Goal: Task Accomplishment & Management: Manage account settings

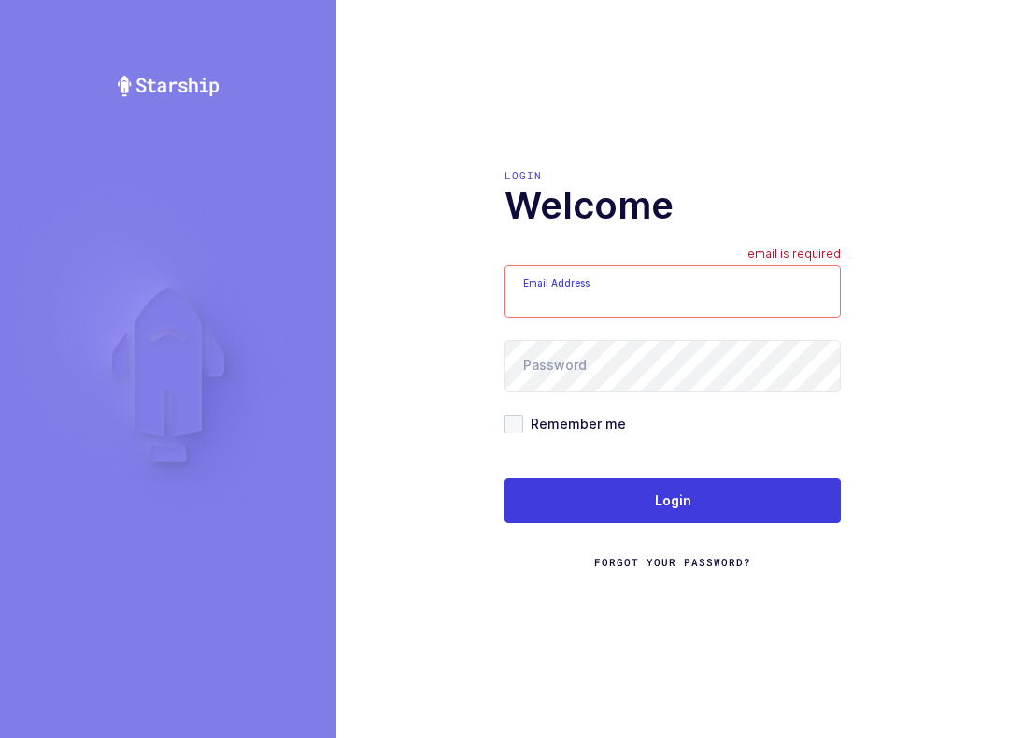
type input "[EMAIL_ADDRESS][DOMAIN_NAME]"
click at [788, 512] on button "Login" at bounding box center [673, 500] width 336 height 45
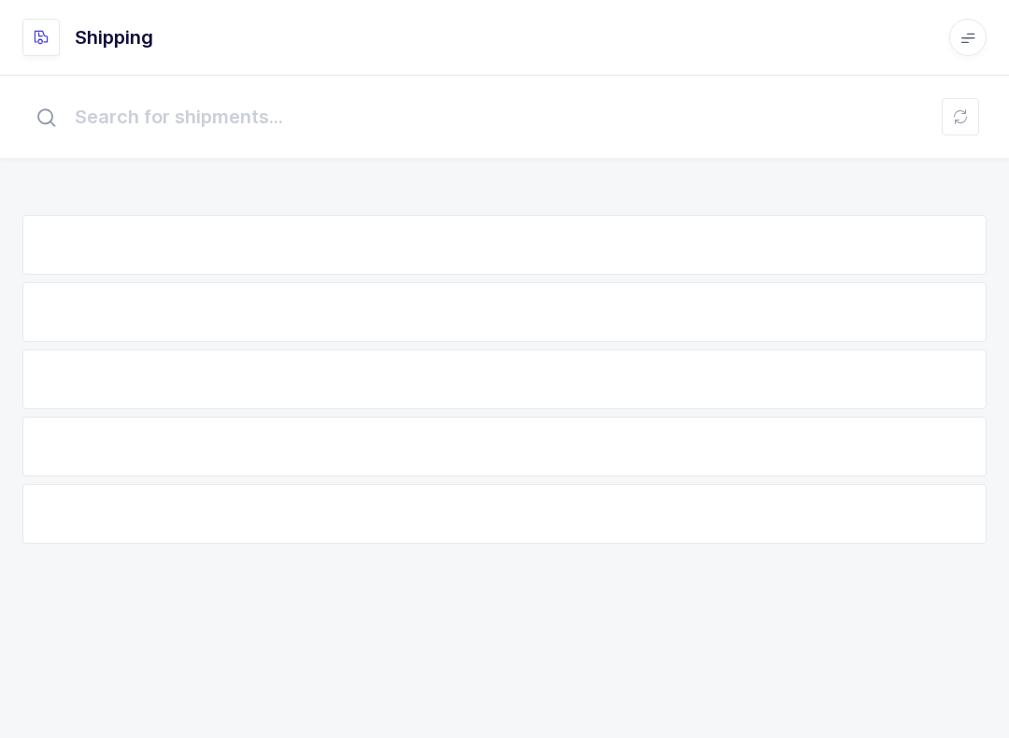
click at [793, 515] on div at bounding box center [504, 514] width 964 height 60
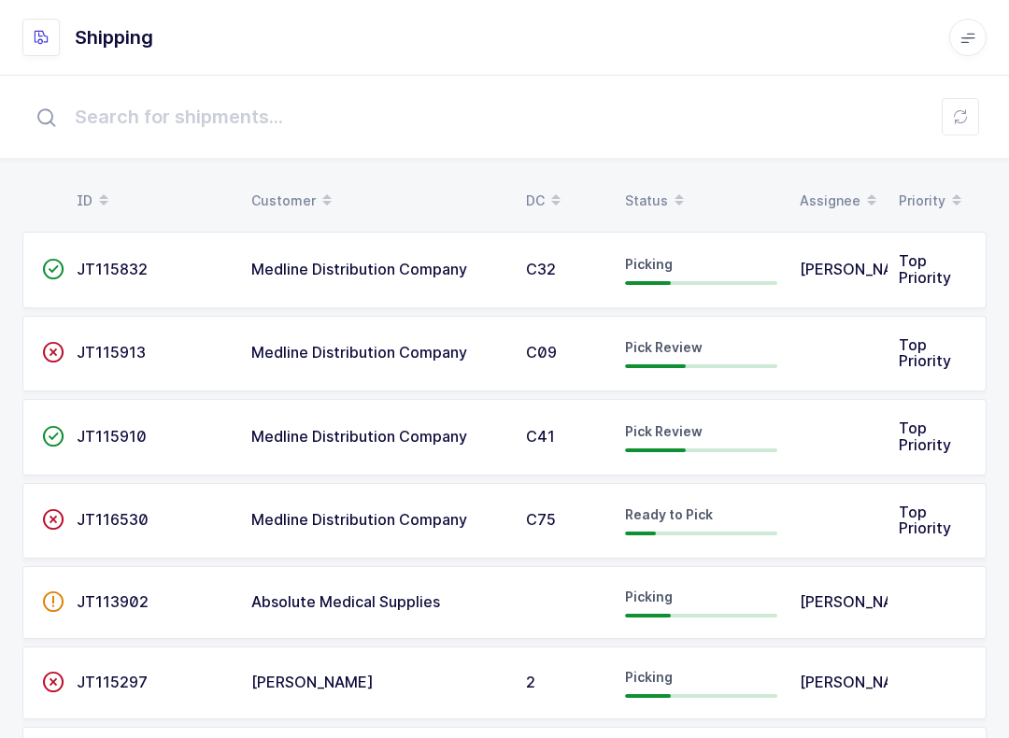
click at [668, 187] on span at bounding box center [679, 201] width 22 height 32
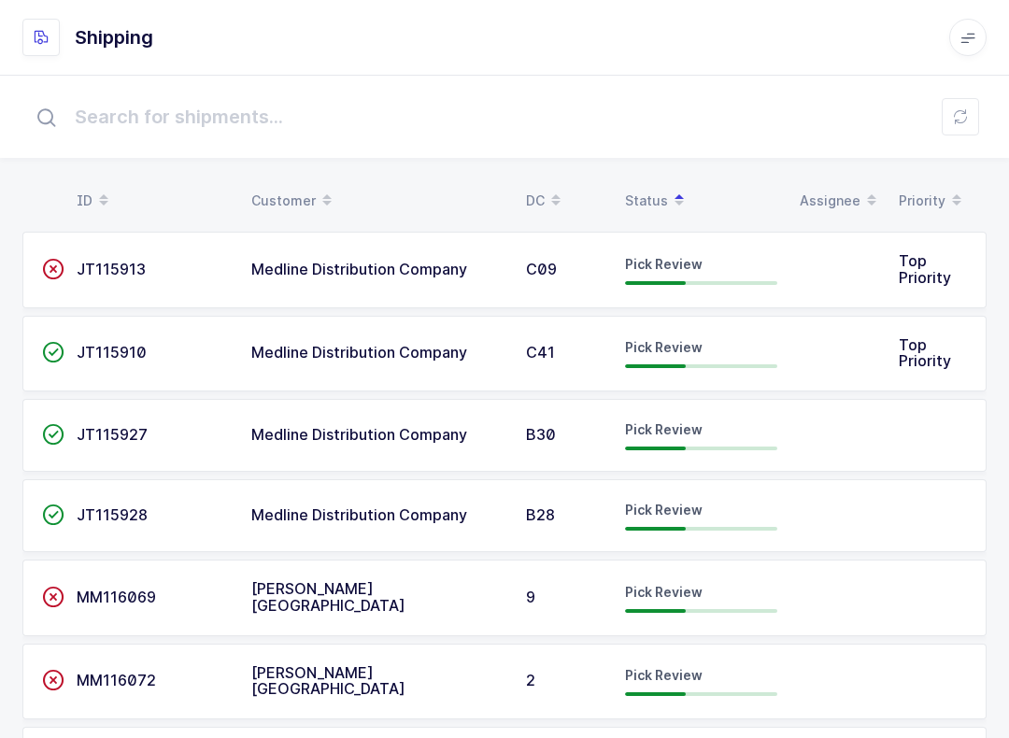
click at [601, 265] on div "C09" at bounding box center [564, 270] width 77 height 17
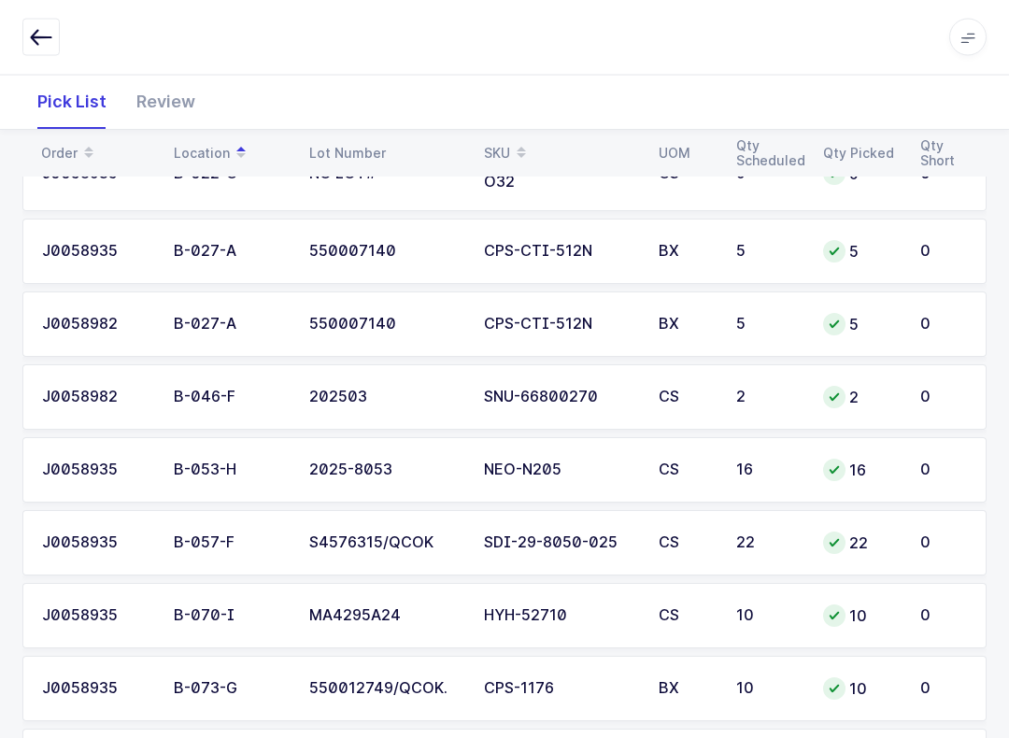
scroll to position [364, 0]
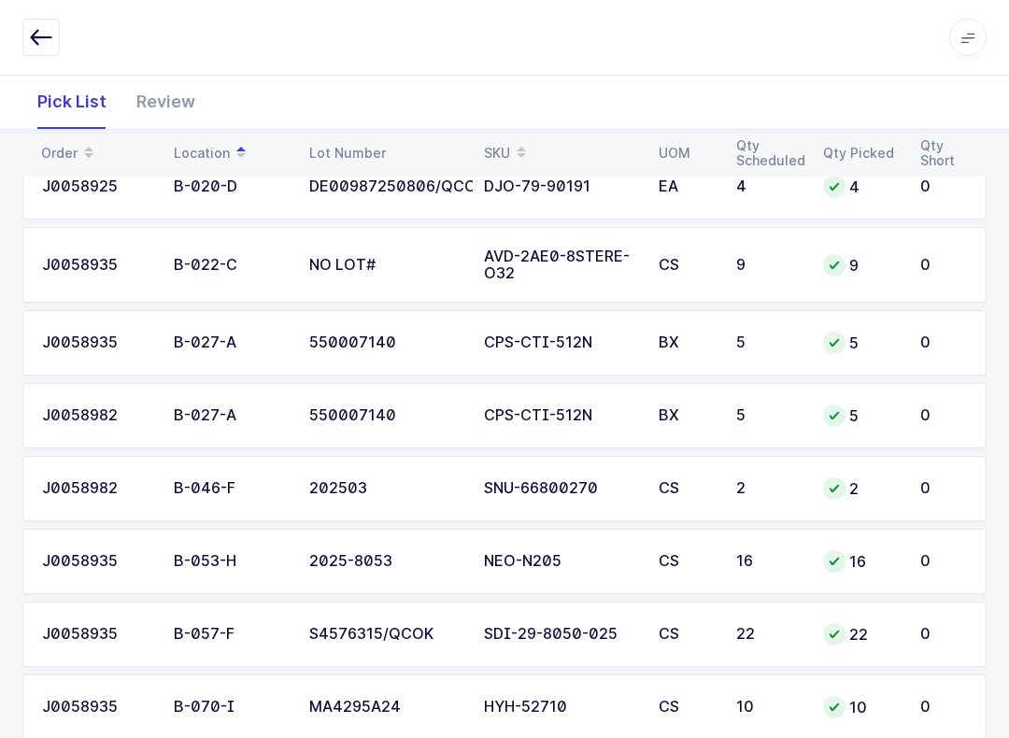
click at [42, 38] on icon "button" at bounding box center [41, 37] width 22 height 22
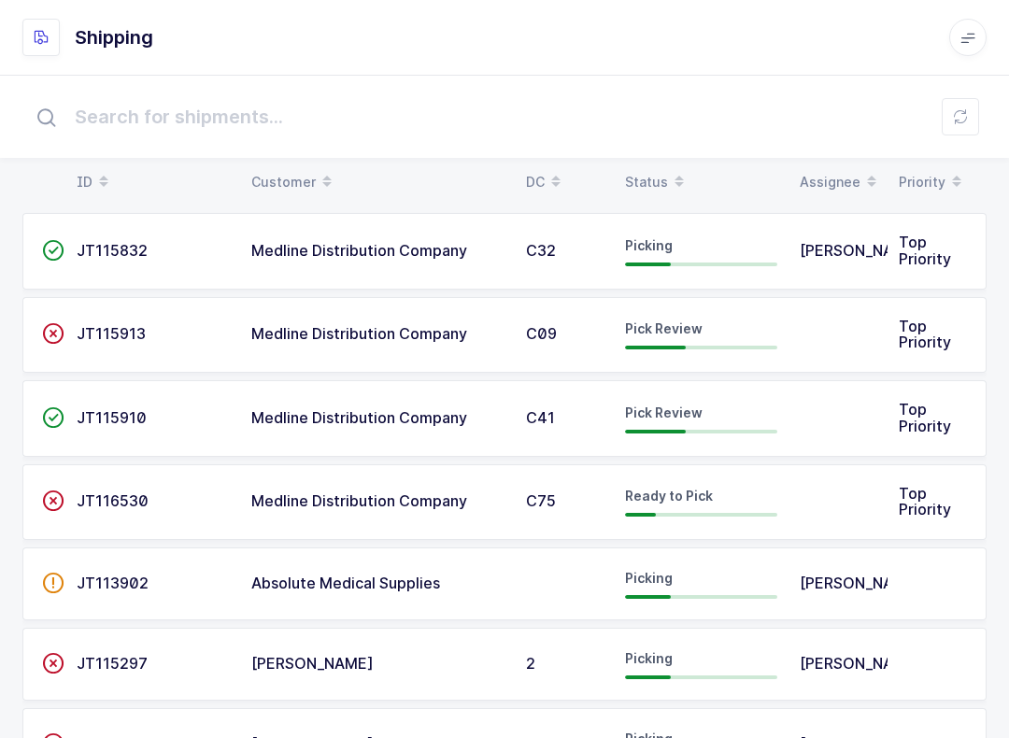
click at [645, 182] on div "Status" at bounding box center [701, 182] width 152 height 32
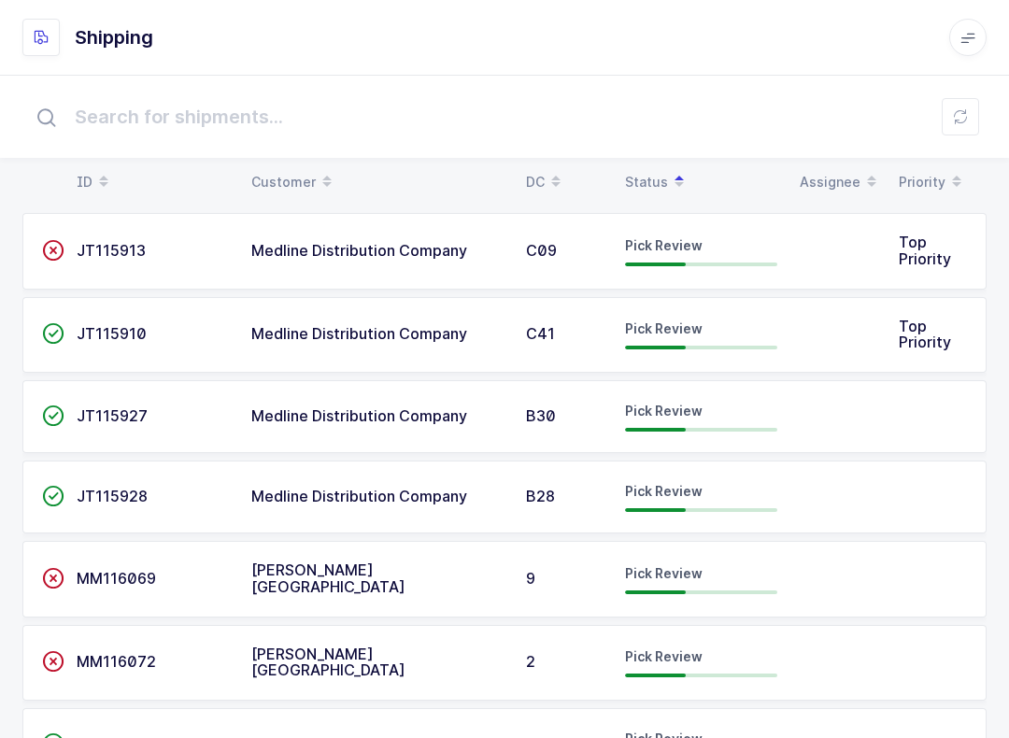
click at [668, 328] on span "Pick Review" at bounding box center [664, 328] width 78 height 16
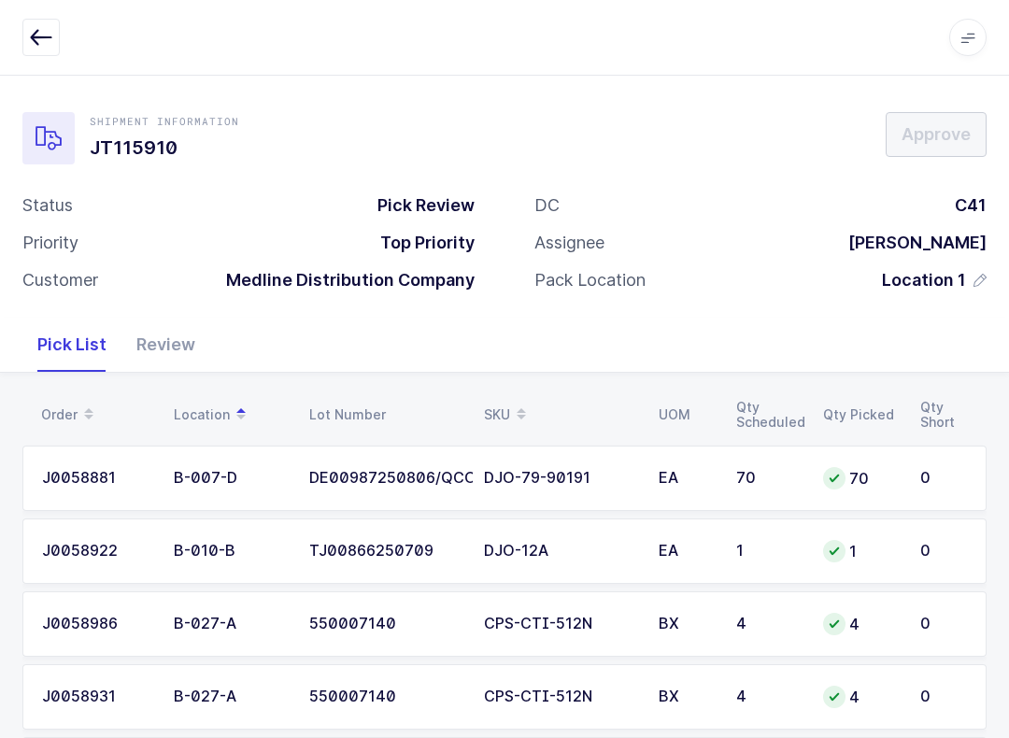
click at [32, 55] on button "button" at bounding box center [40, 37] width 37 height 37
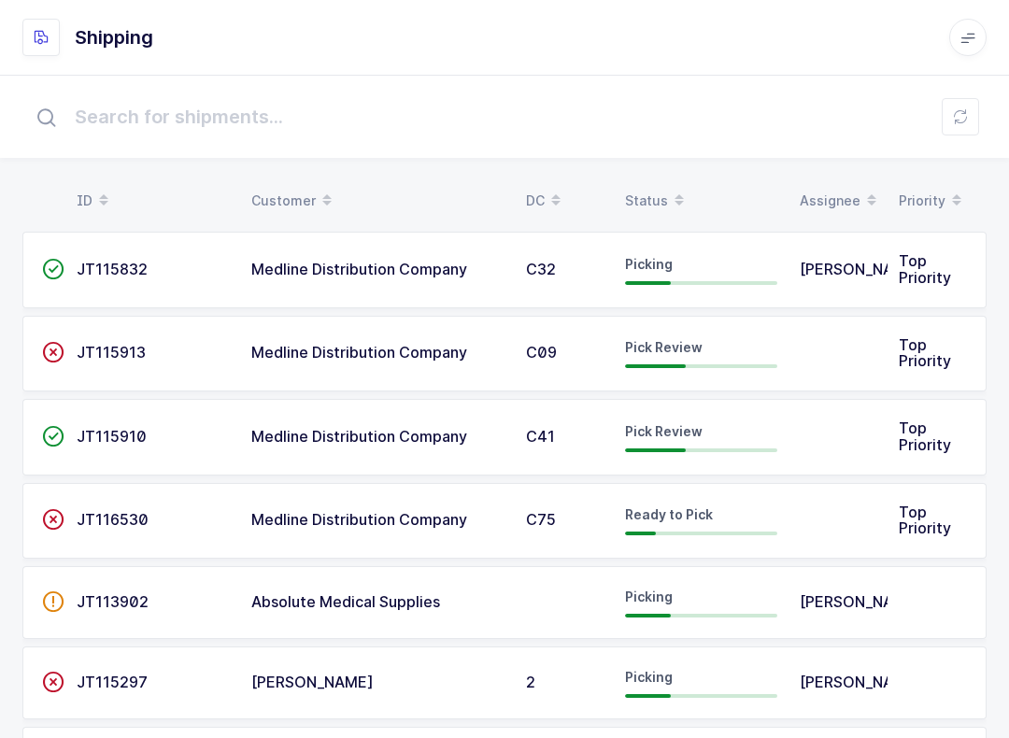
click at [661, 199] on div "Status" at bounding box center [701, 201] width 152 height 32
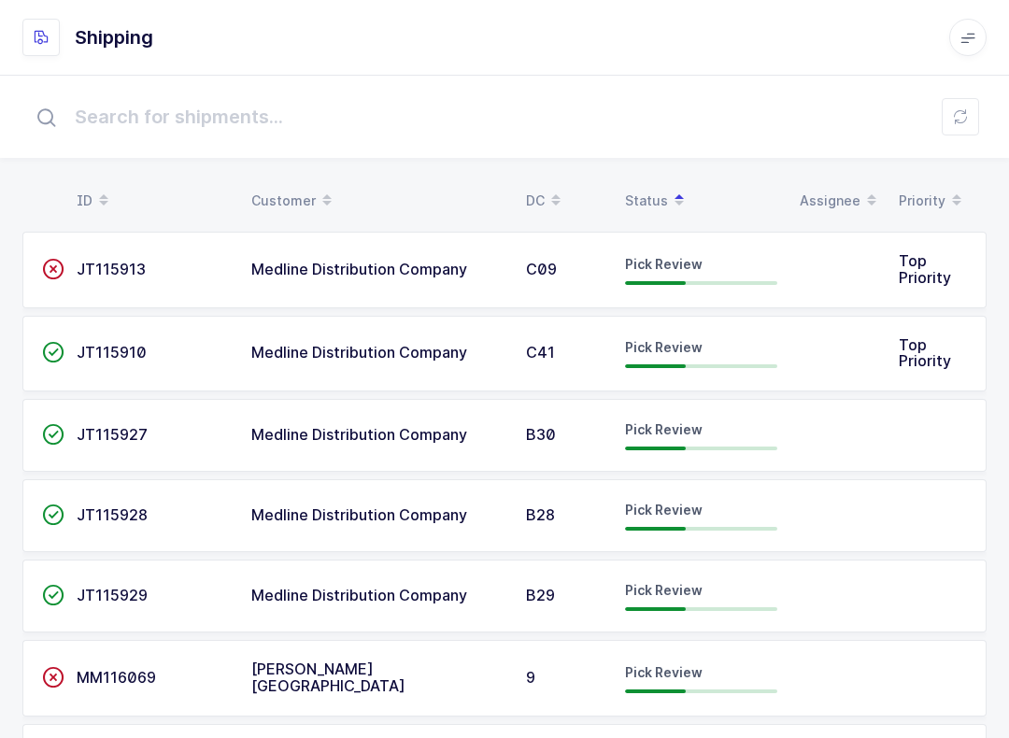
click at [701, 422] on div "Pick Review" at bounding box center [701, 435] width 152 height 30
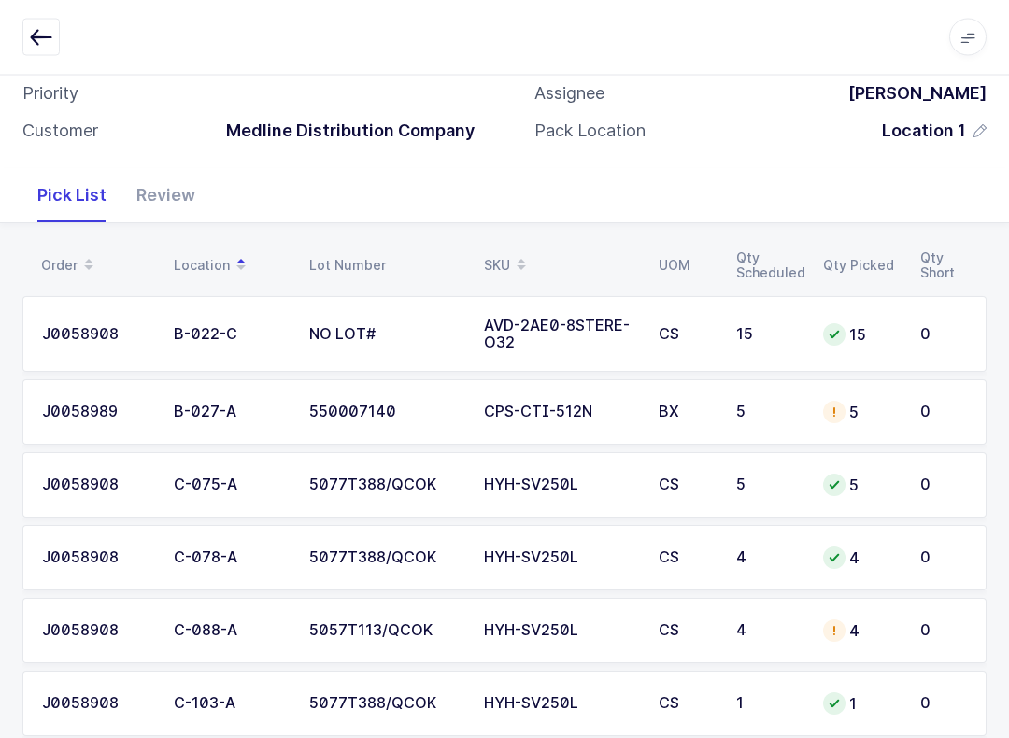
scroll to position [189, 0]
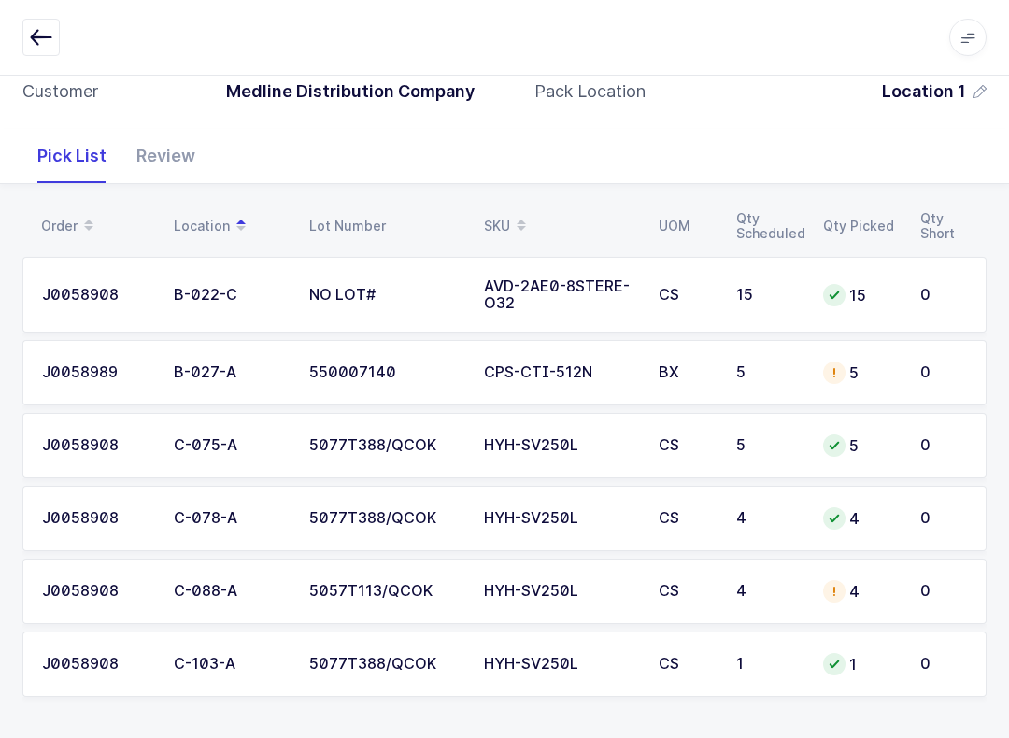
click at [39, 22] on button "button" at bounding box center [40, 37] width 37 height 37
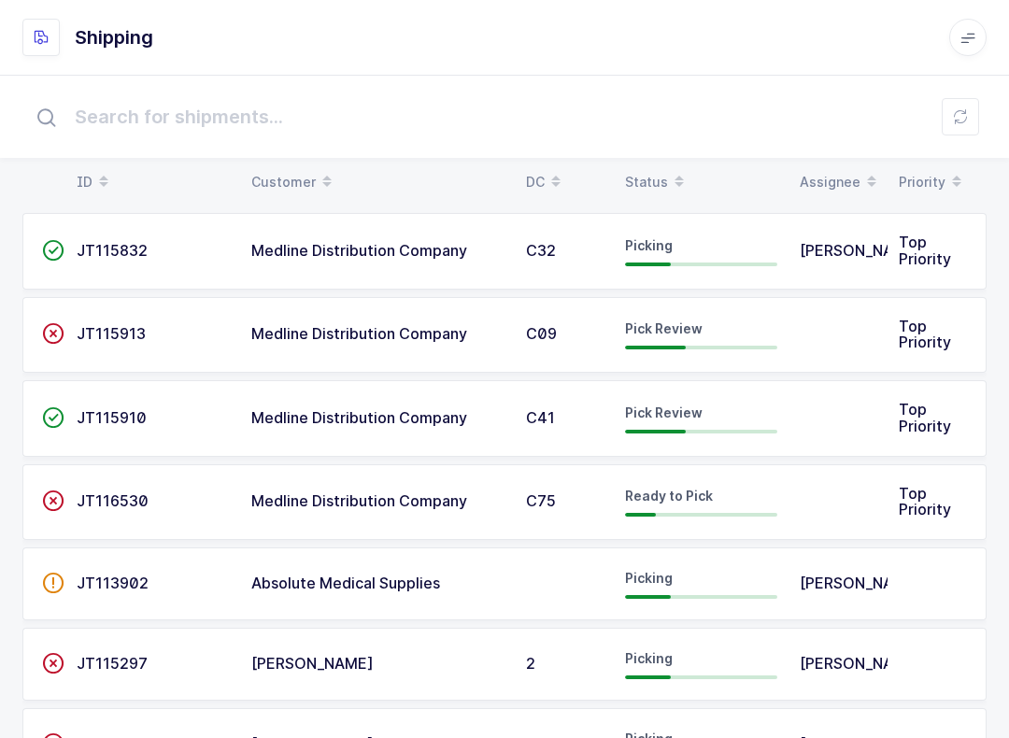
click at [656, 168] on div "Status" at bounding box center [701, 182] width 152 height 32
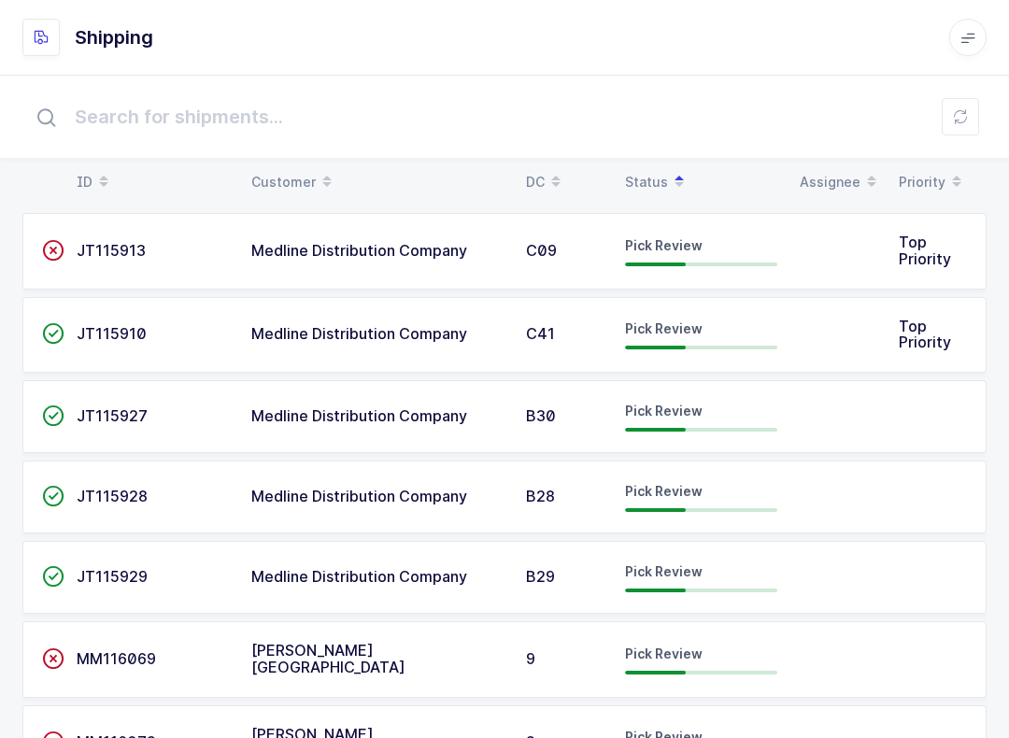
click at [698, 571] on span "Pick Review" at bounding box center [664, 571] width 78 height 16
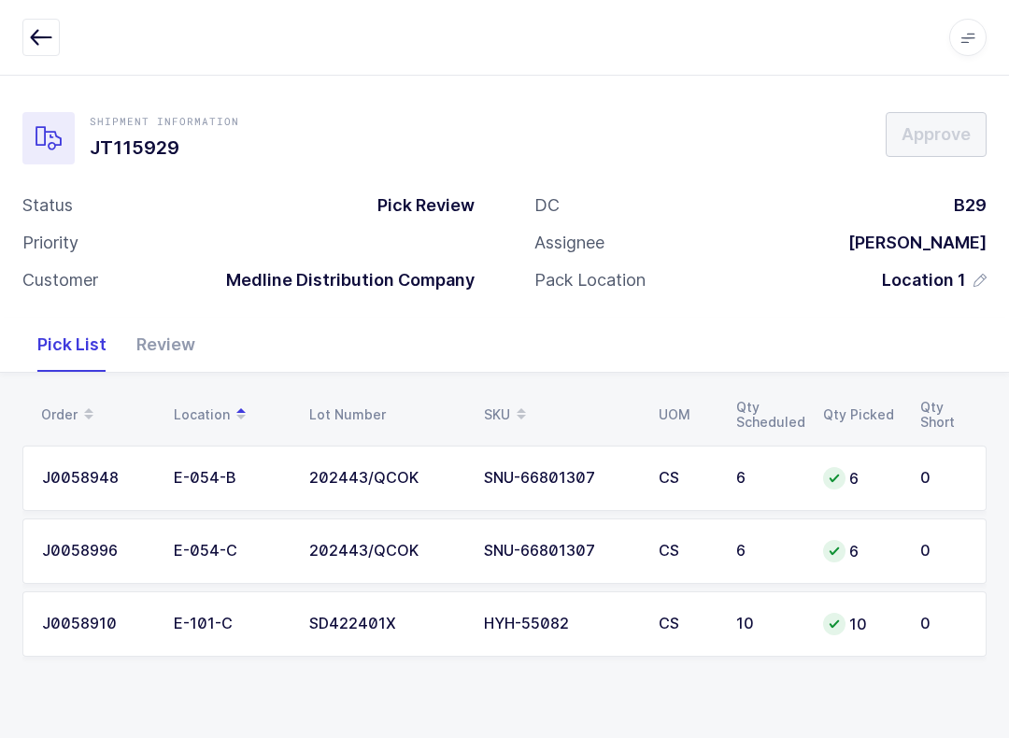
scroll to position [19, 0]
click at [55, 30] on button "button" at bounding box center [40, 37] width 37 height 37
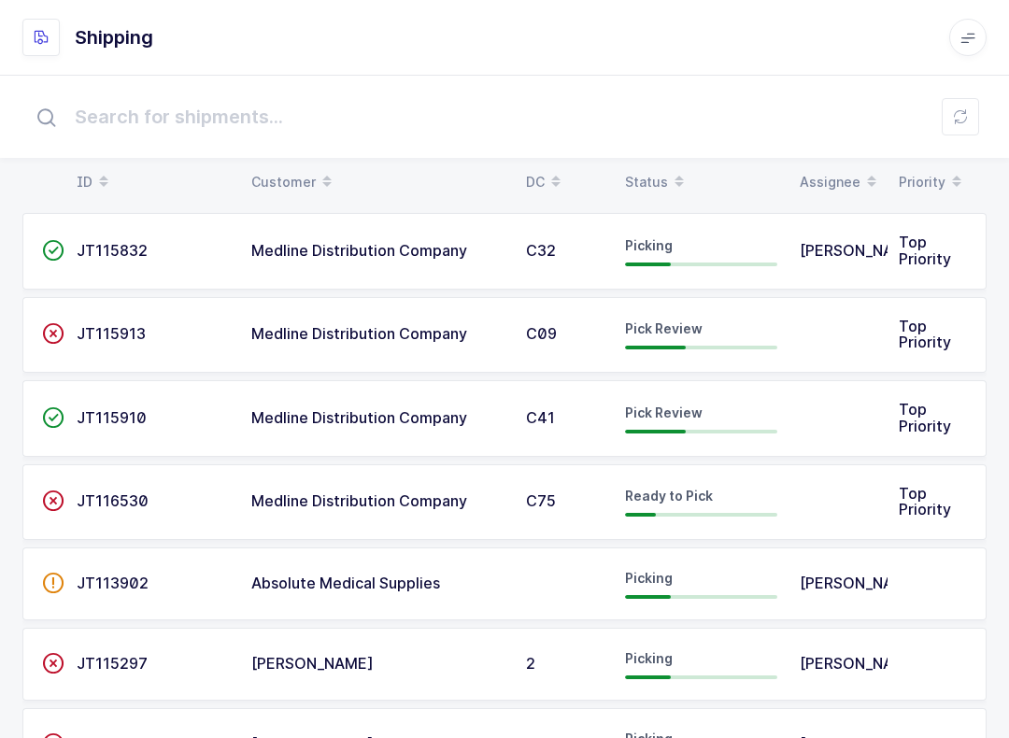
click at [673, 163] on table "ID Customer DC Status Assignee Priority" at bounding box center [504, 182] width 964 height 47
click at [680, 170] on span at bounding box center [679, 182] width 22 height 32
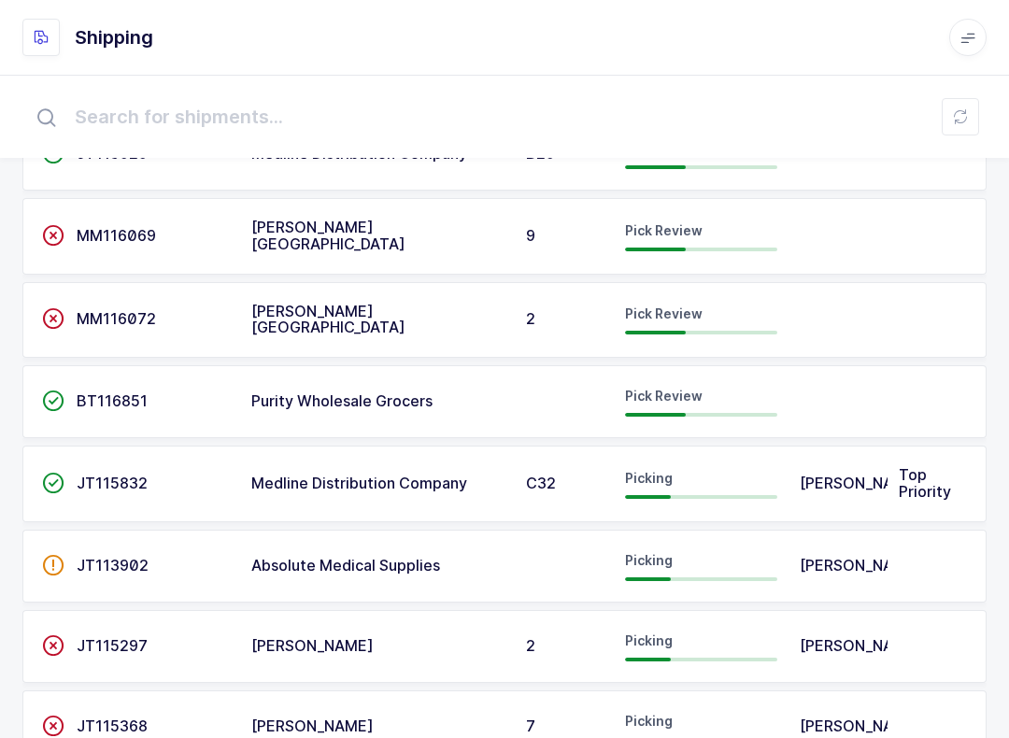
scroll to position [471, 0]
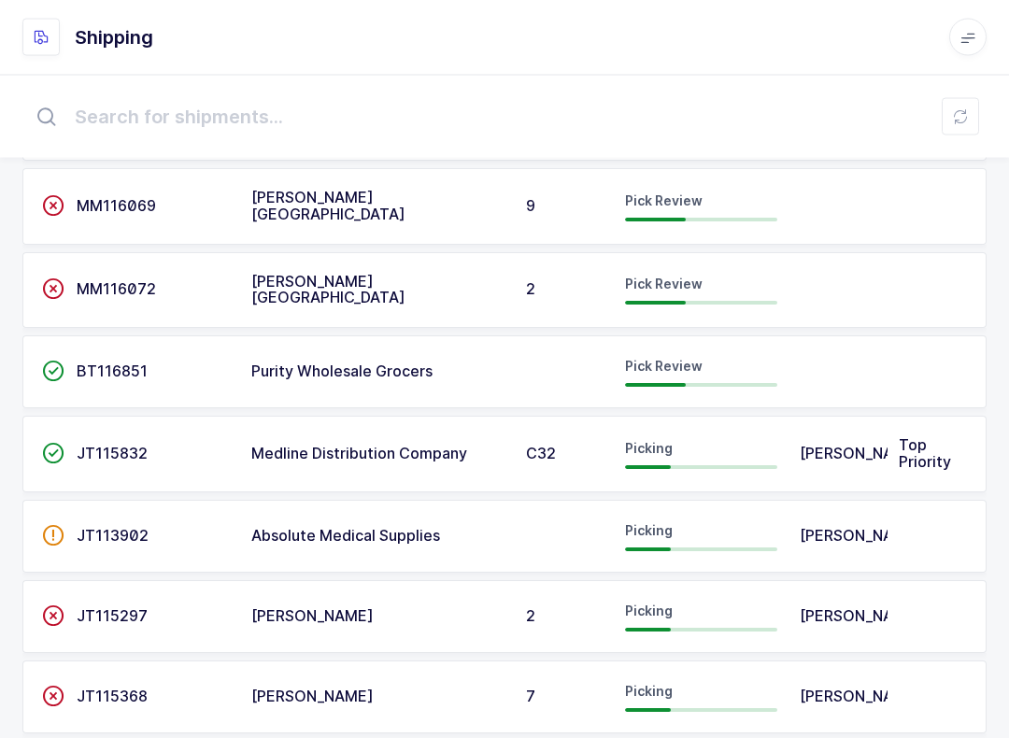
click at [707, 384] on div at bounding box center [701, 386] width 152 height 4
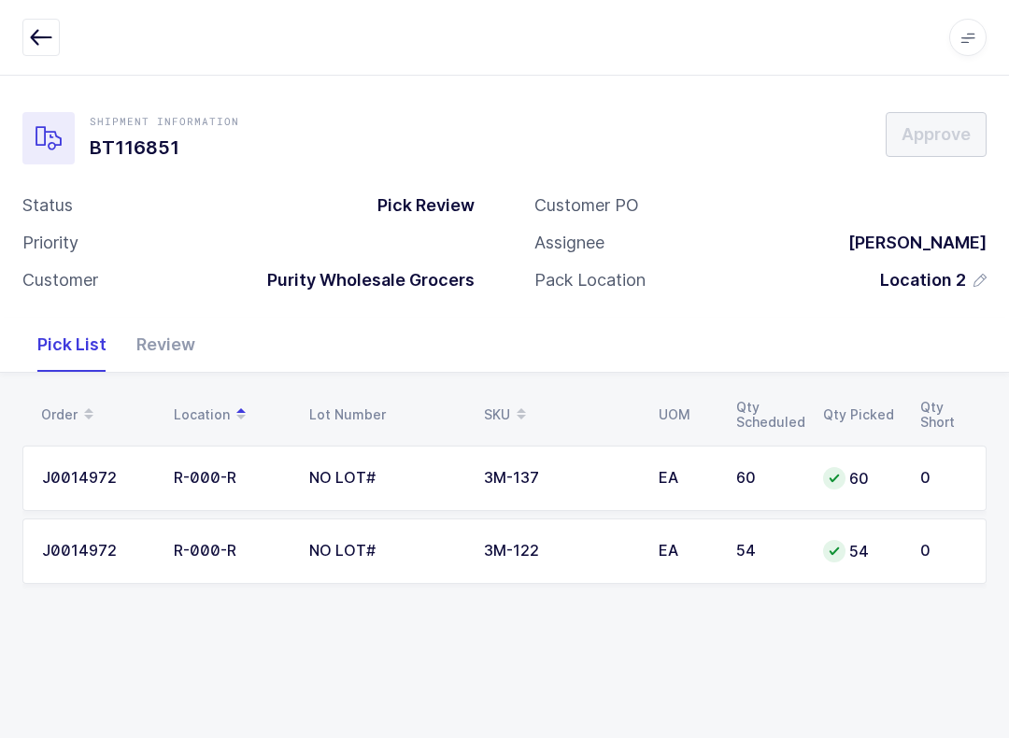
click at [181, 348] on div "Review" at bounding box center [165, 345] width 89 height 54
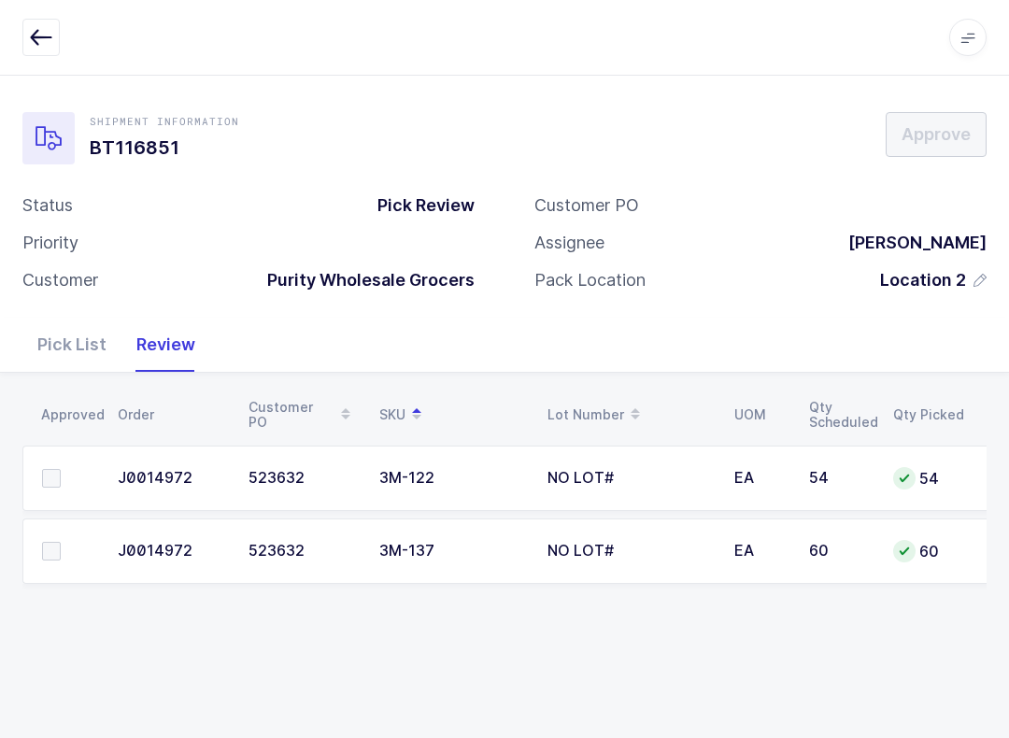
click at [61, 469] on label at bounding box center [68, 478] width 53 height 19
click at [61, 469] on input "checkbox" at bounding box center [61, 469] width 0 height 0
click at [74, 545] on label at bounding box center [68, 551] width 53 height 19
click at [61, 542] on input "checkbox" at bounding box center [61, 542] width 0 height 0
click at [943, 147] on button "Approve" at bounding box center [936, 134] width 101 height 45
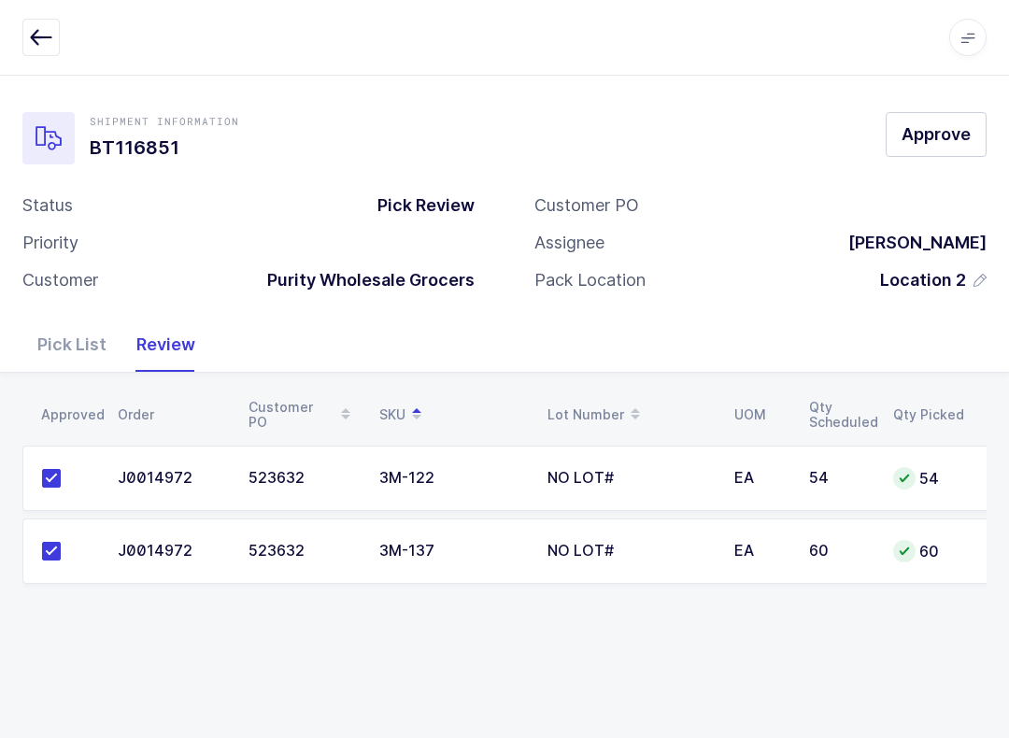
click at [937, 139] on span "Approve" at bounding box center [936, 133] width 69 height 23
click at [958, 135] on button "Approve" at bounding box center [936, 134] width 101 height 45
click at [64, 336] on div "Pick List" at bounding box center [71, 345] width 99 height 54
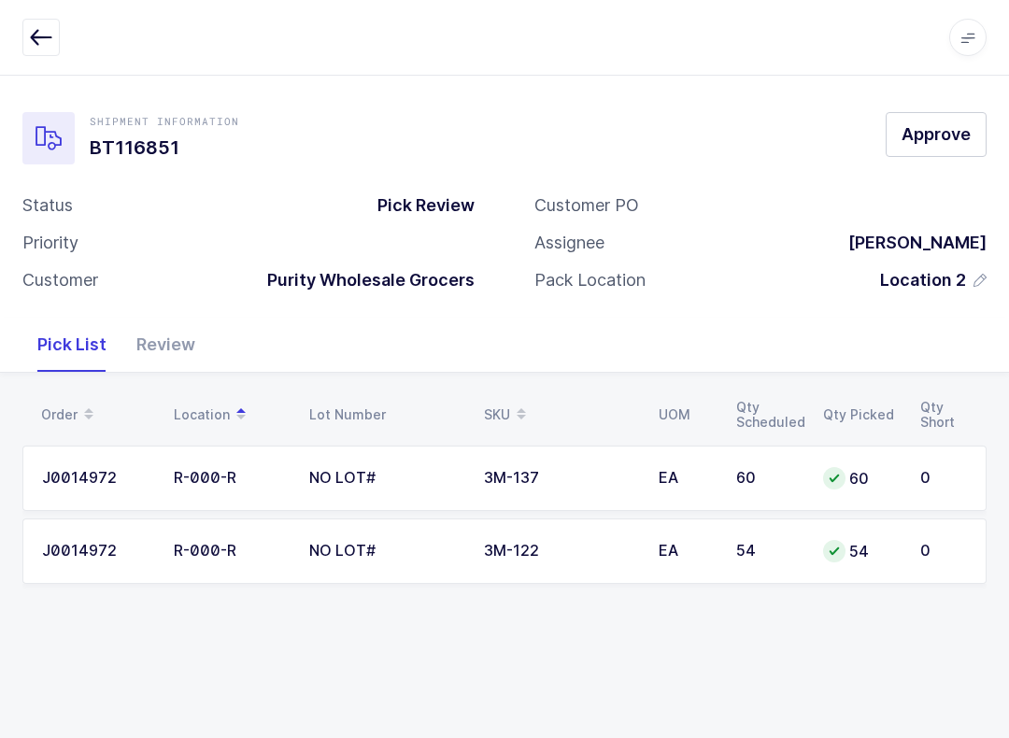
click at [963, 50] on span at bounding box center [967, 37] width 37 height 37
click at [914, 127] on li "Core" at bounding box center [912, 131] width 112 height 15
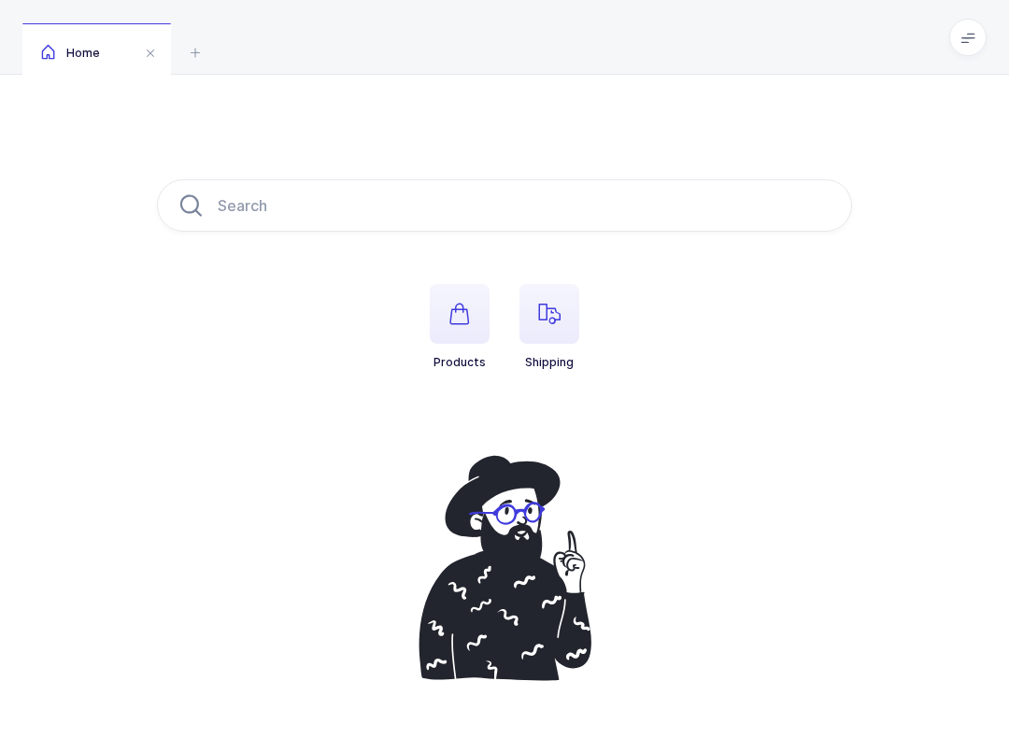
click at [568, 307] on span "button" at bounding box center [549, 314] width 60 height 60
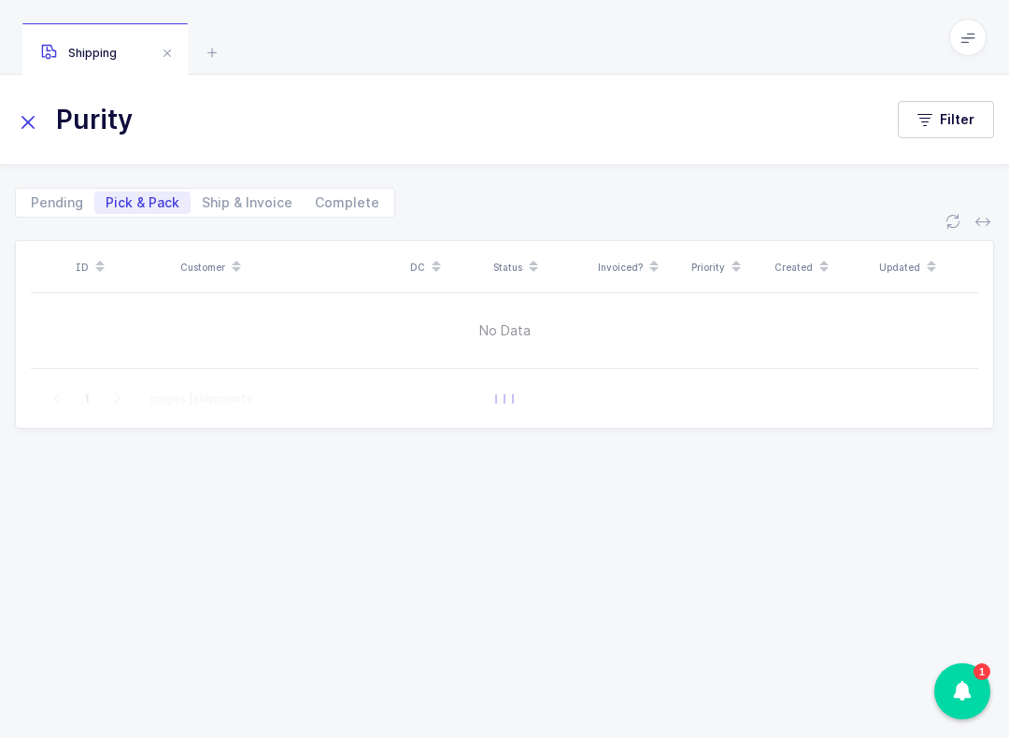
type input "Purity"
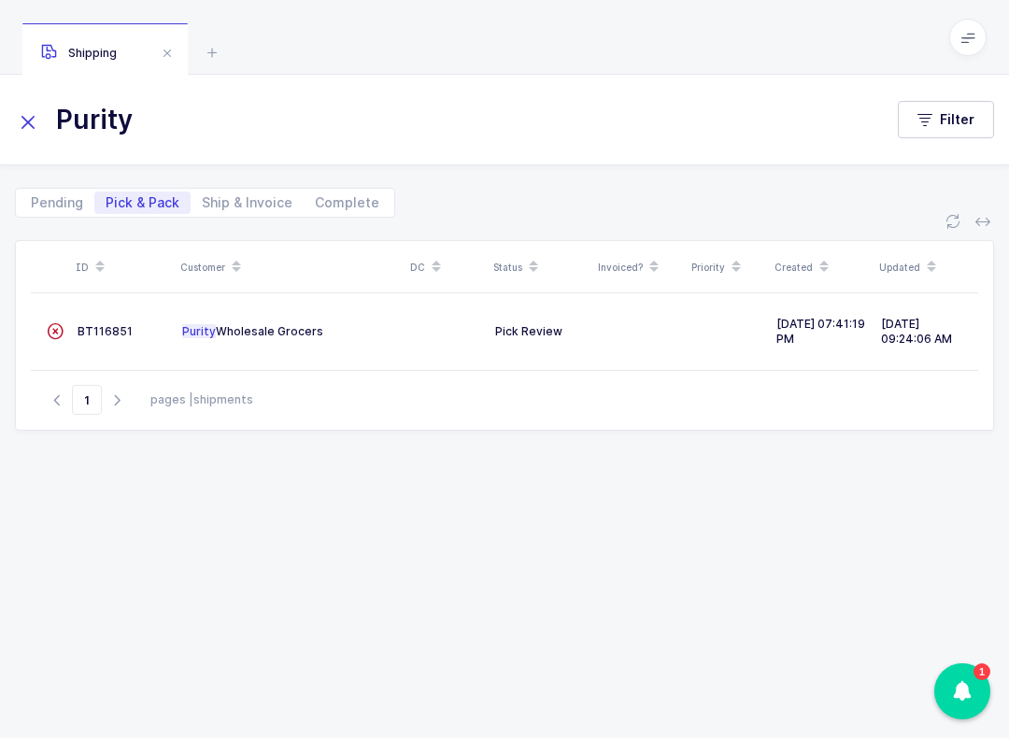
click at [112, 320] on td "BT116851" at bounding box center [122, 331] width 105 height 47
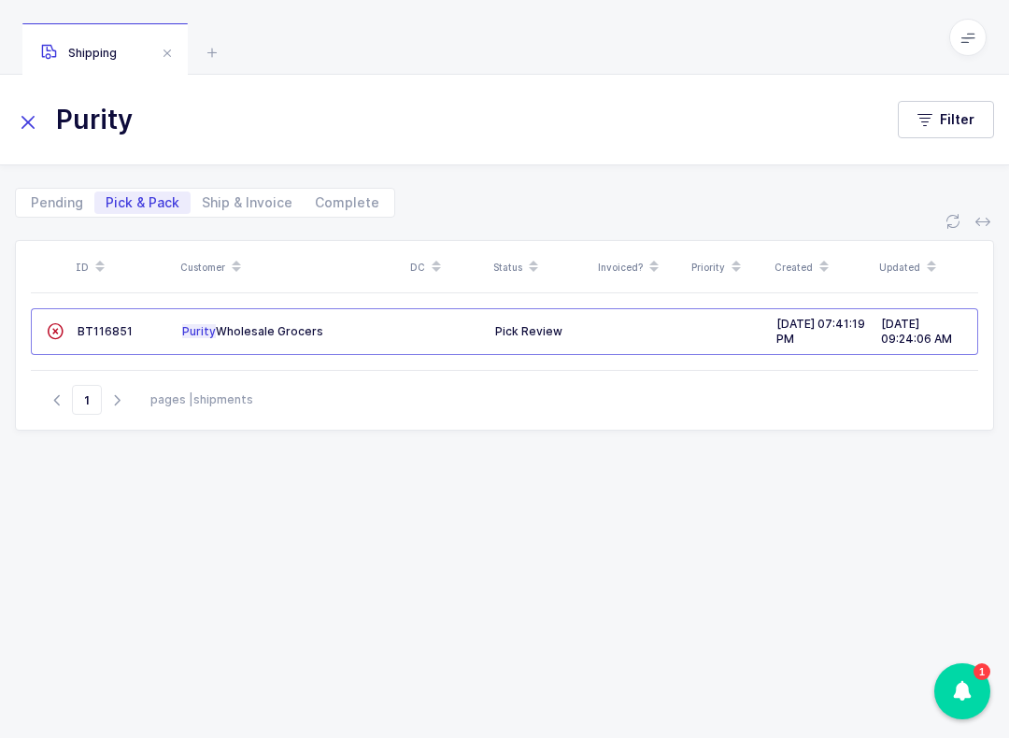
click at [102, 334] on span "BT116851" at bounding box center [105, 331] width 55 height 14
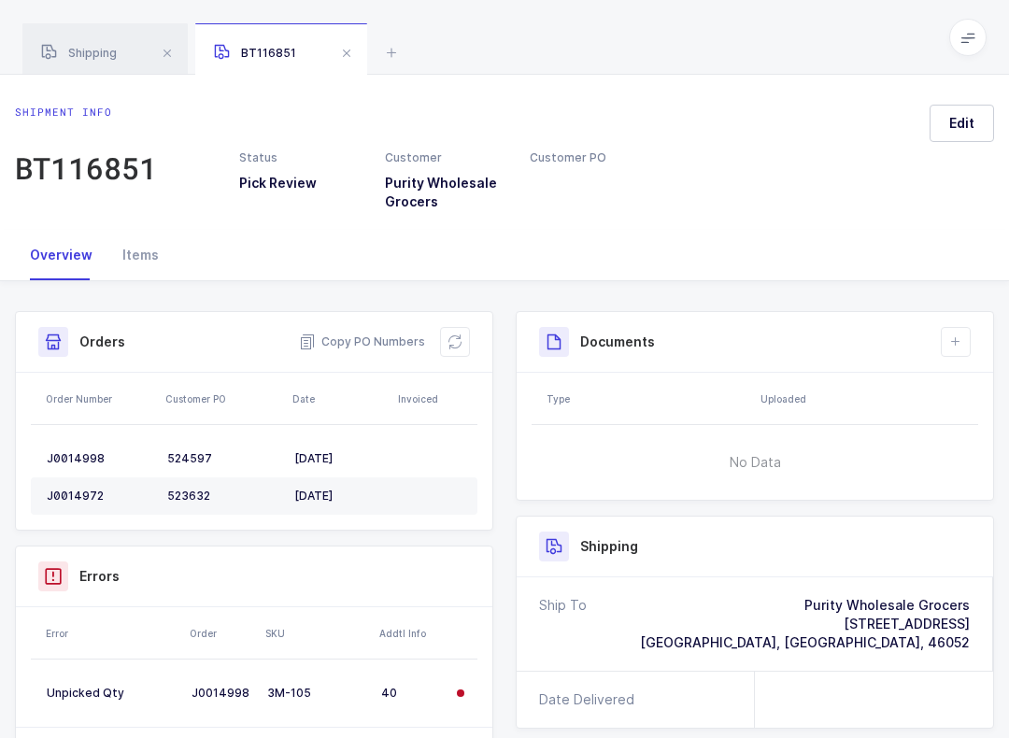
click at [965, 129] on span "Edit" at bounding box center [961, 123] width 25 height 19
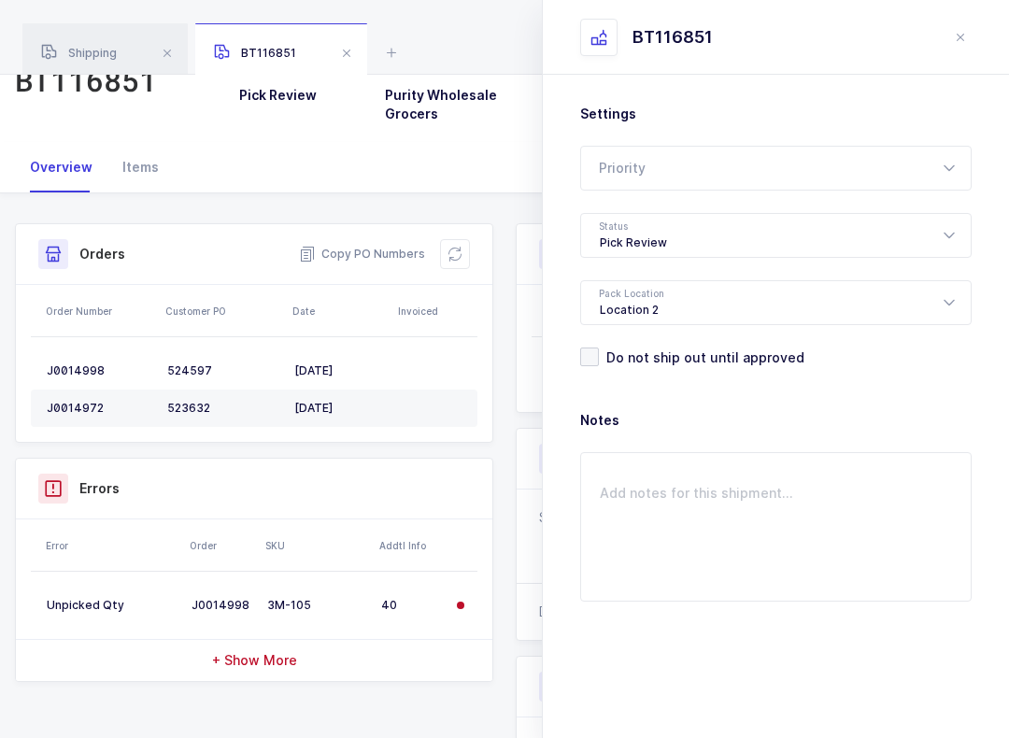
scroll to position [85, 0]
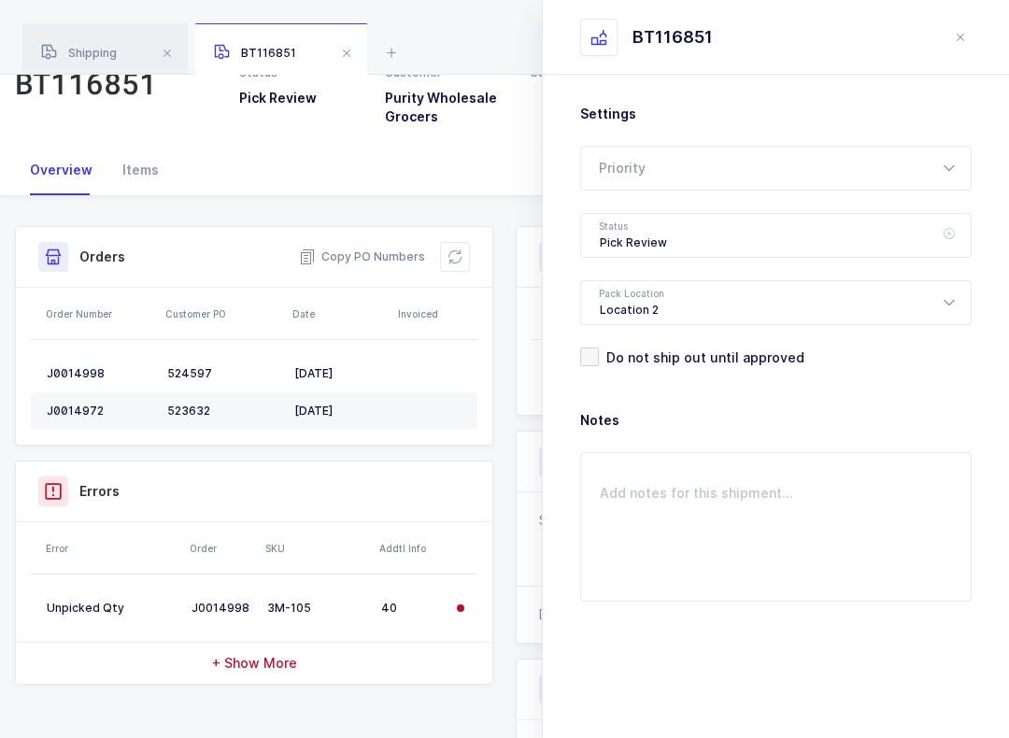
click at [959, 242] on icon at bounding box center [948, 235] width 23 height 45
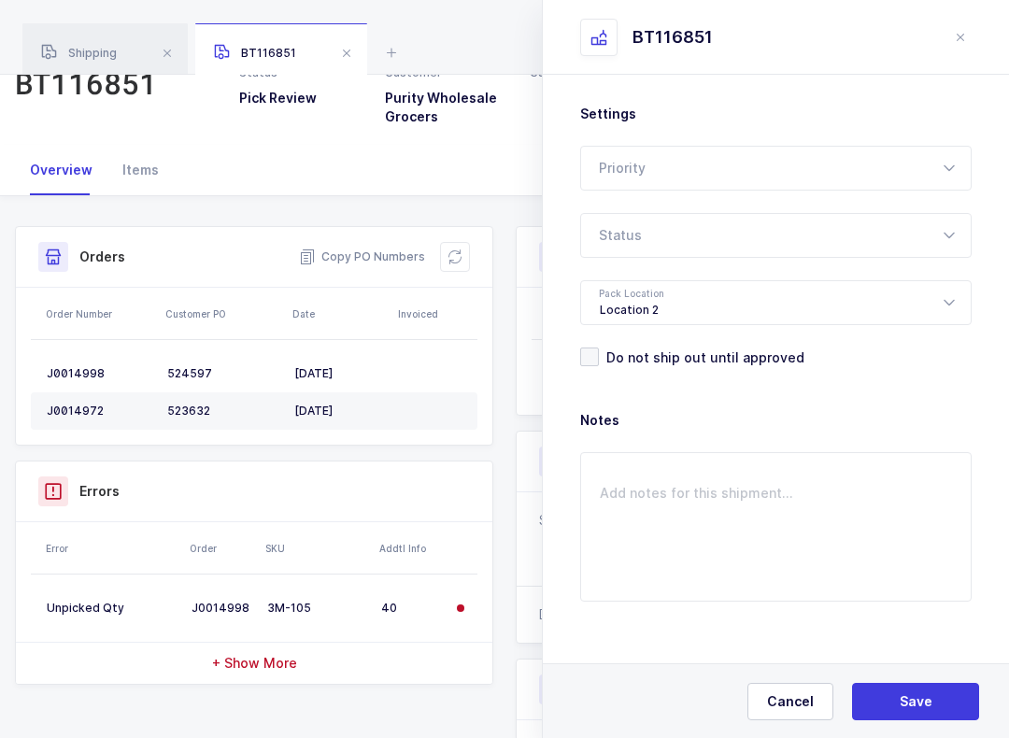
click at [938, 234] on icon at bounding box center [948, 235] width 23 height 45
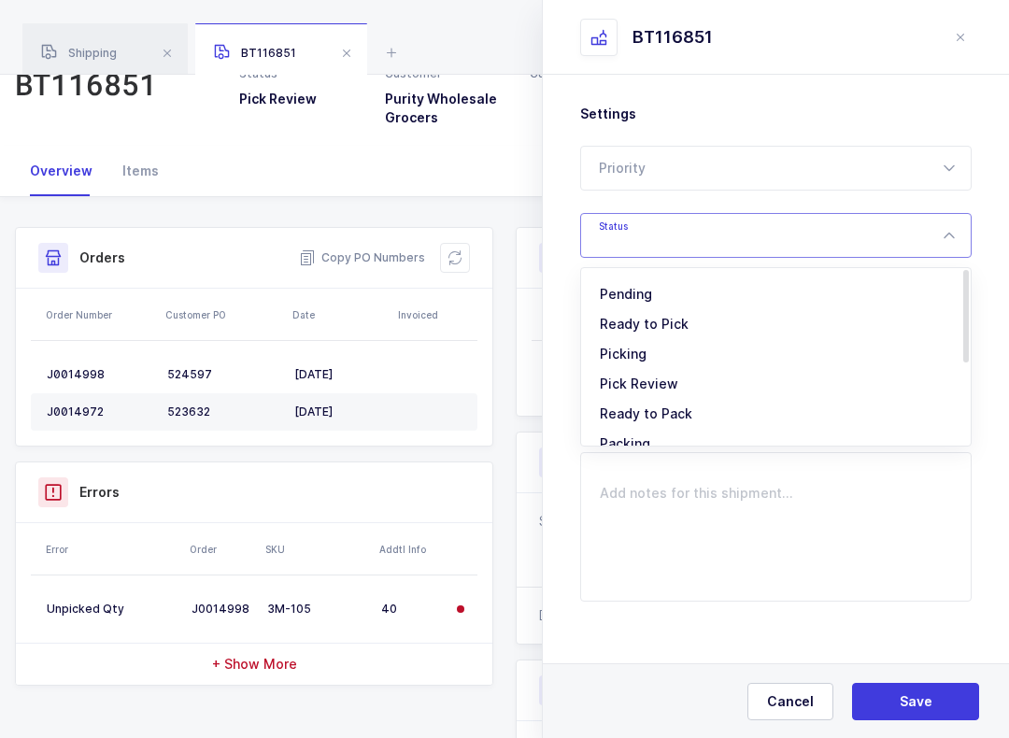
scroll to position [25, 0]
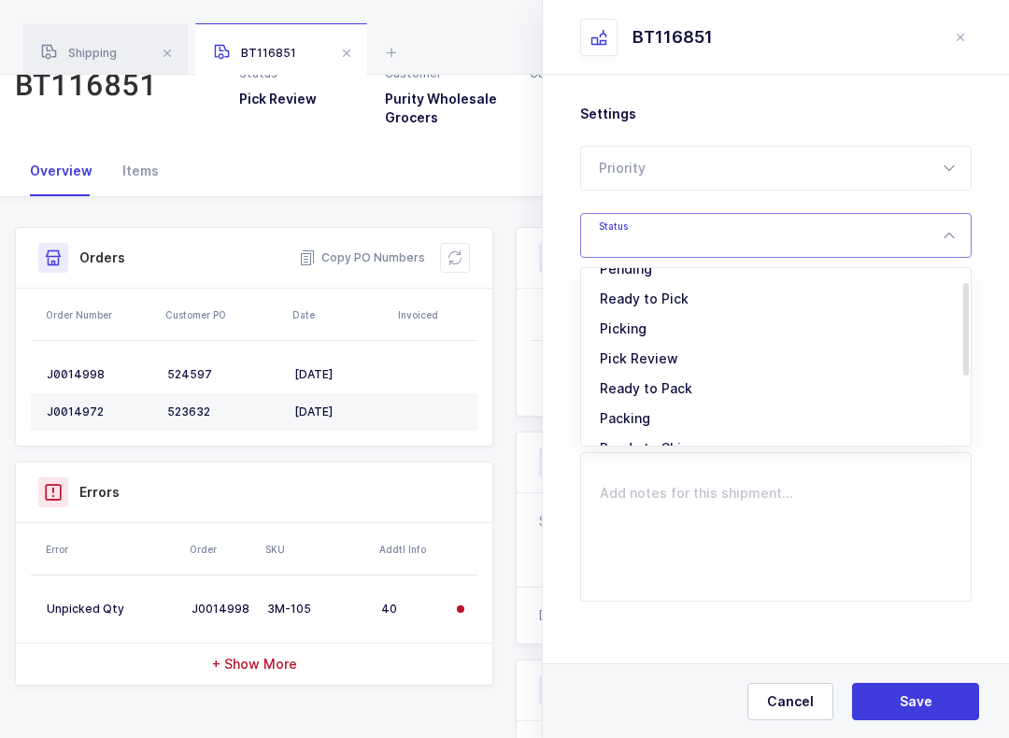
click at [631, 323] on span "Picking" at bounding box center [623, 328] width 47 height 16
type input "Picking"
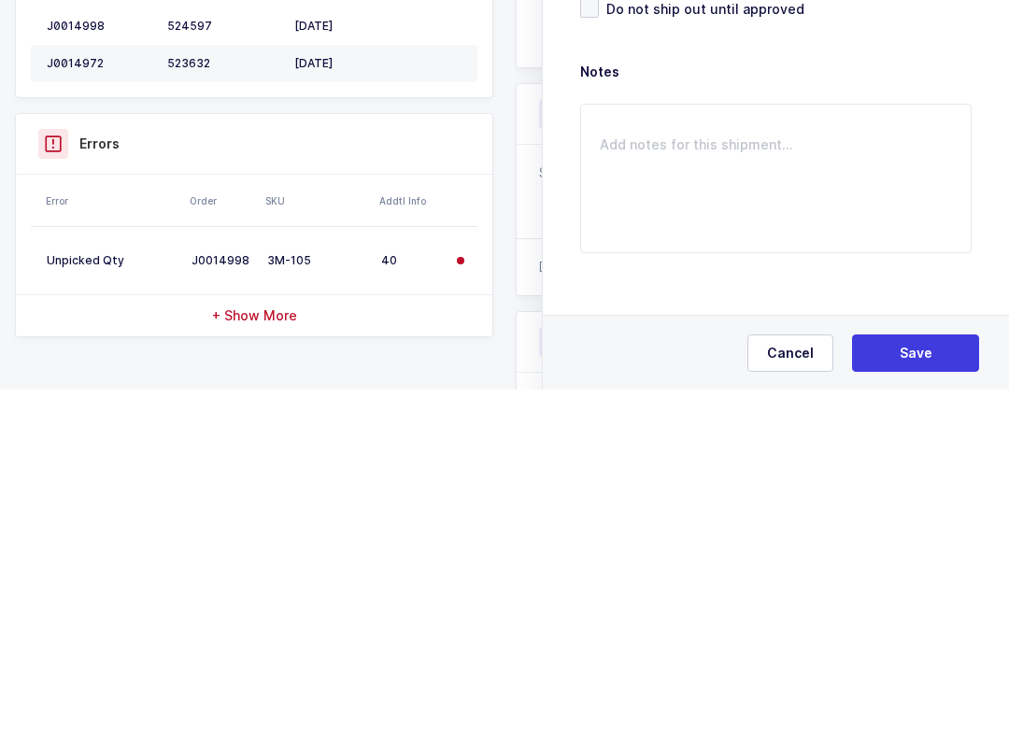
click at [939, 683] on button "Save" at bounding box center [915, 701] width 127 height 37
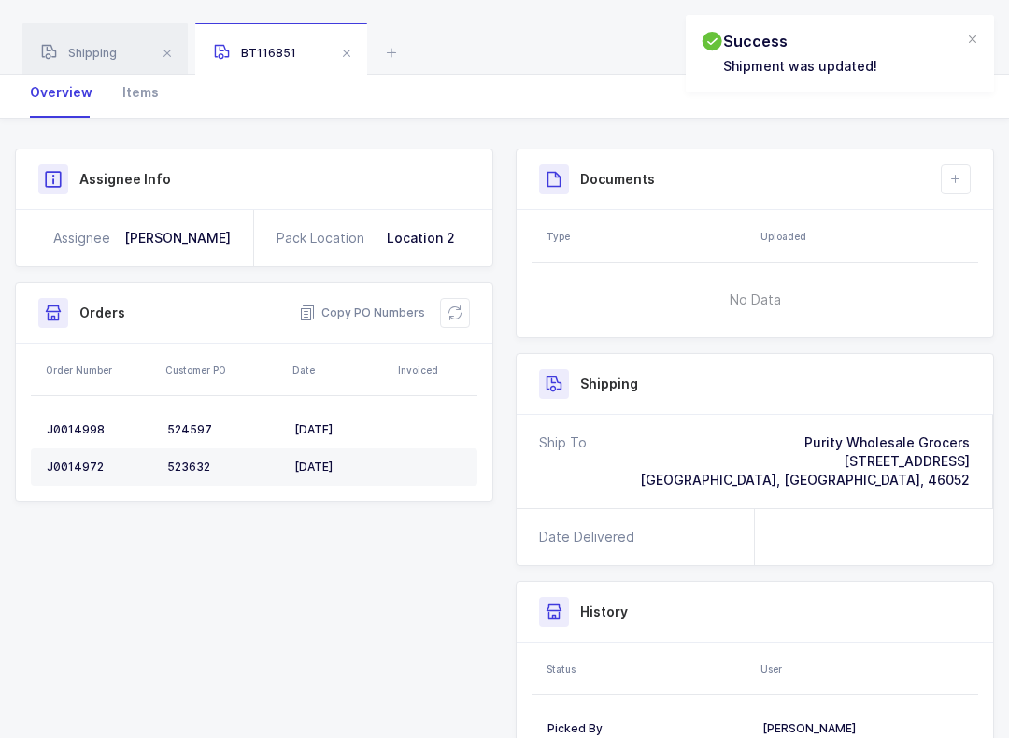
scroll to position [0, 0]
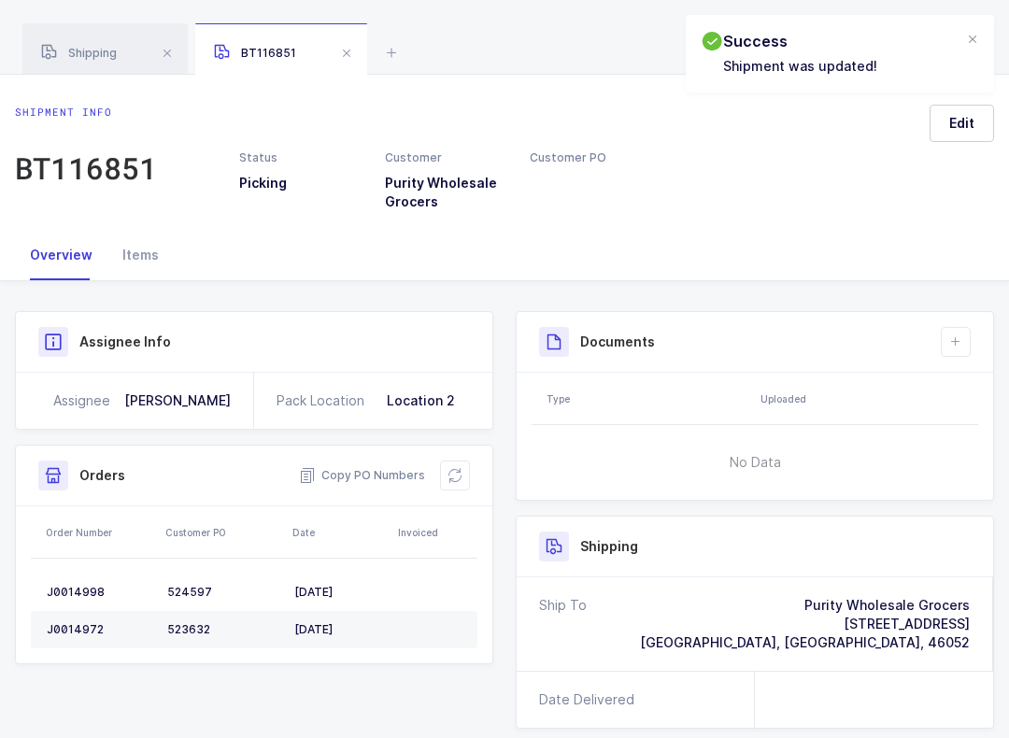
click at [973, 37] on div at bounding box center [972, 40] width 15 height 17
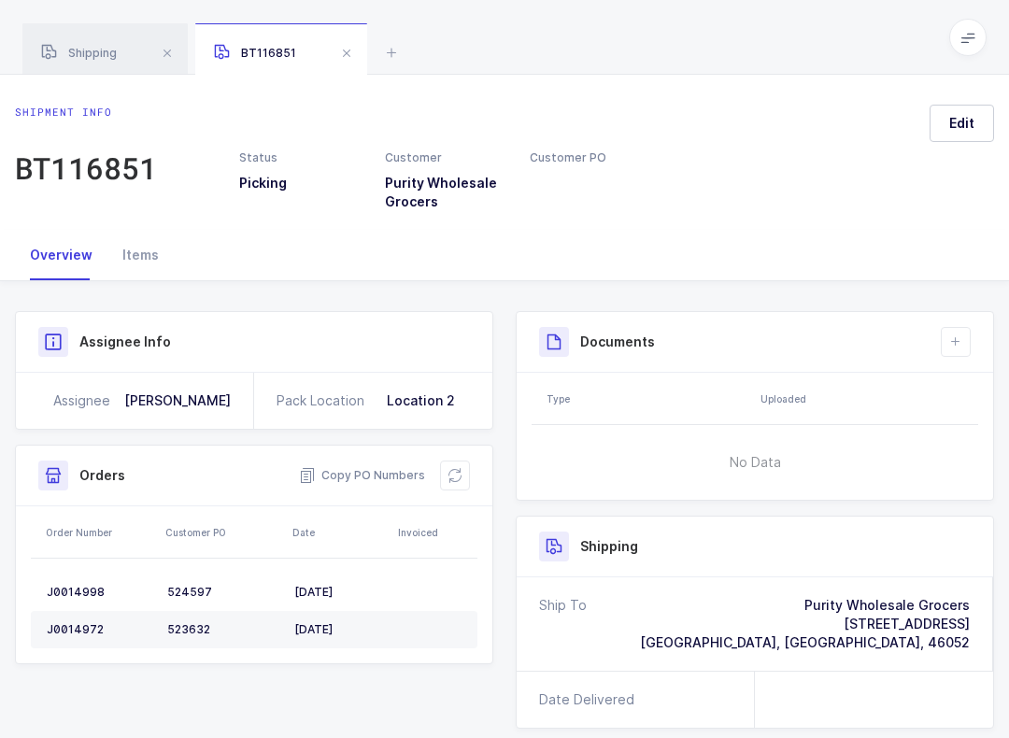
click at [963, 32] on icon at bounding box center [967, 37] width 15 height 15
click at [931, 166] on li "Warehouse" at bounding box center [912, 161] width 112 height 15
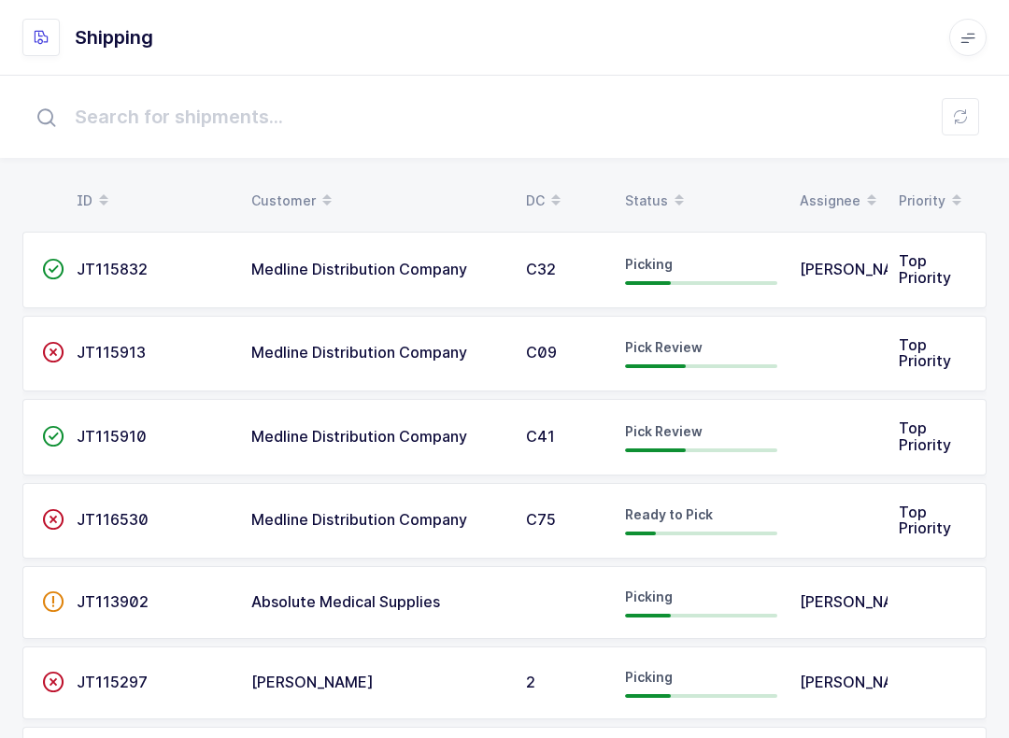
click at [661, 187] on div "Status" at bounding box center [701, 201] width 152 height 32
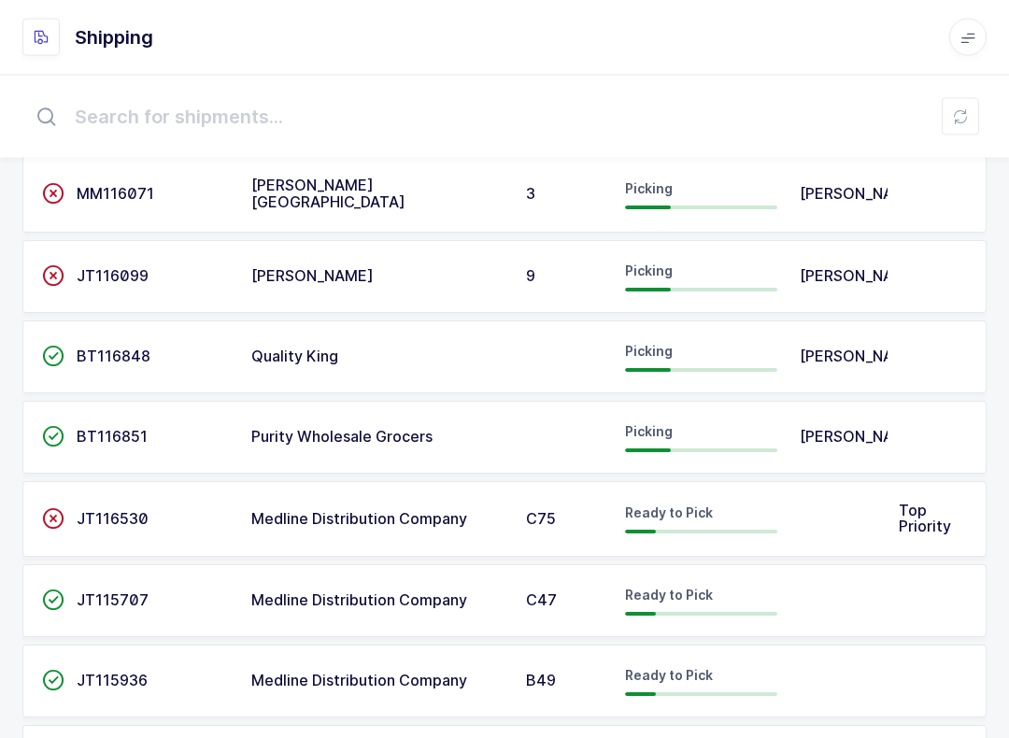
scroll to position [1461, 0]
click at [422, 432] on span "Purity Wholesale Grocers" at bounding box center [341, 436] width 181 height 19
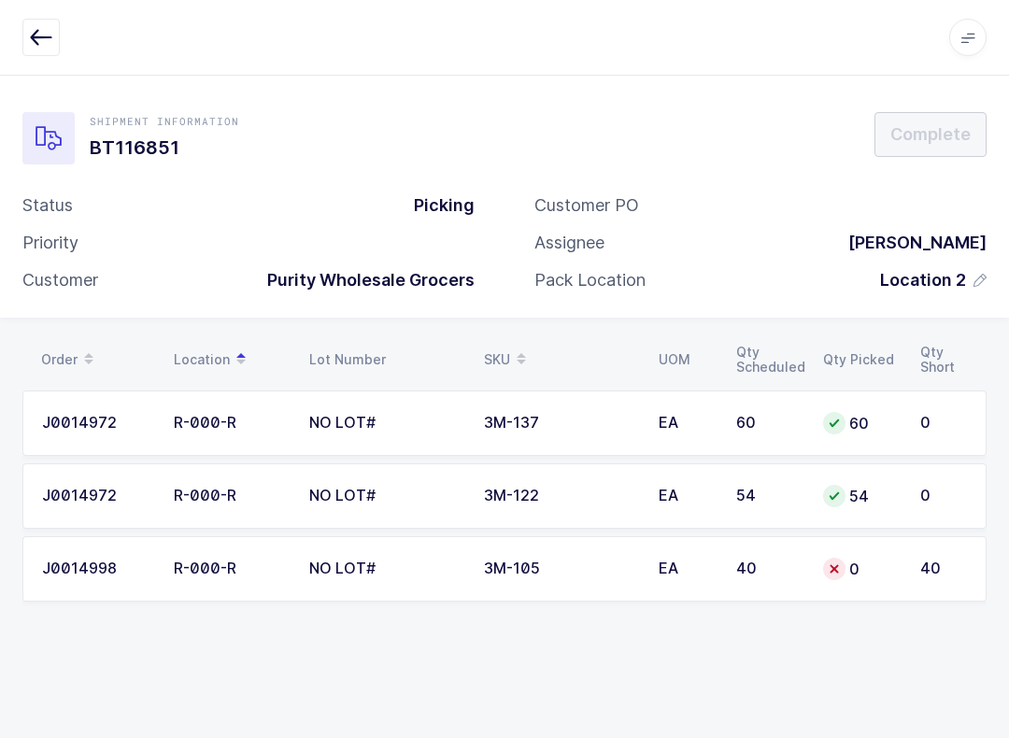
click at [36, 37] on icon "button" at bounding box center [41, 37] width 22 height 22
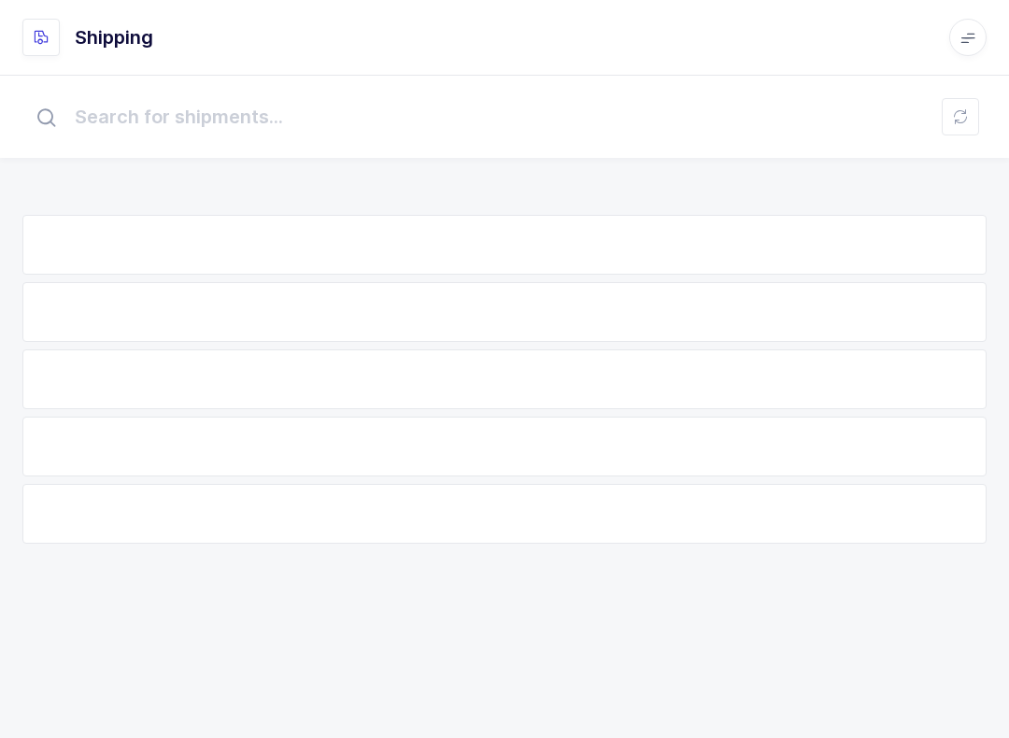
click at [965, 94] on input "text" at bounding box center [504, 117] width 964 height 60
click at [960, 127] on button at bounding box center [960, 116] width 37 height 37
click at [981, 27] on div "Error Error importing orders" at bounding box center [840, 54] width 308 height 78
click at [974, 37] on div at bounding box center [972, 40] width 15 height 17
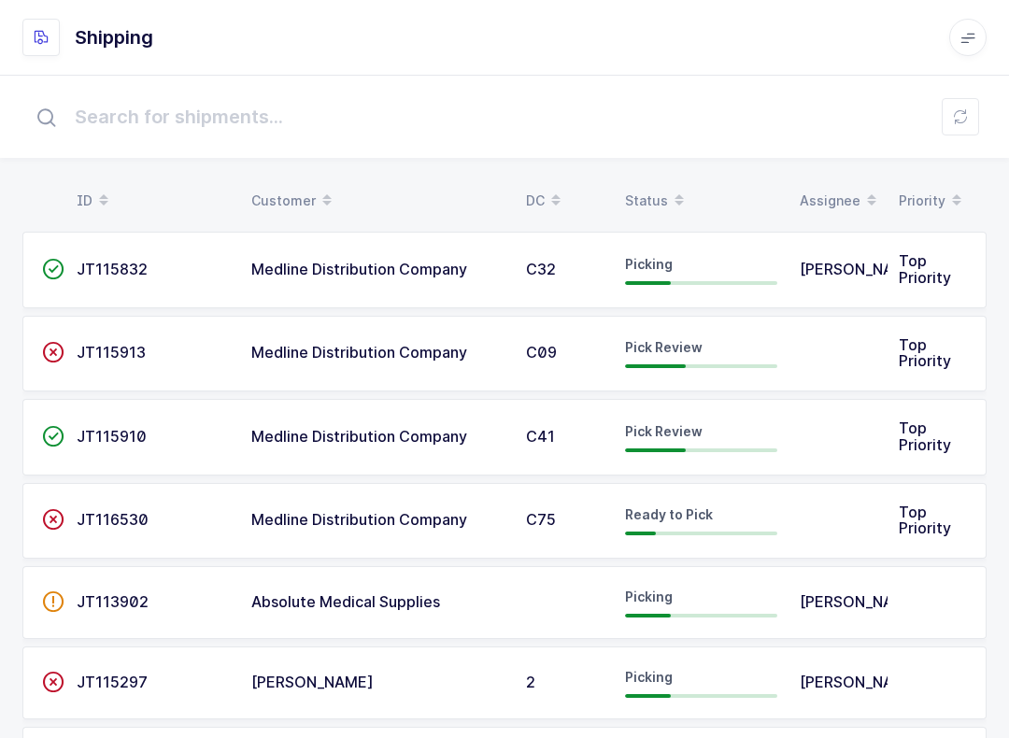
click at [654, 191] on div "Status" at bounding box center [701, 201] width 152 height 32
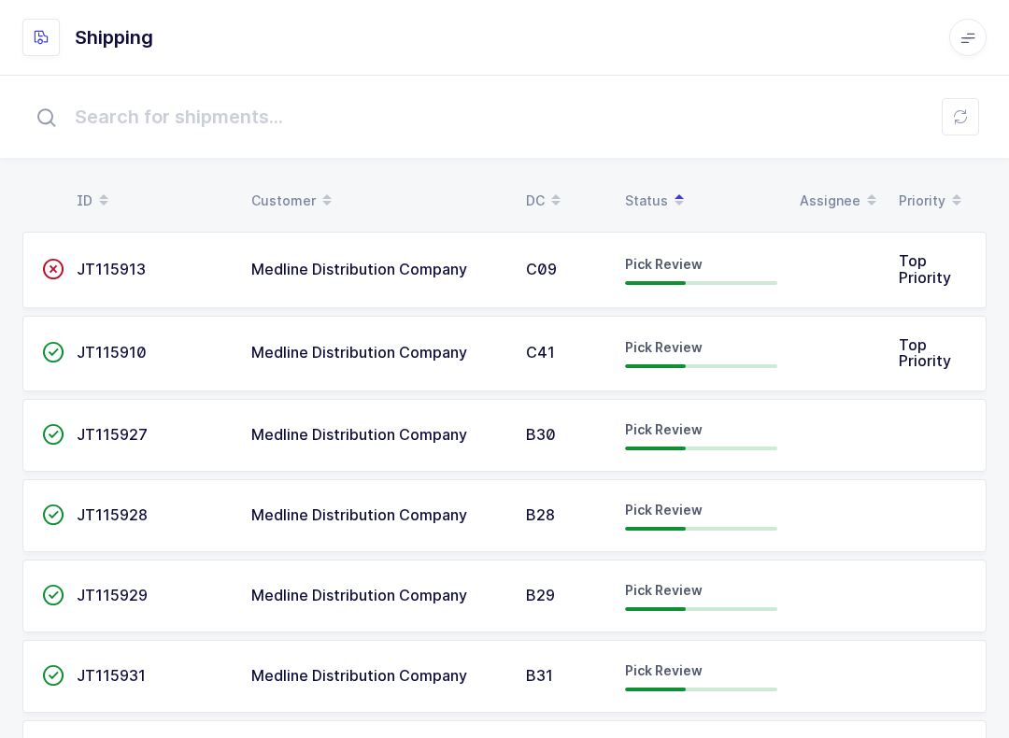
click at [98, 431] on span "JT115927" at bounding box center [112, 434] width 71 height 19
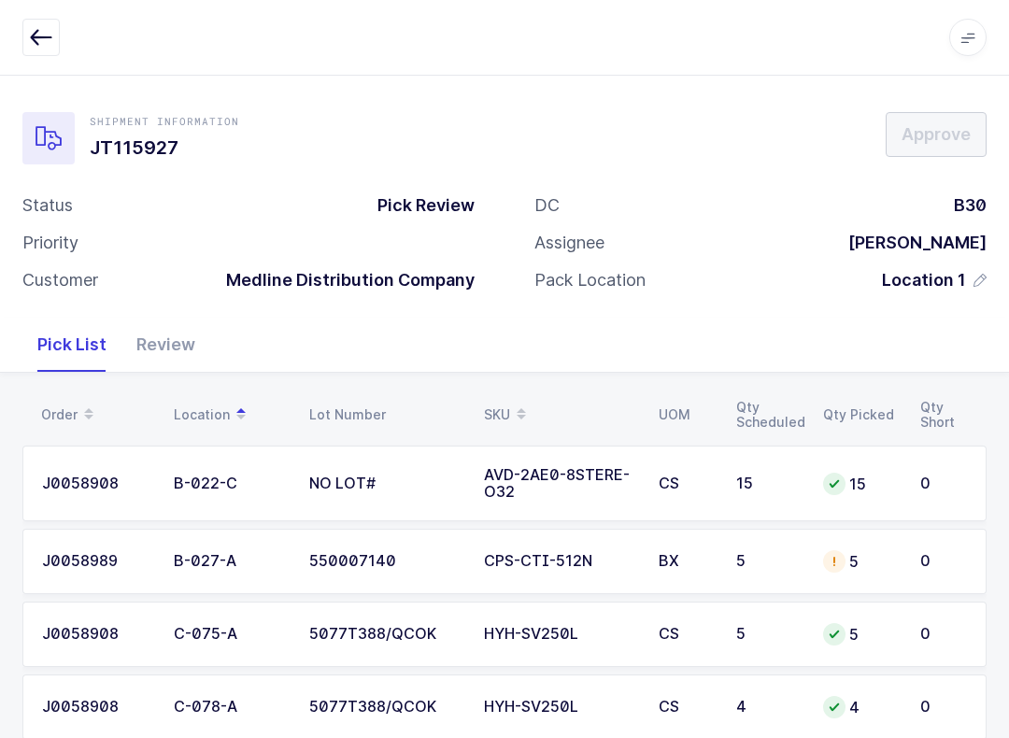
scroll to position [189, 0]
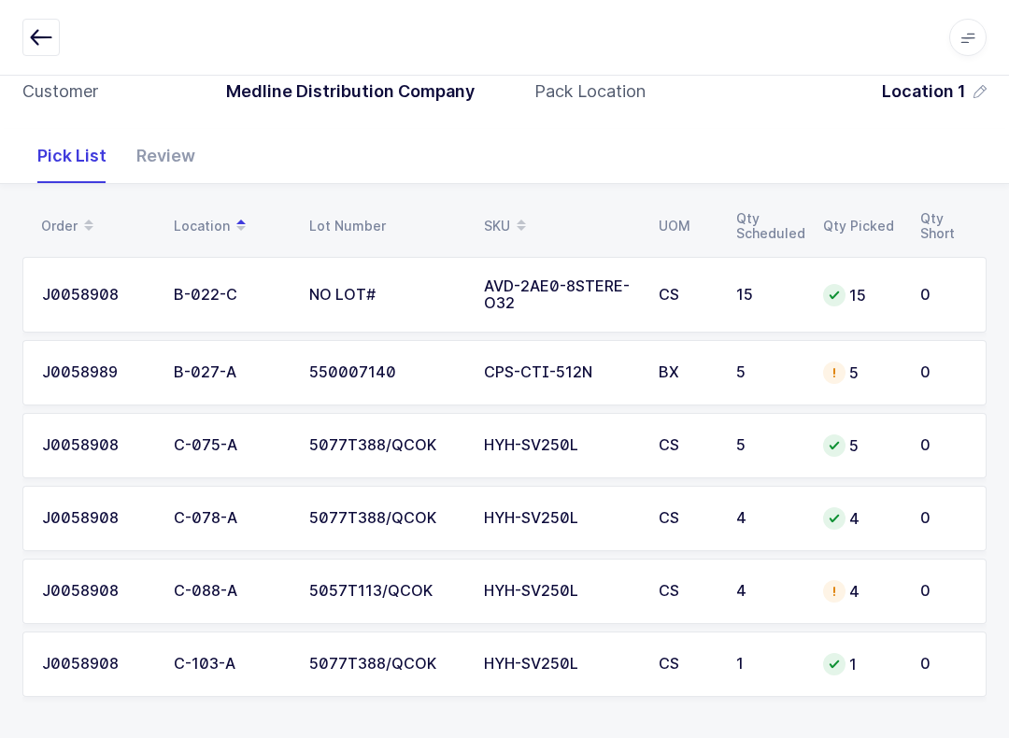
click at [181, 152] on div "Review" at bounding box center [165, 156] width 89 height 54
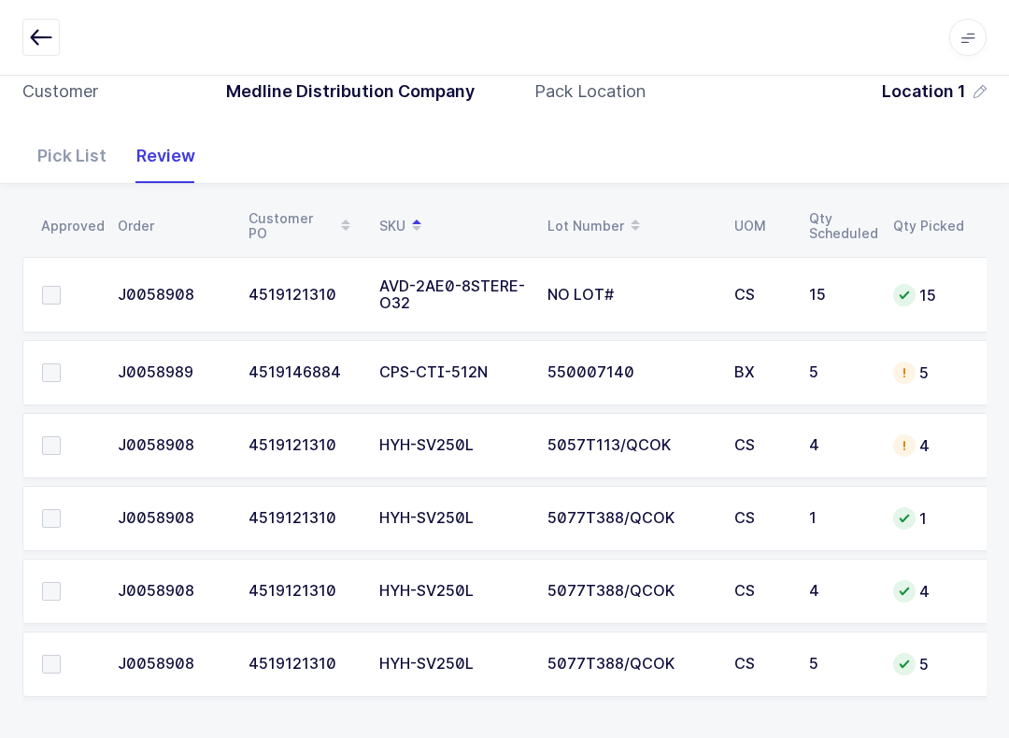
click at [51, 440] on span at bounding box center [51, 445] width 19 height 19
click at [61, 436] on input "checkbox" at bounding box center [61, 436] width 0 height 0
click at [49, 513] on span at bounding box center [51, 518] width 19 height 19
click at [61, 509] on input "checkbox" at bounding box center [61, 509] width 0 height 0
click at [54, 571] on td at bounding box center [64, 591] width 84 height 65
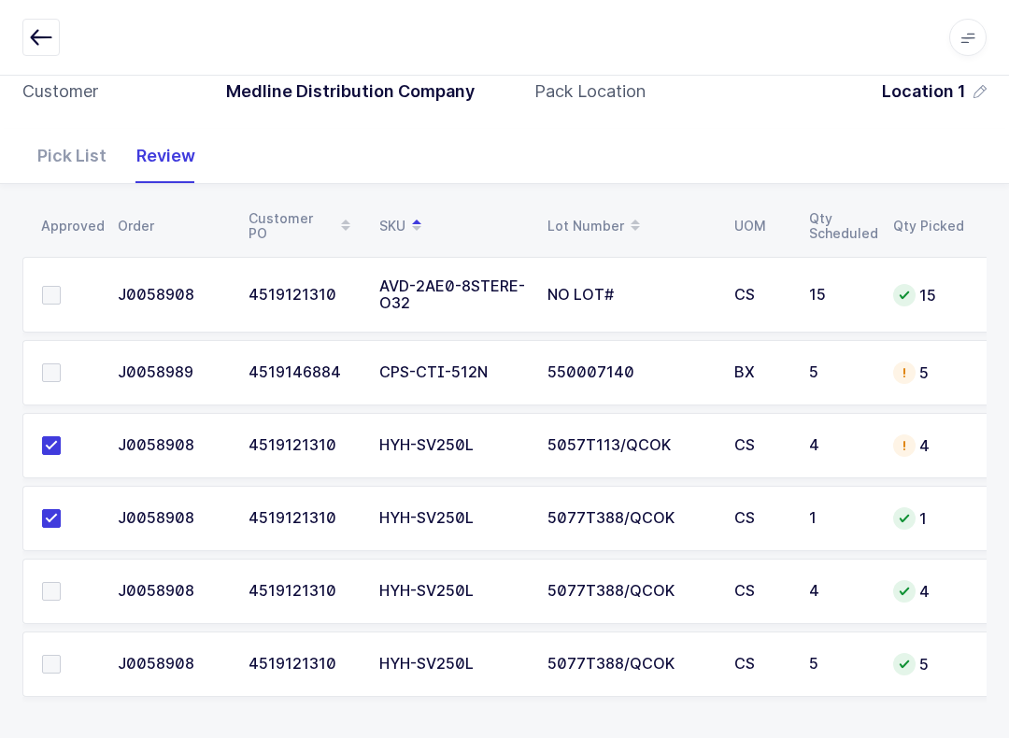
click at [52, 655] on span at bounding box center [51, 664] width 19 height 19
click at [61, 655] on input "checkbox" at bounding box center [61, 655] width 0 height 0
click at [55, 594] on span at bounding box center [51, 591] width 19 height 19
click at [61, 582] on input "checkbox" at bounding box center [61, 582] width 0 height 0
click at [61, 297] on label at bounding box center [68, 295] width 53 height 19
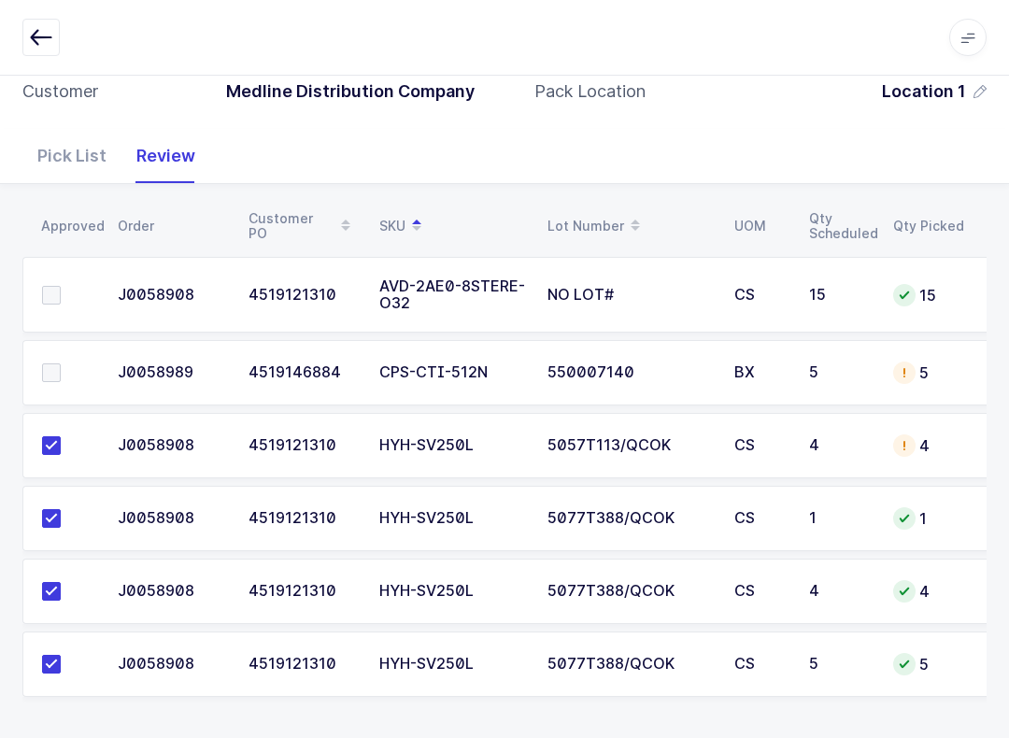
click at [61, 286] on input "checkbox" at bounding box center [61, 286] width 0 height 0
click at [47, 377] on span at bounding box center [51, 372] width 19 height 19
click at [61, 363] on input "checkbox" at bounding box center [61, 363] width 0 height 0
click at [42, 45] on icon "button" at bounding box center [41, 37] width 22 height 22
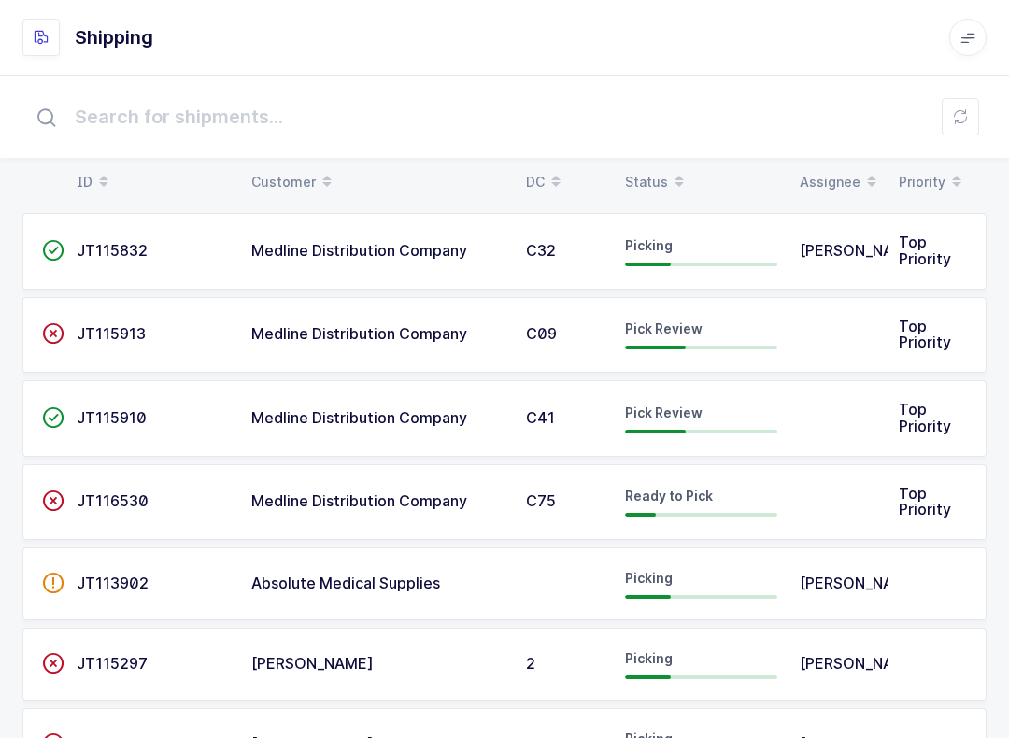
click at [668, 188] on span at bounding box center [679, 182] width 22 height 32
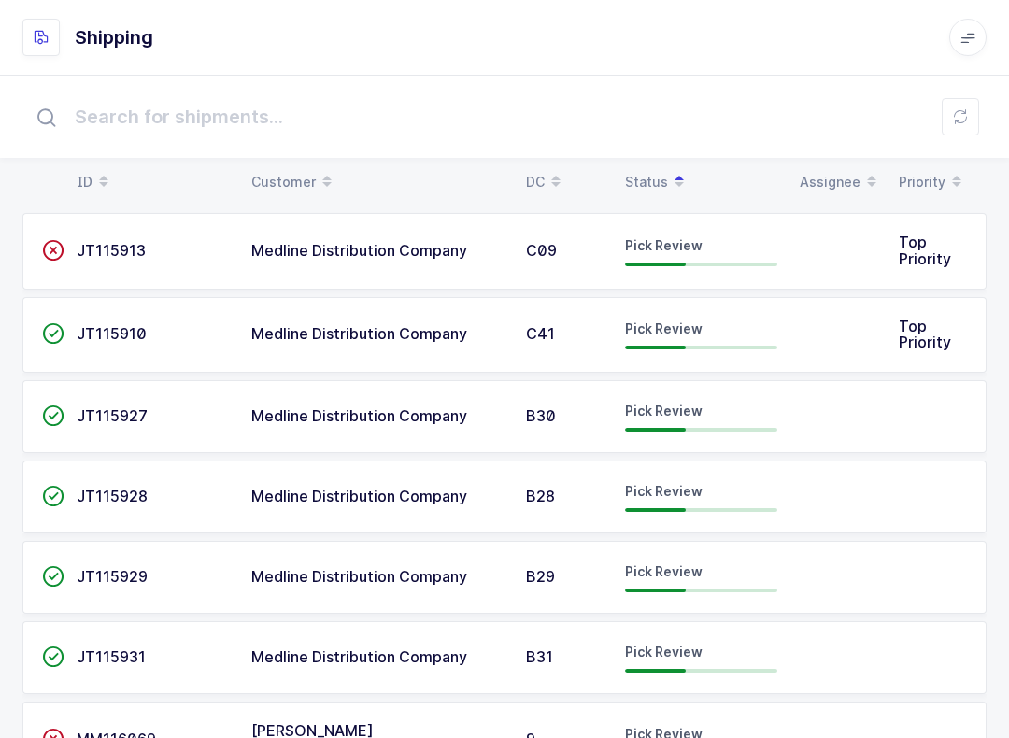
click at [121, 413] on span "JT115927" at bounding box center [112, 415] width 71 height 19
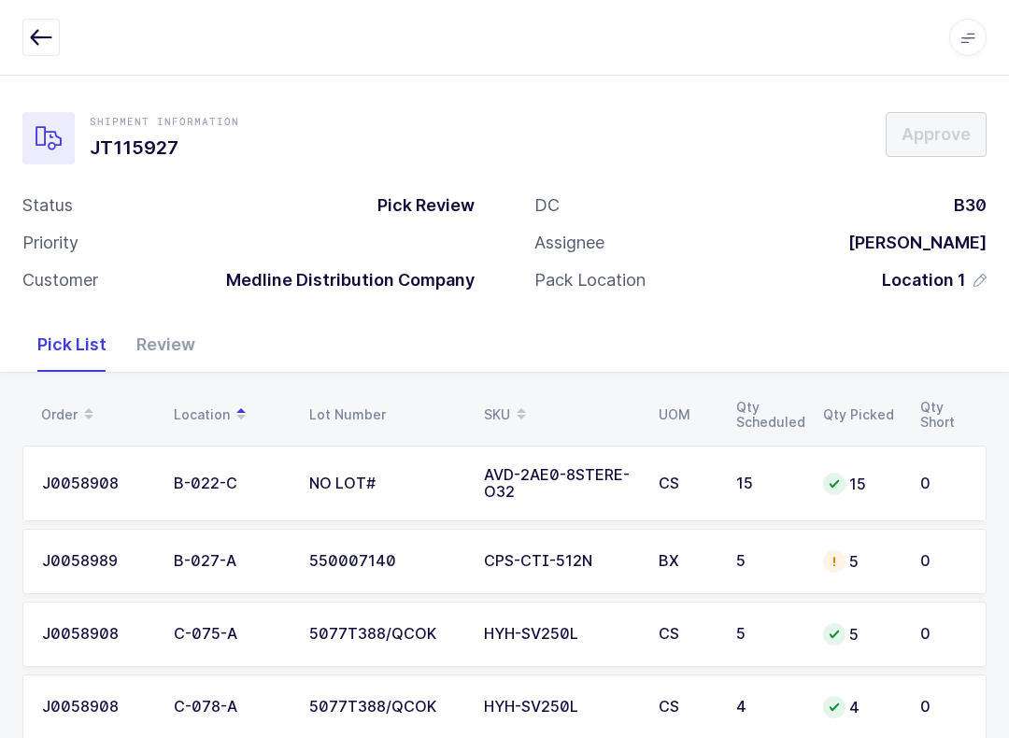
click at [32, 40] on icon "button" at bounding box center [41, 37] width 22 height 22
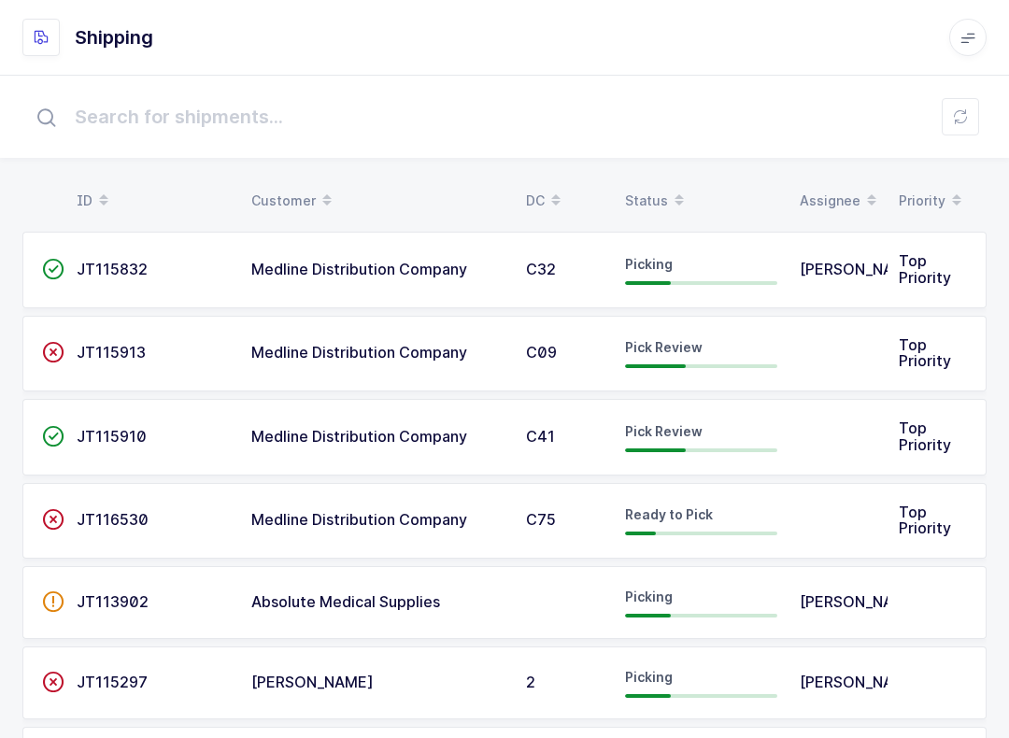
click at [660, 197] on div "Status" at bounding box center [701, 201] width 152 height 32
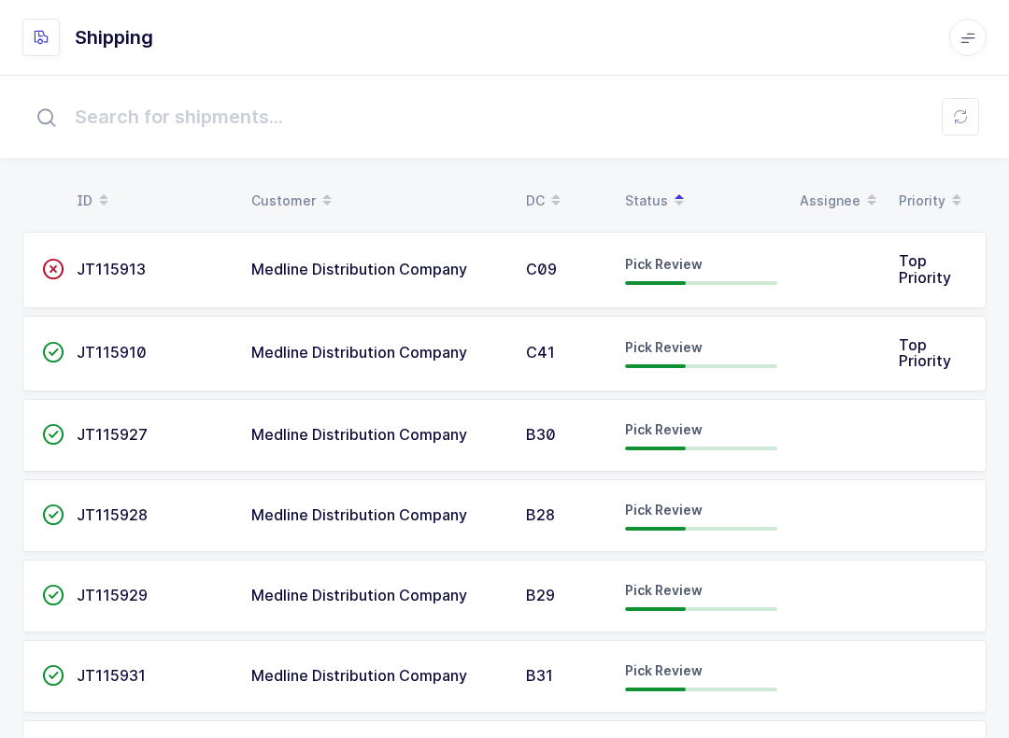
click at [673, 516] on div "Pick Review" at bounding box center [701, 516] width 152 height 30
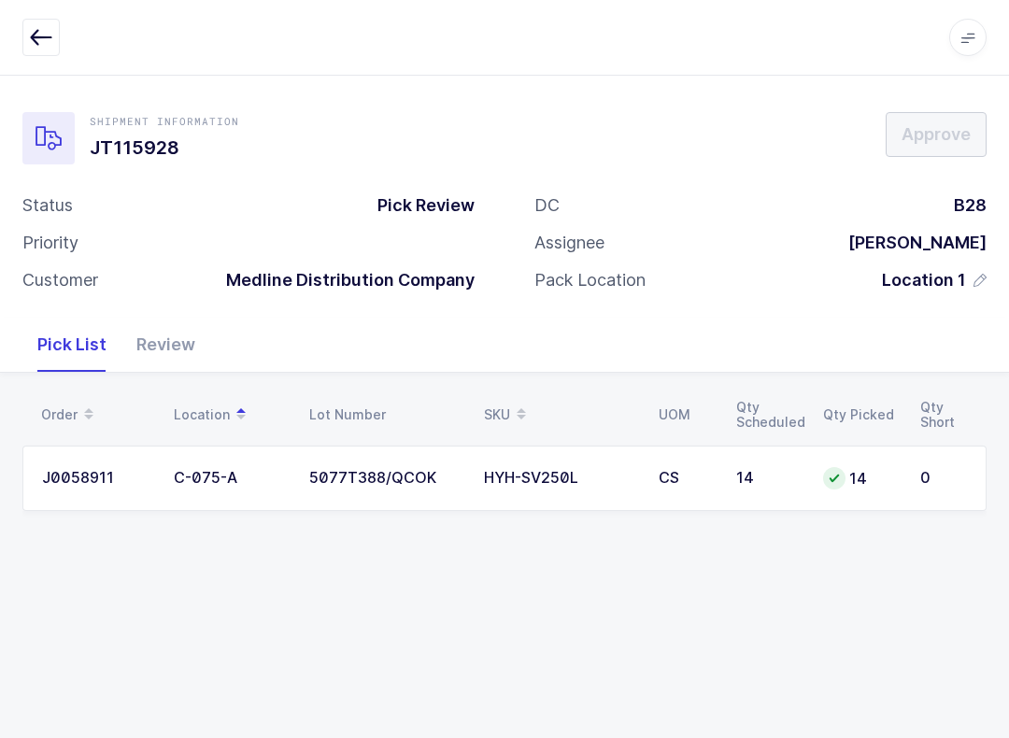
click at [164, 332] on div "Review" at bounding box center [165, 345] width 89 height 54
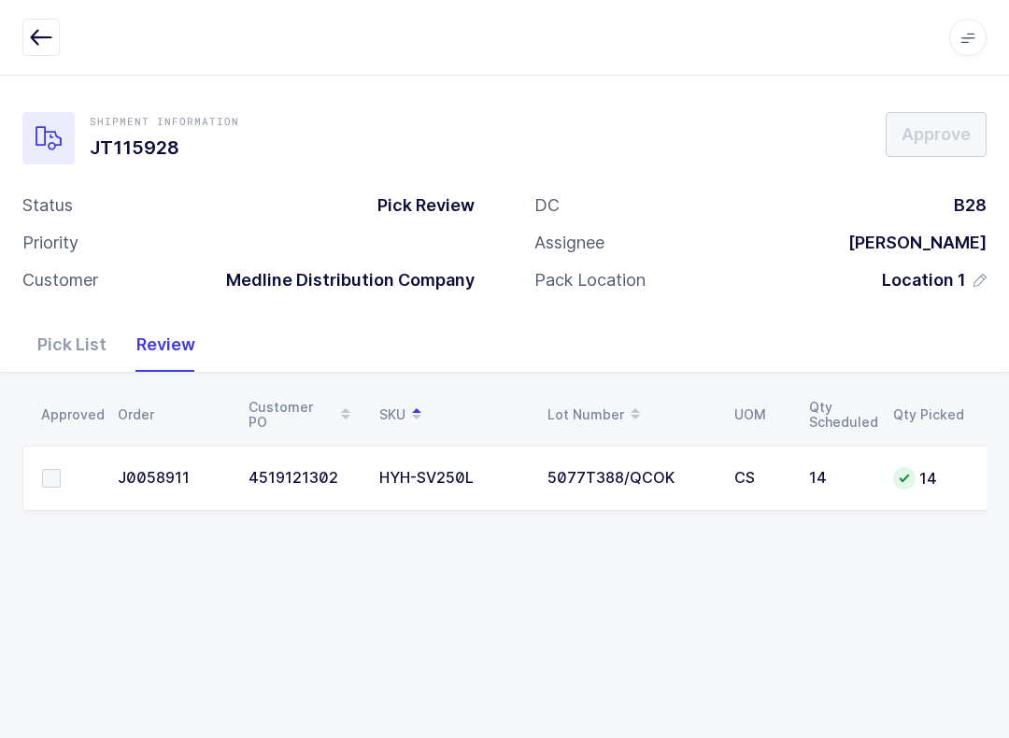
click at [52, 474] on span at bounding box center [51, 478] width 19 height 19
click at [61, 469] on input "checkbox" at bounding box center [61, 469] width 0 height 0
click at [932, 122] on span "Approve" at bounding box center [936, 133] width 69 height 23
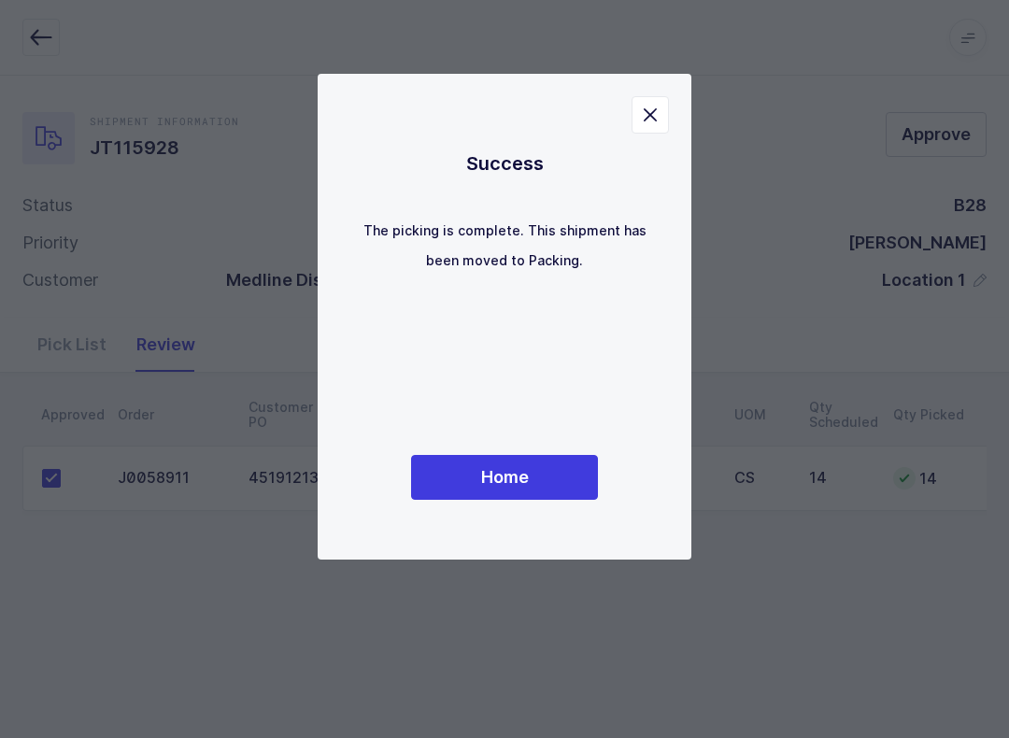
click at [519, 475] on span "Home" at bounding box center [505, 476] width 48 height 23
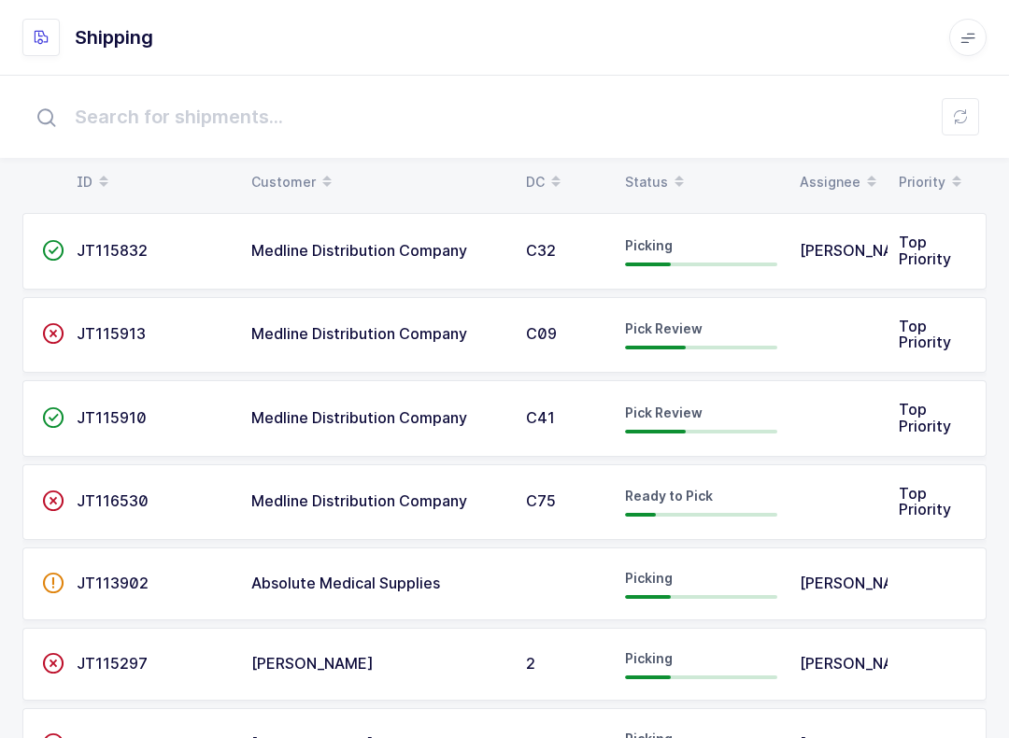
click at [974, 107] on button at bounding box center [960, 116] width 37 height 37
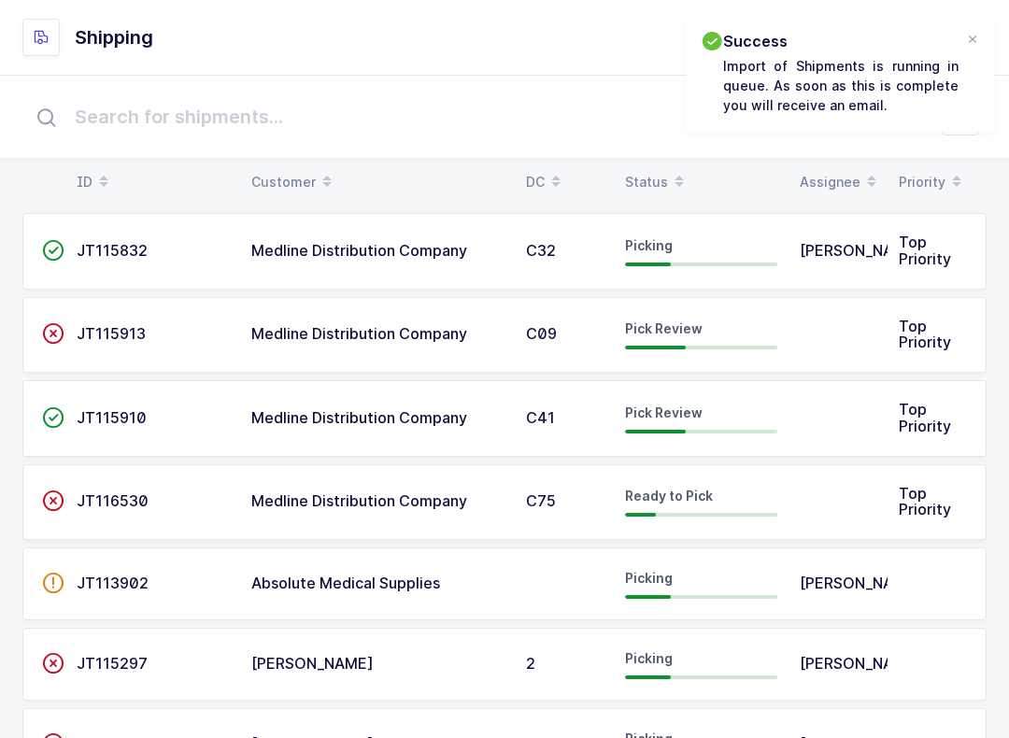
click at [663, 161] on table "ID Customer DC Status Assignee Priority" at bounding box center [504, 182] width 964 height 47
click at [668, 174] on span at bounding box center [679, 182] width 22 height 32
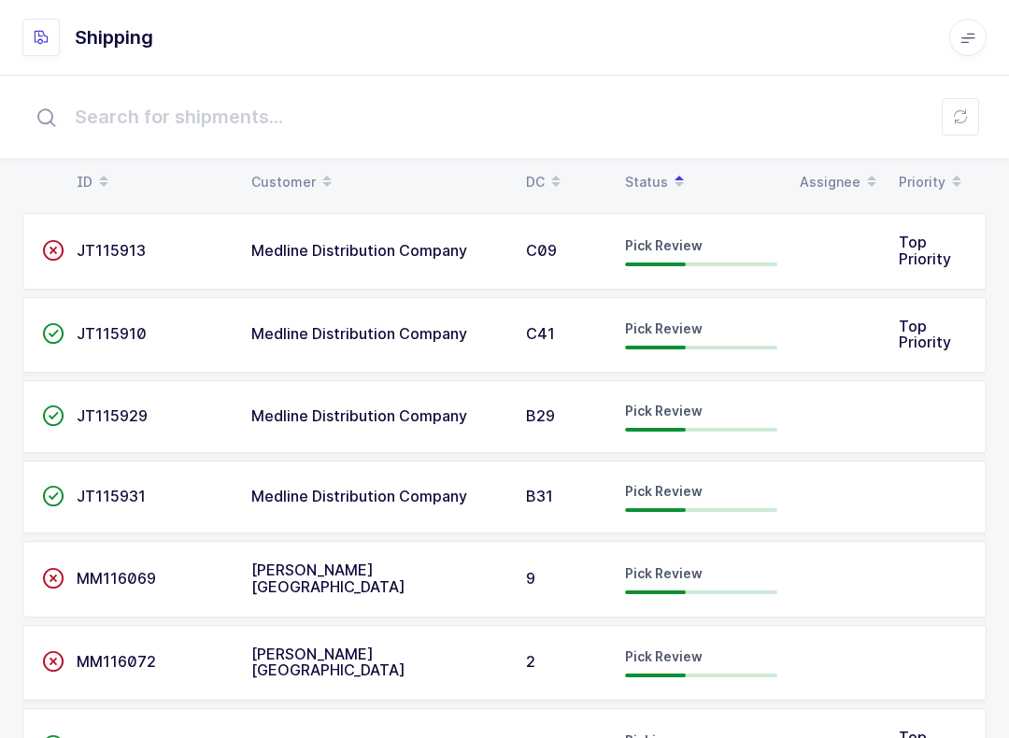
click at [636, 433] on td "Pick Review" at bounding box center [701, 416] width 175 height 73
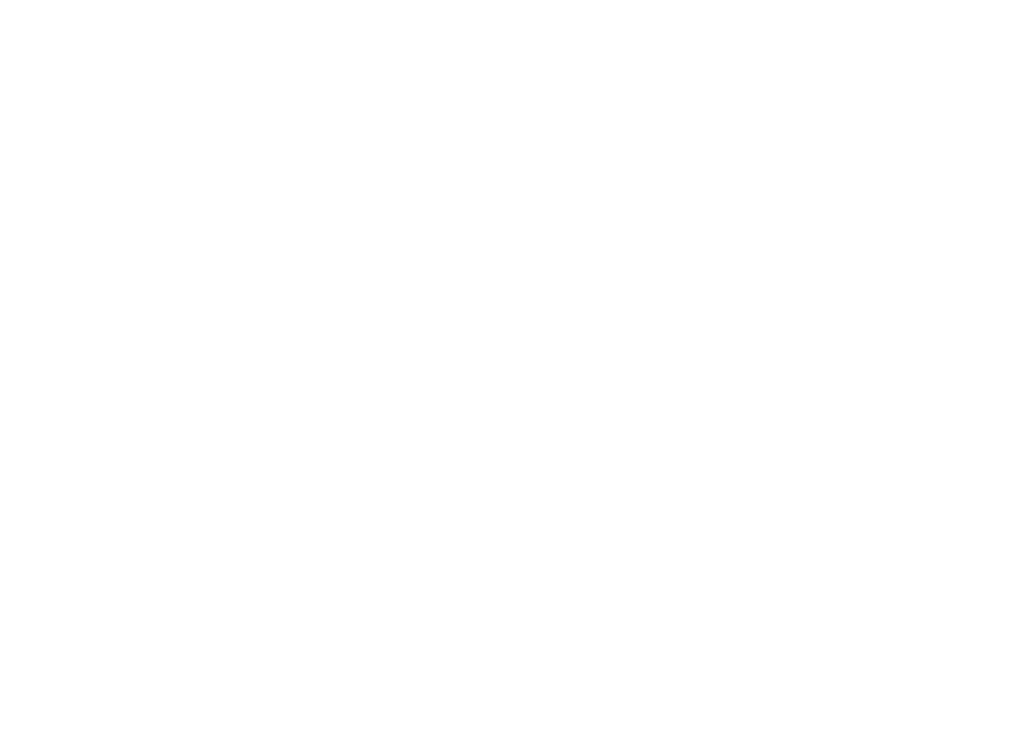
click at [113, 0] on html at bounding box center [504, 0] width 1009 height 0
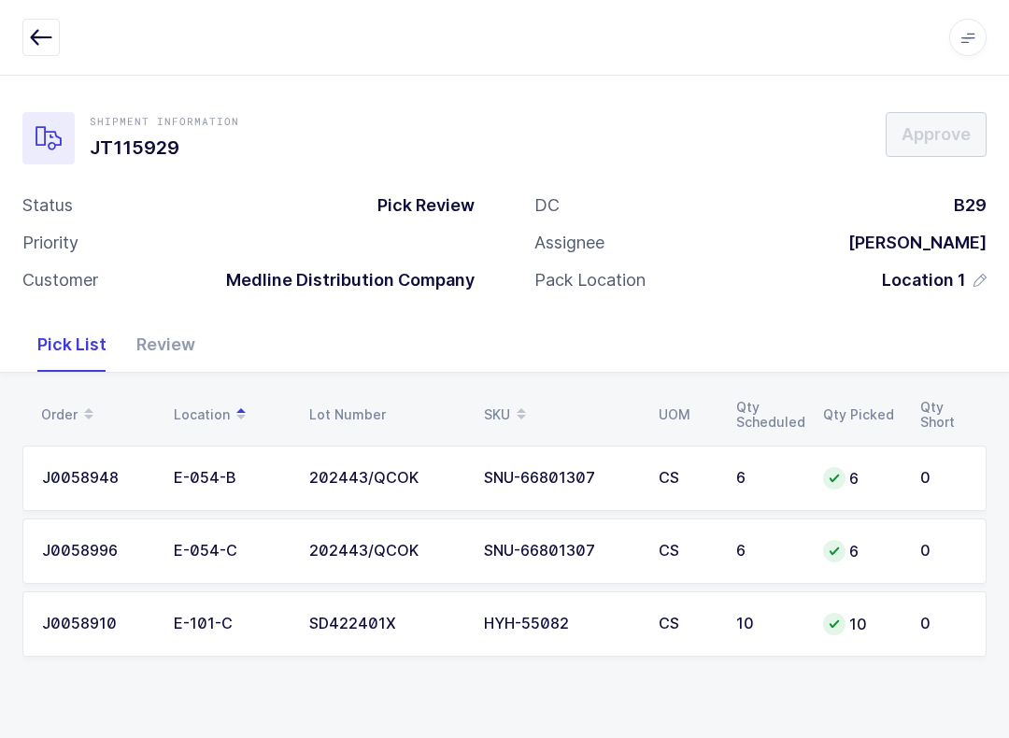
click at [175, 354] on div "Review" at bounding box center [165, 345] width 89 height 54
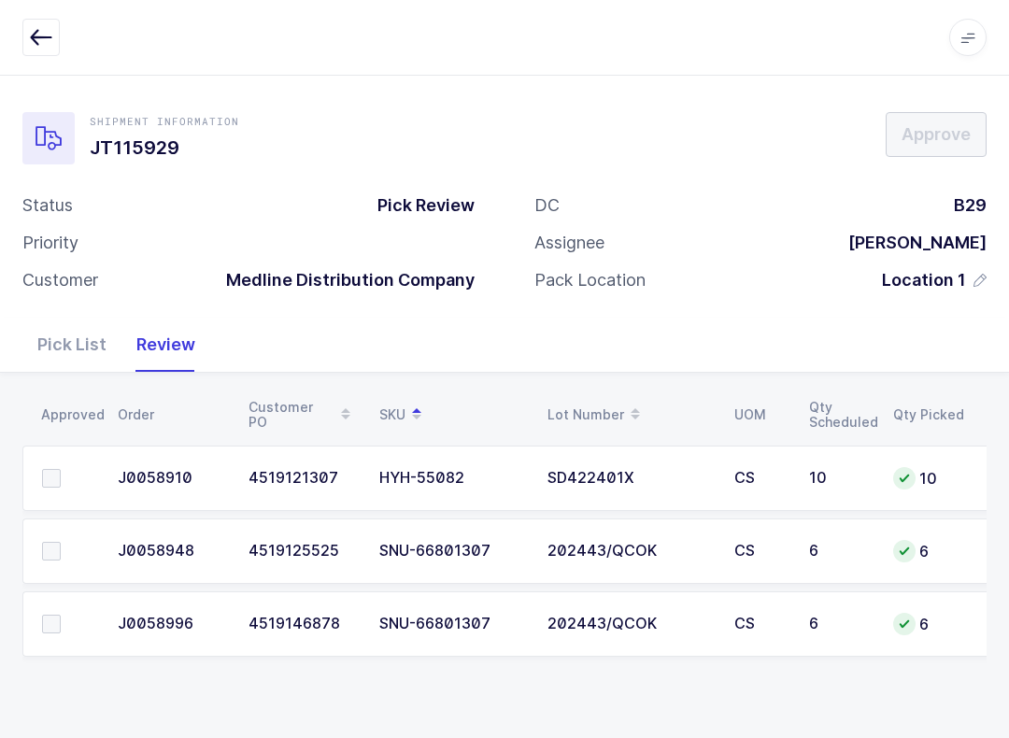
click at [49, 598] on td at bounding box center [64, 623] width 84 height 65
click at [63, 619] on label at bounding box center [68, 624] width 53 height 19
click at [61, 615] on input "checkbox" at bounding box center [61, 615] width 0 height 0
click at [67, 552] on label at bounding box center [68, 551] width 53 height 19
click at [61, 542] on input "checkbox" at bounding box center [61, 542] width 0 height 0
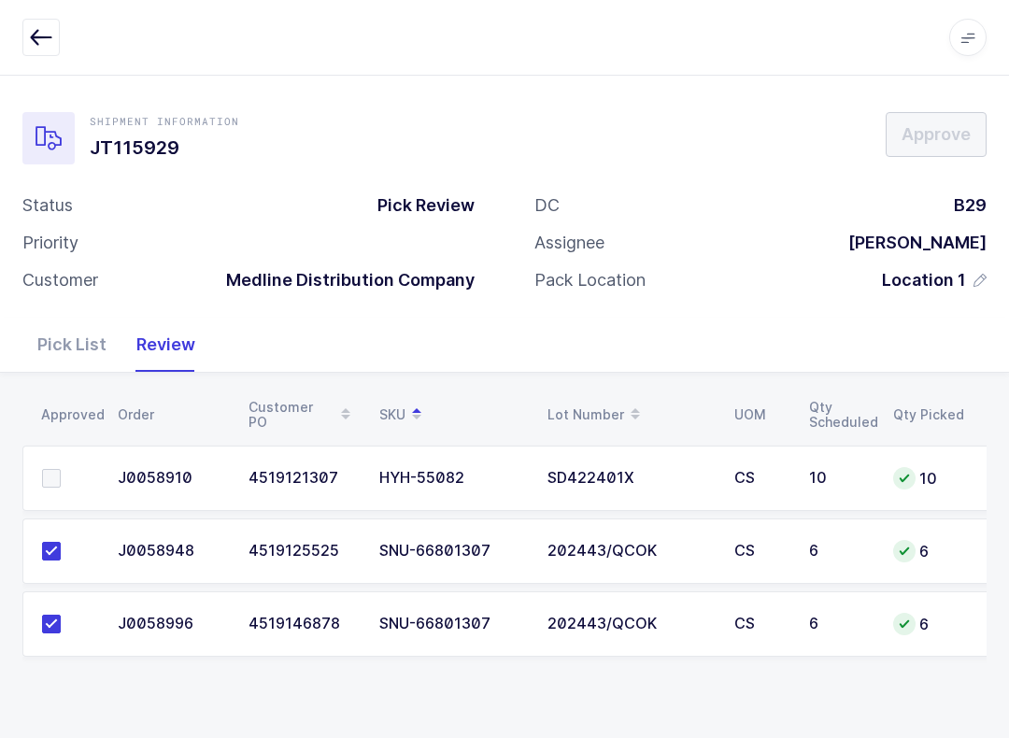
click at [50, 472] on span at bounding box center [51, 478] width 19 height 19
click at [61, 469] on input "checkbox" at bounding box center [61, 469] width 0 height 0
click at [938, 134] on span "Approve" at bounding box center [936, 133] width 69 height 23
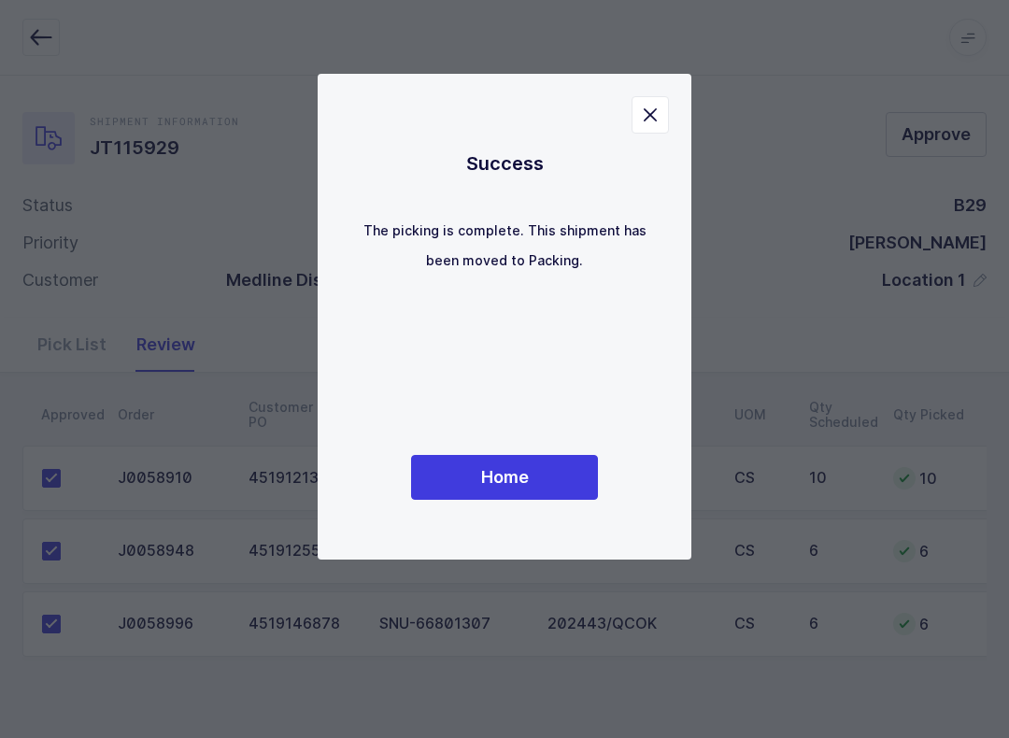
click at [522, 488] on span "Home" at bounding box center [505, 476] width 48 height 23
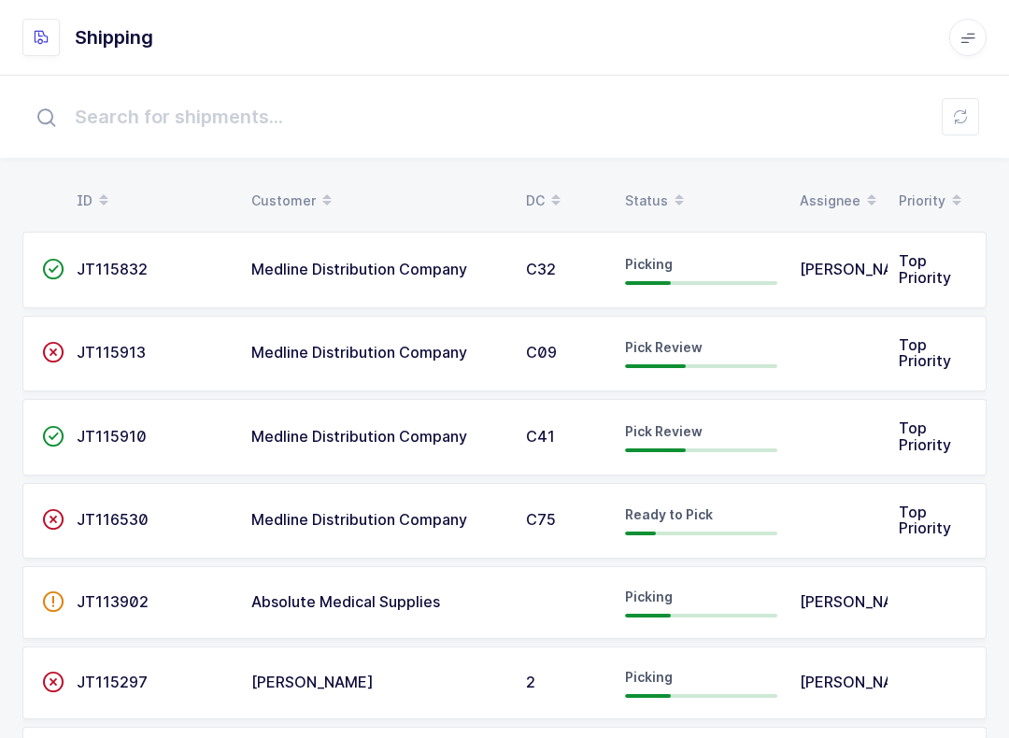
click at [959, 117] on icon at bounding box center [960, 116] width 15 height 15
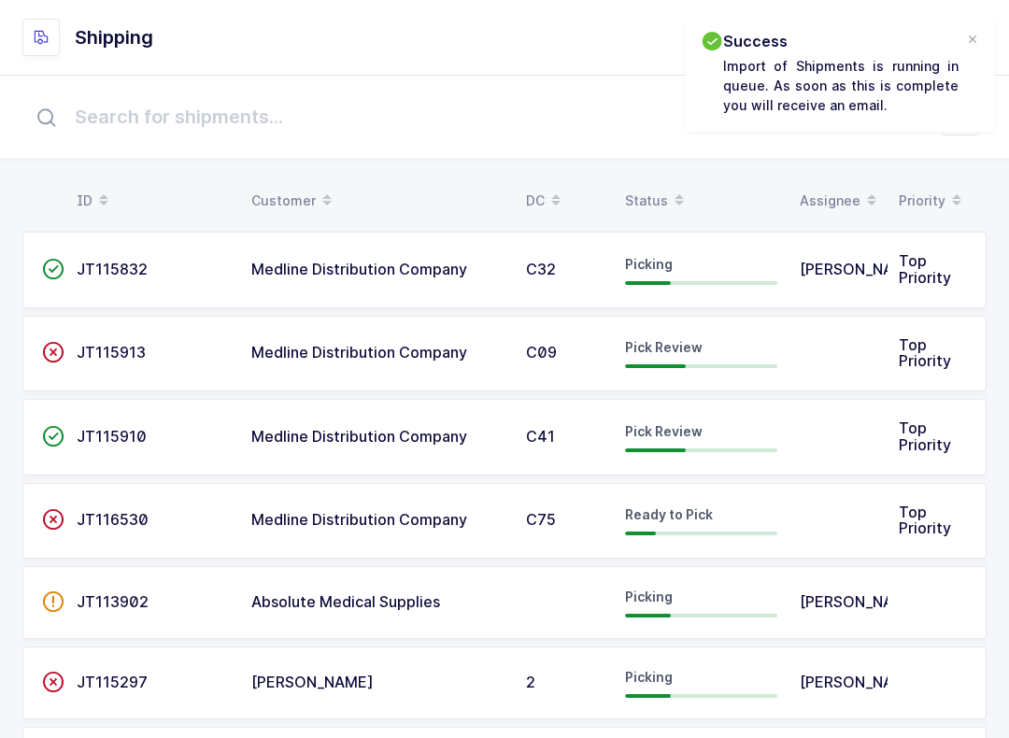
click at [661, 191] on div "Status" at bounding box center [701, 201] width 152 height 32
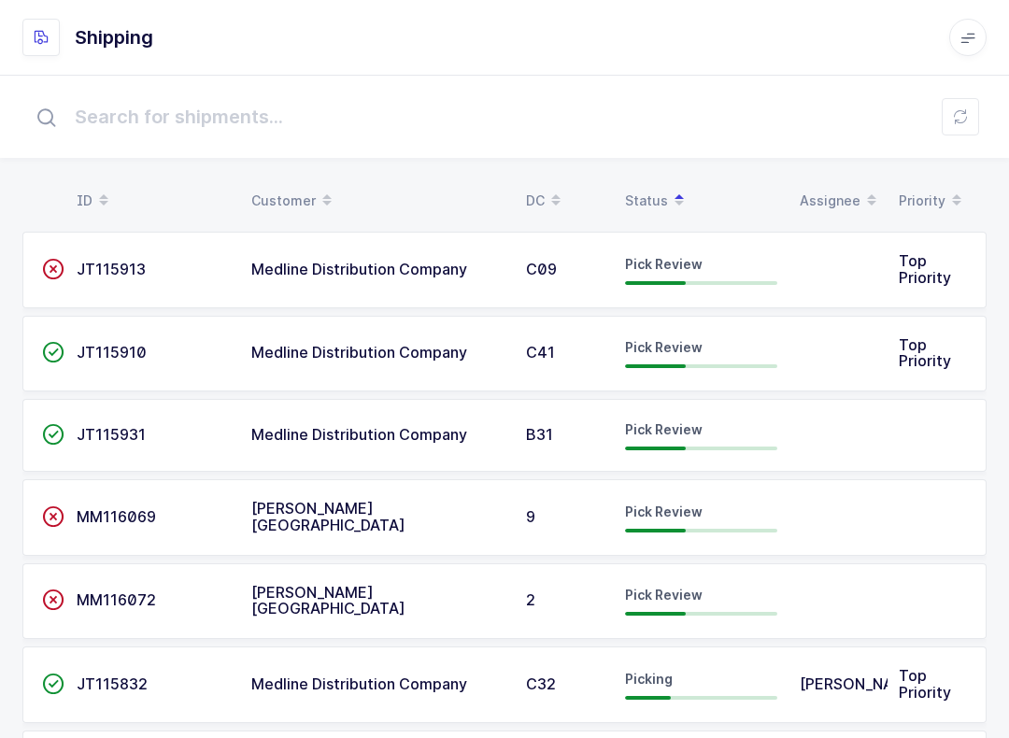
click at [647, 194] on div "Status" at bounding box center [701, 201] width 152 height 32
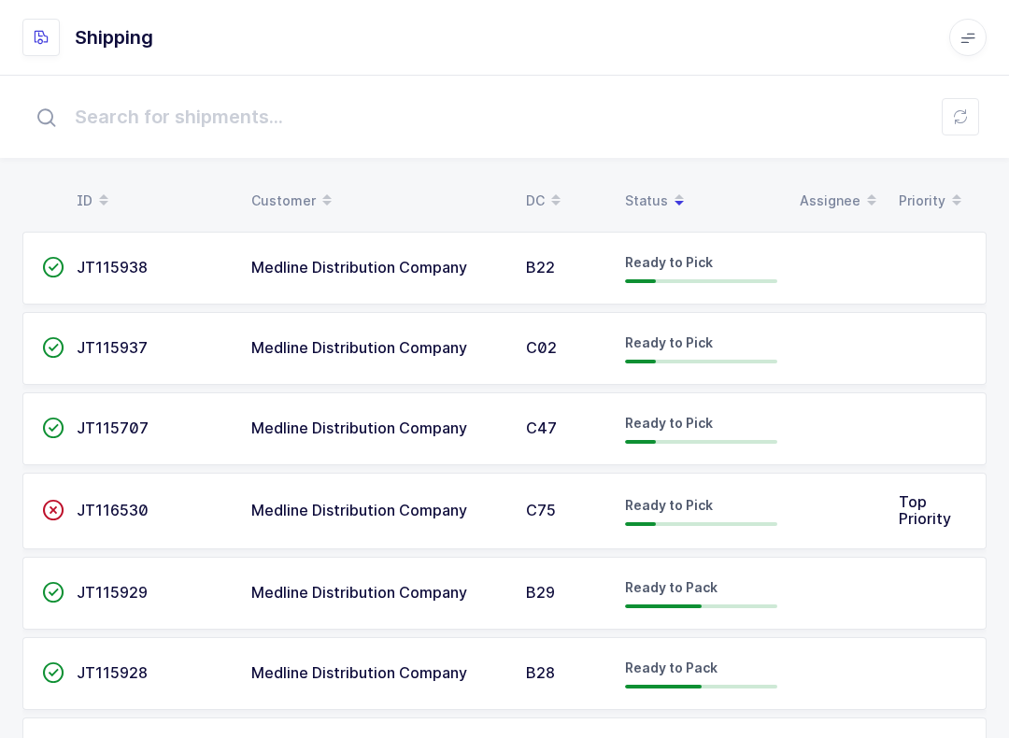
click at [661, 196] on div "Status" at bounding box center [701, 201] width 152 height 32
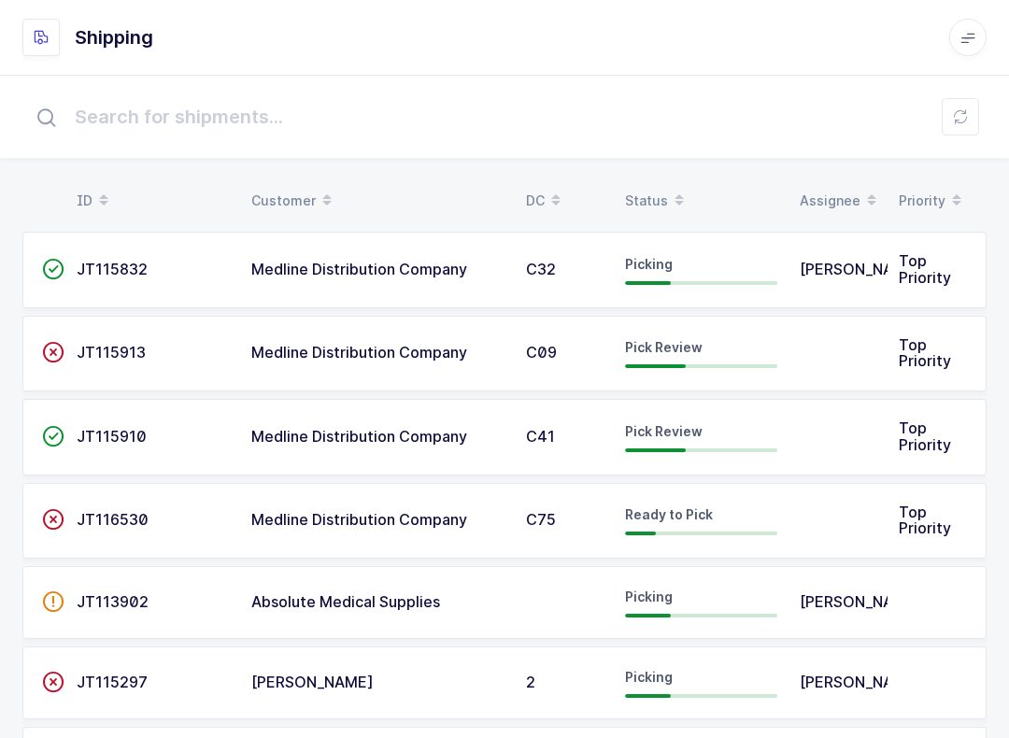
click at [653, 192] on div "Status" at bounding box center [701, 201] width 152 height 32
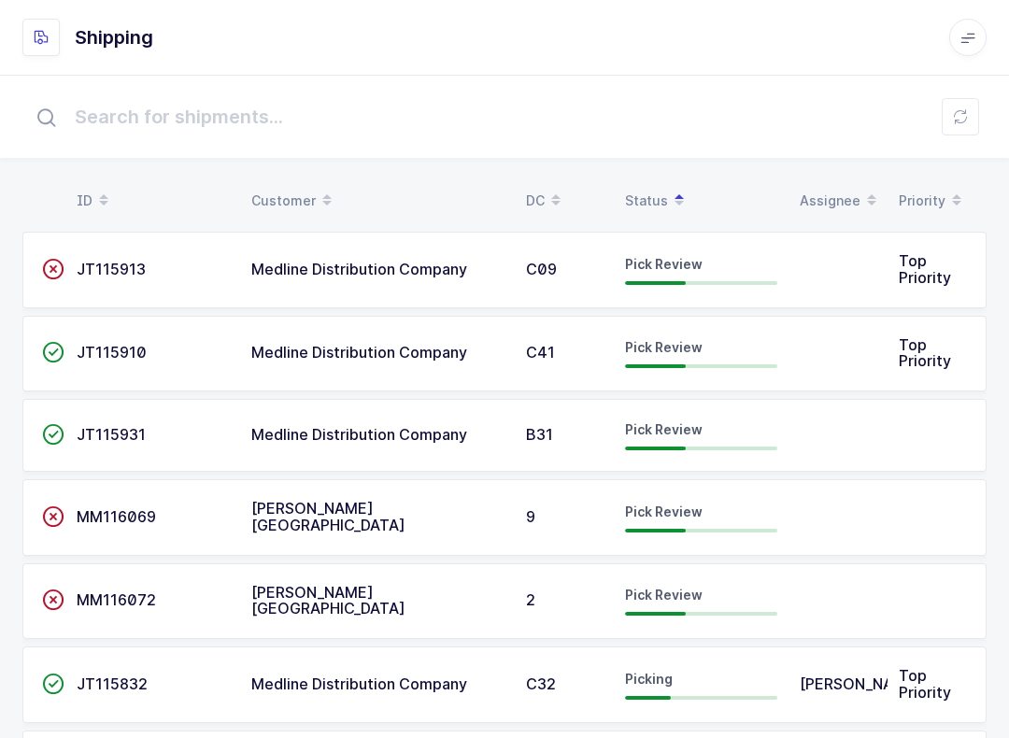
click at [98, 427] on span "JT115931" at bounding box center [111, 434] width 69 height 19
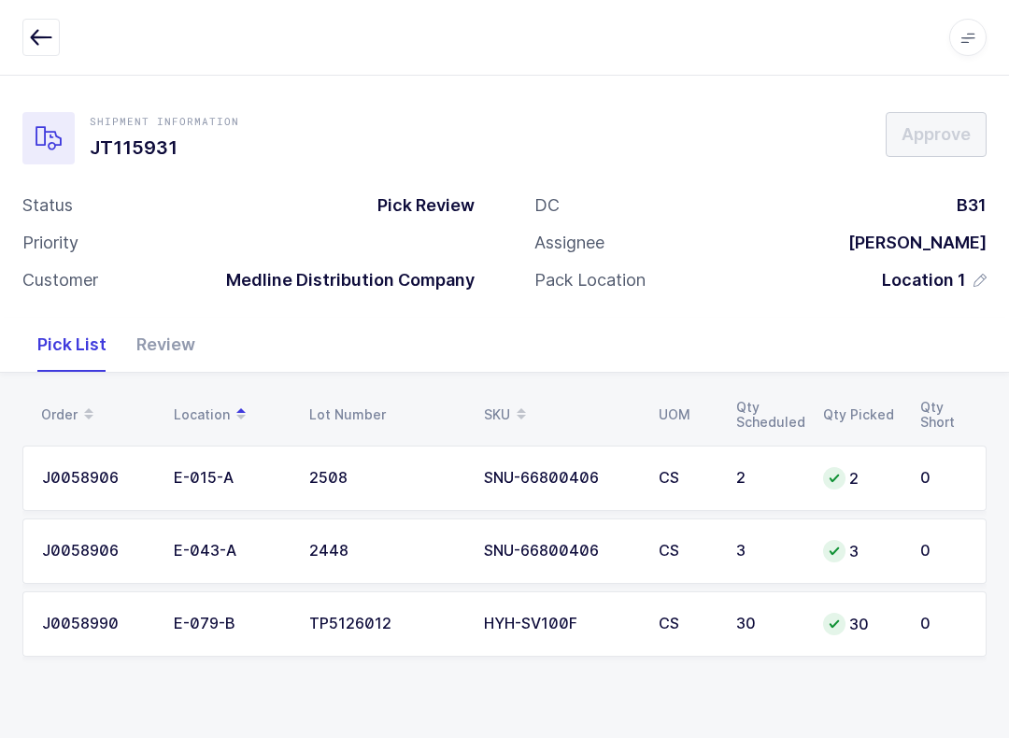
click at [172, 354] on div "Review" at bounding box center [165, 345] width 89 height 54
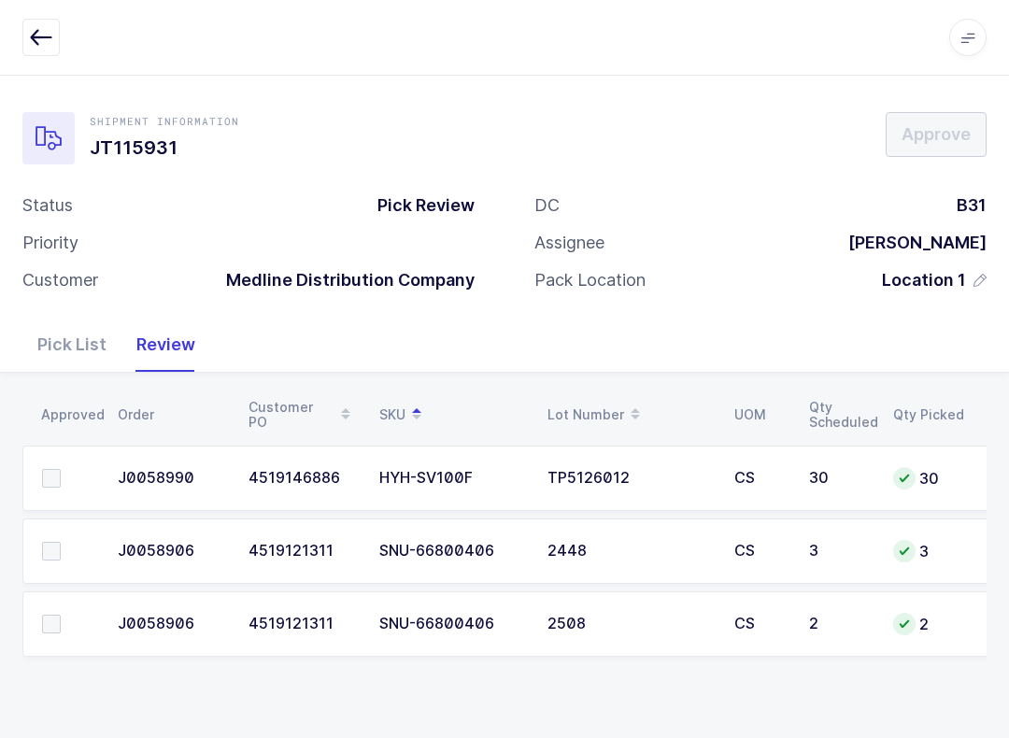
click at [70, 472] on label at bounding box center [68, 478] width 53 height 19
click at [61, 469] on input "checkbox" at bounding box center [61, 469] width 0 height 0
click at [66, 629] on label at bounding box center [68, 624] width 53 height 19
click at [61, 615] on input "checkbox" at bounding box center [61, 615] width 0 height 0
click at [44, 621] on span at bounding box center [51, 624] width 19 height 19
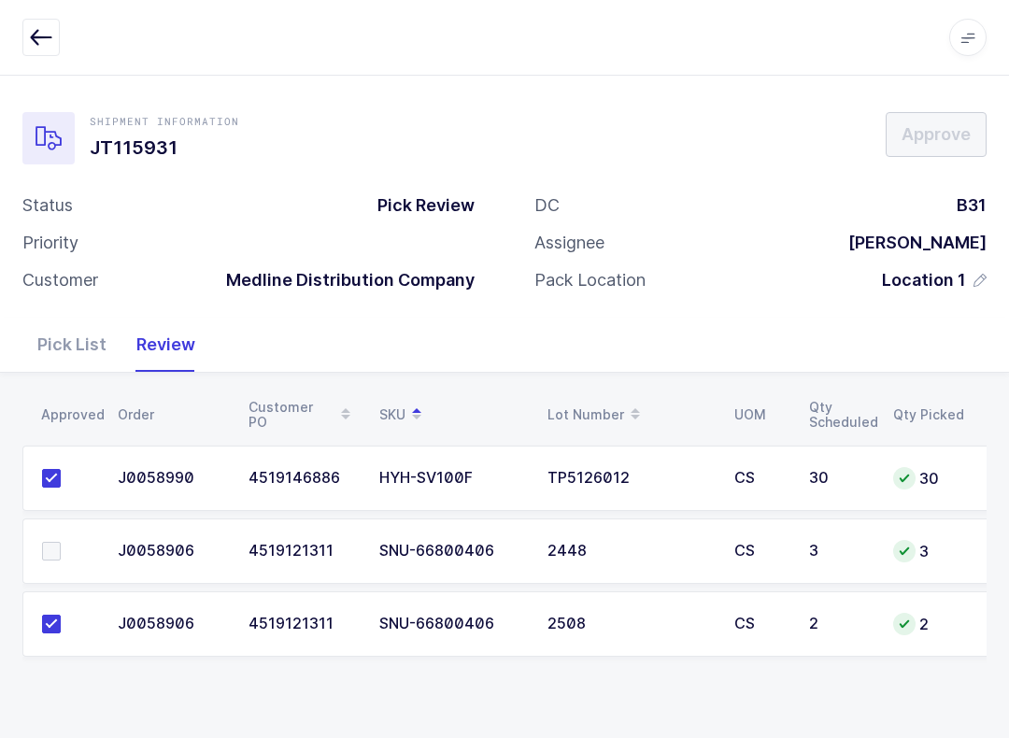
click at [48, 532] on td at bounding box center [64, 551] width 84 height 65
click at [53, 551] on span at bounding box center [51, 551] width 19 height 19
click at [61, 542] on input "checkbox" at bounding box center [61, 542] width 0 height 0
click at [963, 140] on span "Approve" at bounding box center [936, 133] width 69 height 23
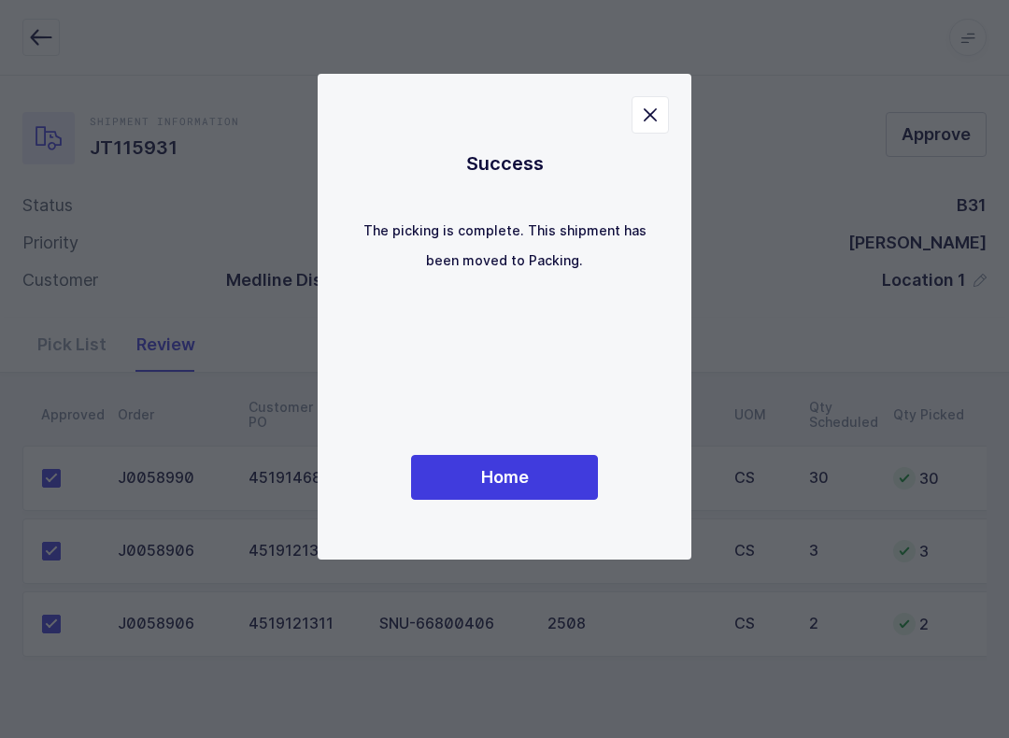
click at [507, 492] on button "Home" at bounding box center [504, 477] width 187 height 45
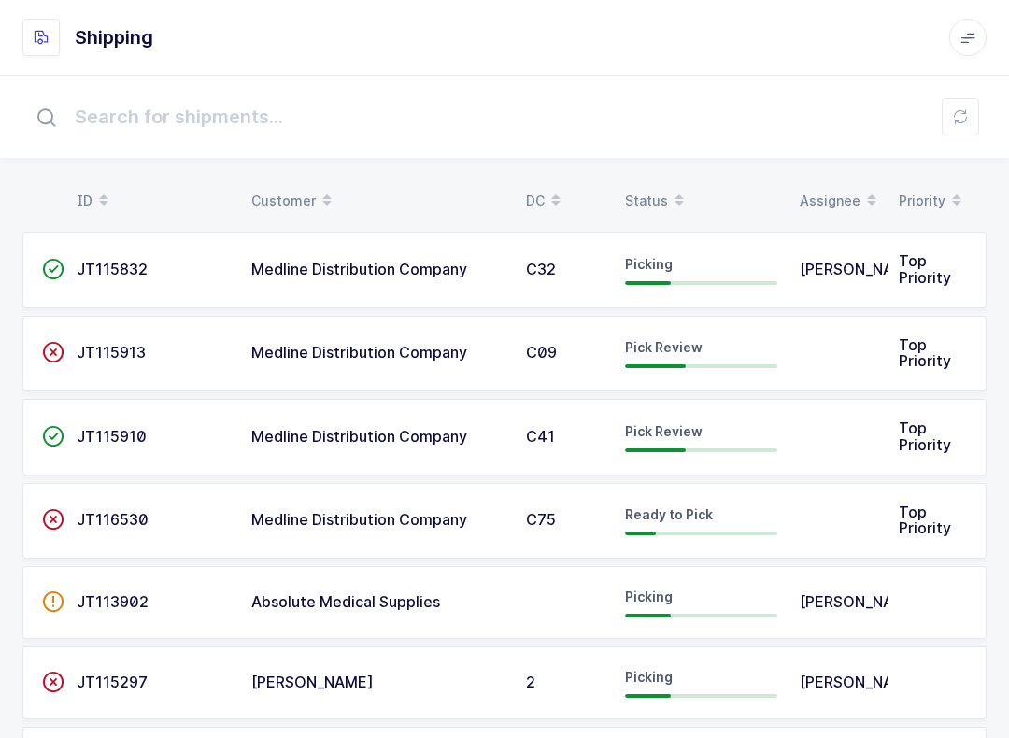
click at [678, 201] on icon at bounding box center [679, 205] width 9 height 9
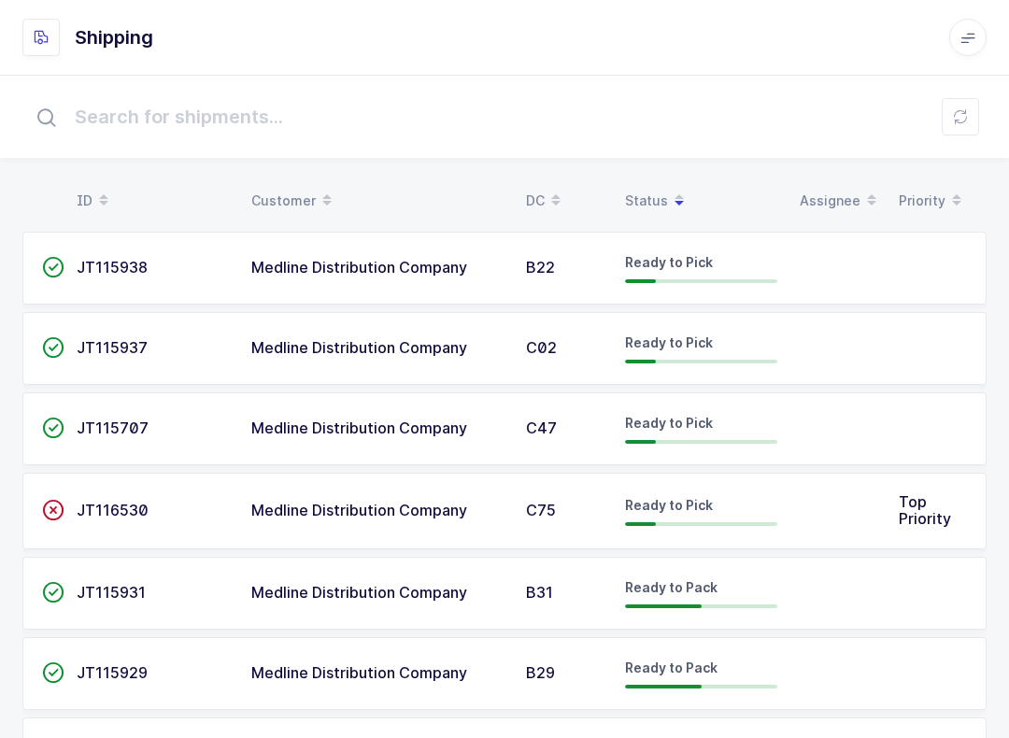
click at [976, 120] on button at bounding box center [960, 116] width 37 height 37
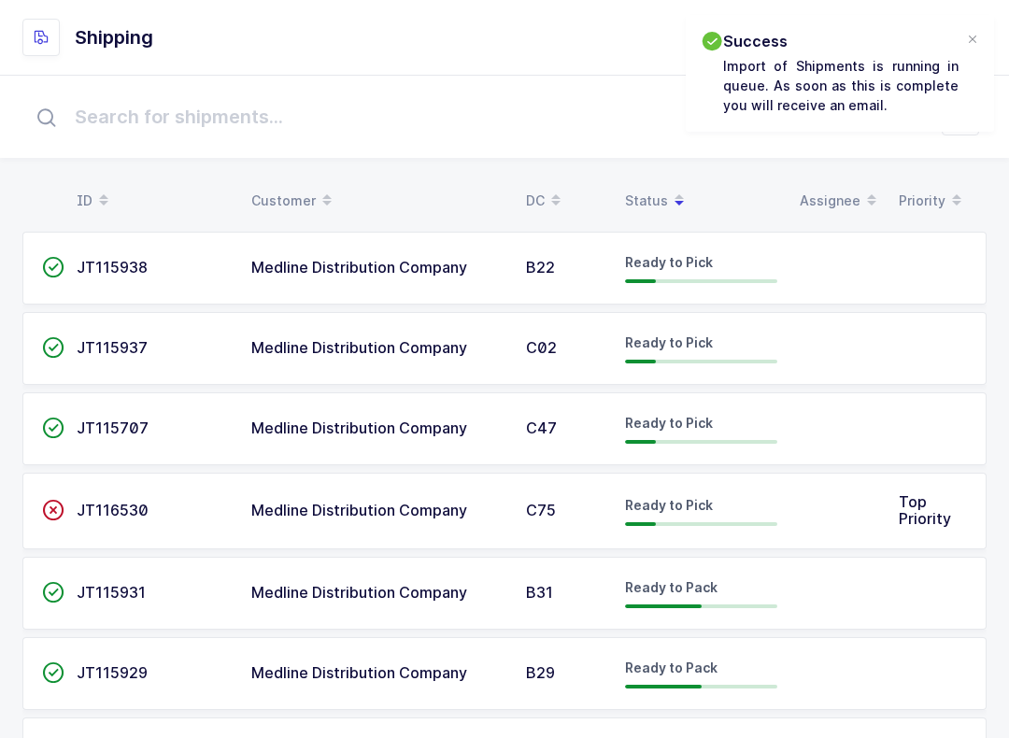
click at [637, 199] on div "Status" at bounding box center [701, 201] width 152 height 32
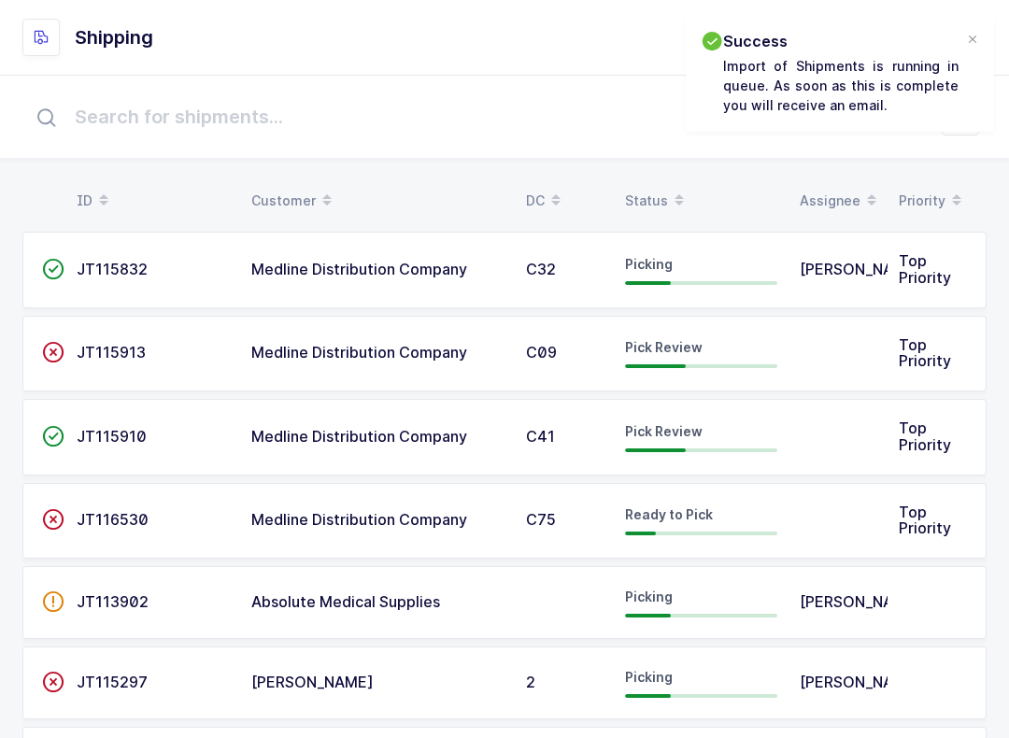
click at [660, 194] on div "Status" at bounding box center [701, 201] width 152 height 32
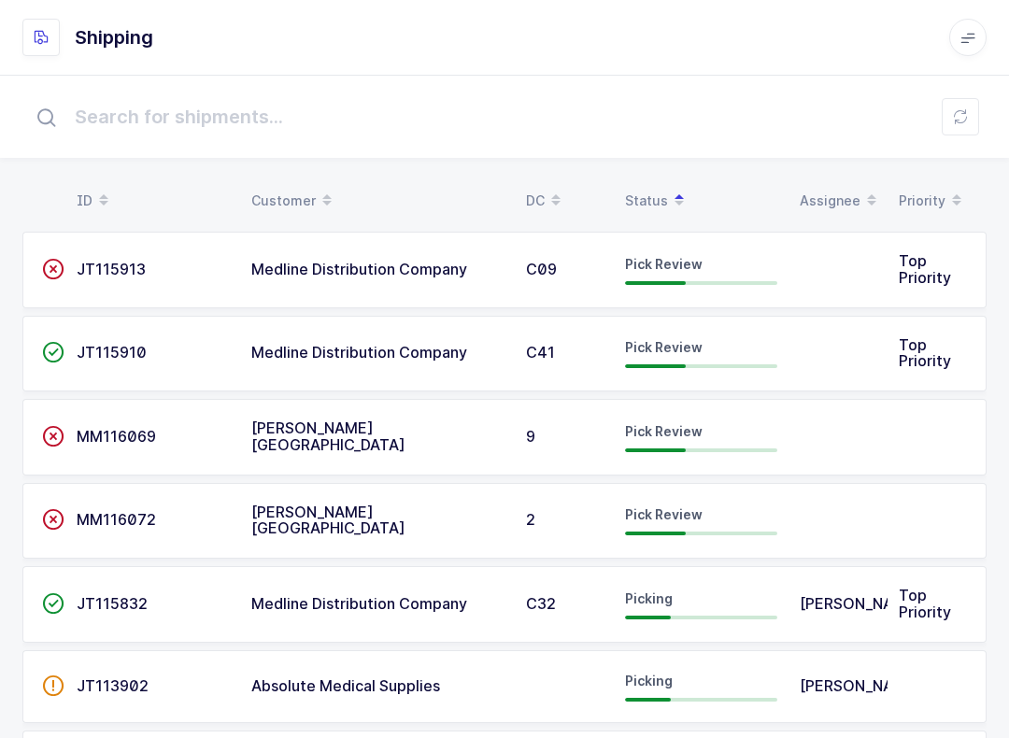
click at [107, 293] on td "JT115913" at bounding box center [152, 270] width 175 height 77
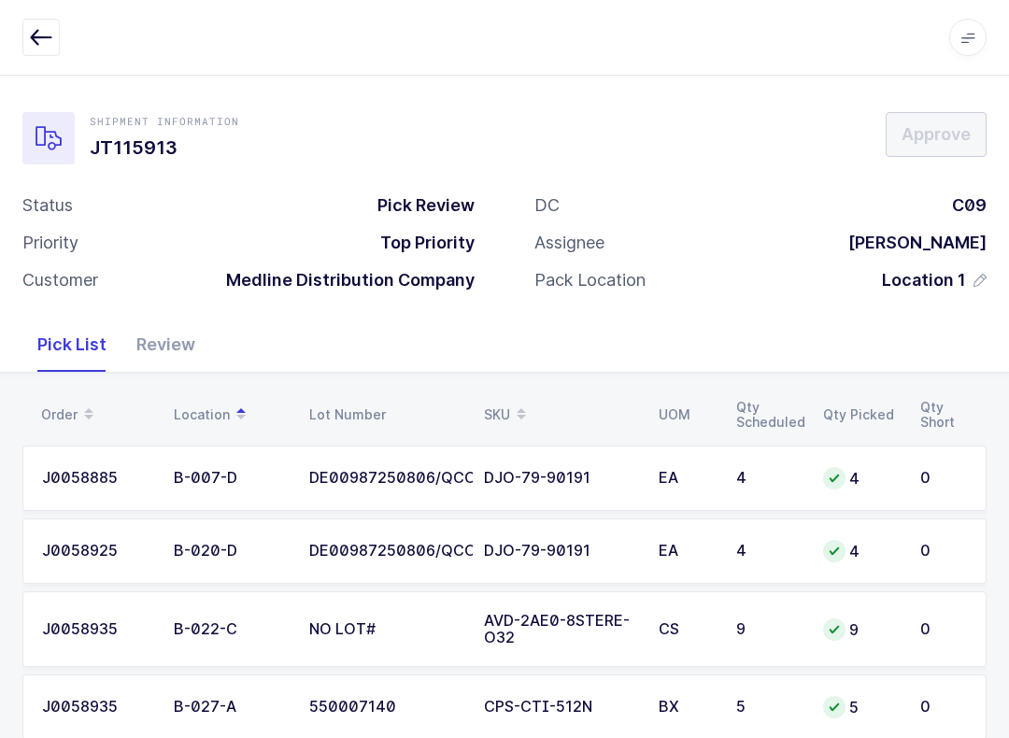
click at [519, 404] on icon at bounding box center [521, 408] width 9 height 9
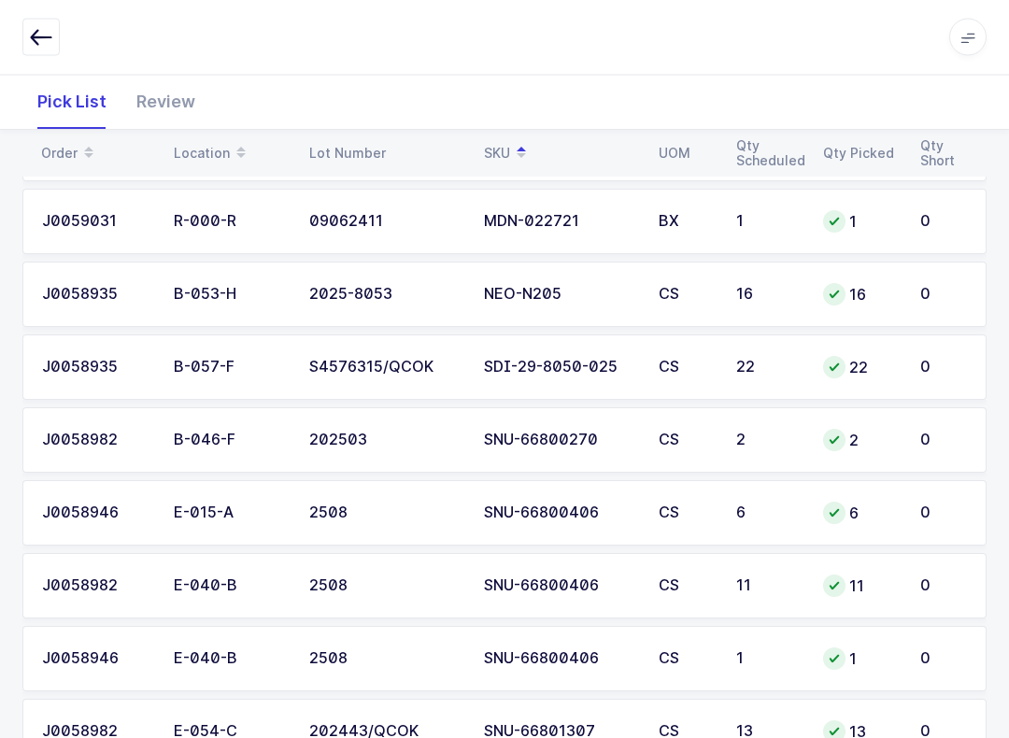
scroll to position [1501, 0]
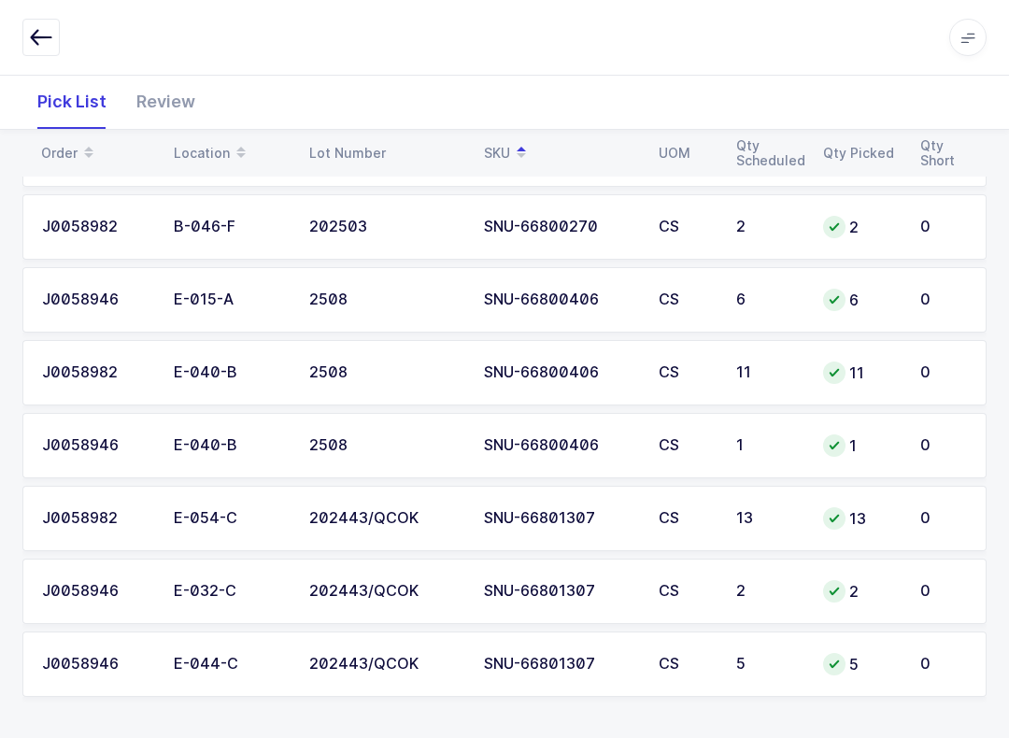
click at [151, 88] on div "Review" at bounding box center [165, 102] width 89 height 54
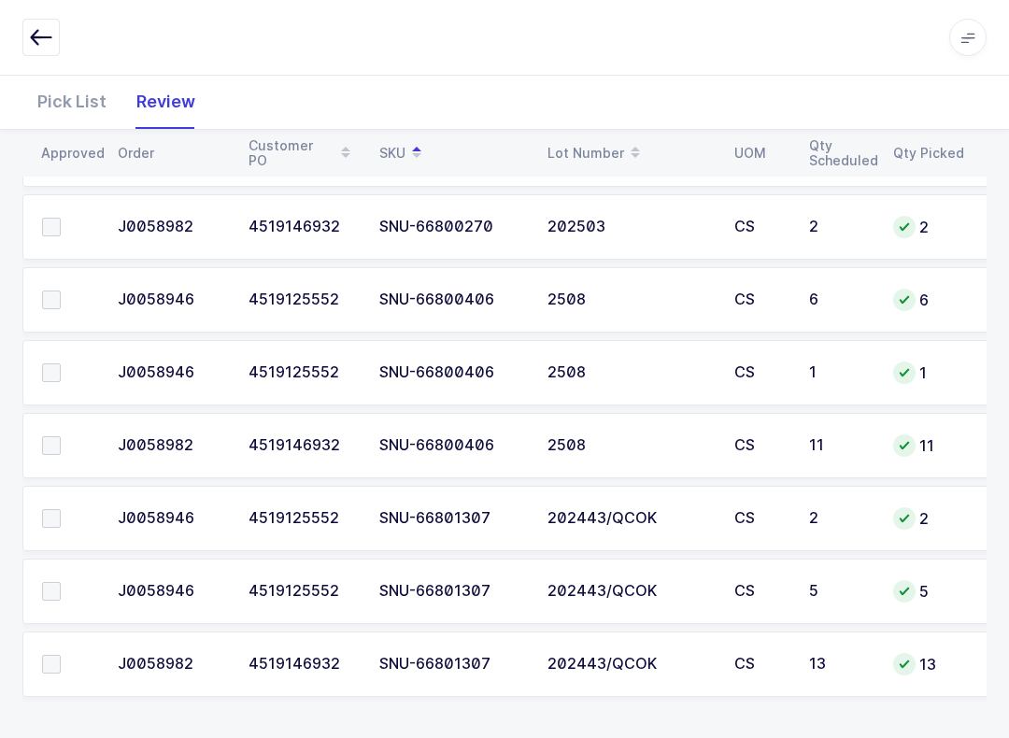
click at [590, 126] on div "Pick List Review" at bounding box center [504, 102] width 964 height 54
click at [62, 588] on label at bounding box center [68, 591] width 53 height 19
click at [61, 582] on input "checkbox" at bounding box center [61, 582] width 0 height 0
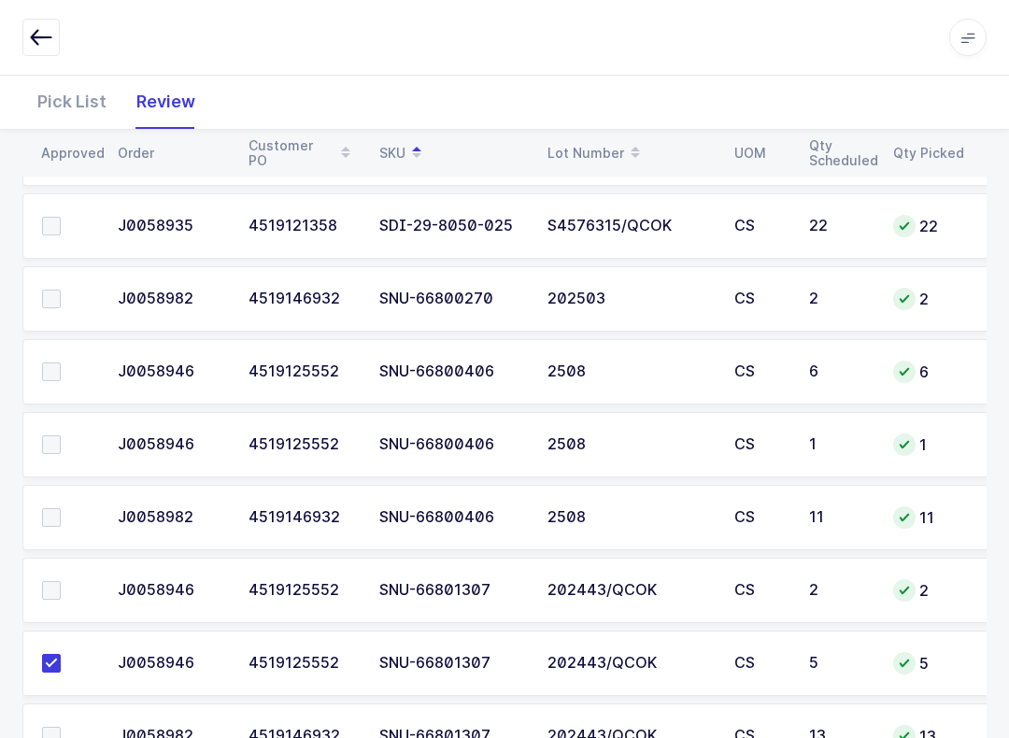
scroll to position [1424, 0]
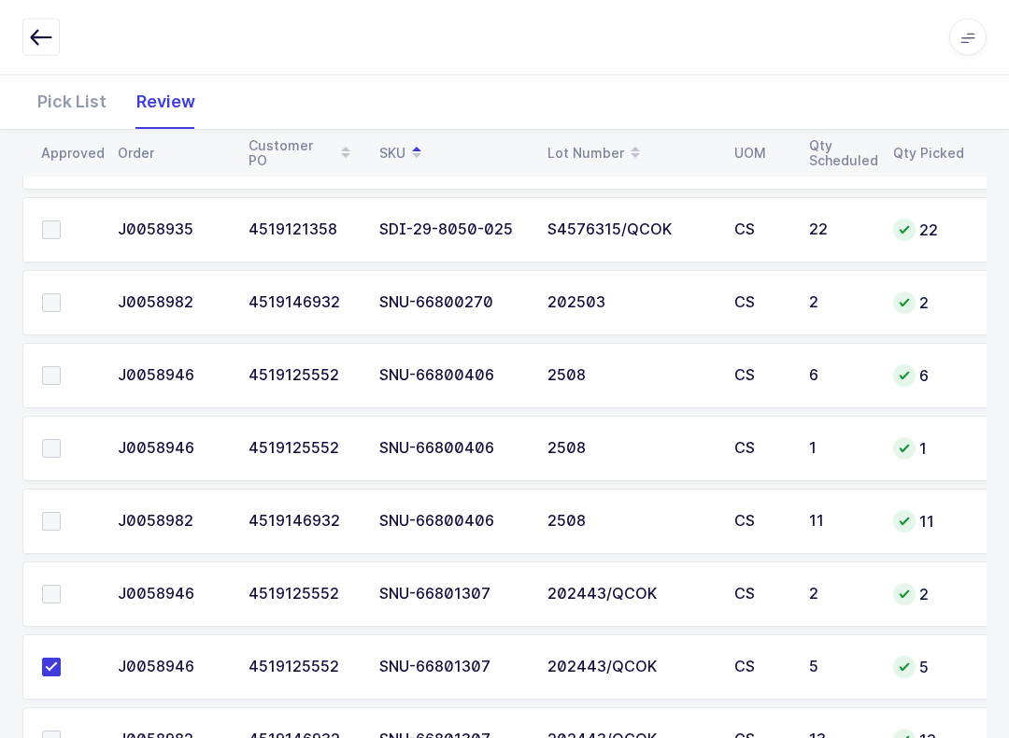
click at [70, 513] on label at bounding box center [68, 522] width 53 height 19
click at [61, 513] on input "checkbox" at bounding box center [61, 513] width 0 height 0
click at [53, 450] on span at bounding box center [51, 448] width 19 height 19
click at [61, 439] on input "checkbox" at bounding box center [61, 439] width 0 height 0
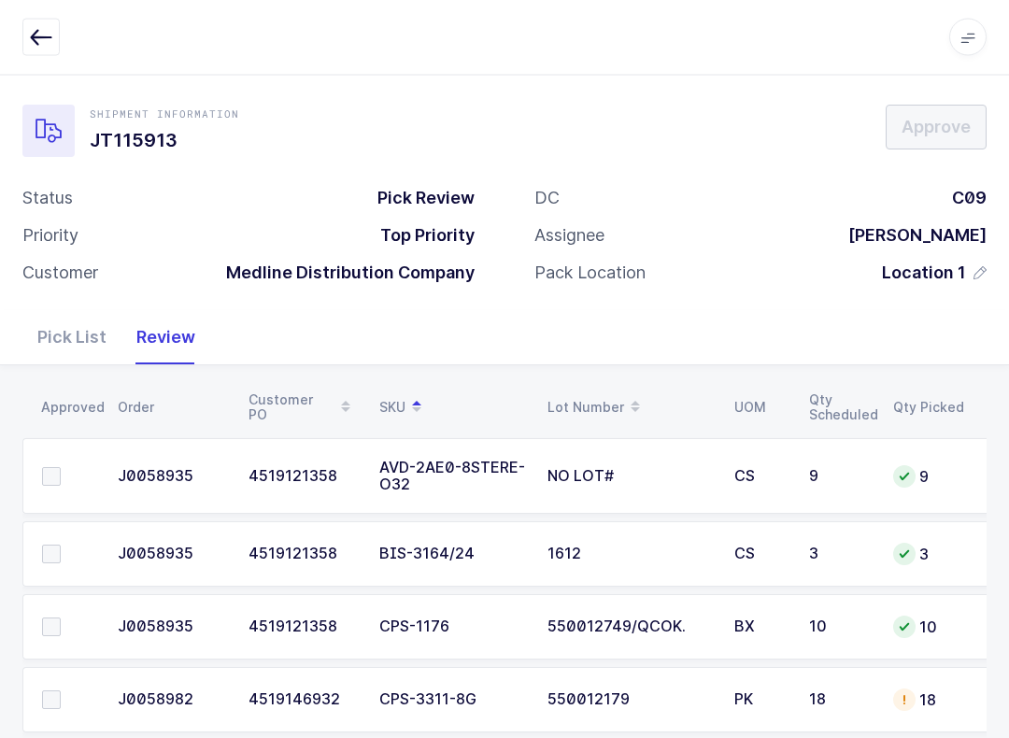
scroll to position [16, 0]
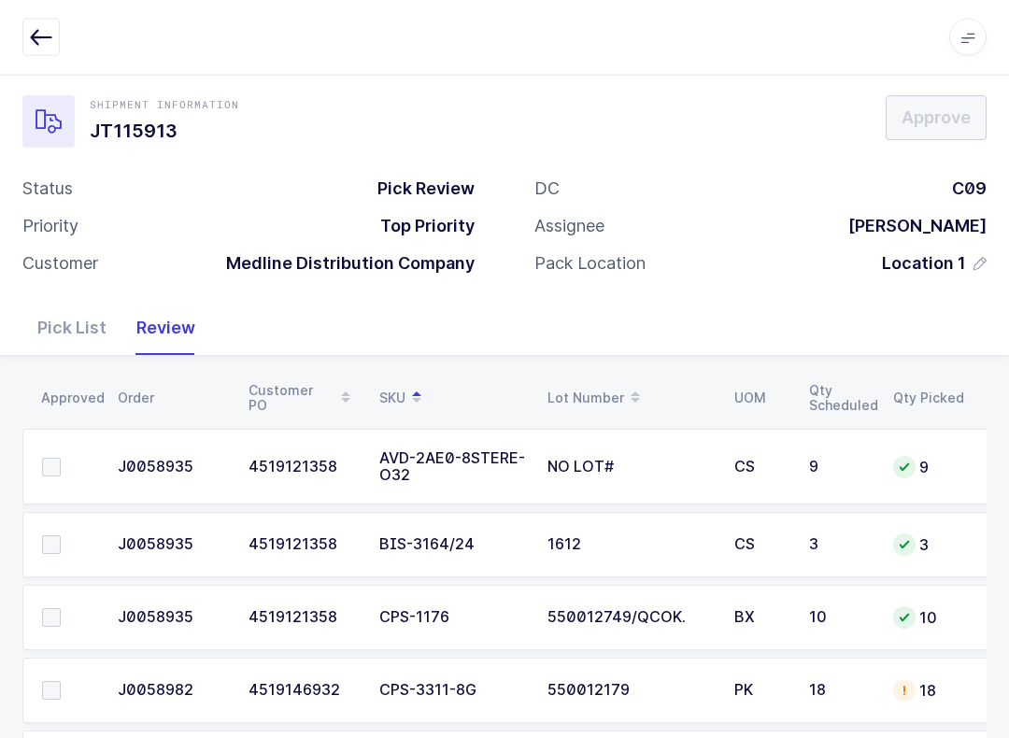
click at [63, 539] on label at bounding box center [68, 545] width 53 height 19
click at [61, 536] on input "checkbox" at bounding box center [61, 536] width 0 height 0
click at [81, 622] on label at bounding box center [68, 617] width 53 height 19
click at [61, 608] on input "checkbox" at bounding box center [61, 608] width 0 height 0
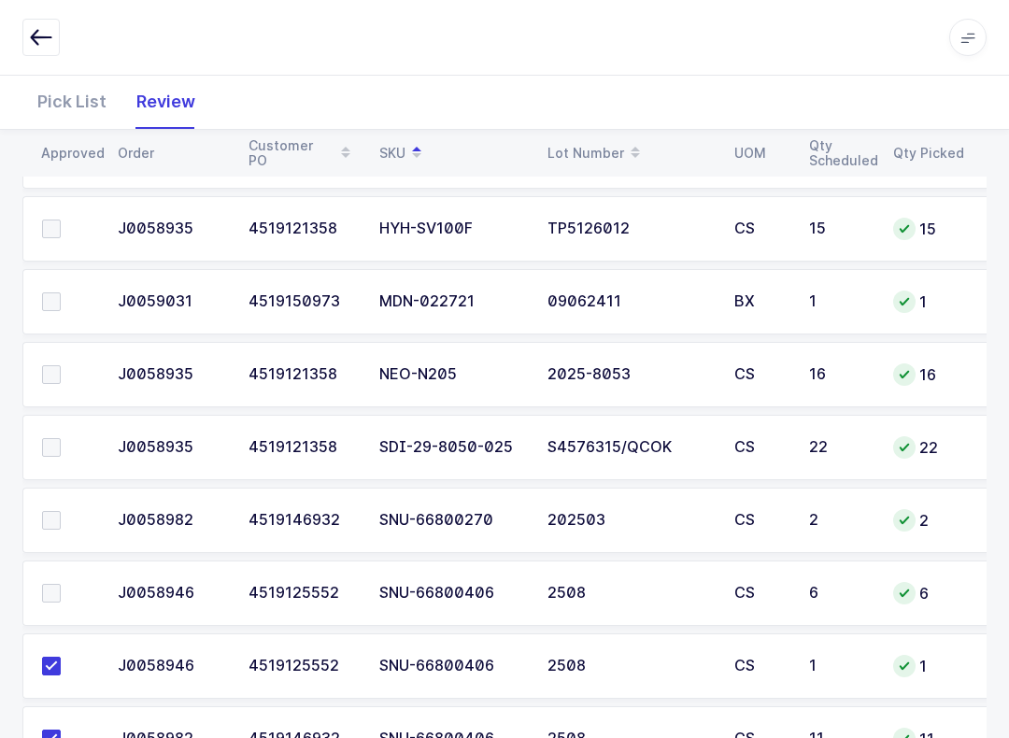
scroll to position [1206, 0]
click at [43, 602] on td at bounding box center [64, 594] width 84 height 65
click at [42, 588] on span at bounding box center [51, 594] width 19 height 19
click at [61, 585] on input "checkbox" at bounding box center [61, 585] width 0 height 0
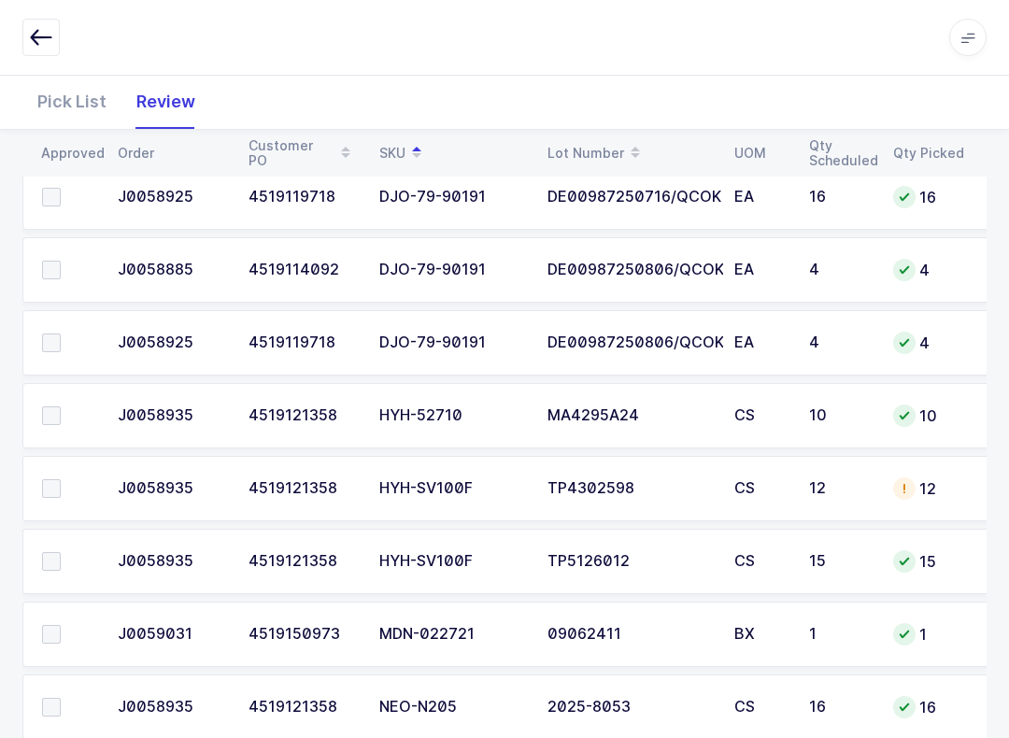
scroll to position [874, 0]
click at [74, 411] on label at bounding box center [68, 416] width 53 height 19
click at [61, 407] on input "checkbox" at bounding box center [61, 407] width 0 height 0
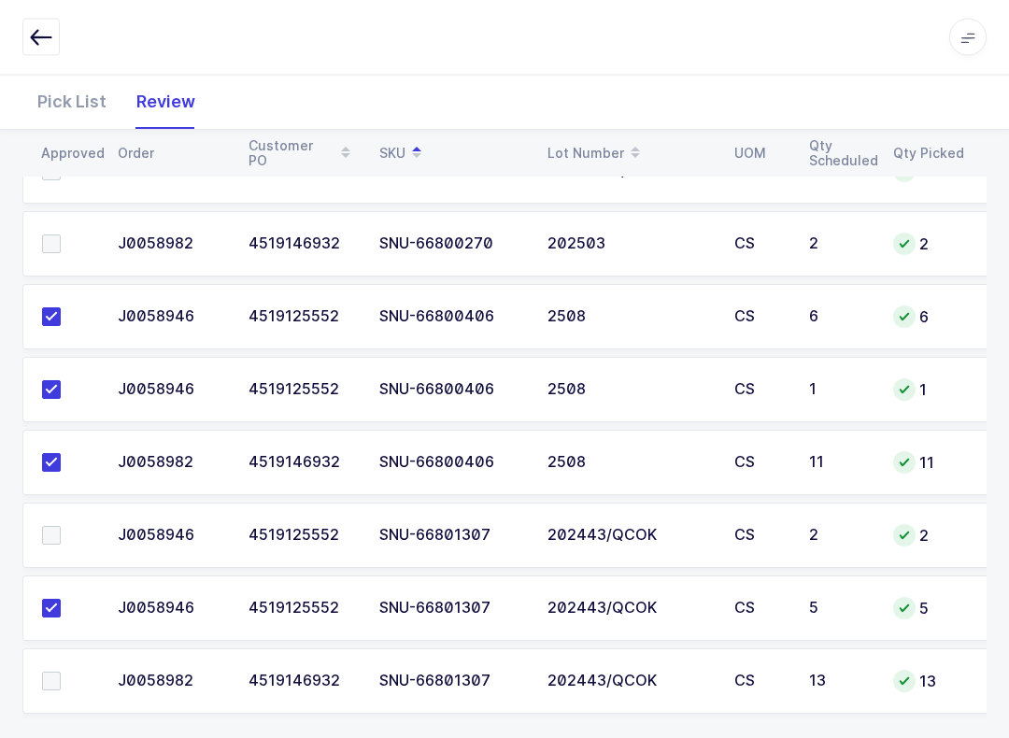
scroll to position [1501, 0]
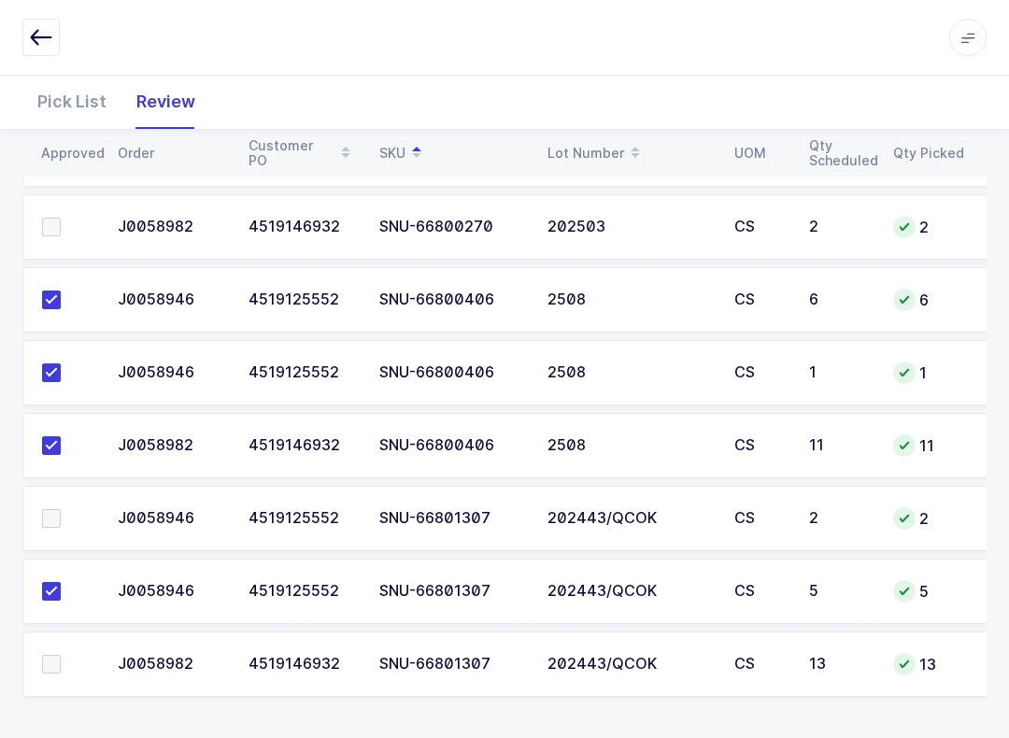
click at [53, 500] on td at bounding box center [64, 518] width 84 height 65
click at [60, 523] on span at bounding box center [51, 518] width 19 height 19
click at [61, 509] on input "checkbox" at bounding box center [61, 509] width 0 height 0
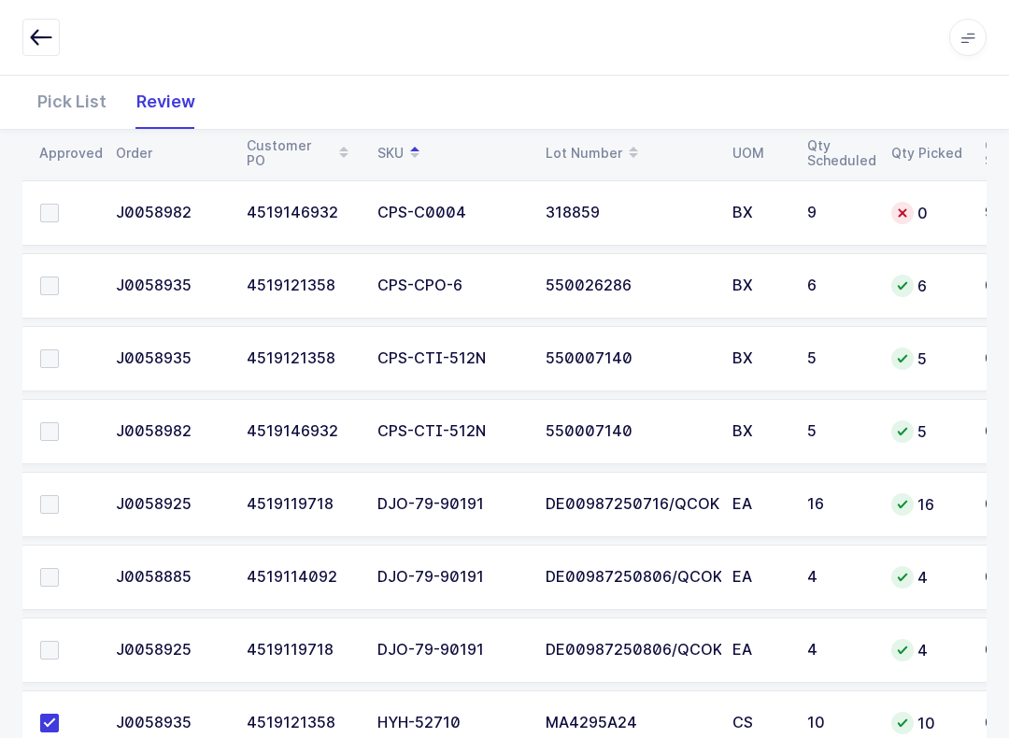
scroll to position [562, 0]
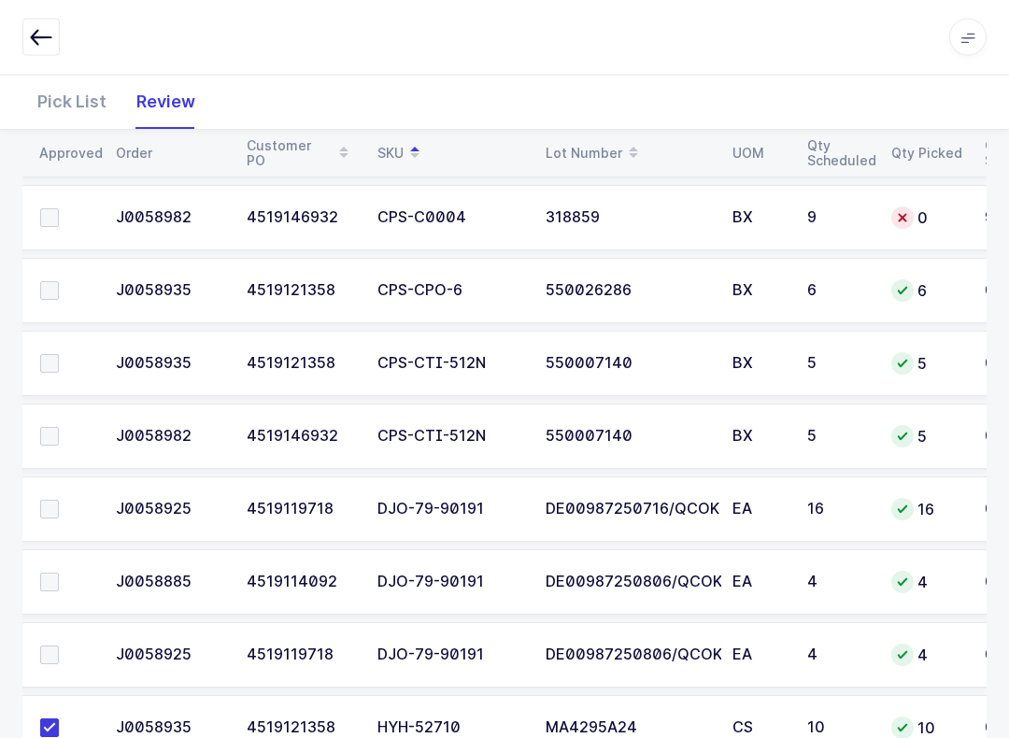
click at [62, 434] on label at bounding box center [66, 437] width 53 height 19
click at [59, 428] on input "checkbox" at bounding box center [59, 428] width 0 height 0
click at [49, 368] on span at bounding box center [49, 363] width 19 height 19
click at [59, 354] on input "checkbox" at bounding box center [59, 354] width 0 height 0
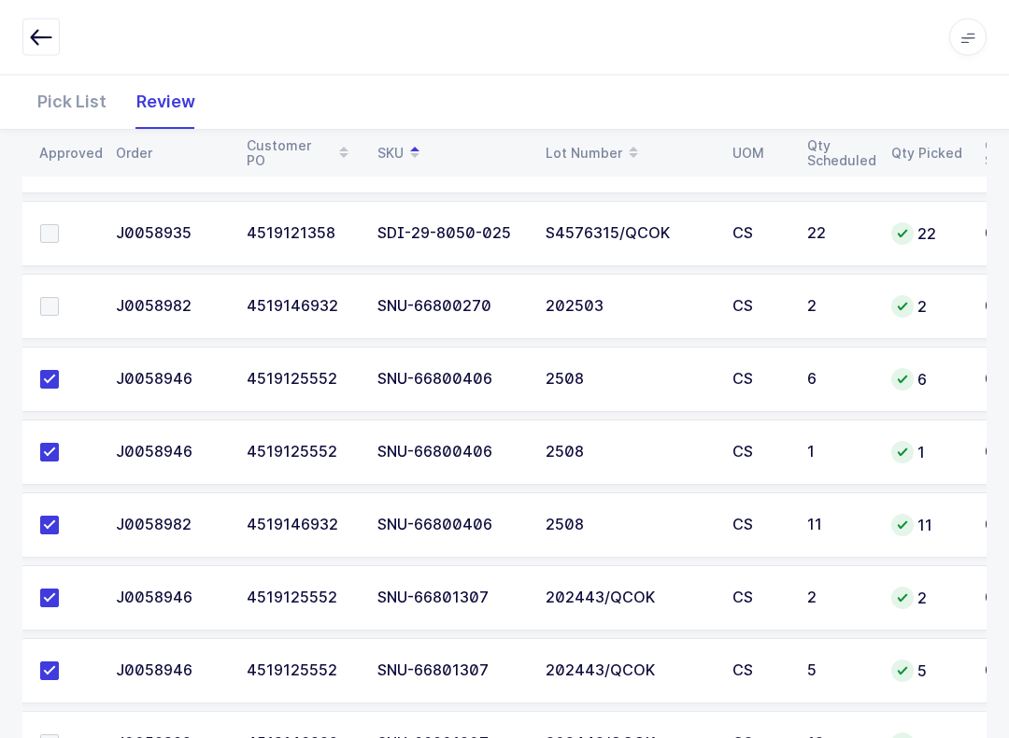
scroll to position [1501, 0]
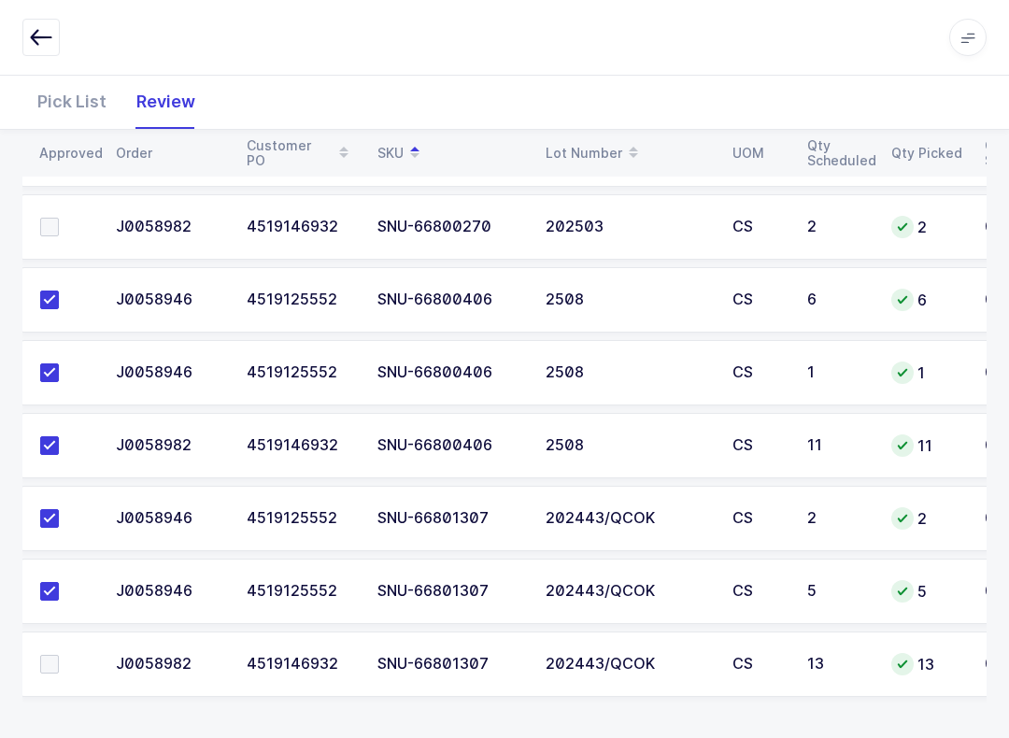
click at [52, 655] on span at bounding box center [49, 664] width 19 height 19
click at [59, 655] on input "checkbox" at bounding box center [59, 655] width 0 height 0
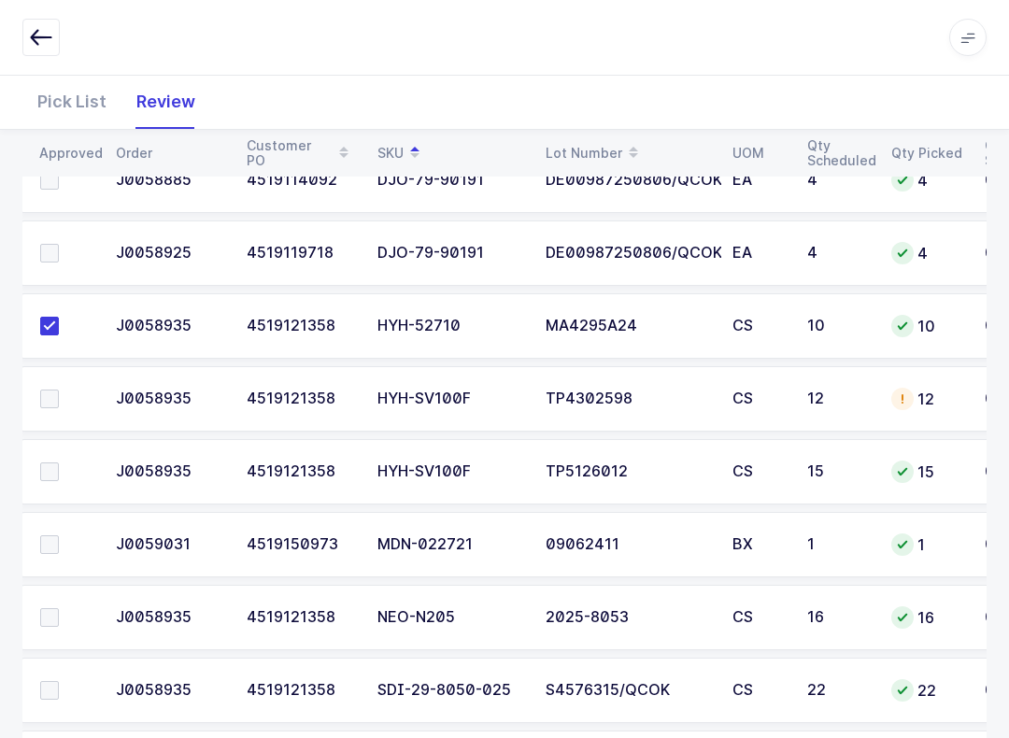
scroll to position [963, 0]
click at [64, 391] on label at bounding box center [66, 400] width 53 height 19
click at [59, 391] on input "checkbox" at bounding box center [59, 391] width 0 height 0
click at [69, 473] on label at bounding box center [66, 471] width 53 height 19
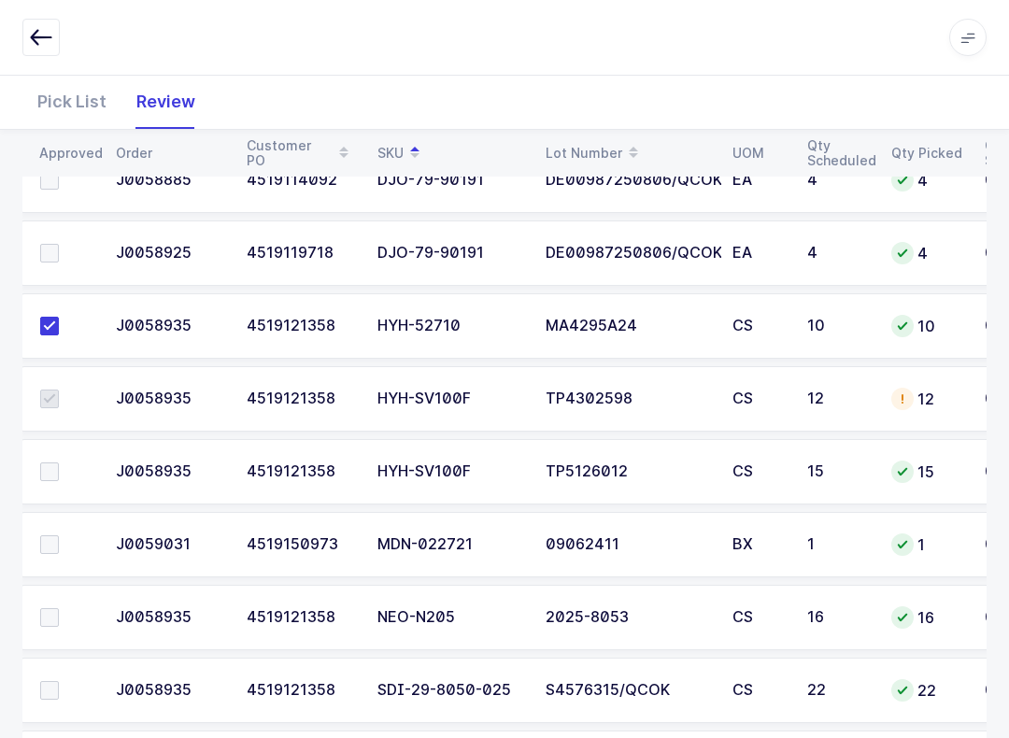
click at [59, 462] on input "checkbox" at bounding box center [59, 462] width 0 height 0
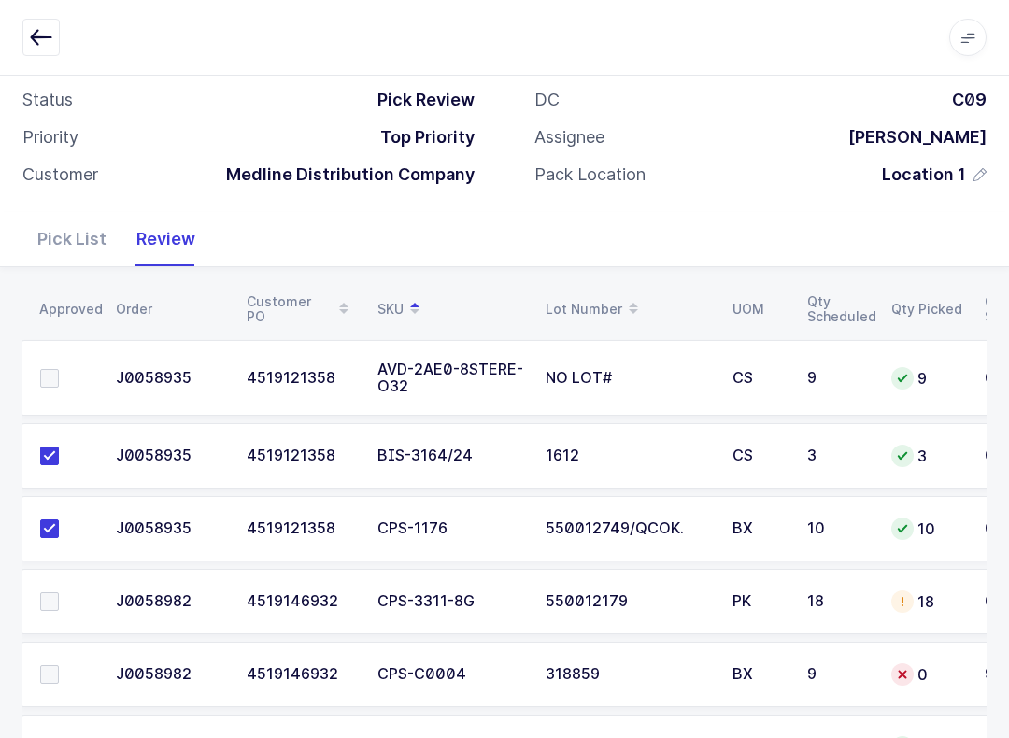
scroll to position [119, 0]
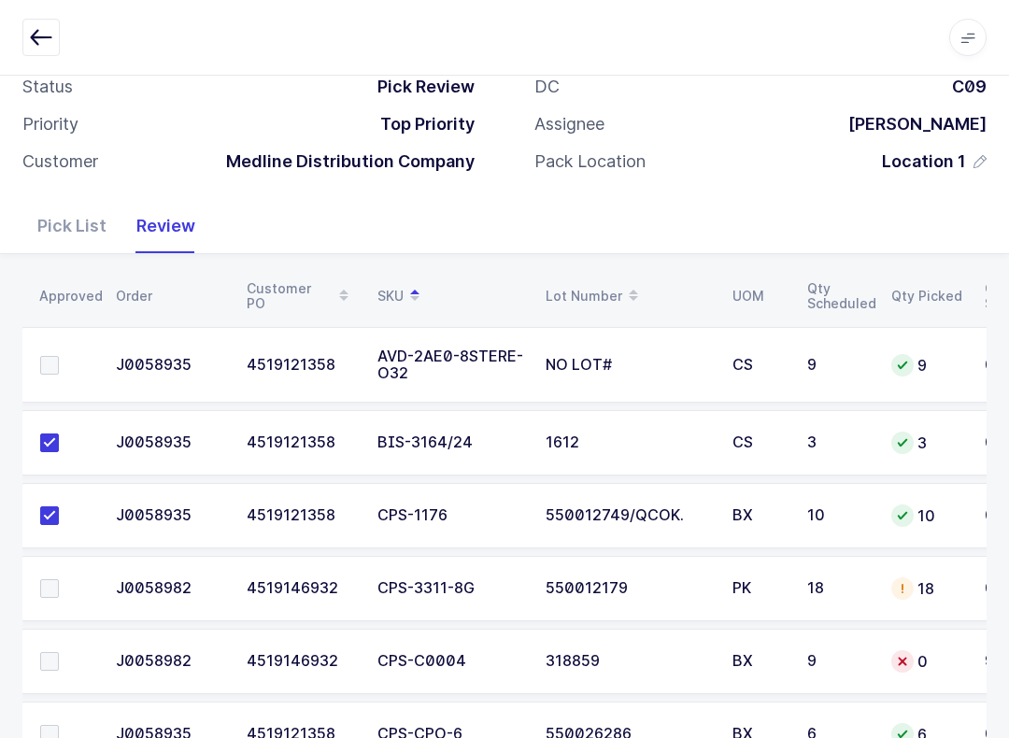
click at [40, 369] on span at bounding box center [49, 365] width 19 height 19
click at [59, 356] on input "checkbox" at bounding box center [59, 356] width 0 height 0
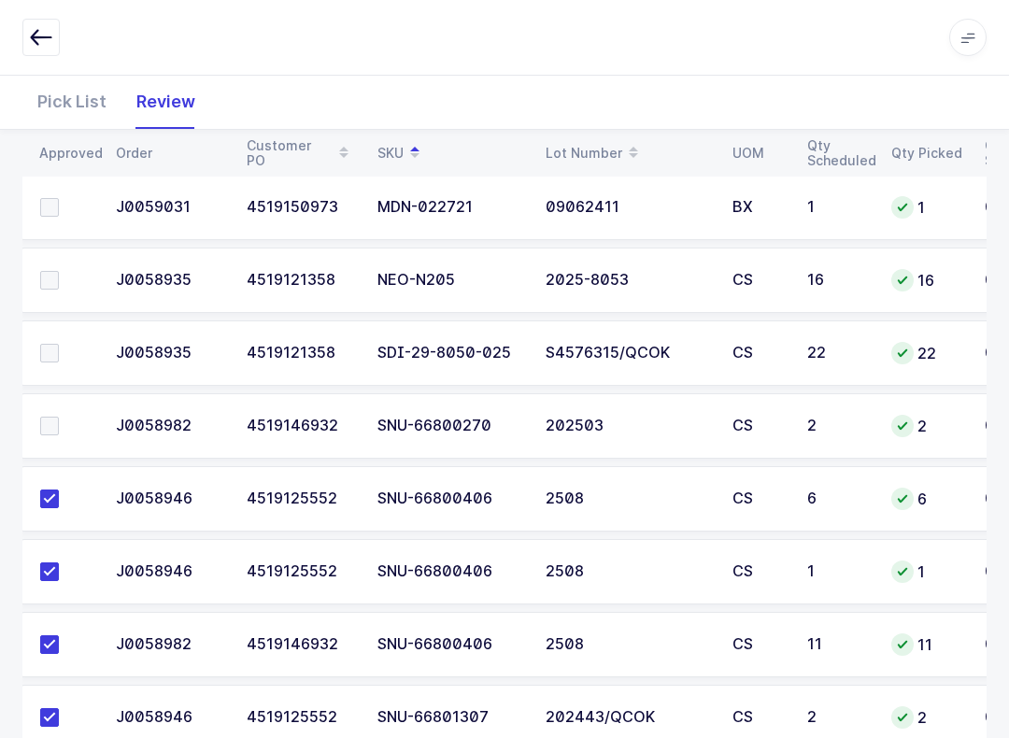
scroll to position [1273, 0]
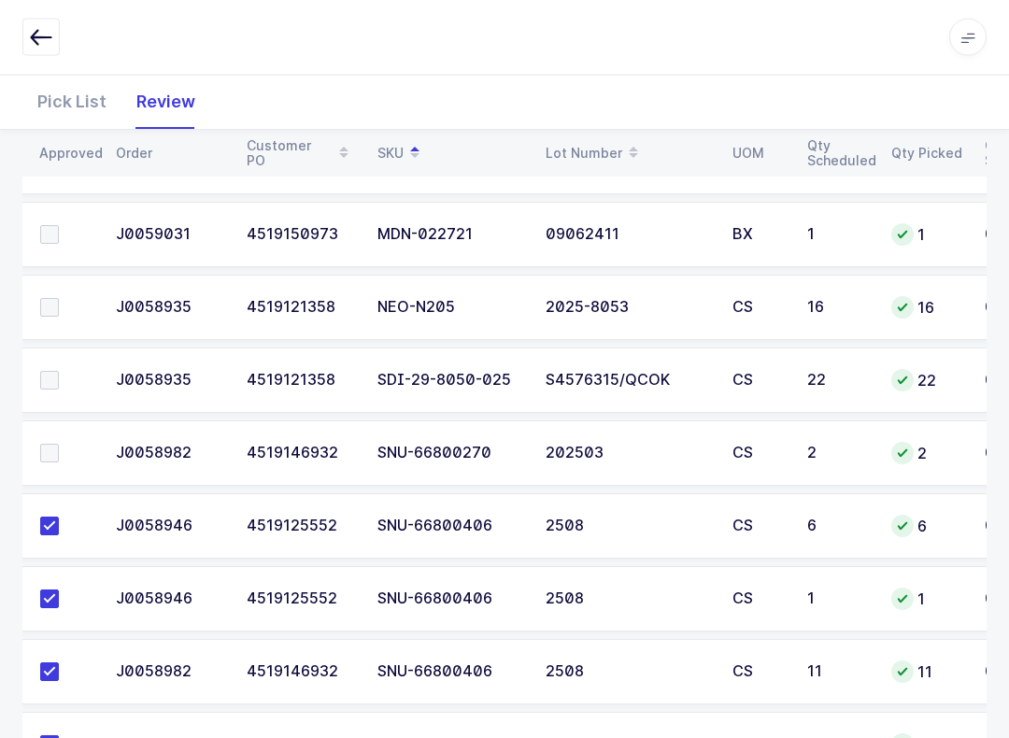
click at [852, 604] on td "1" at bounding box center [838, 599] width 84 height 65
click at [49, 447] on span at bounding box center [49, 454] width 19 height 19
click at [59, 445] on input "checkbox" at bounding box center [59, 445] width 0 height 0
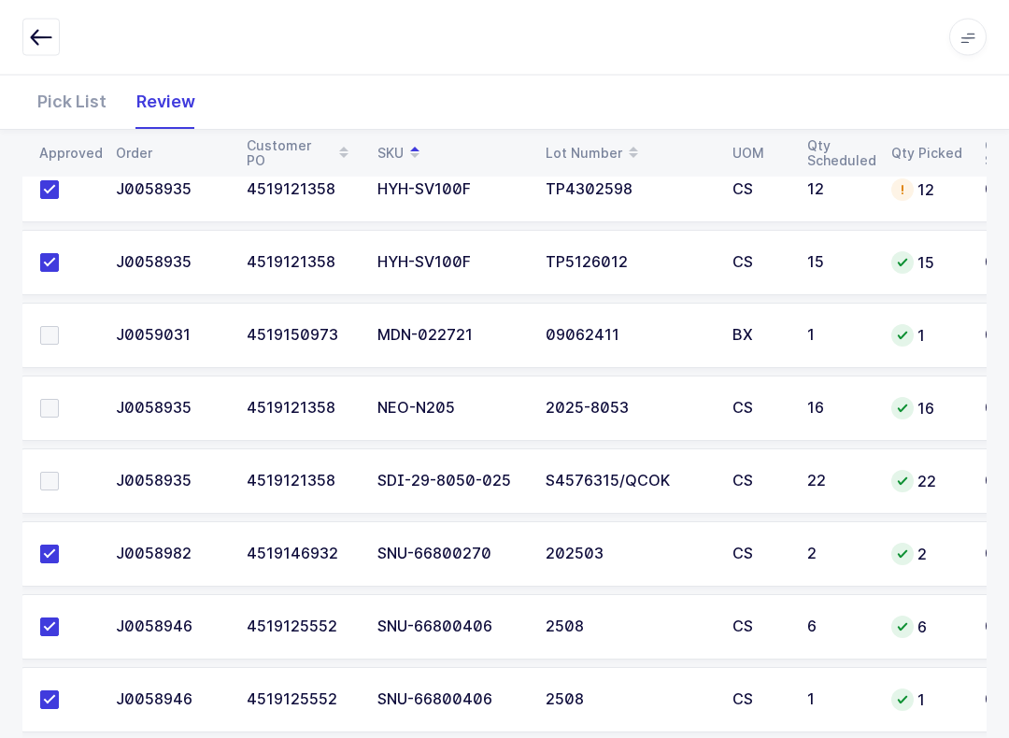
scroll to position [1145, 0]
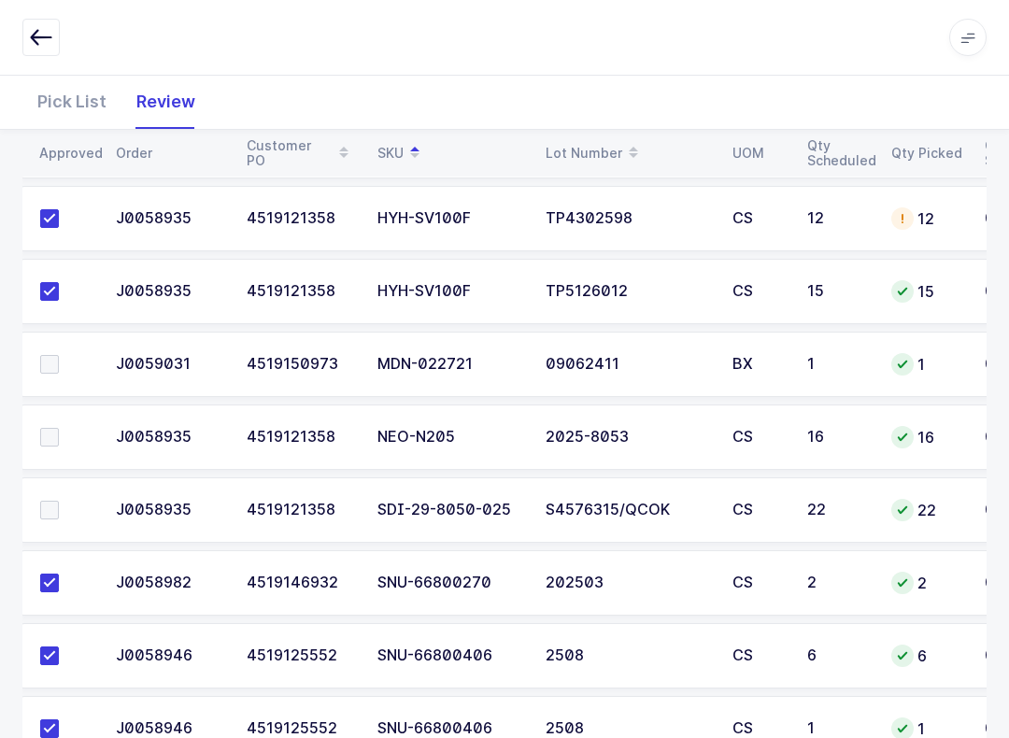
click at [49, 435] on span at bounding box center [49, 437] width 19 height 19
click at [59, 428] on input "checkbox" at bounding box center [59, 428] width 0 height 0
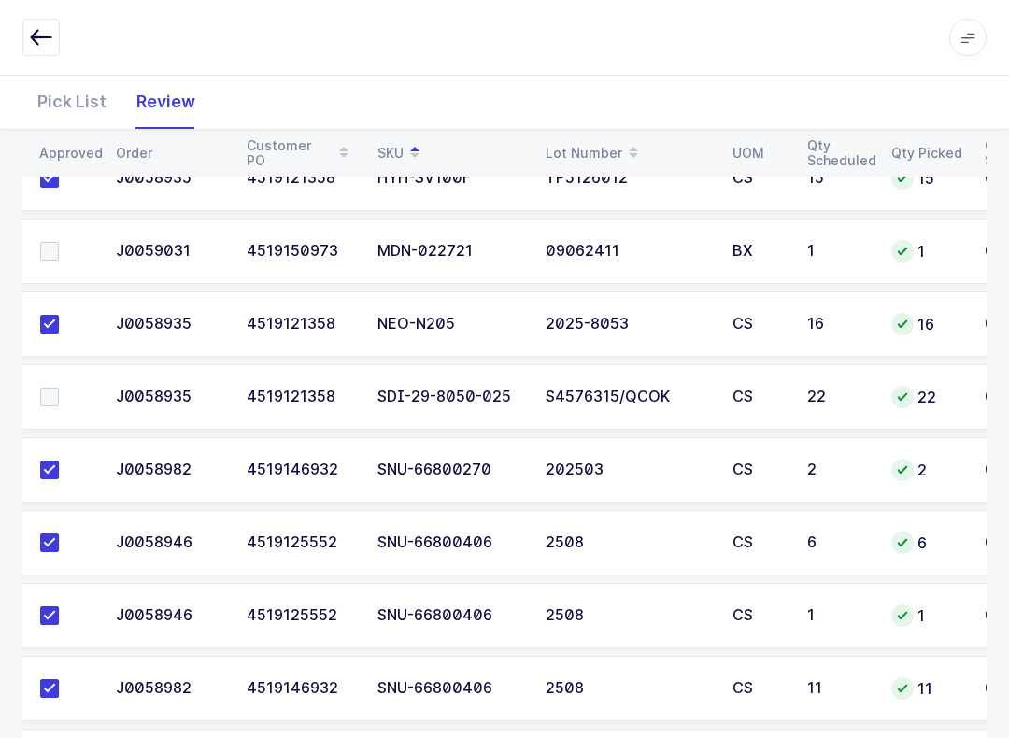
scroll to position [1287, 0]
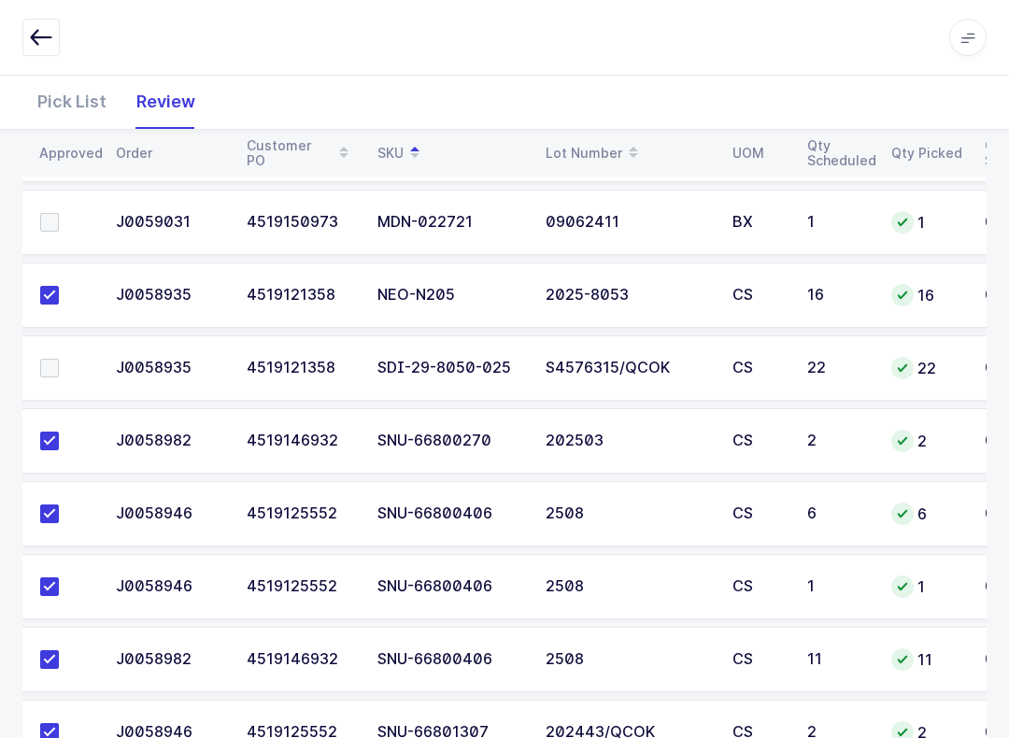
click at [64, 359] on label at bounding box center [66, 368] width 53 height 19
click at [59, 359] on input "checkbox" at bounding box center [59, 359] width 0 height 0
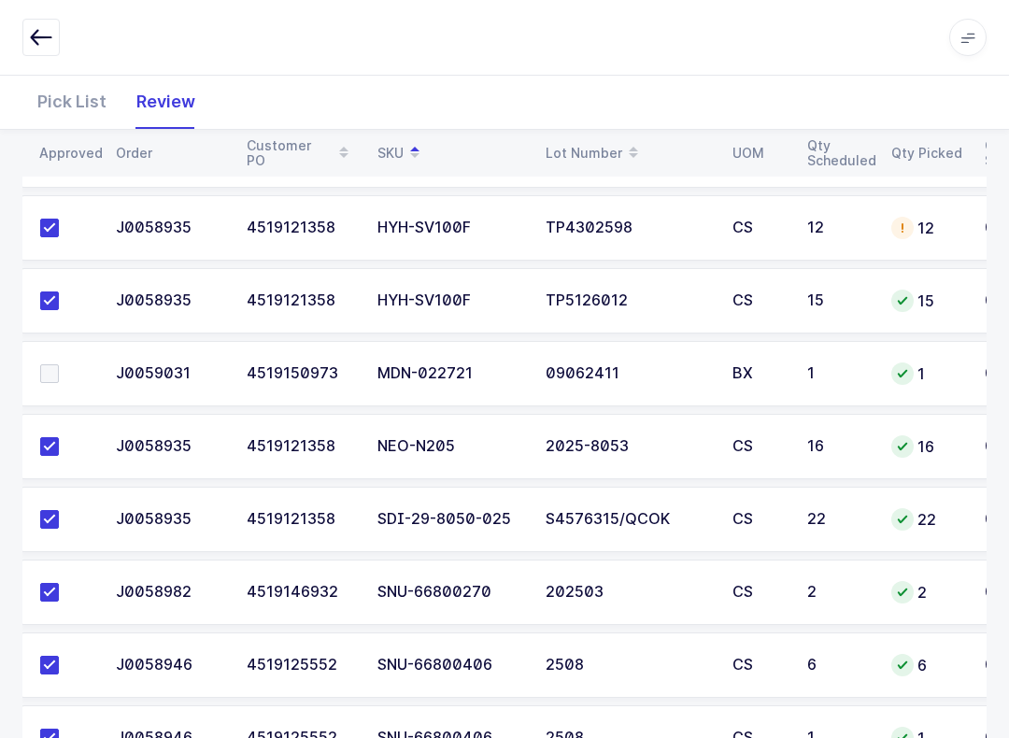
scroll to position [1025, 0]
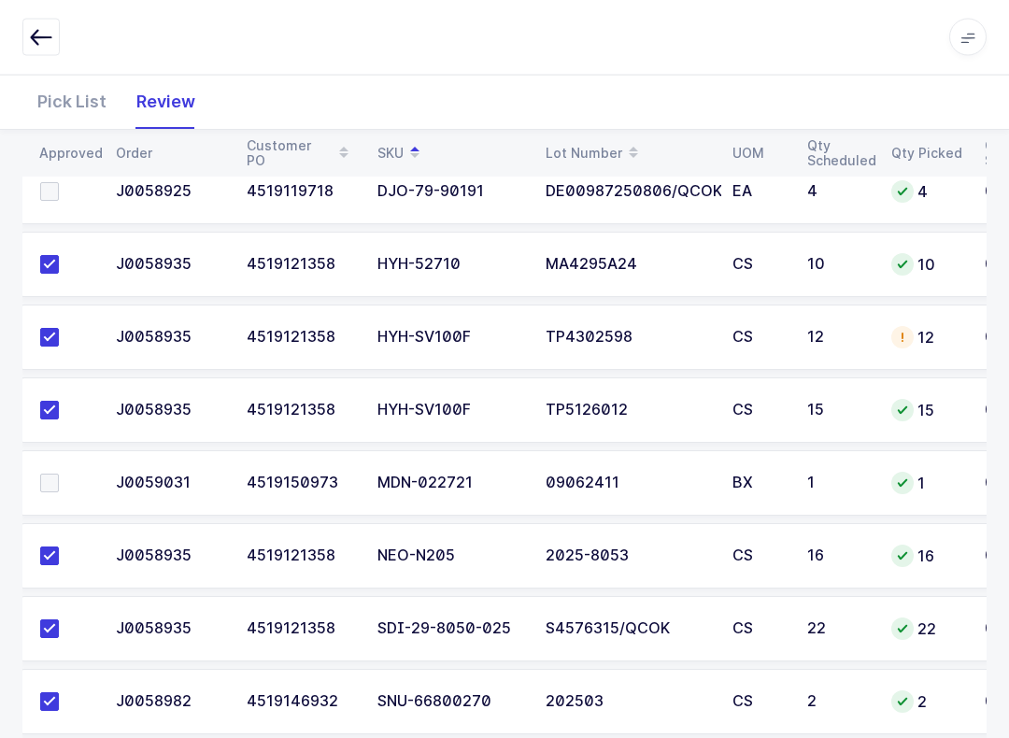
click at [72, 483] on label at bounding box center [66, 484] width 53 height 19
click at [59, 475] on input "checkbox" at bounding box center [59, 475] width 0 height 0
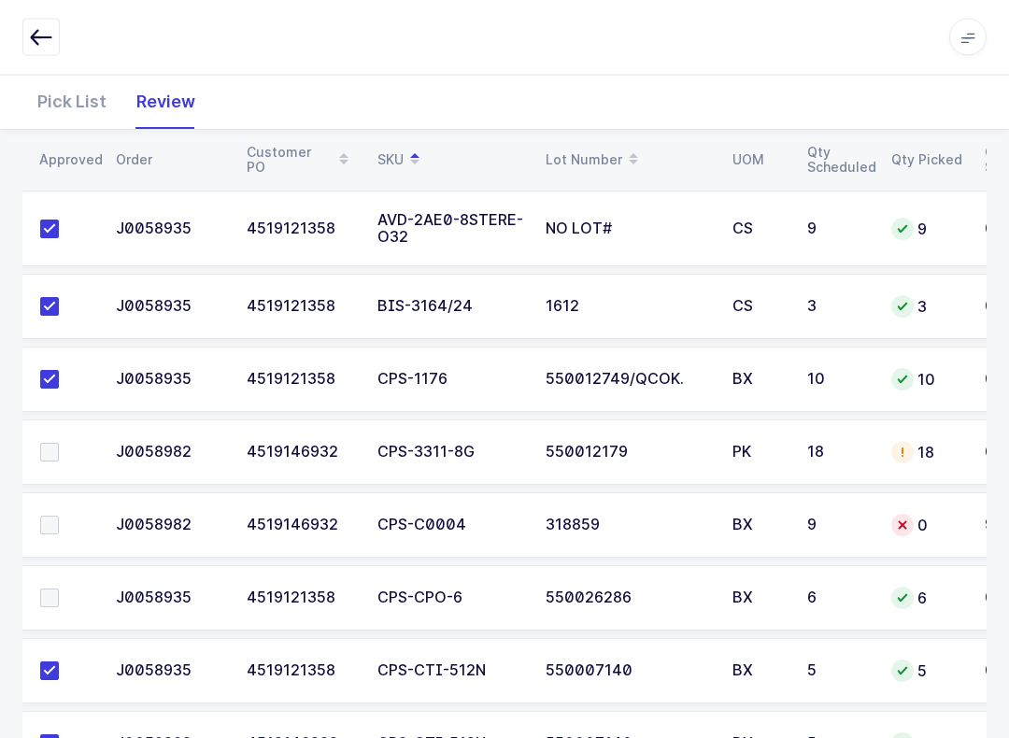
scroll to position [223, 0]
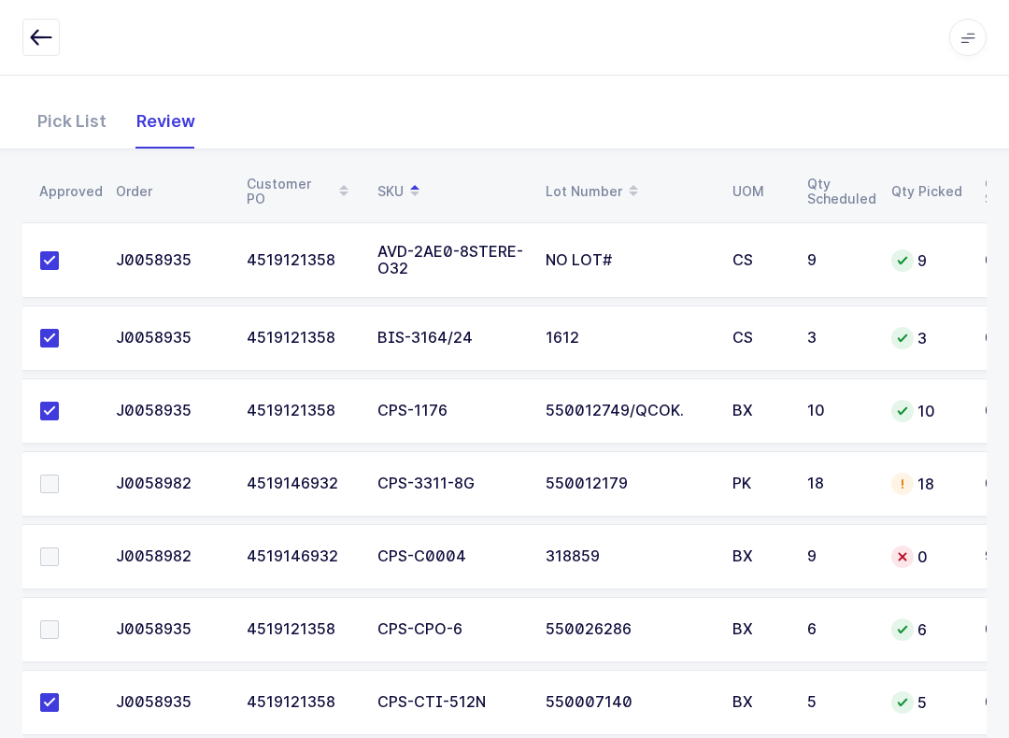
click at [57, 650] on td at bounding box center [63, 629] width 84 height 65
click at [58, 624] on span at bounding box center [49, 629] width 19 height 19
click at [59, 620] on input "checkbox" at bounding box center [59, 620] width 0 height 0
click at [73, 113] on div "Pick List" at bounding box center [71, 121] width 99 height 54
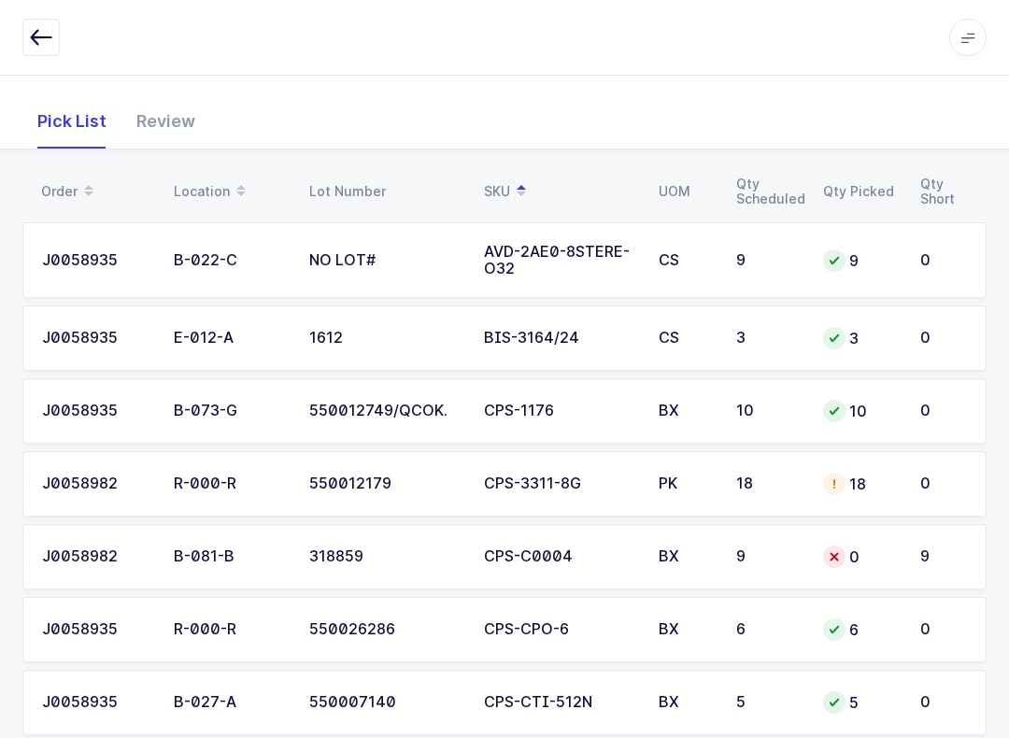
click at [869, 473] on div "18" at bounding box center [860, 484] width 75 height 22
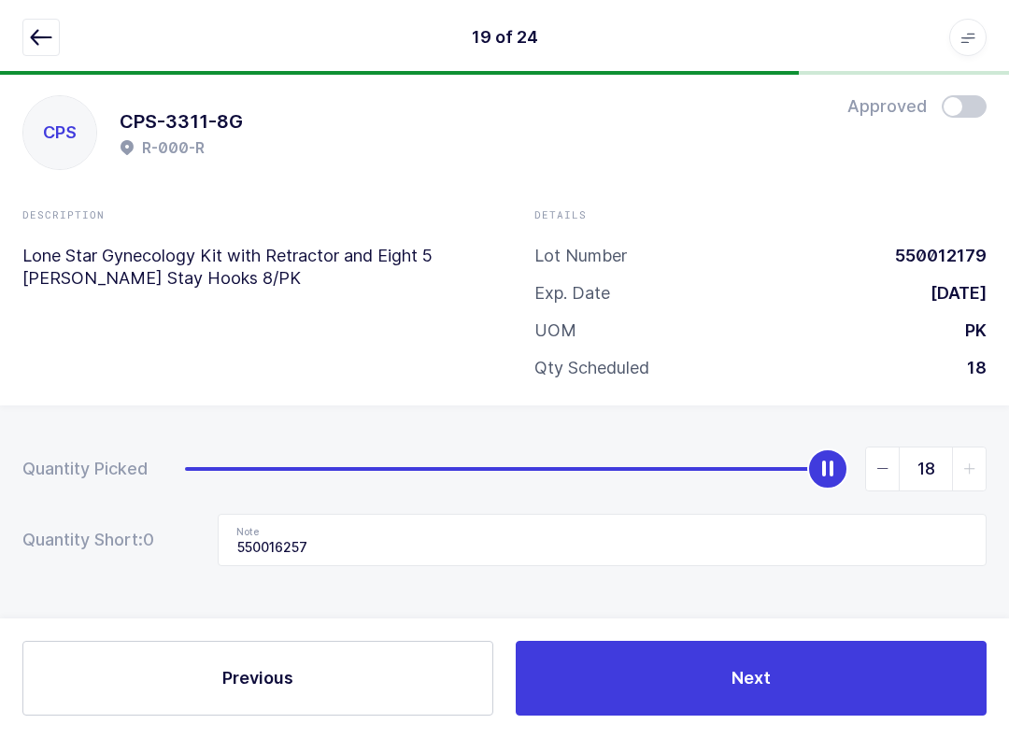
scroll to position [19, 0]
click at [39, 20] on button "button" at bounding box center [40, 37] width 37 height 37
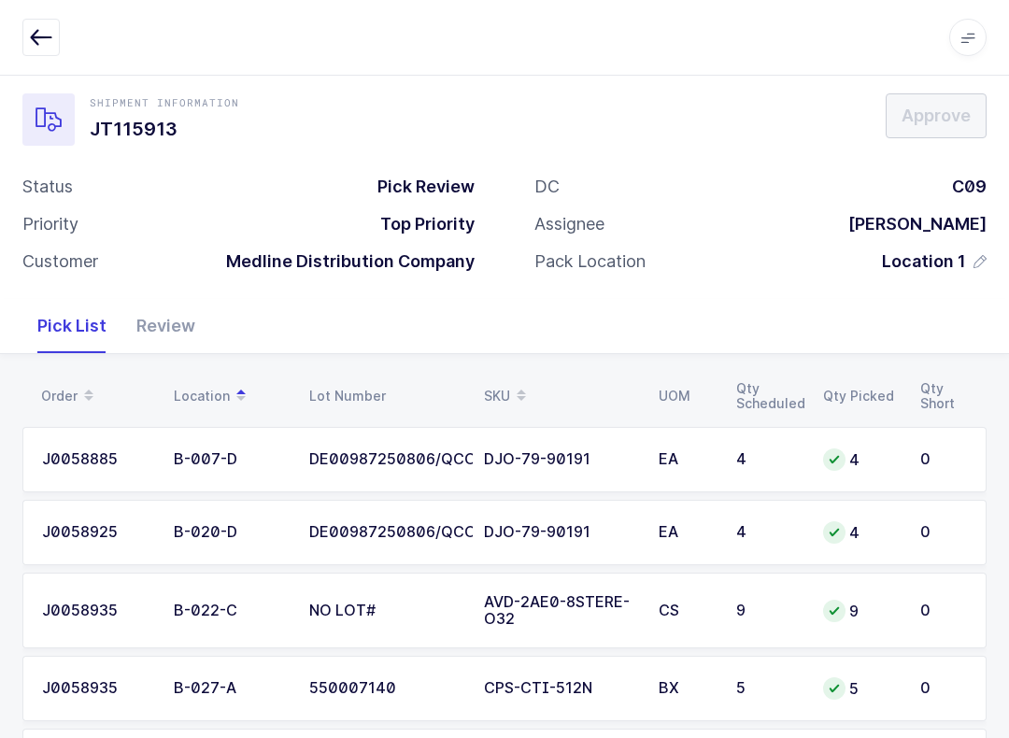
click at [503, 384] on div "SKU" at bounding box center [560, 396] width 152 height 32
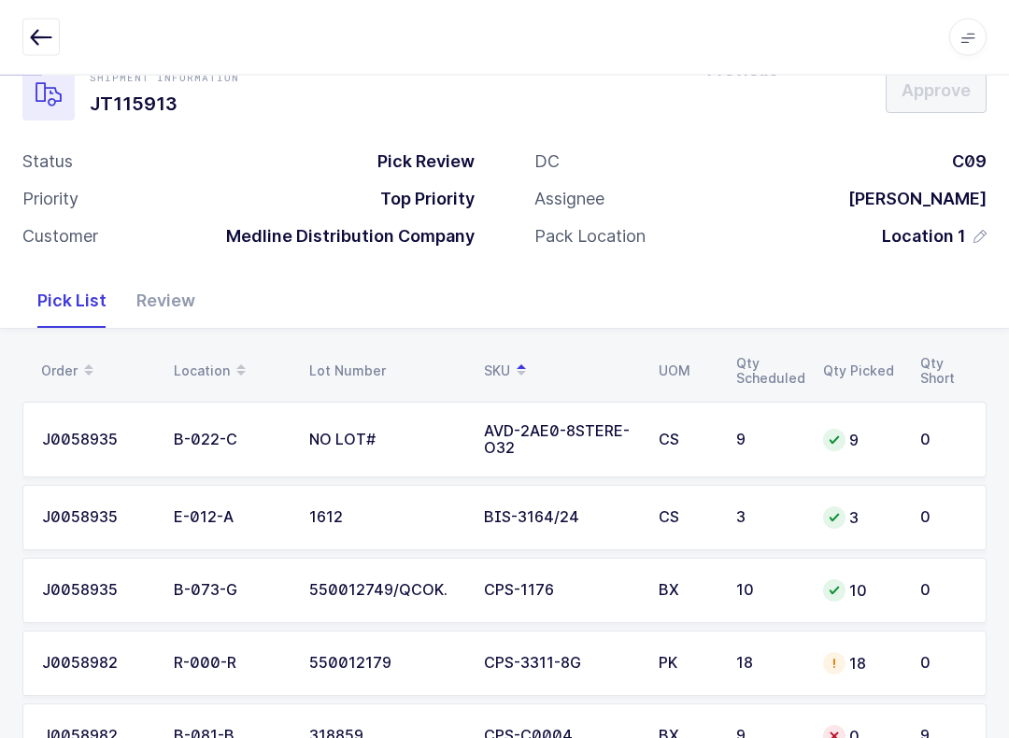
scroll to position [113, 0]
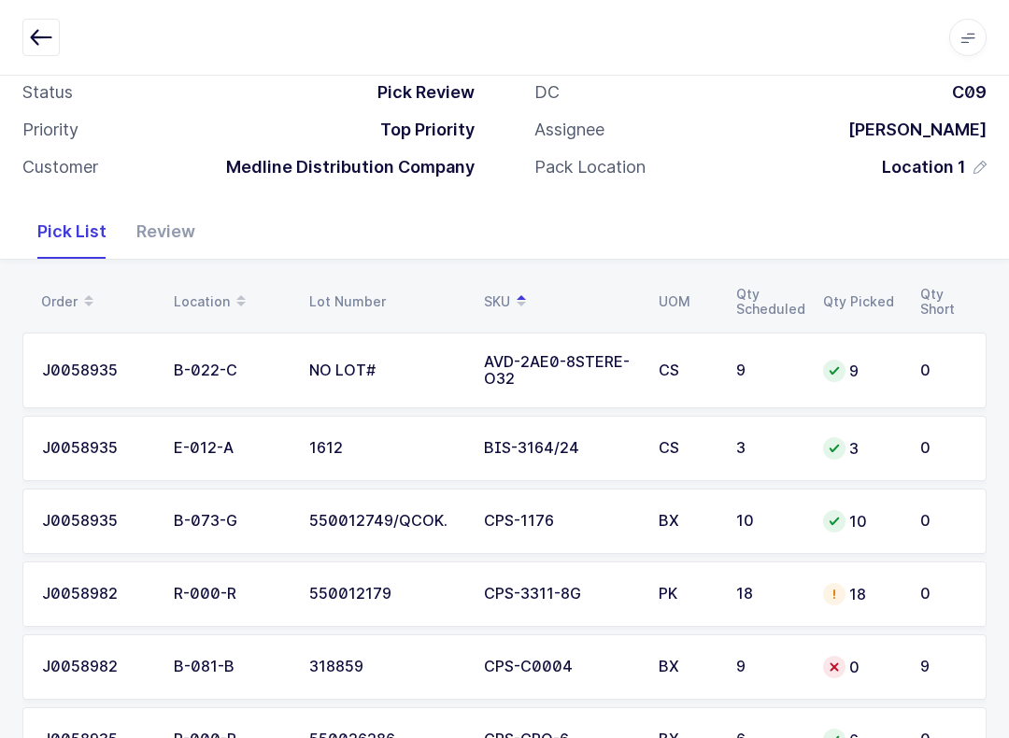
click at [170, 220] on div "Review" at bounding box center [165, 232] width 89 height 54
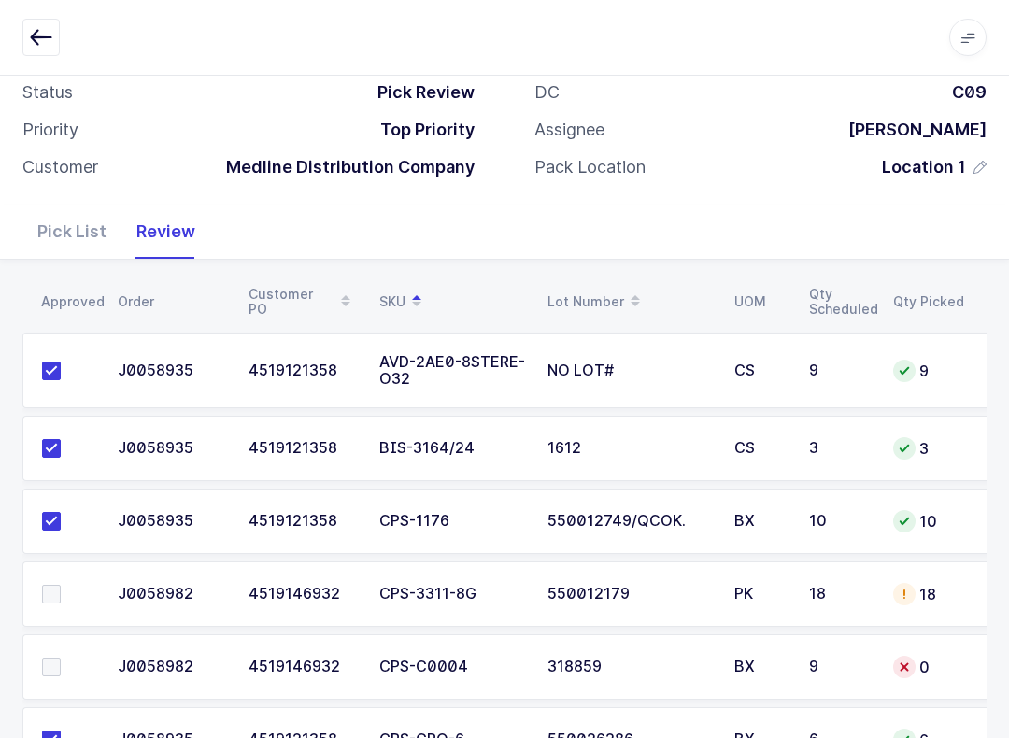
click at [69, 585] on label at bounding box center [68, 594] width 53 height 19
click at [61, 585] on input "checkbox" at bounding box center [61, 585] width 0 height 0
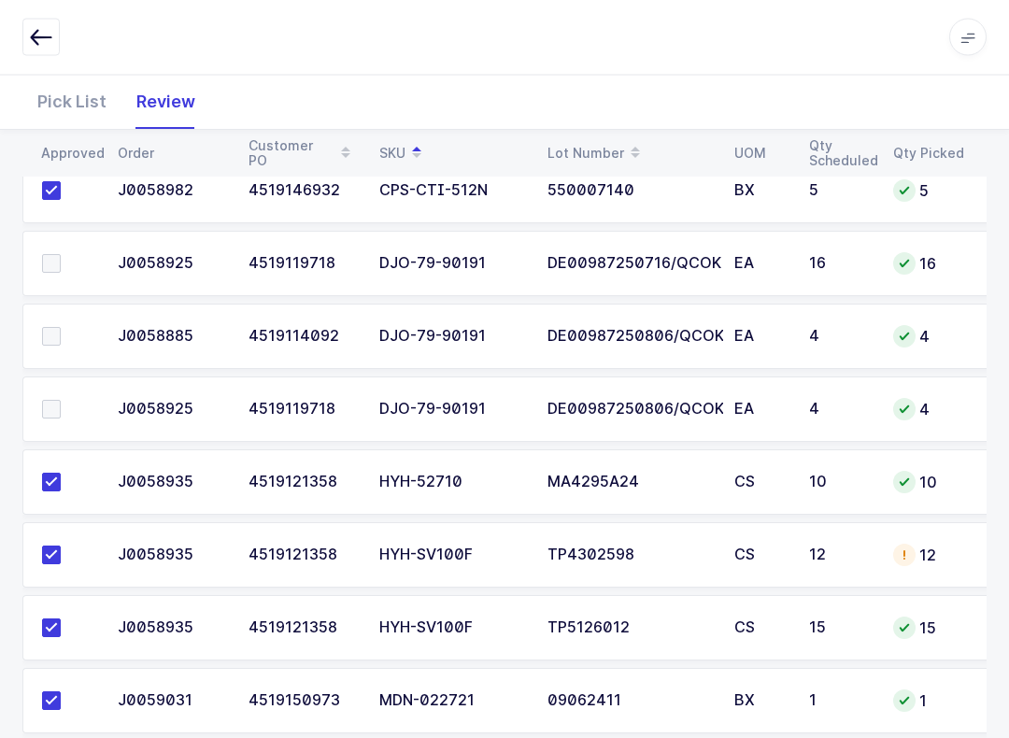
scroll to position [731, 0]
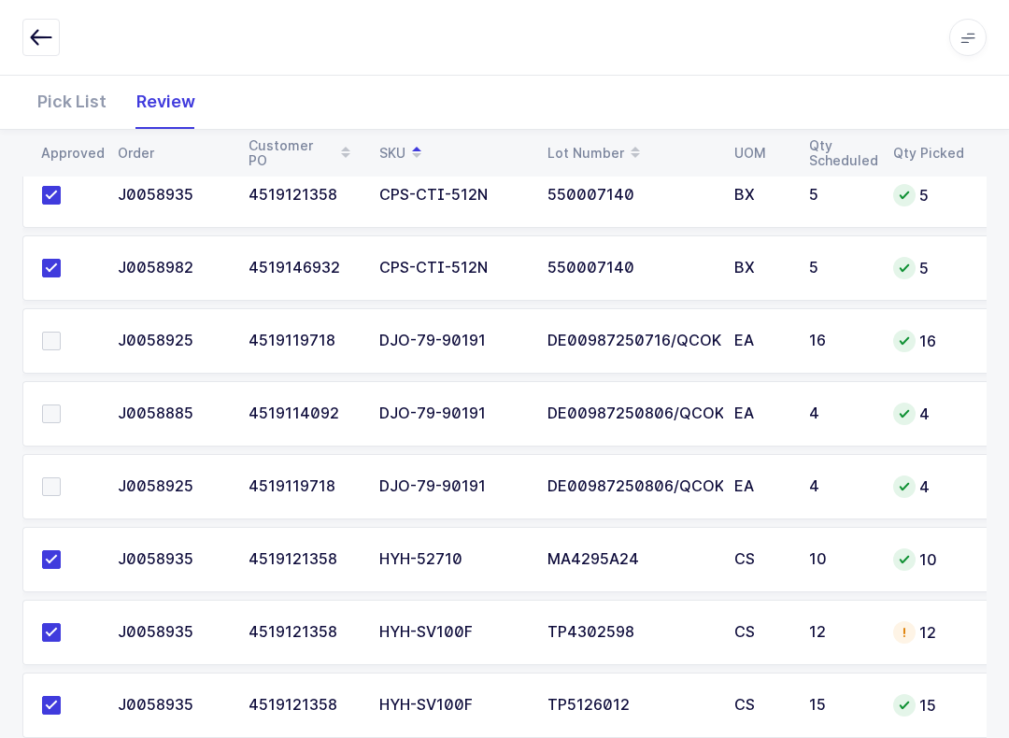
click at [57, 334] on span at bounding box center [51, 341] width 19 height 19
click at [61, 332] on input "checkbox" at bounding box center [61, 332] width 0 height 0
click at [46, 405] on span at bounding box center [51, 414] width 19 height 19
click at [61, 405] on input "checkbox" at bounding box center [61, 405] width 0 height 0
click at [58, 482] on span at bounding box center [51, 486] width 19 height 19
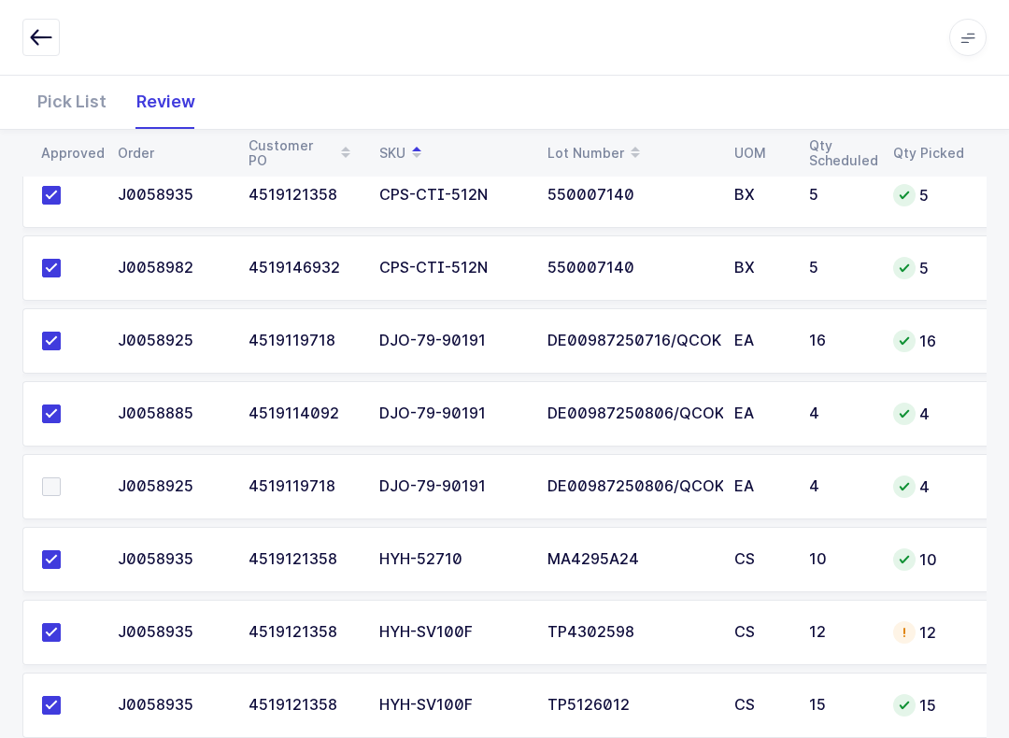
click at [61, 477] on input "checkbox" at bounding box center [61, 477] width 0 height 0
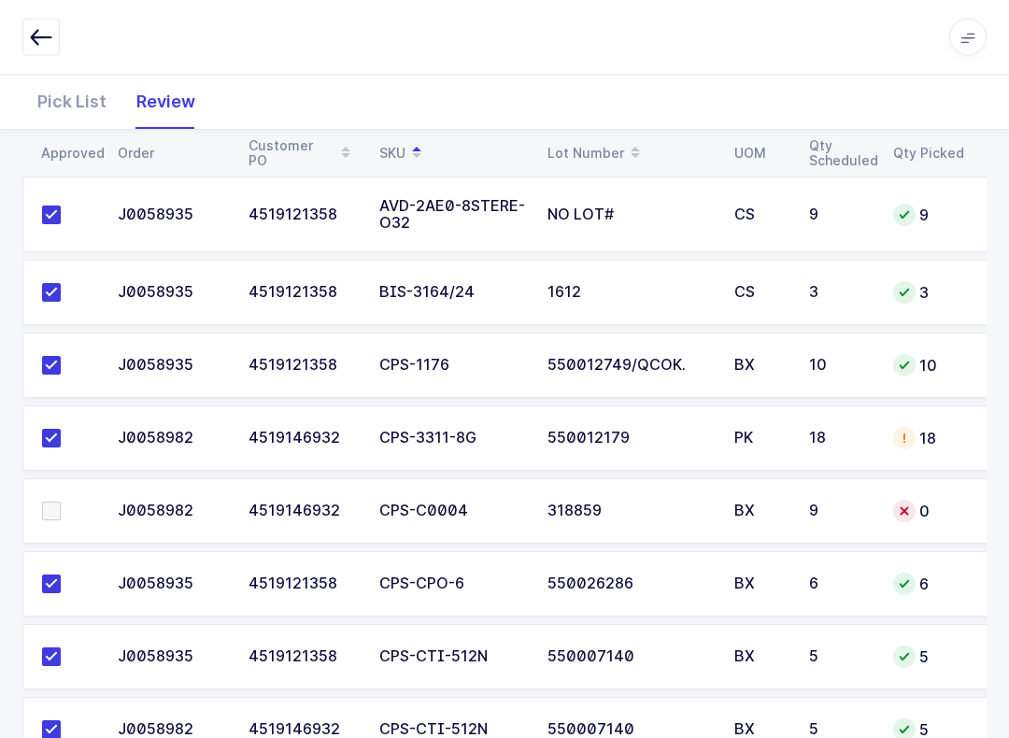
scroll to position [307, 0]
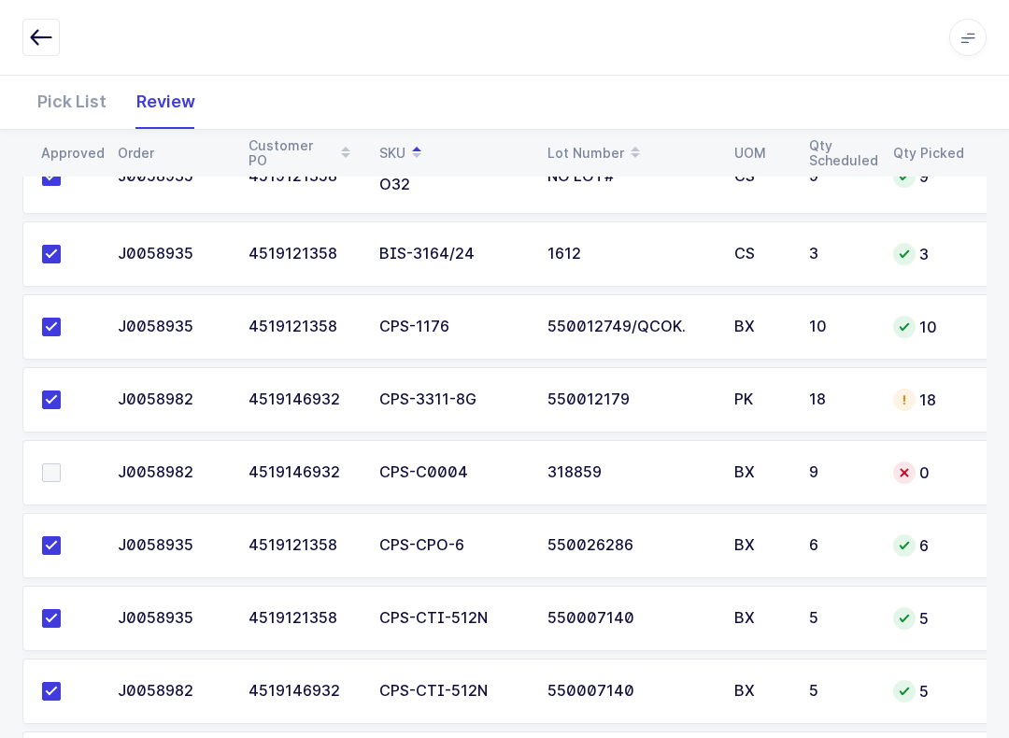
click at [65, 78] on div "Pick List" at bounding box center [71, 102] width 99 height 54
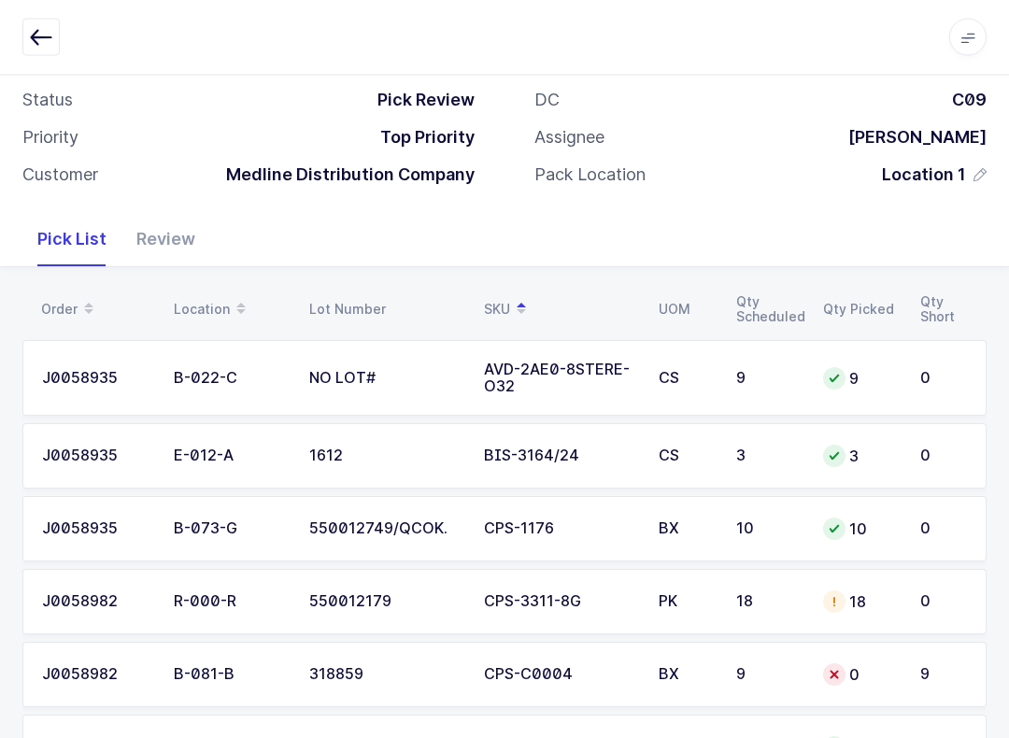
scroll to position [106, 0]
click at [37, 50] on button "button" at bounding box center [40, 37] width 37 height 37
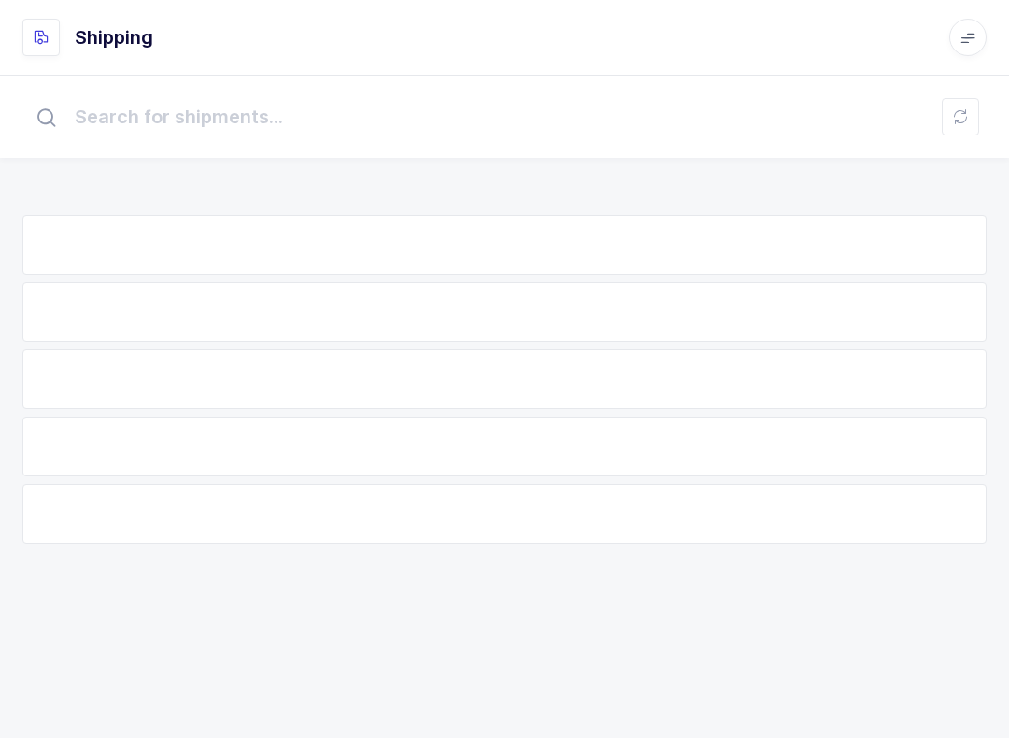
scroll to position [19, 0]
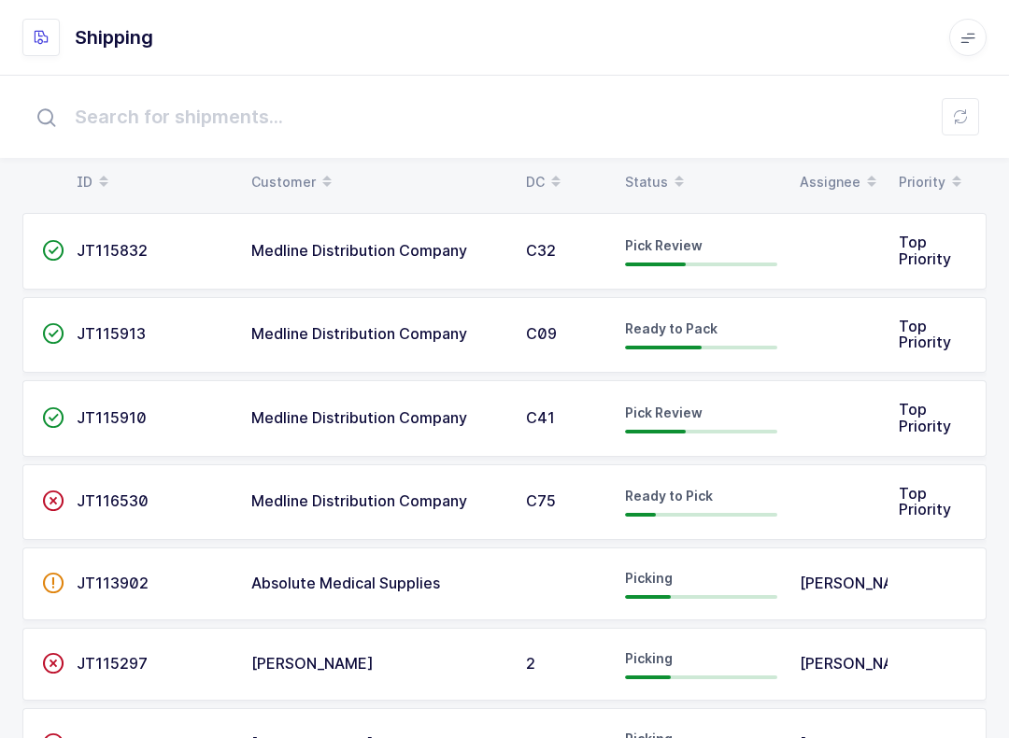
click at [113, 335] on span "JT115913" at bounding box center [111, 333] width 69 height 19
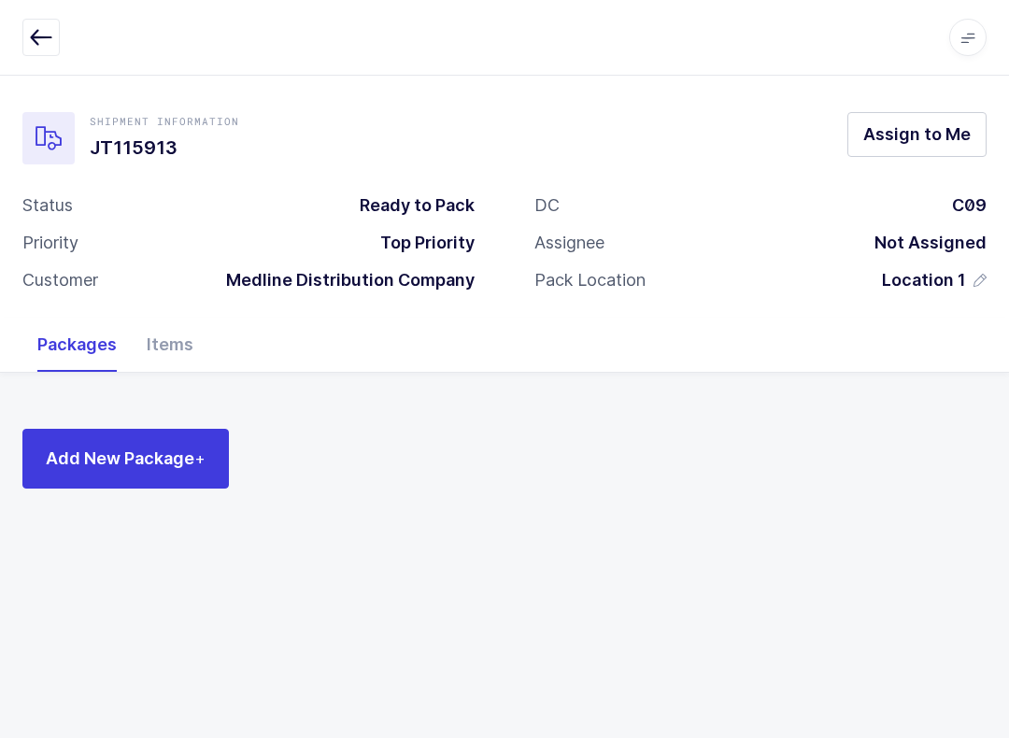
click at [170, 348] on div "Items" at bounding box center [170, 345] width 77 height 54
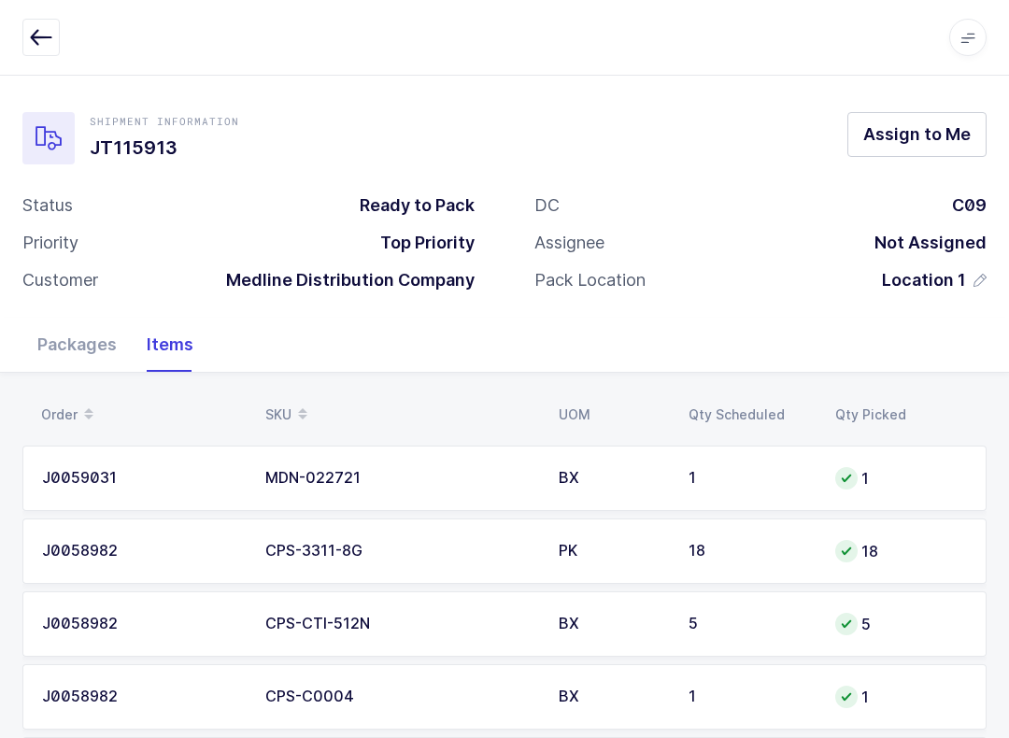
click at [301, 420] on icon at bounding box center [302, 419] width 9 height 9
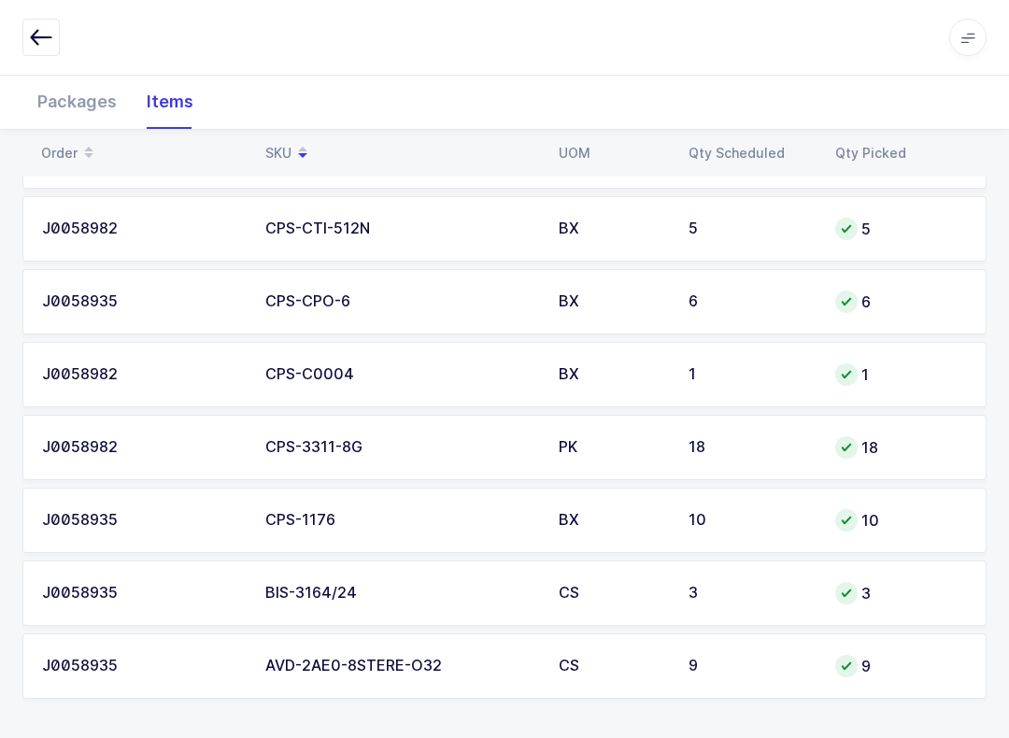
scroll to position [1200, 0]
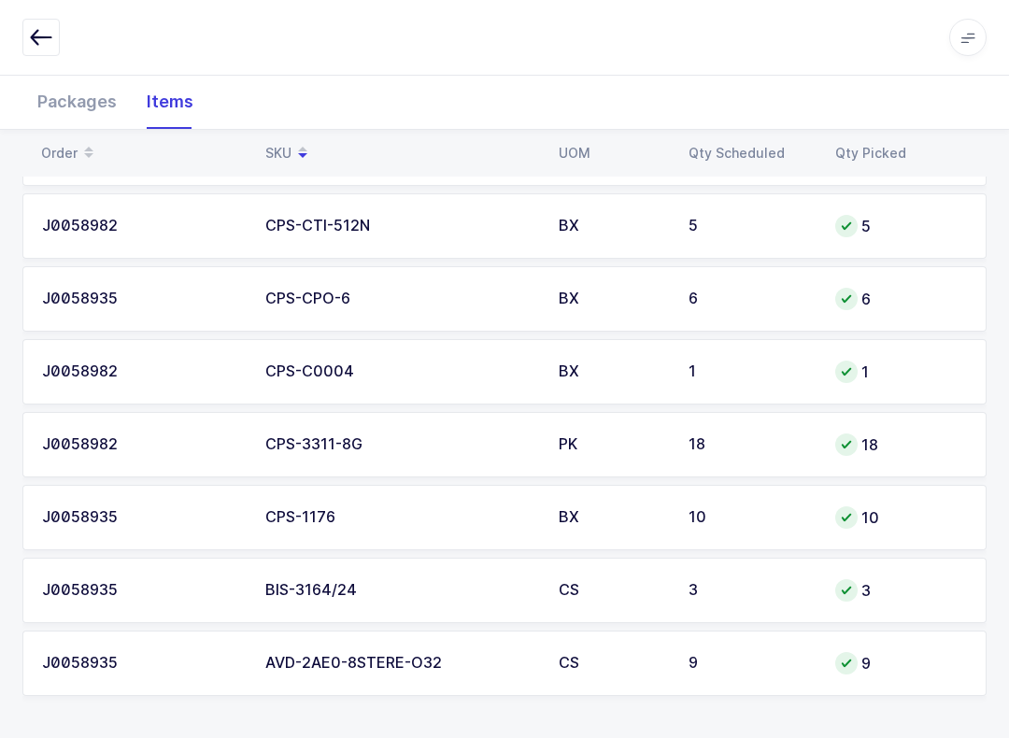
click at [42, 42] on icon "button" at bounding box center [41, 37] width 22 height 22
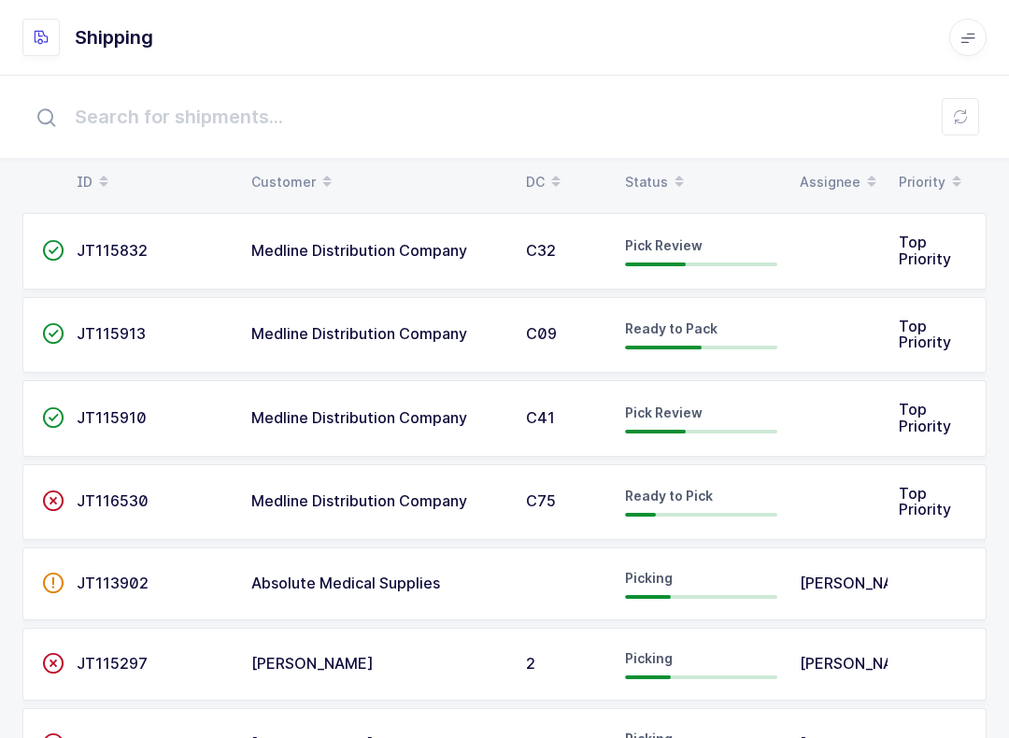
click at [969, 113] on button at bounding box center [960, 116] width 37 height 37
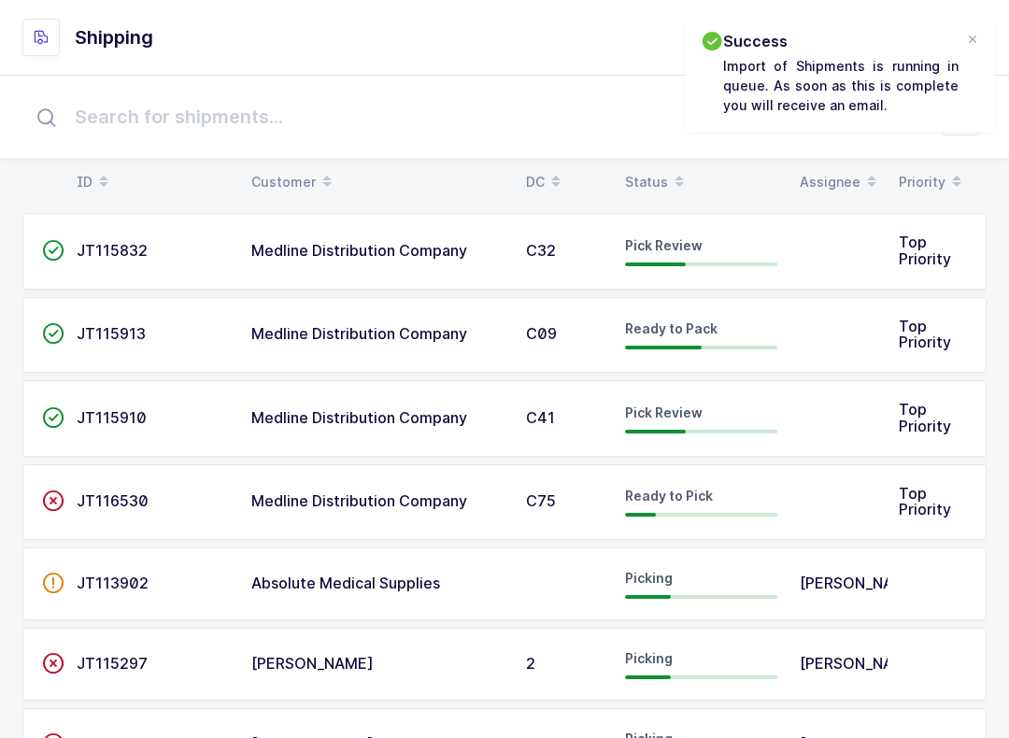
click at [650, 177] on div "Status" at bounding box center [701, 182] width 152 height 32
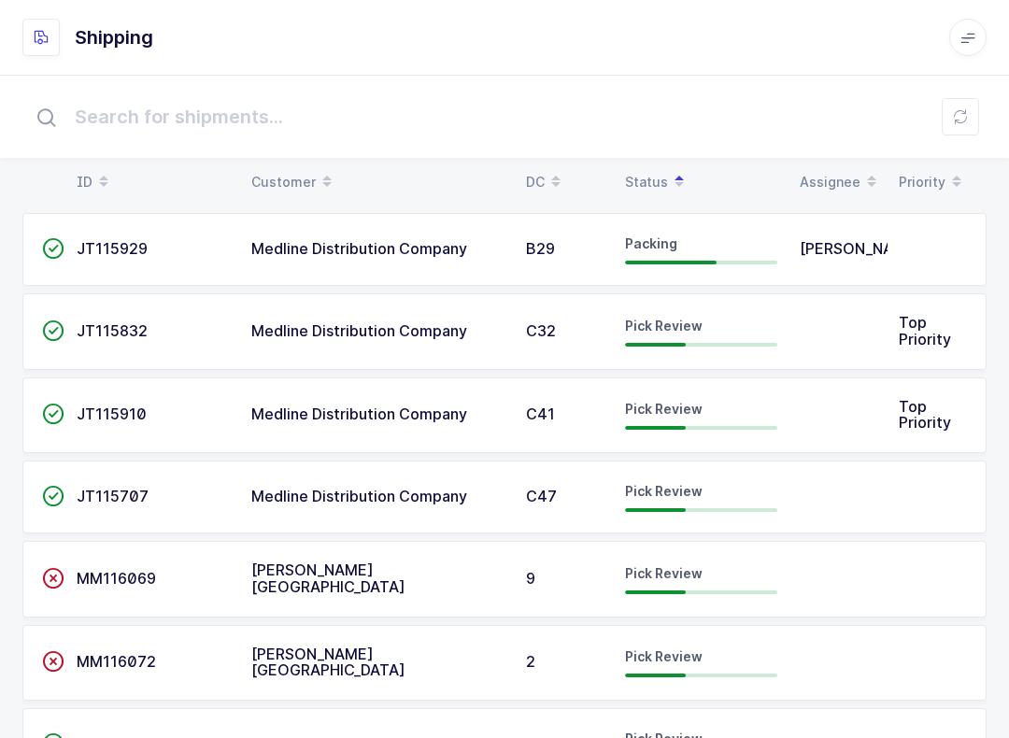
click at [686, 494] on span "Pick Review" at bounding box center [664, 491] width 78 height 16
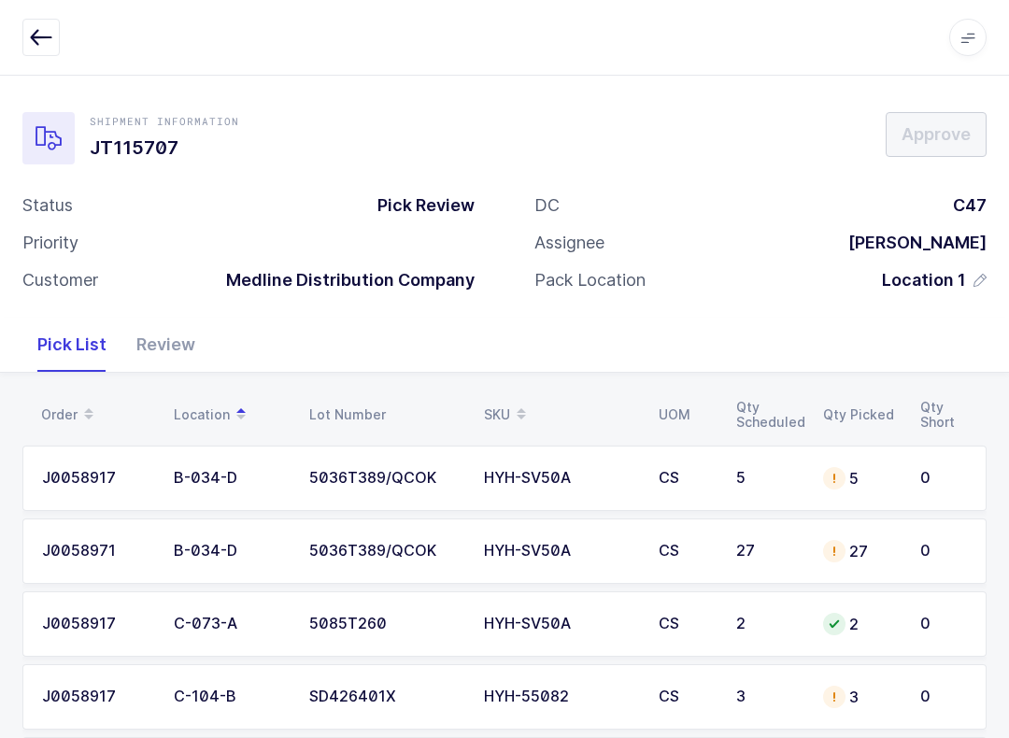
click at [37, 29] on icon "button" at bounding box center [41, 37] width 22 height 22
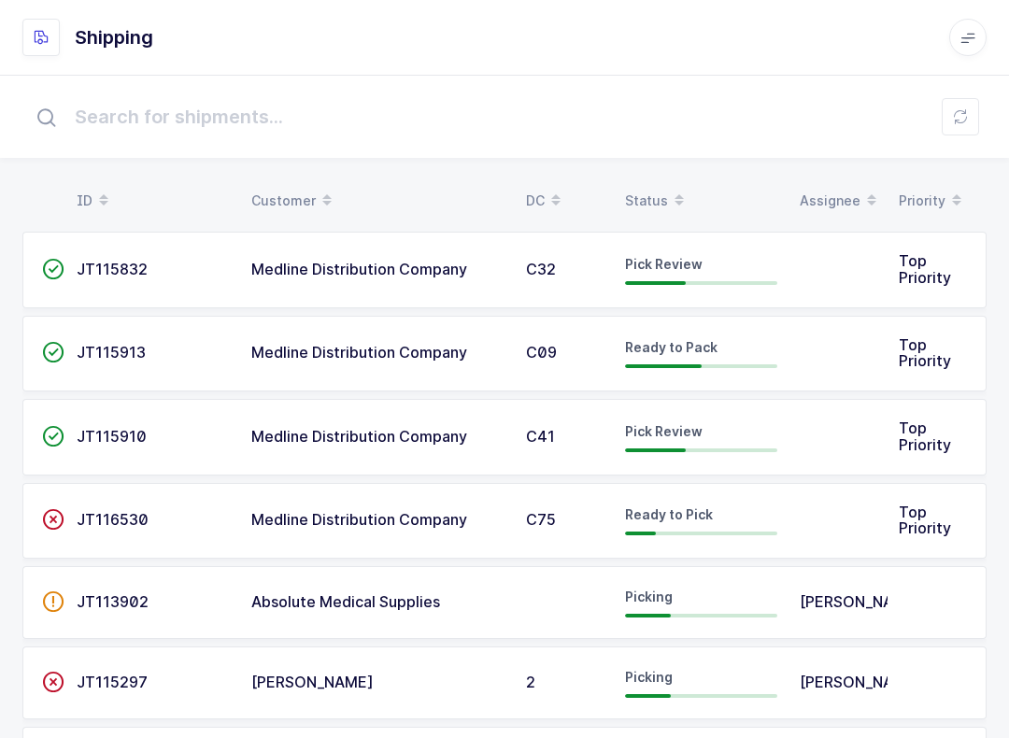
click at [661, 191] on div "Status" at bounding box center [701, 201] width 152 height 32
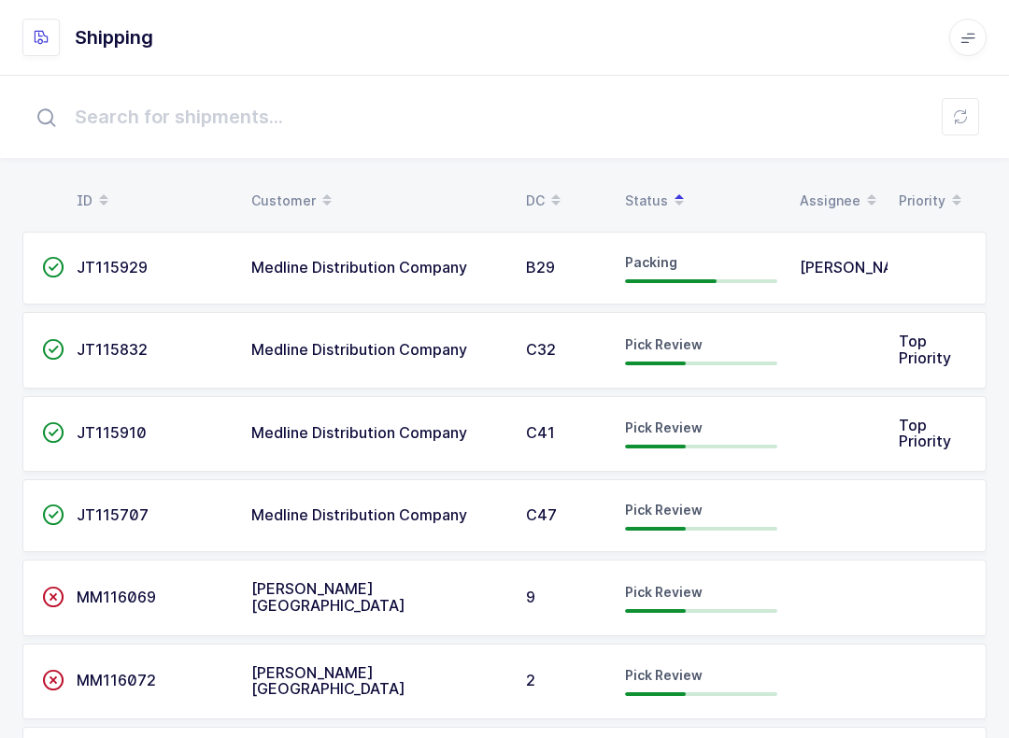
click at [699, 432] on span "Pick Review" at bounding box center [664, 428] width 78 height 16
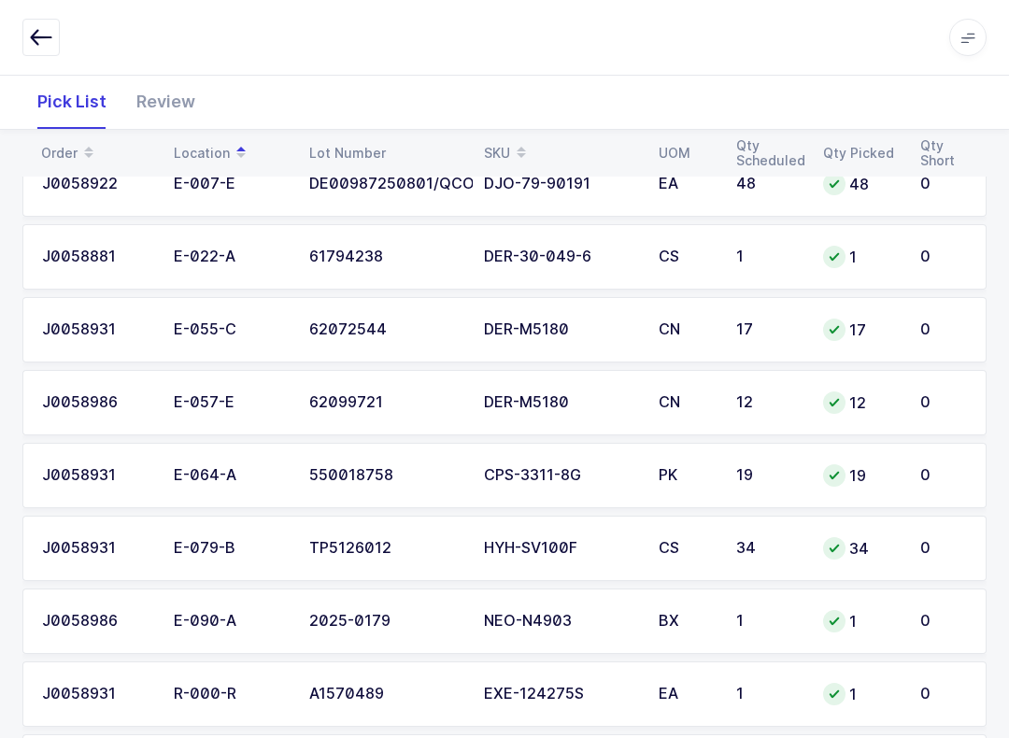
scroll to position [975, 0]
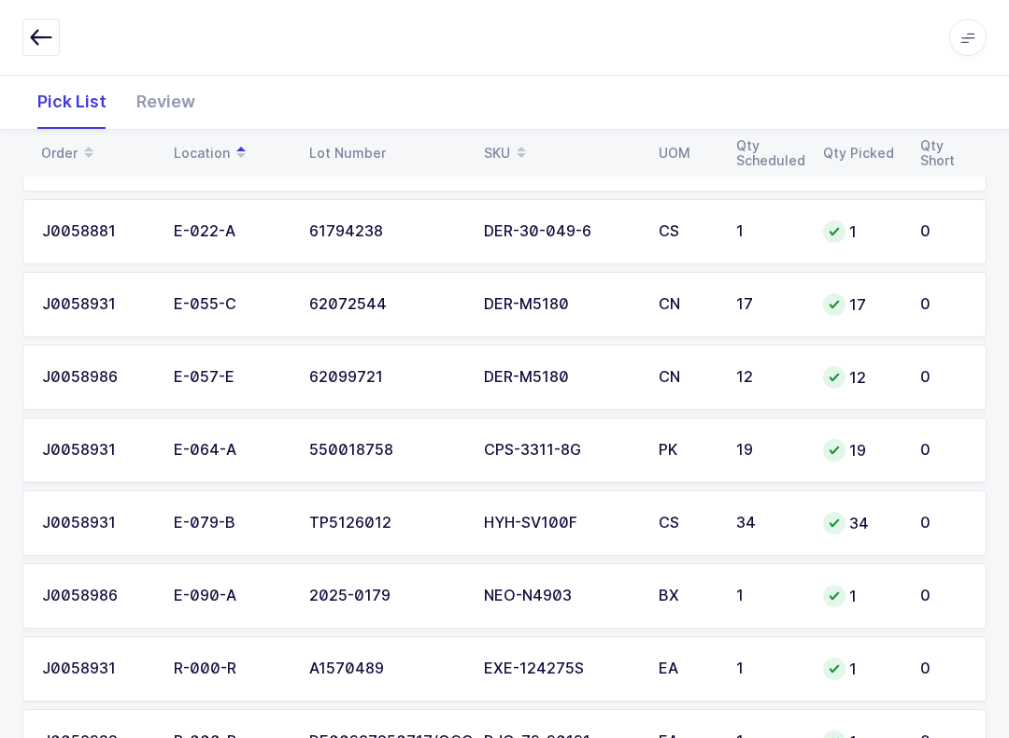
click at [45, 33] on icon "button" at bounding box center [41, 37] width 22 height 22
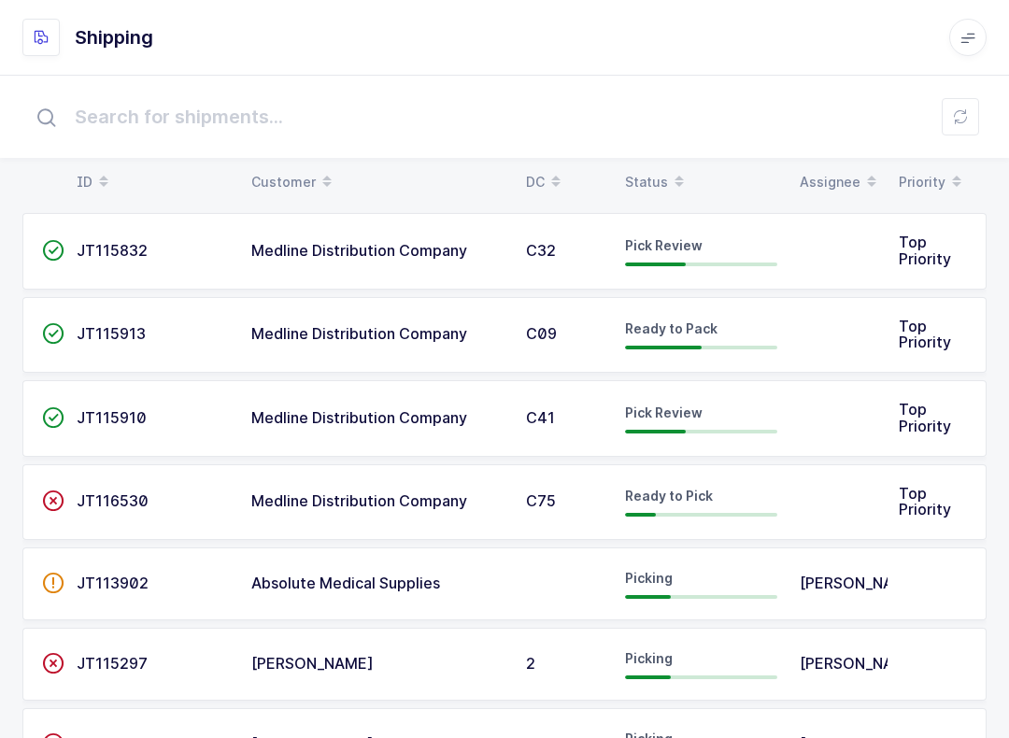
click at [657, 174] on div "Status" at bounding box center [701, 182] width 152 height 32
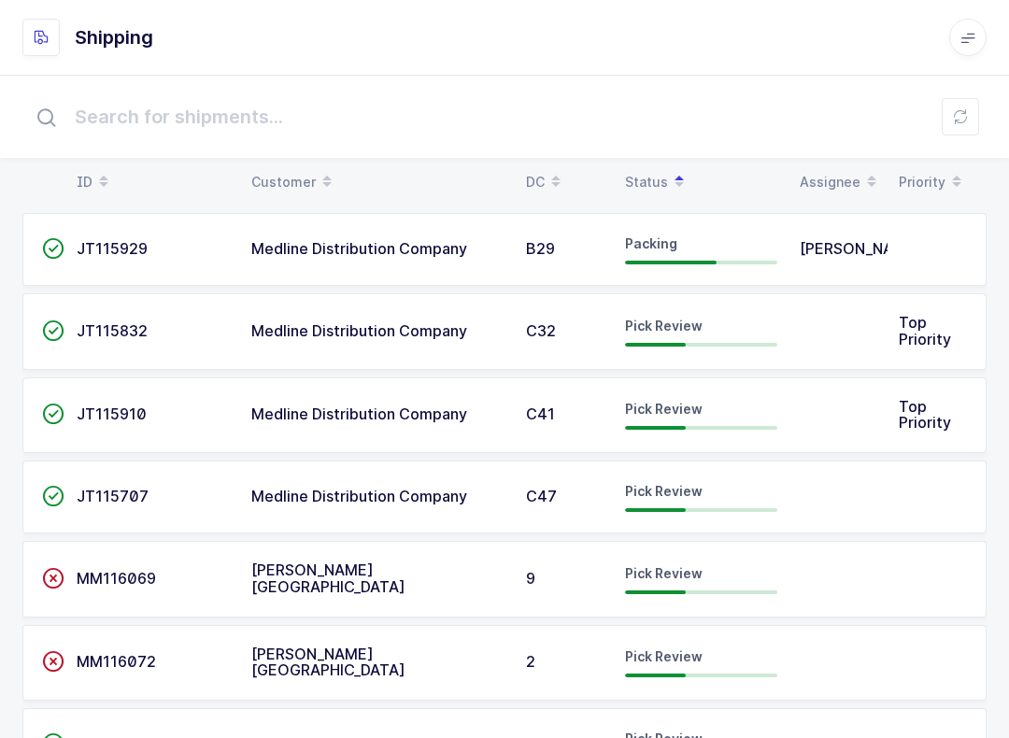
click at [686, 336] on div "Pick Review" at bounding box center [701, 332] width 152 height 30
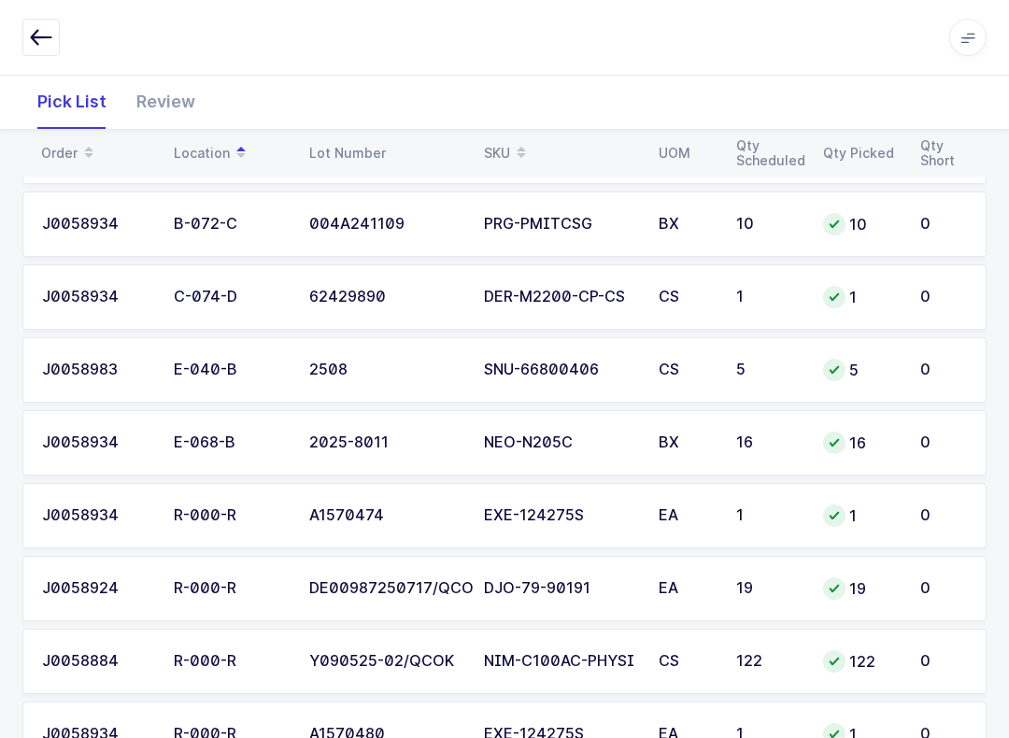
click at [50, 44] on icon "button" at bounding box center [41, 37] width 22 height 22
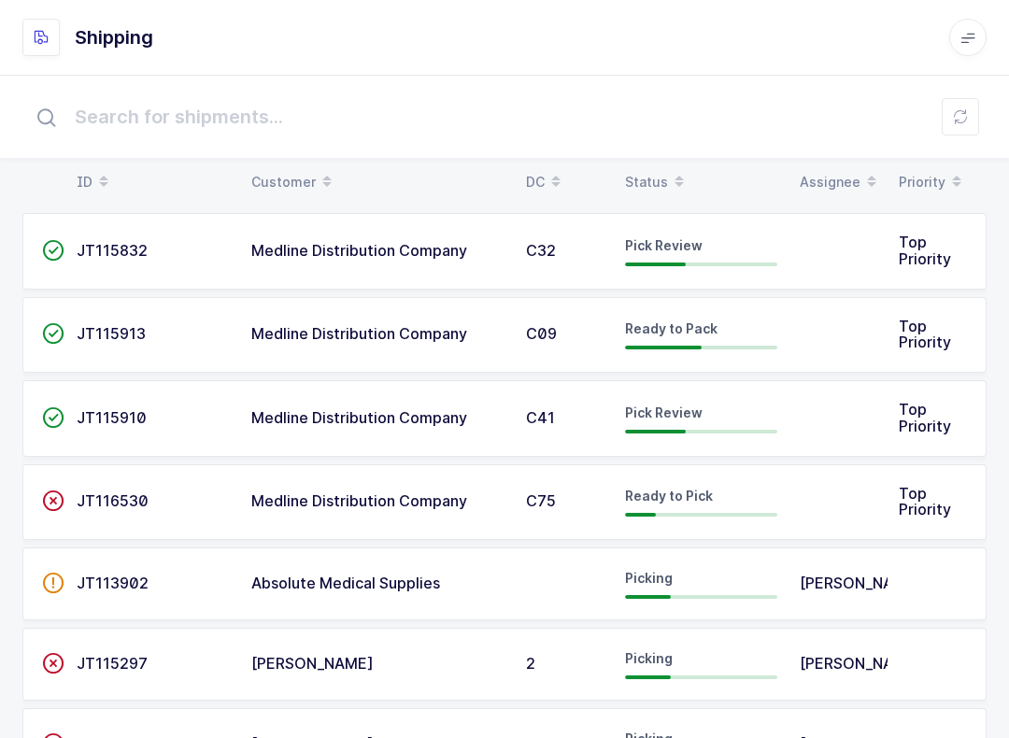
click at [649, 176] on div "Status" at bounding box center [701, 182] width 152 height 32
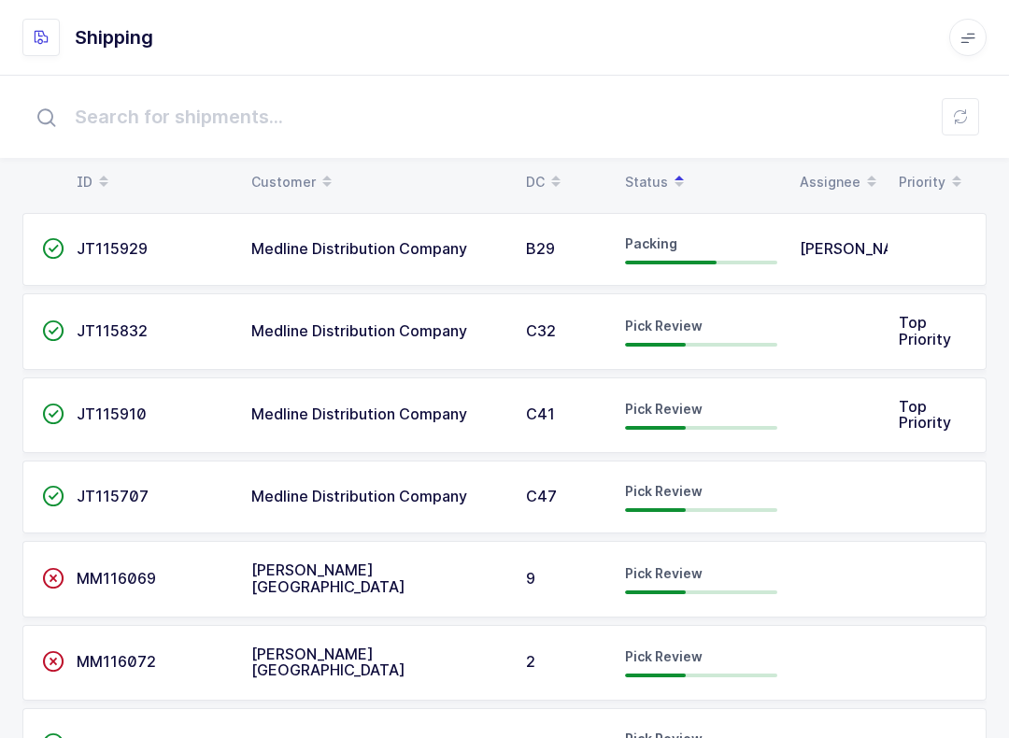
click at [651, 251] on span "Packing" at bounding box center [651, 243] width 52 height 16
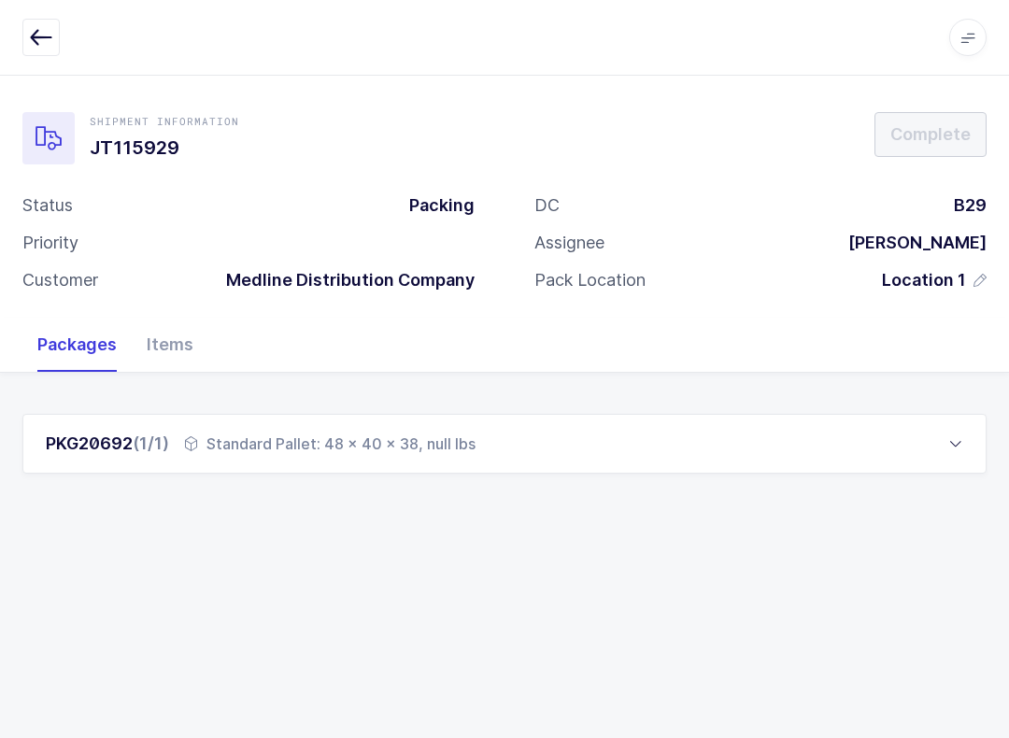
click at [28, 35] on button "button" at bounding box center [40, 37] width 37 height 37
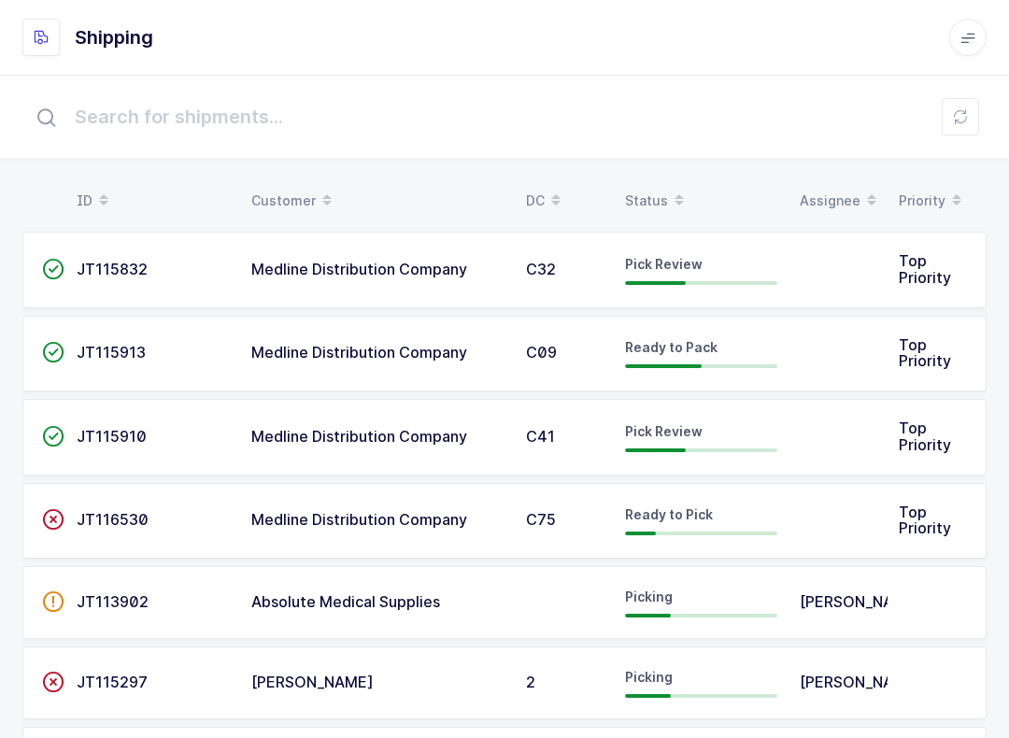
click at [645, 187] on div "Status" at bounding box center [701, 201] width 152 height 32
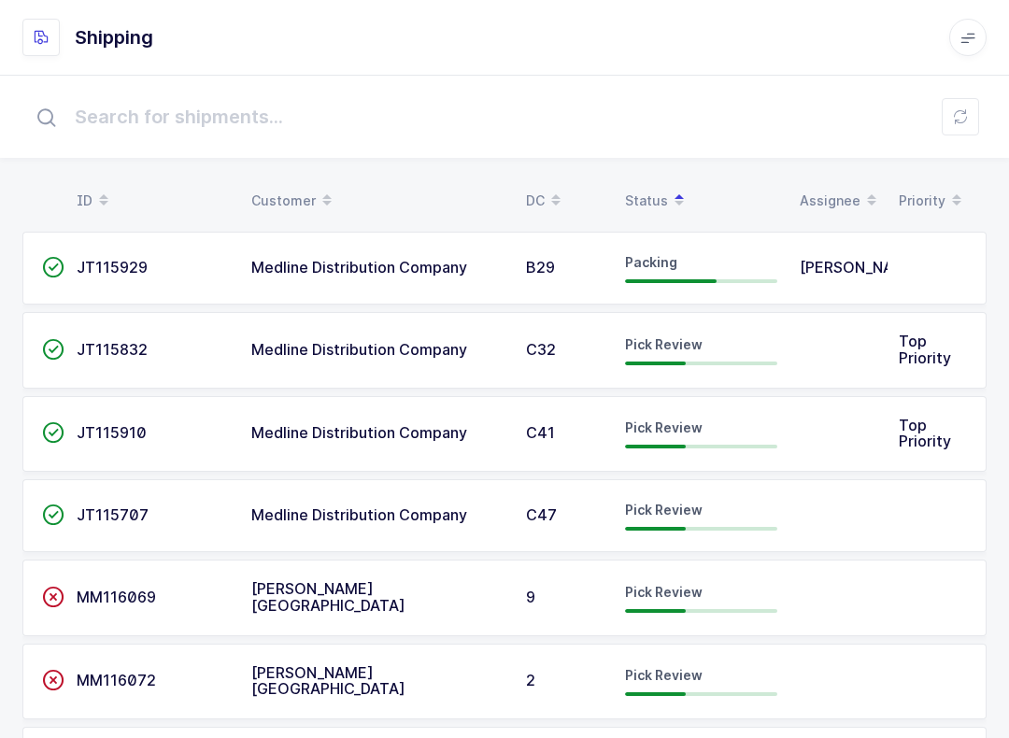
click at [698, 360] on div "Pick Review" at bounding box center [701, 350] width 152 height 30
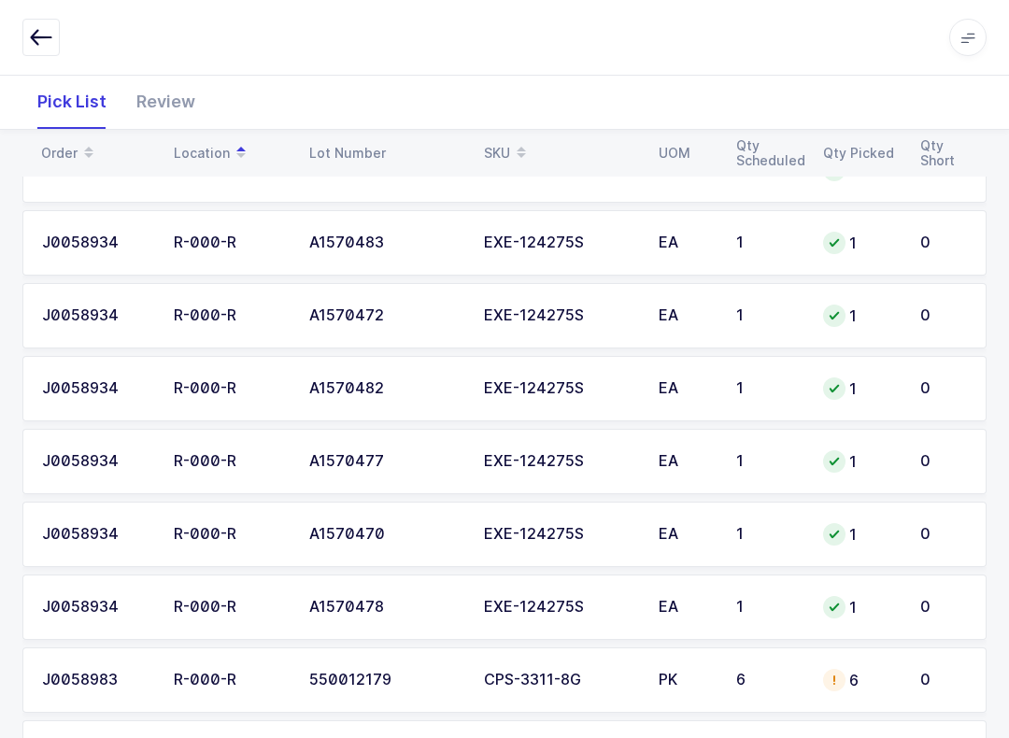
click at [51, 24] on button "button" at bounding box center [40, 37] width 37 height 37
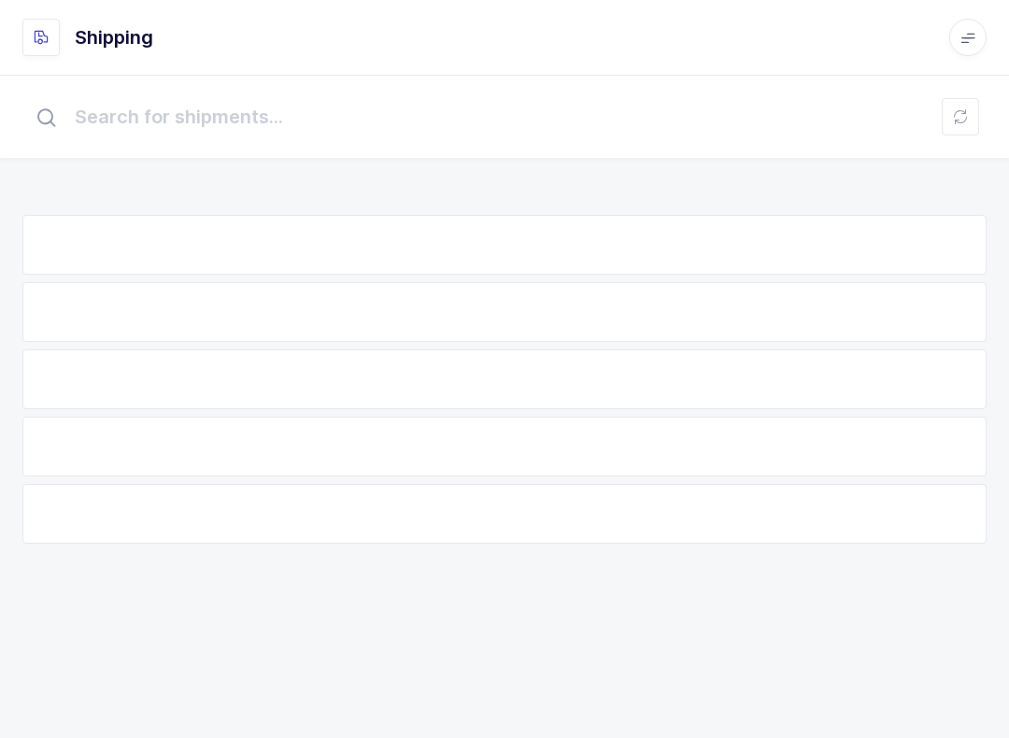
scroll to position [19, 0]
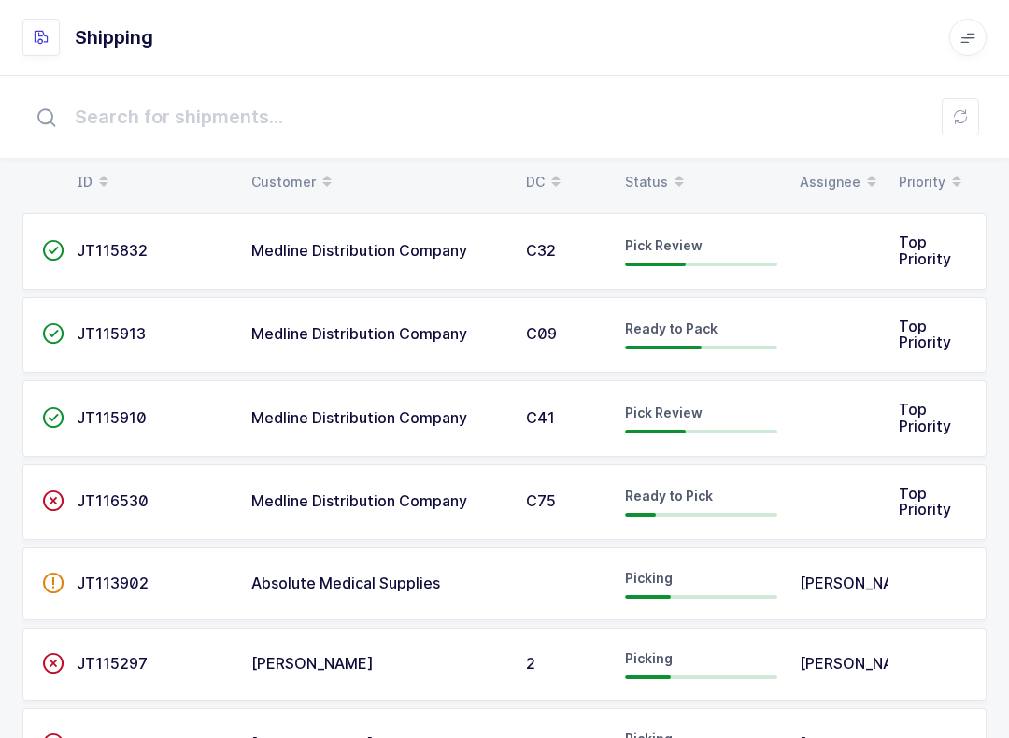
click at [644, 163] on table "ID Customer DC Status Assignee Priority" at bounding box center [504, 182] width 964 height 47
click at [668, 177] on span at bounding box center [679, 182] width 22 height 32
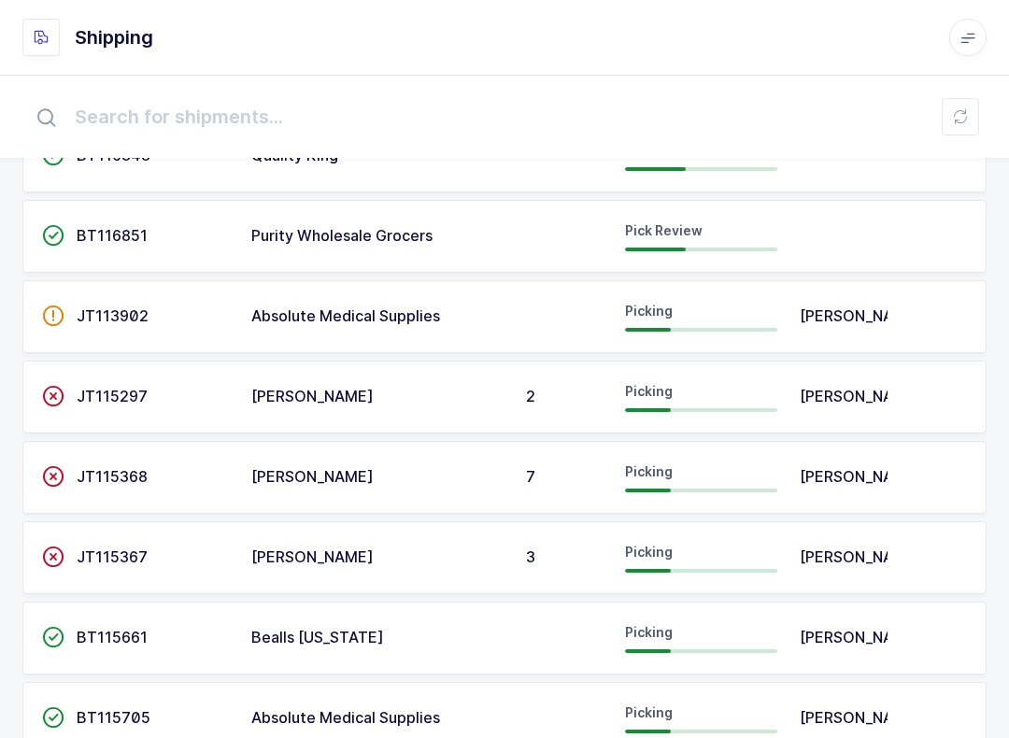
scroll to position [600, 0]
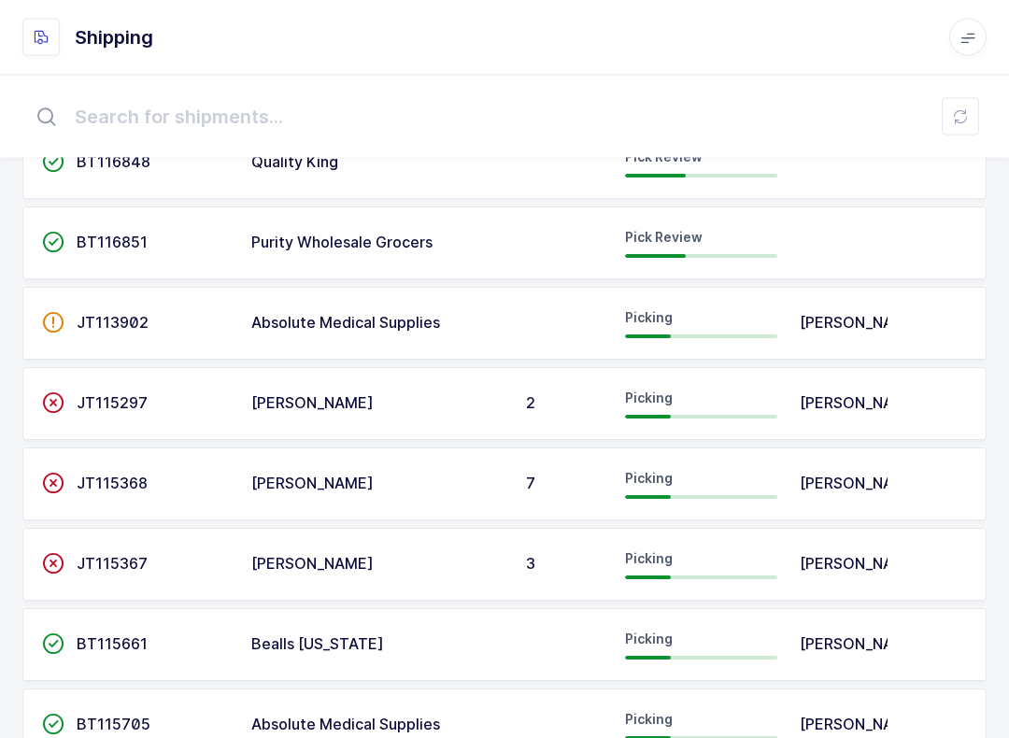
click at [526, 226] on td at bounding box center [564, 243] width 99 height 73
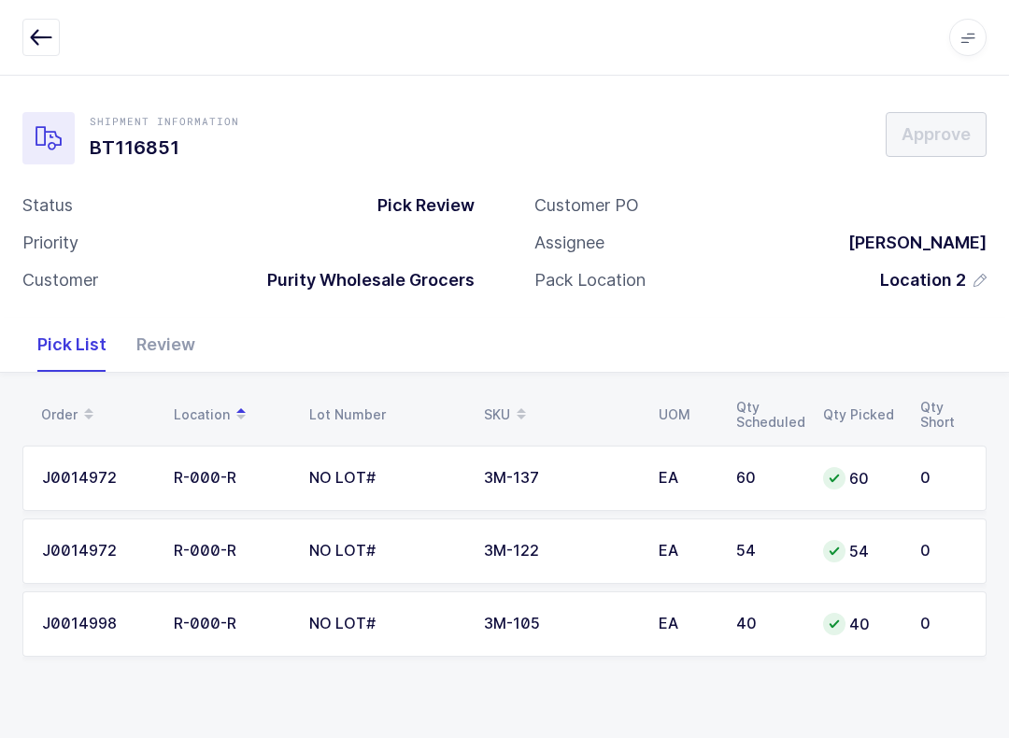
click at [168, 348] on div "Review" at bounding box center [165, 345] width 89 height 54
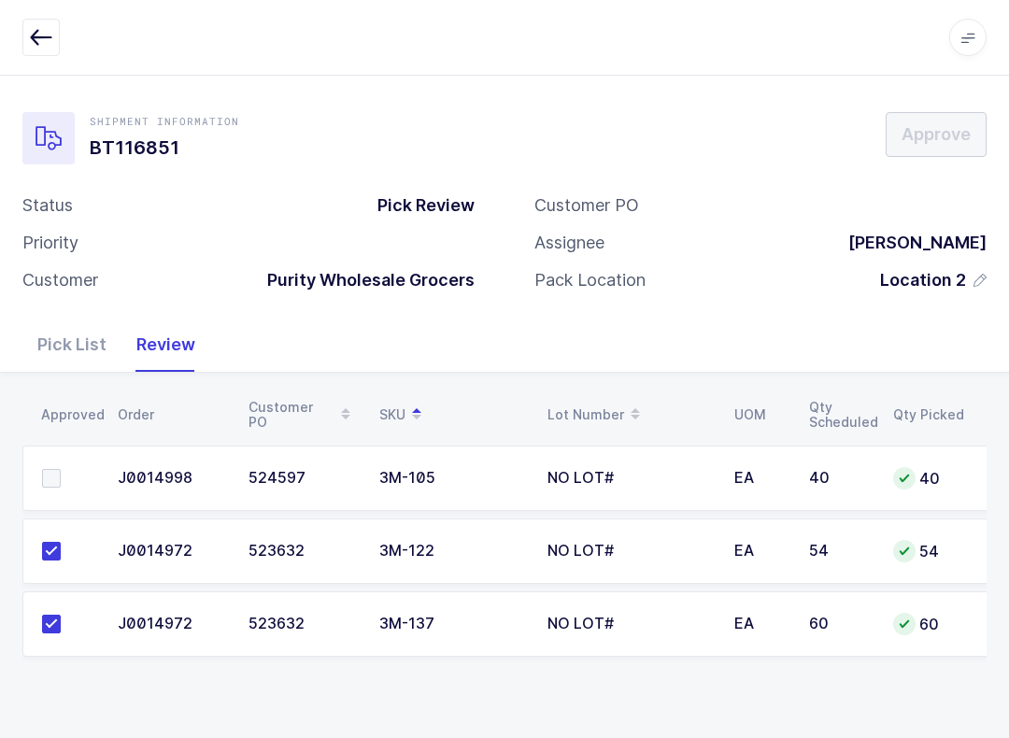
click at [80, 482] on label at bounding box center [68, 478] width 53 height 19
click at [61, 469] on input "checkbox" at bounding box center [61, 469] width 0 height 0
click at [932, 143] on span "Approve" at bounding box center [936, 133] width 69 height 23
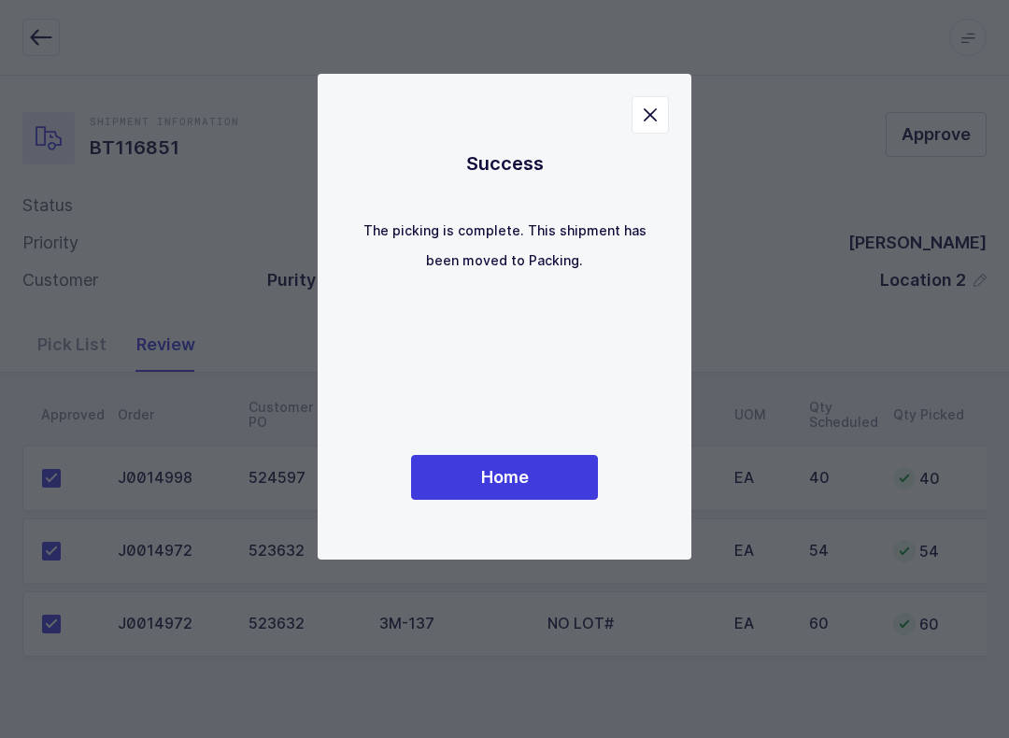
click at [535, 478] on button "Home" at bounding box center [504, 477] width 187 height 45
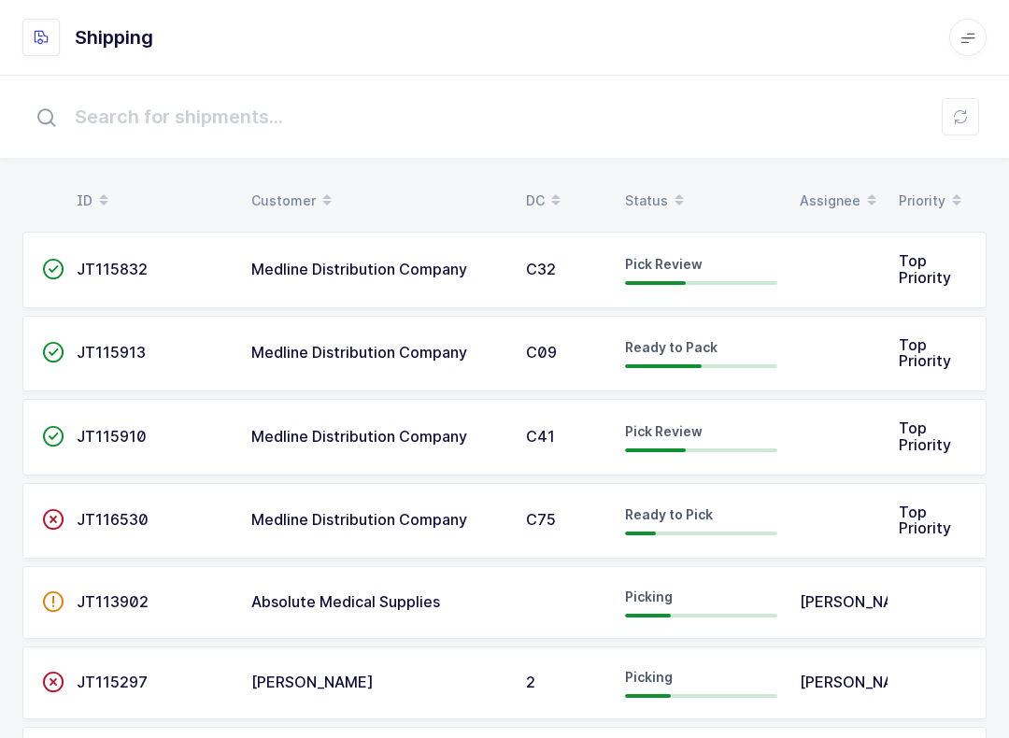
click at [961, 111] on icon at bounding box center [960, 116] width 15 height 15
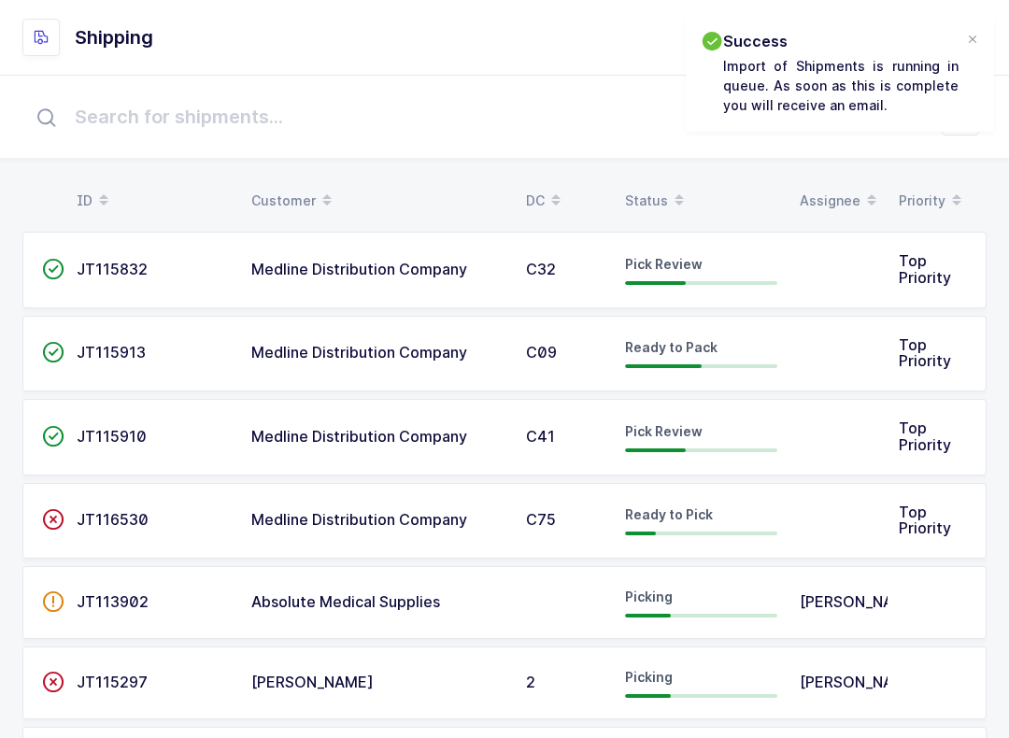
click at [651, 207] on div "Status" at bounding box center [701, 201] width 152 height 32
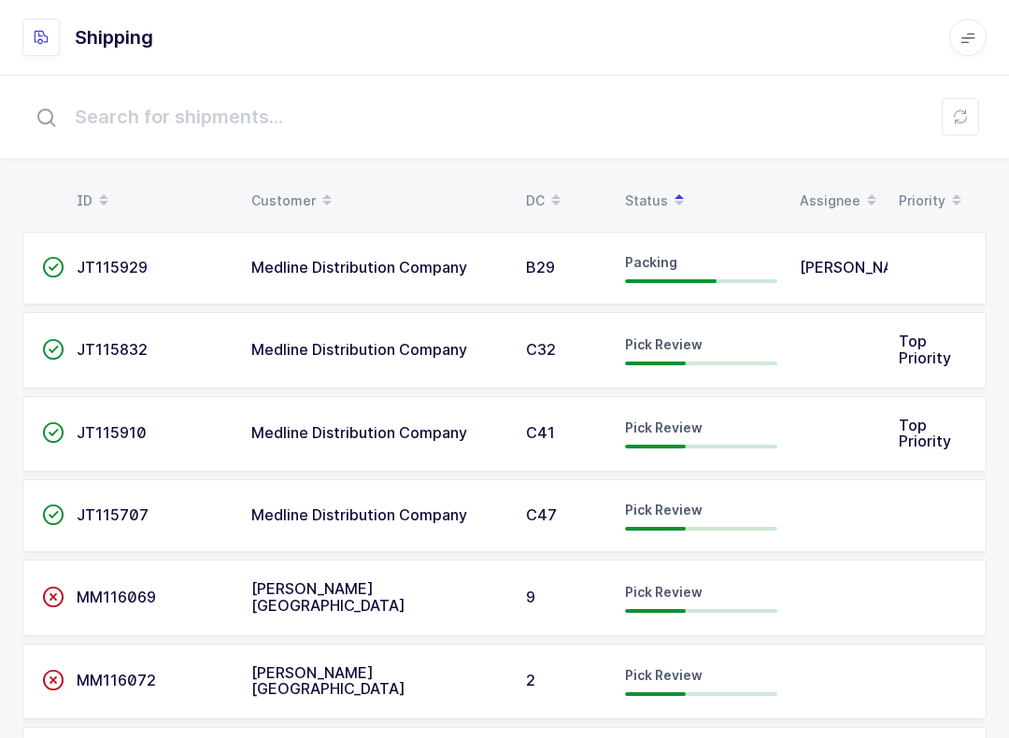
click at [100, 354] on span "JT115832" at bounding box center [112, 349] width 71 height 19
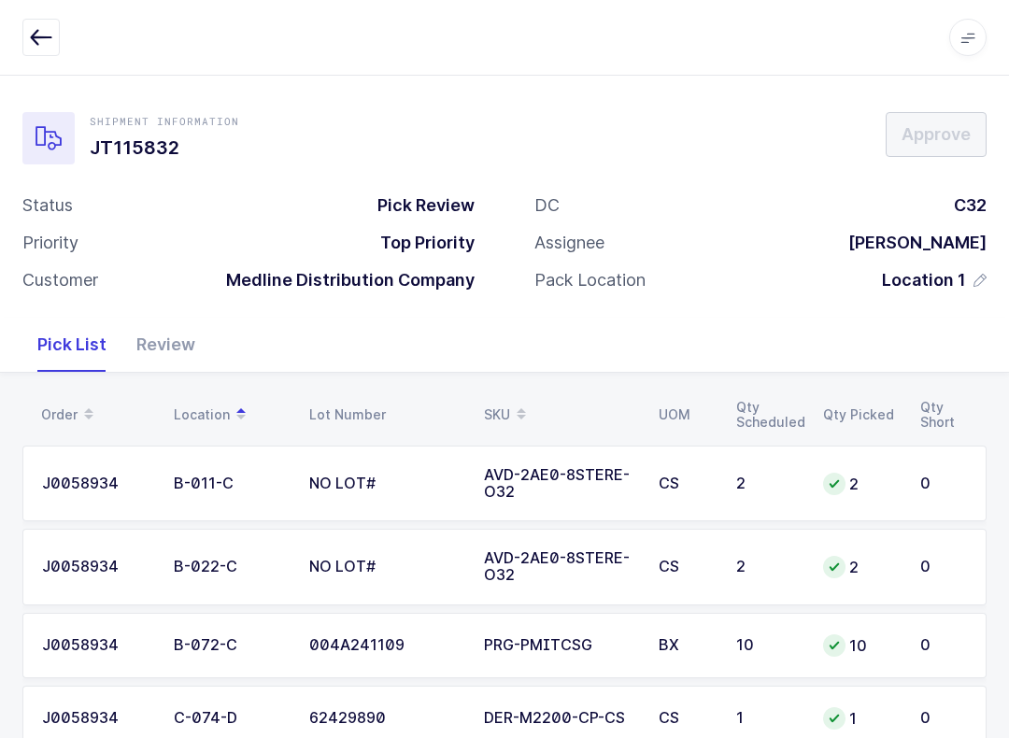
click at [172, 354] on div "Review" at bounding box center [165, 345] width 89 height 54
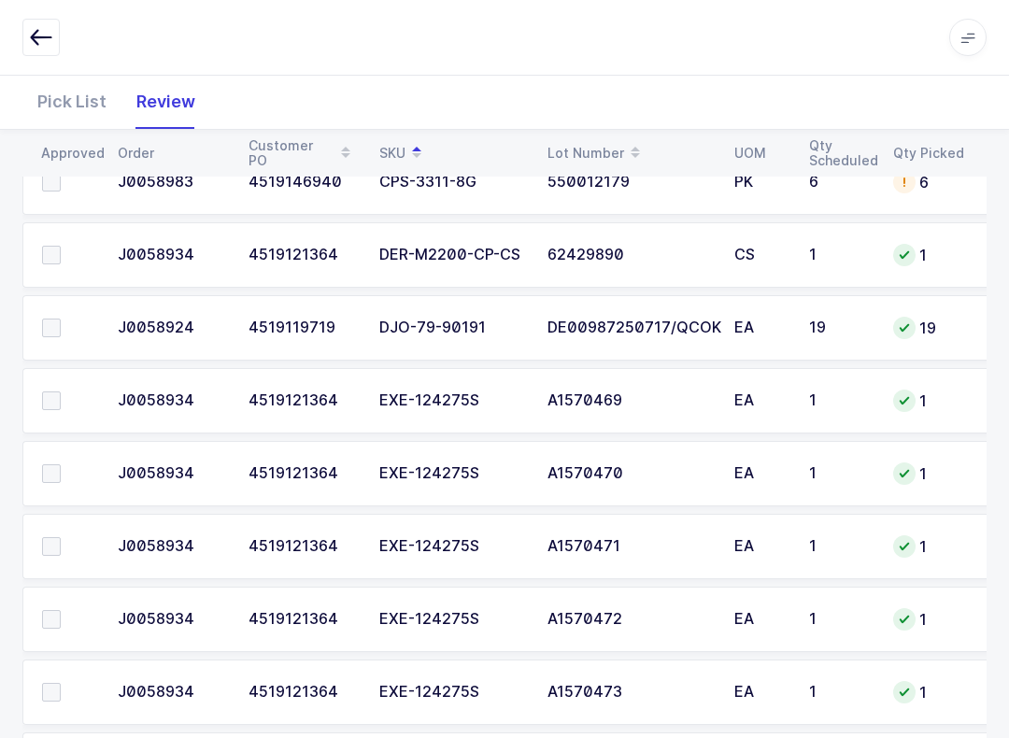
scroll to position [462, 0]
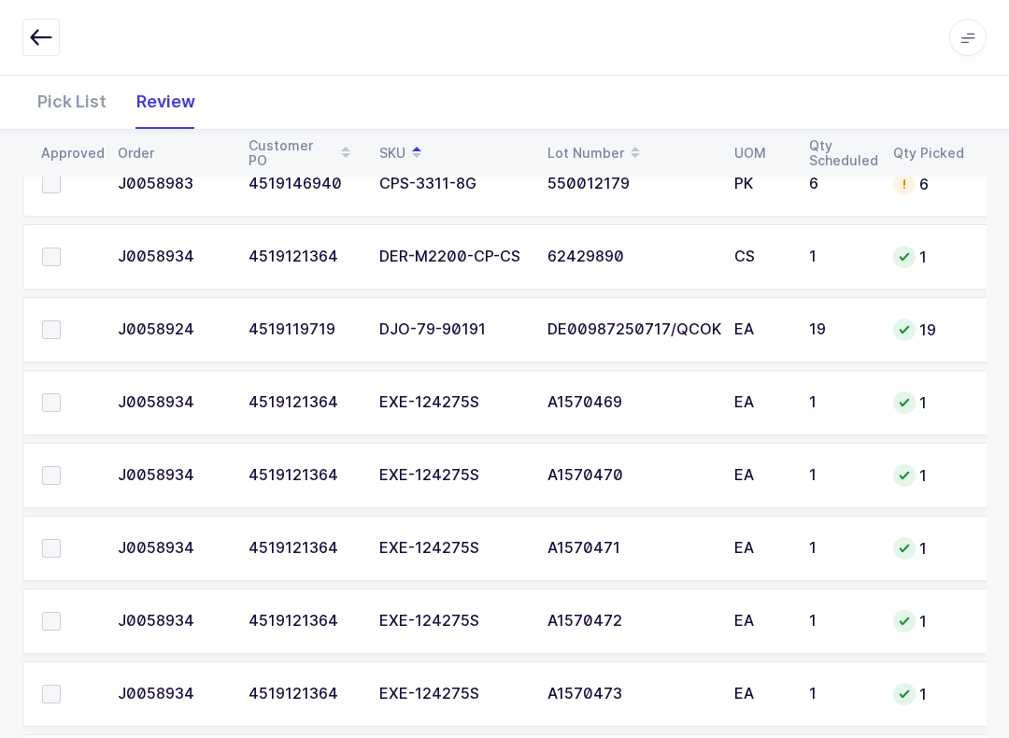
click at [67, 300] on td at bounding box center [64, 329] width 84 height 65
click at [63, 324] on label at bounding box center [68, 329] width 53 height 19
click at [61, 320] on input "checkbox" at bounding box center [61, 320] width 0 height 0
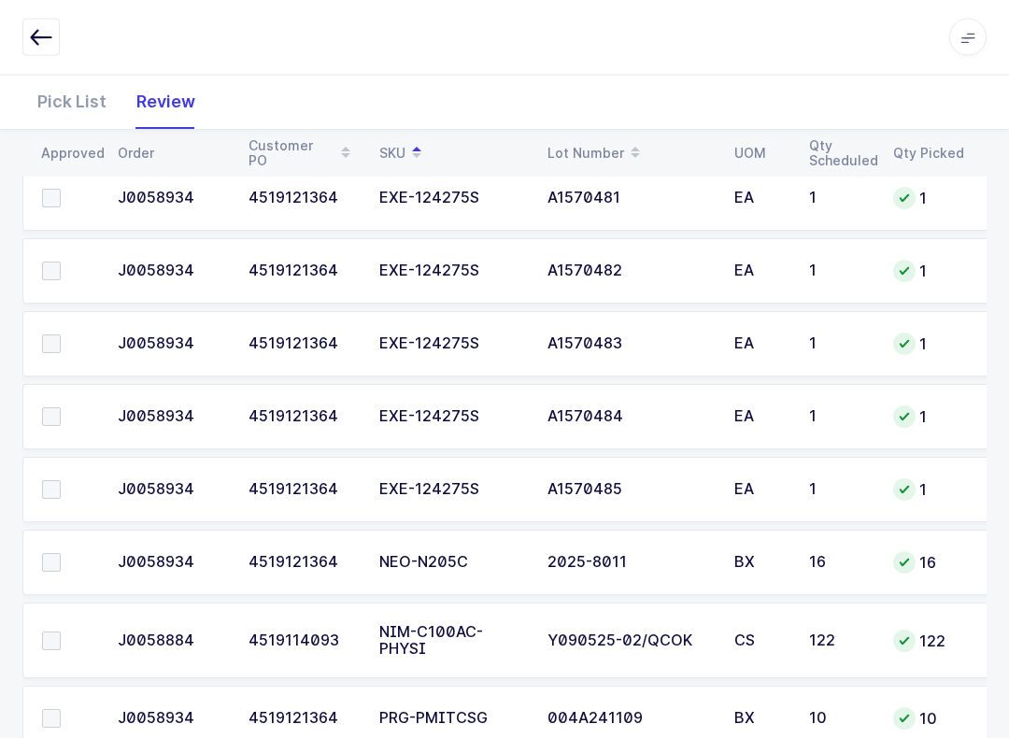
scroll to position [1665, 0]
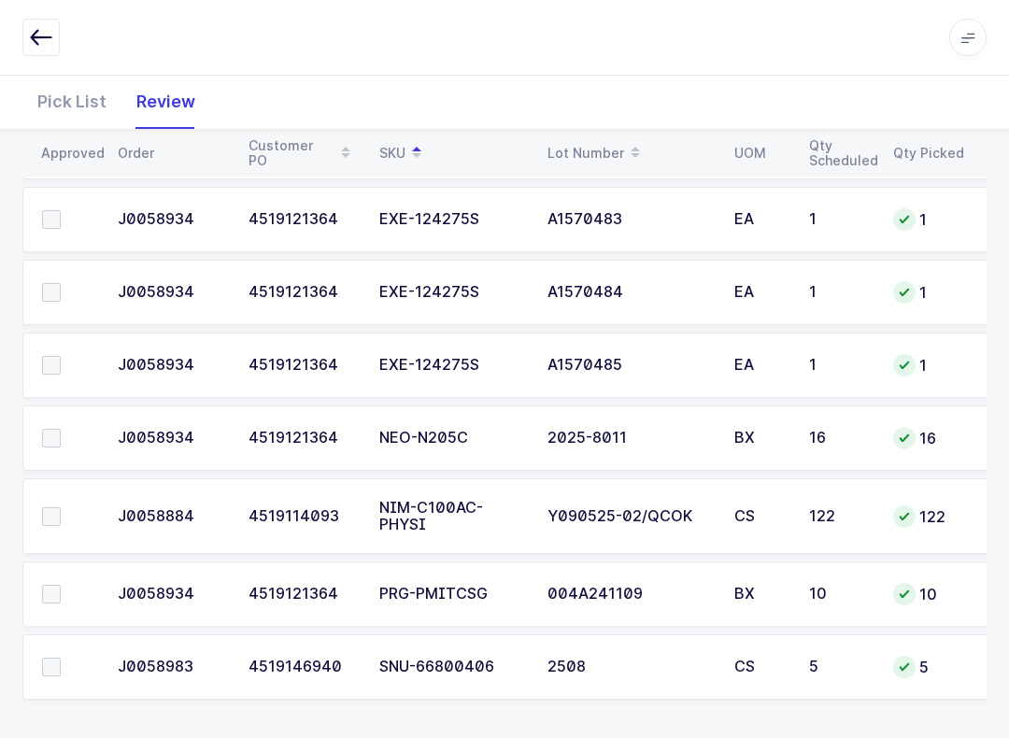
click at [34, 647] on td at bounding box center [64, 666] width 84 height 65
click at [50, 658] on span at bounding box center [51, 667] width 19 height 19
click at [61, 658] on input "checkbox" at bounding box center [61, 658] width 0 height 0
click at [60, 509] on span at bounding box center [51, 516] width 19 height 19
click at [61, 507] on input "checkbox" at bounding box center [61, 507] width 0 height 0
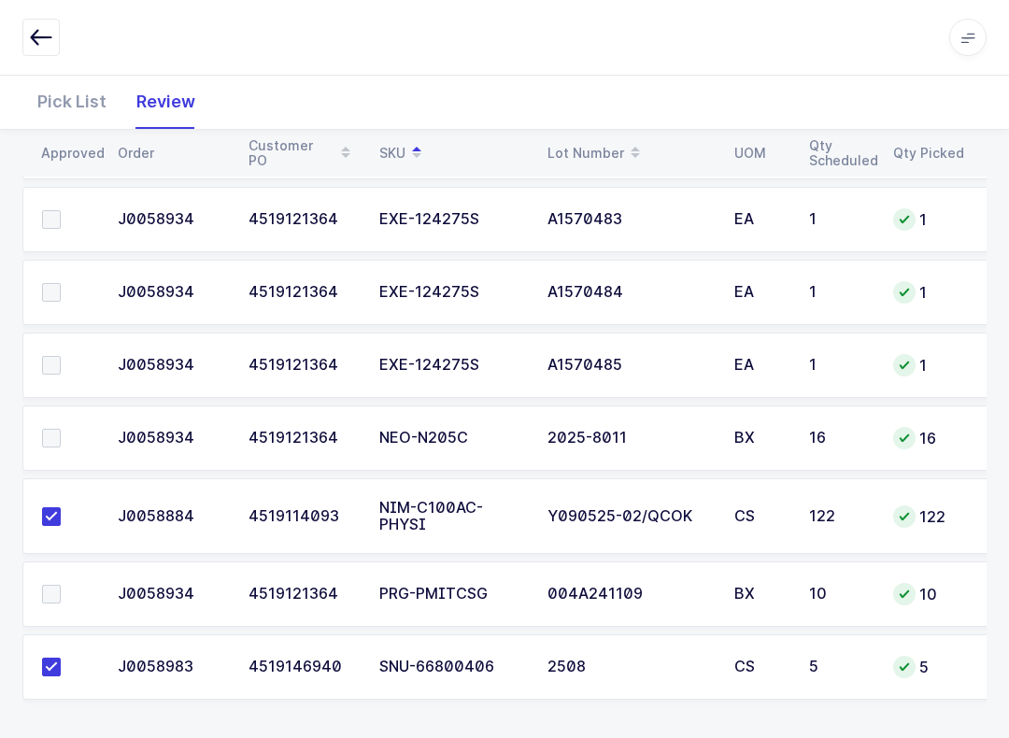
click at [45, 434] on span at bounding box center [51, 438] width 19 height 19
click at [61, 429] on input "checkbox" at bounding box center [61, 429] width 0 height 0
click at [67, 592] on label at bounding box center [68, 594] width 53 height 19
click at [61, 585] on input "checkbox" at bounding box center [61, 585] width 0 height 0
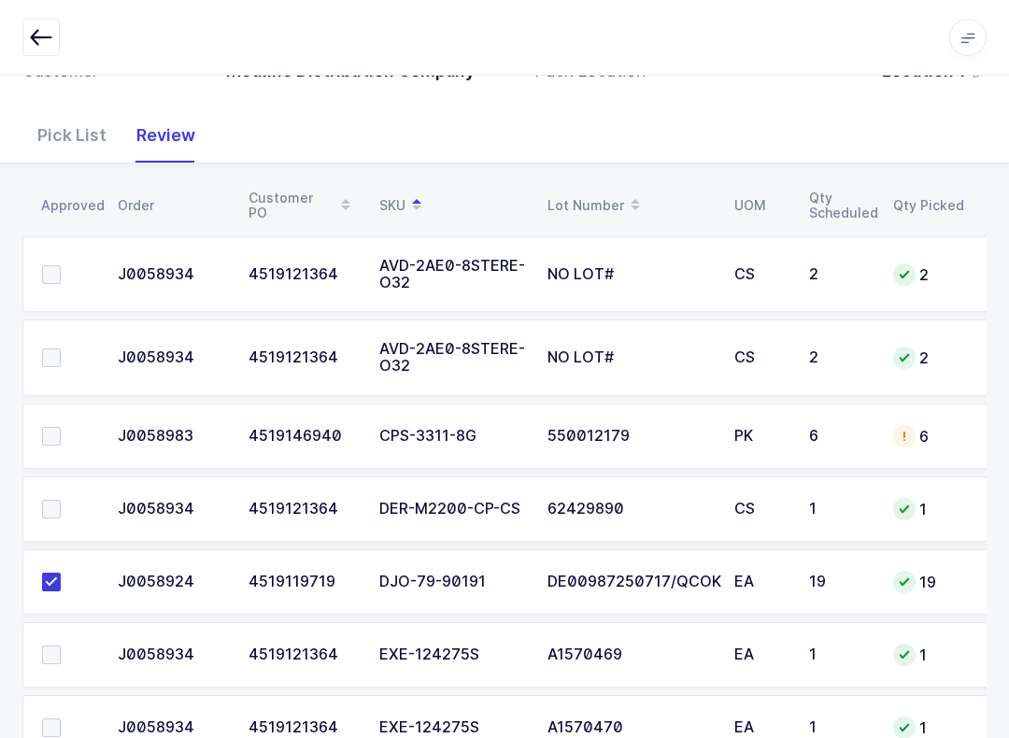
scroll to position [251, 0]
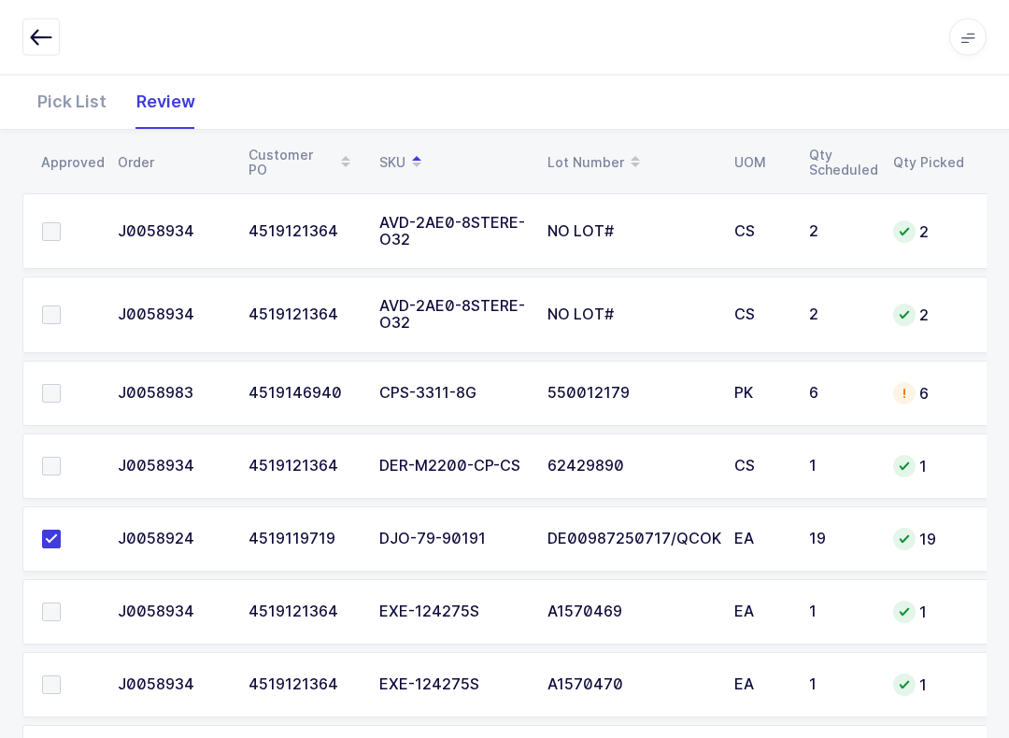
click at [57, 458] on span at bounding box center [51, 467] width 19 height 19
click at [61, 458] on input "checkbox" at bounding box center [61, 458] width 0 height 0
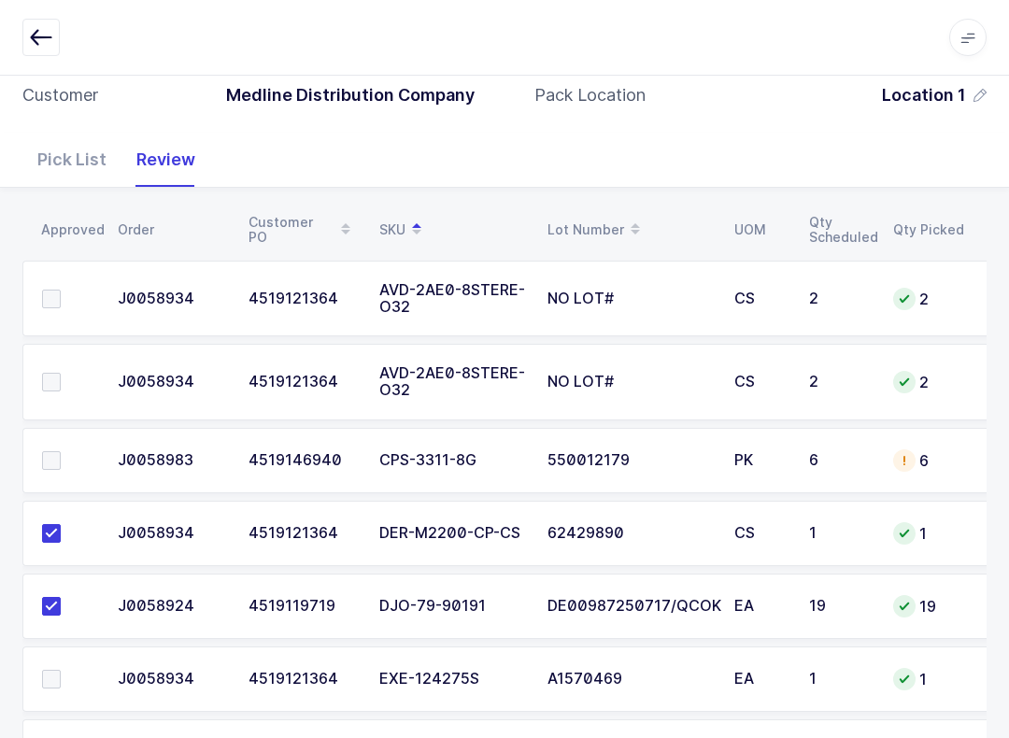
scroll to position [115, 0]
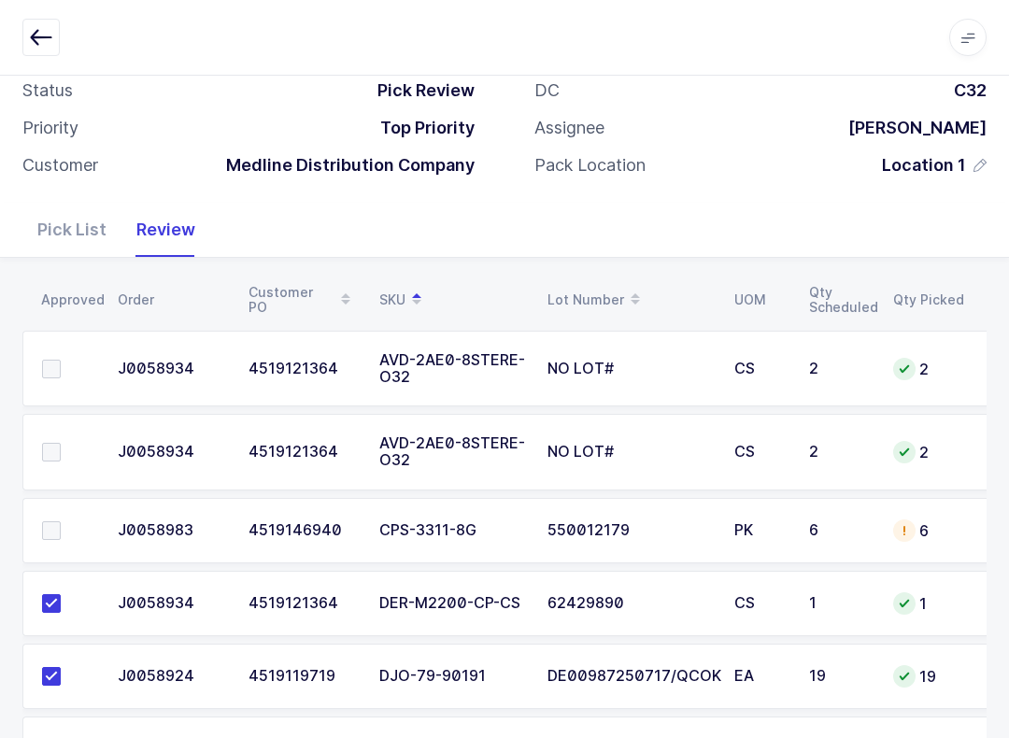
click at [55, 455] on span at bounding box center [51, 452] width 19 height 19
click at [61, 443] on input "checkbox" at bounding box center [61, 443] width 0 height 0
click at [71, 371] on label at bounding box center [68, 369] width 53 height 19
click at [61, 360] on input "checkbox" at bounding box center [61, 360] width 0 height 0
click at [53, 532] on span at bounding box center [51, 530] width 19 height 19
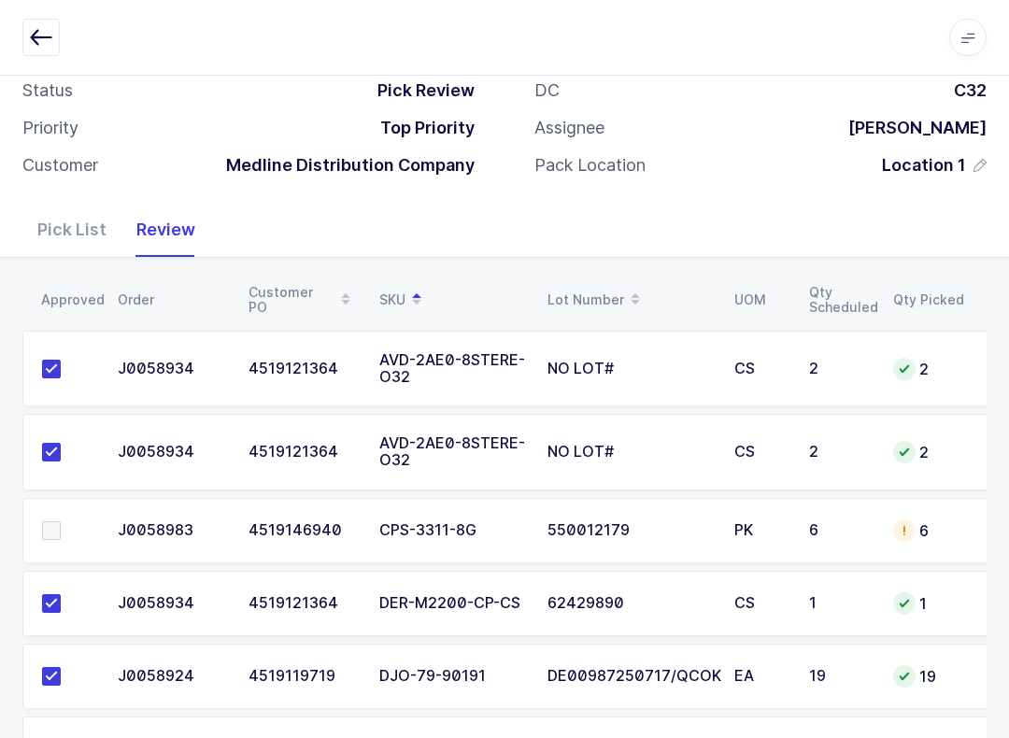
click at [61, 521] on input "checkbox" at bounding box center [61, 521] width 0 height 0
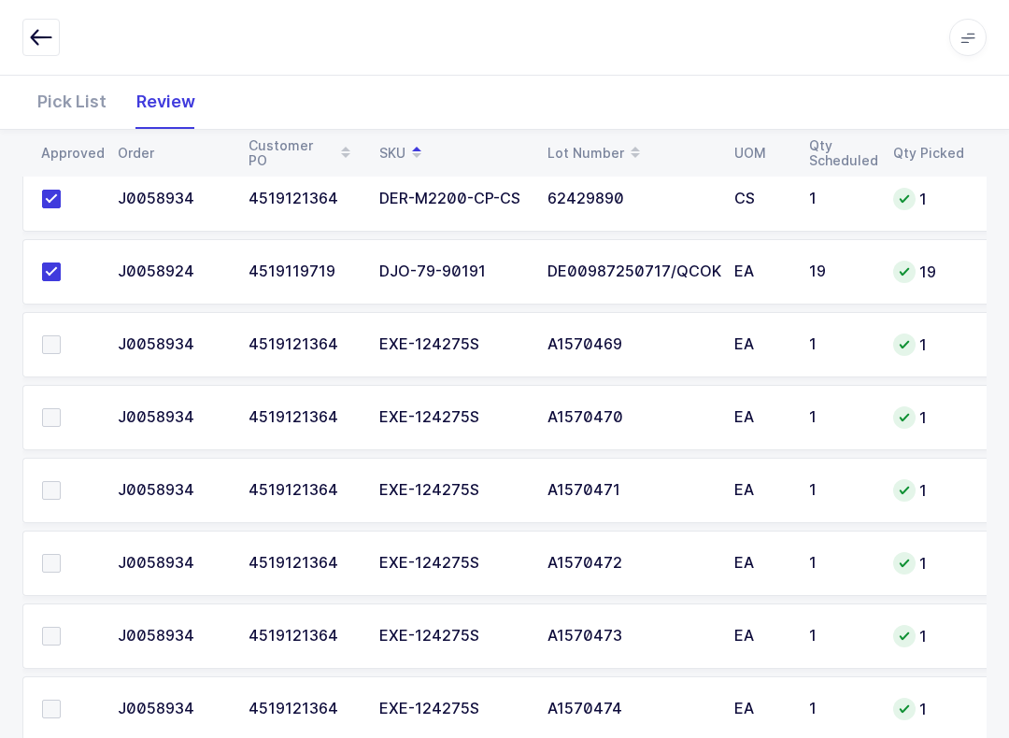
scroll to position [522, 0]
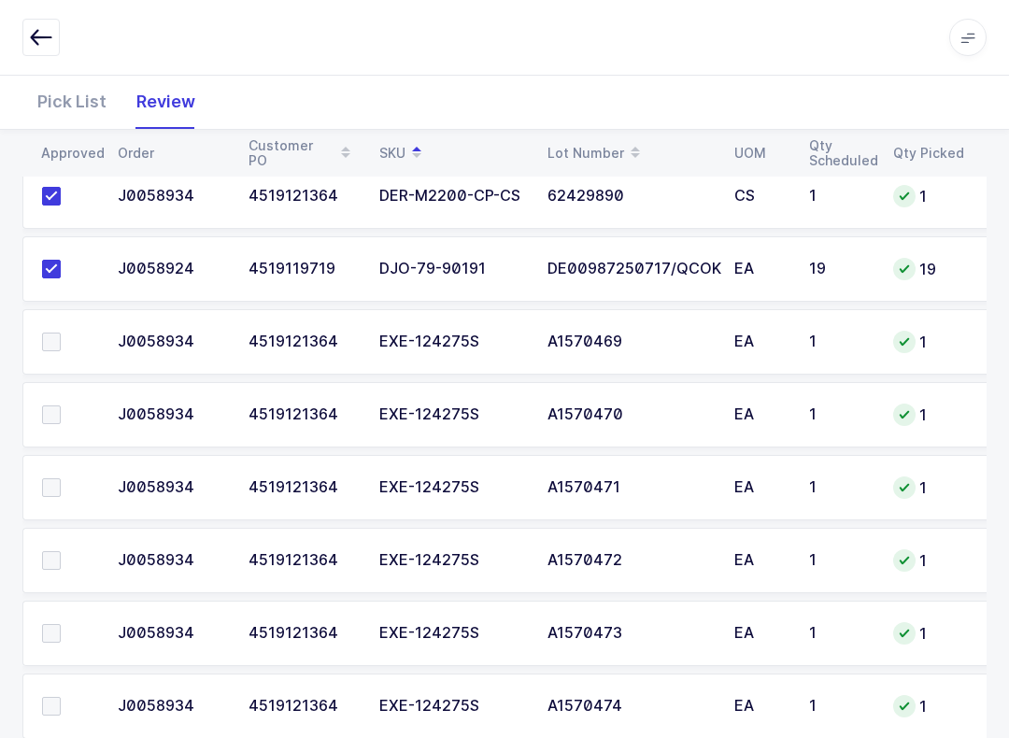
click at [47, 333] on span at bounding box center [51, 342] width 19 height 19
click at [61, 333] on input "checkbox" at bounding box center [61, 333] width 0 height 0
click at [64, 405] on label at bounding box center [68, 414] width 53 height 19
click at [61, 405] on input "checkbox" at bounding box center [61, 405] width 0 height 0
click at [59, 478] on span at bounding box center [51, 487] width 19 height 19
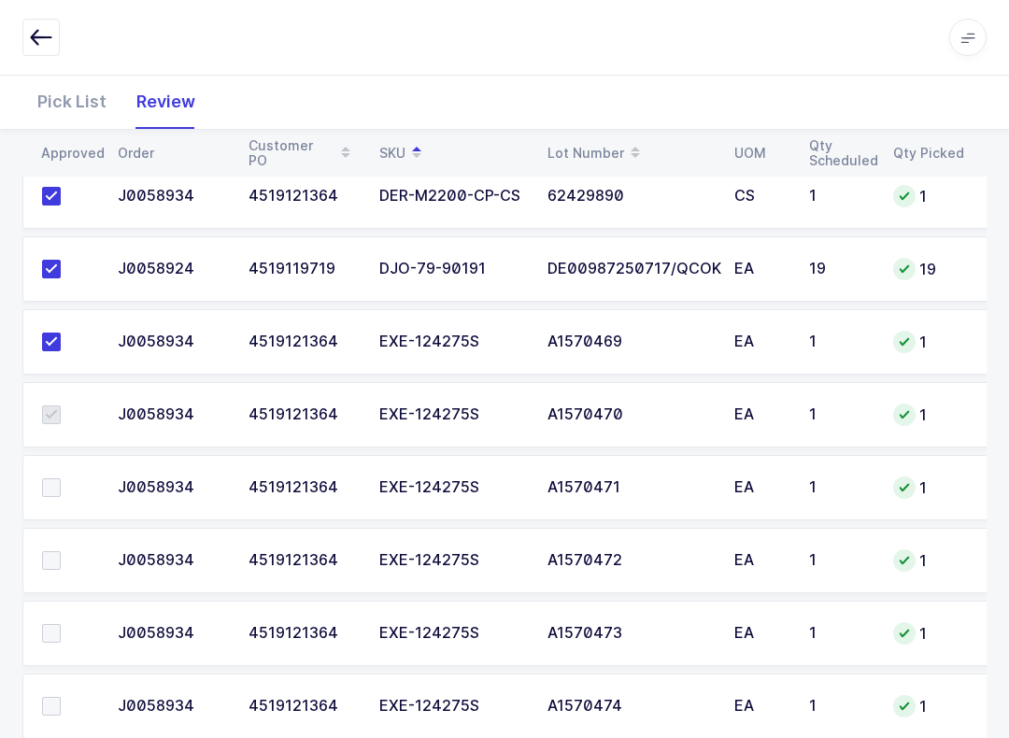
click at [61, 478] on input "checkbox" at bounding box center [61, 478] width 0 height 0
click at [71, 551] on label at bounding box center [68, 560] width 53 height 19
click at [61, 551] on input "checkbox" at bounding box center [61, 551] width 0 height 0
click at [70, 624] on label at bounding box center [68, 633] width 53 height 19
click at [61, 624] on input "checkbox" at bounding box center [61, 624] width 0 height 0
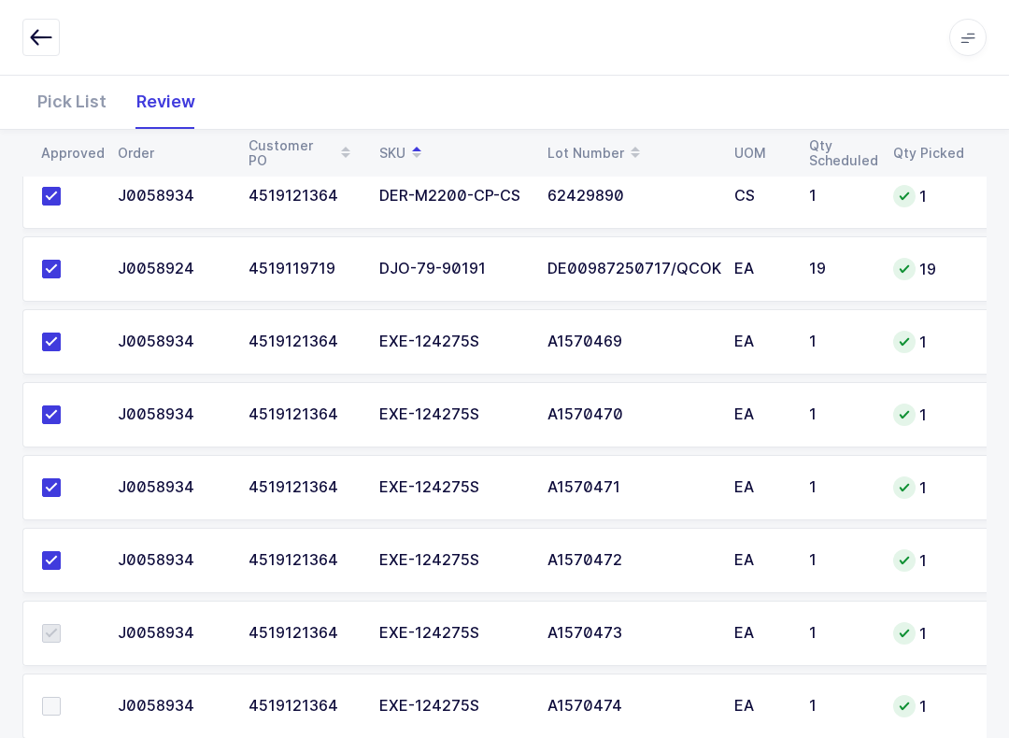
click at [62, 696] on label at bounding box center [68, 706] width 53 height 19
click at [61, 696] on input "checkbox" at bounding box center [61, 697] width 0 height 0
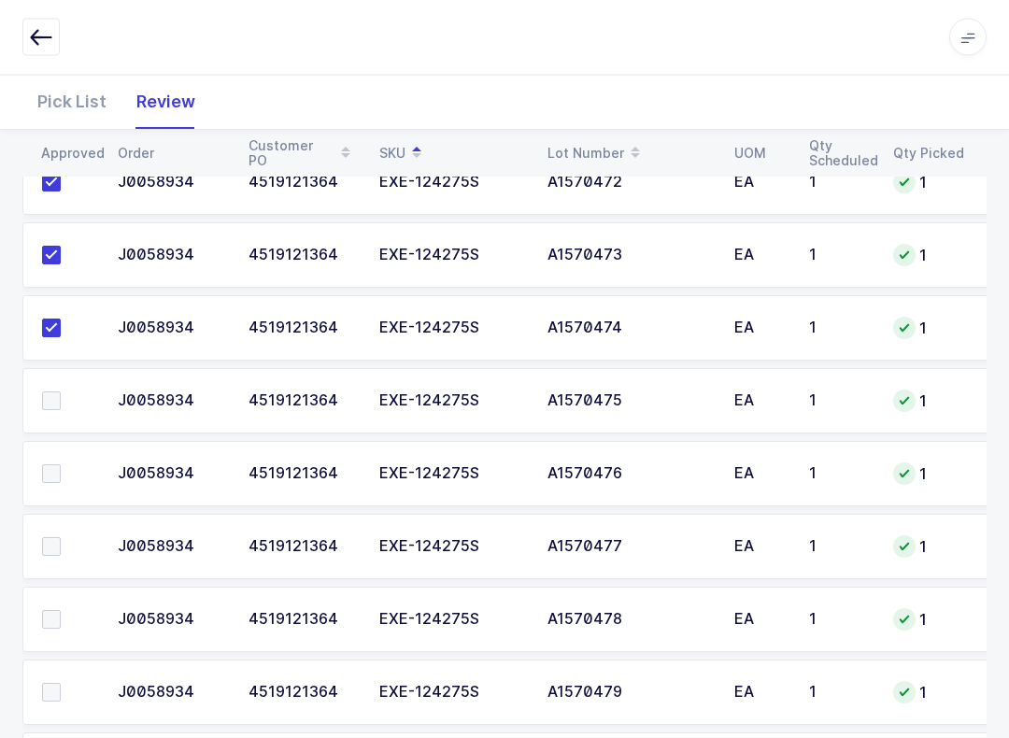
scroll to position [903, 0]
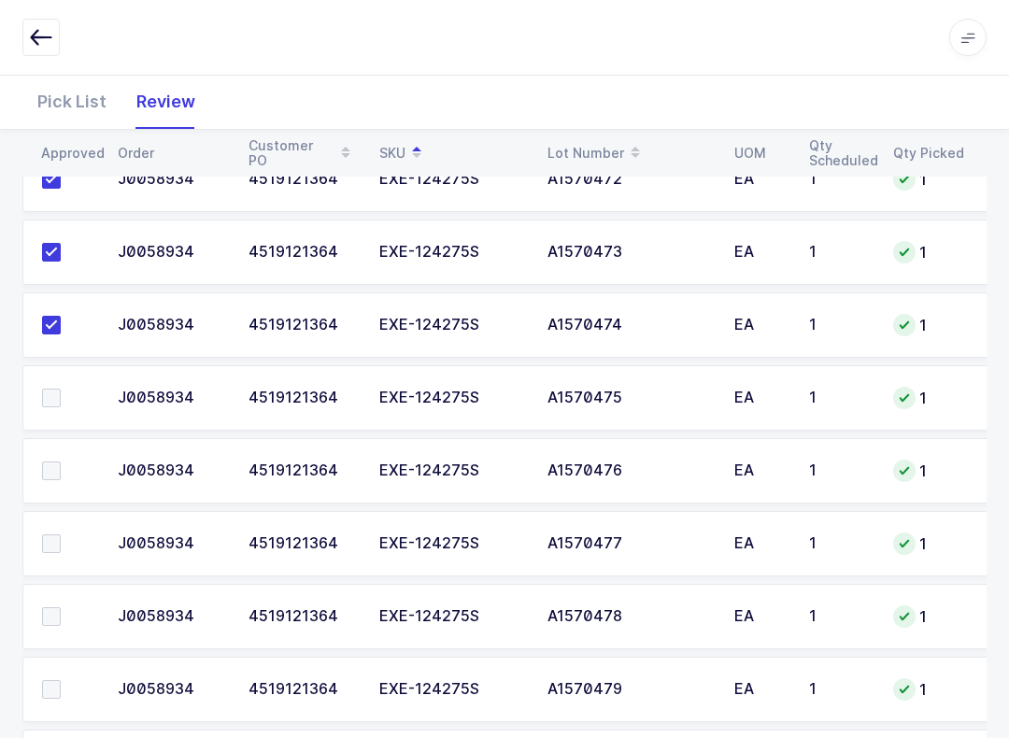
click at [67, 394] on label at bounding box center [68, 398] width 53 height 19
click at [61, 389] on input "checkbox" at bounding box center [61, 389] width 0 height 0
click at [59, 465] on span at bounding box center [51, 471] width 19 height 19
click at [61, 462] on input "checkbox" at bounding box center [61, 462] width 0 height 0
click at [64, 538] on label at bounding box center [68, 543] width 53 height 19
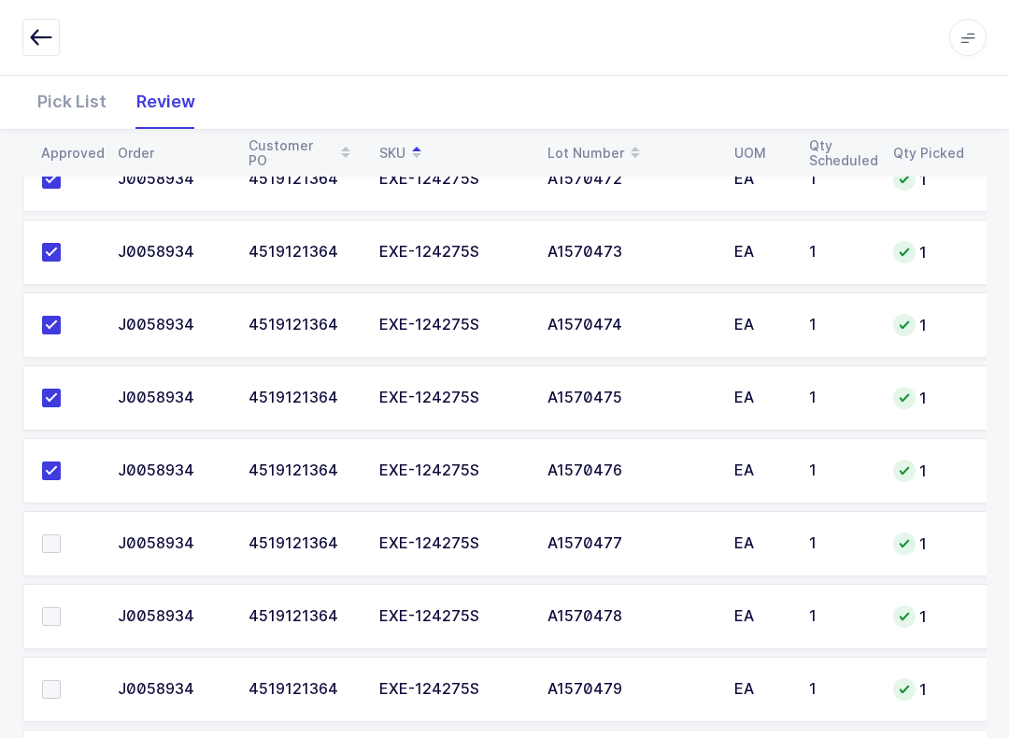
click at [61, 534] on input "checkbox" at bounding box center [61, 534] width 0 height 0
click at [60, 612] on span at bounding box center [51, 616] width 19 height 19
click at [61, 607] on input "checkbox" at bounding box center [61, 607] width 0 height 0
click at [74, 685] on label at bounding box center [68, 689] width 53 height 19
click at [61, 680] on input "checkbox" at bounding box center [61, 680] width 0 height 0
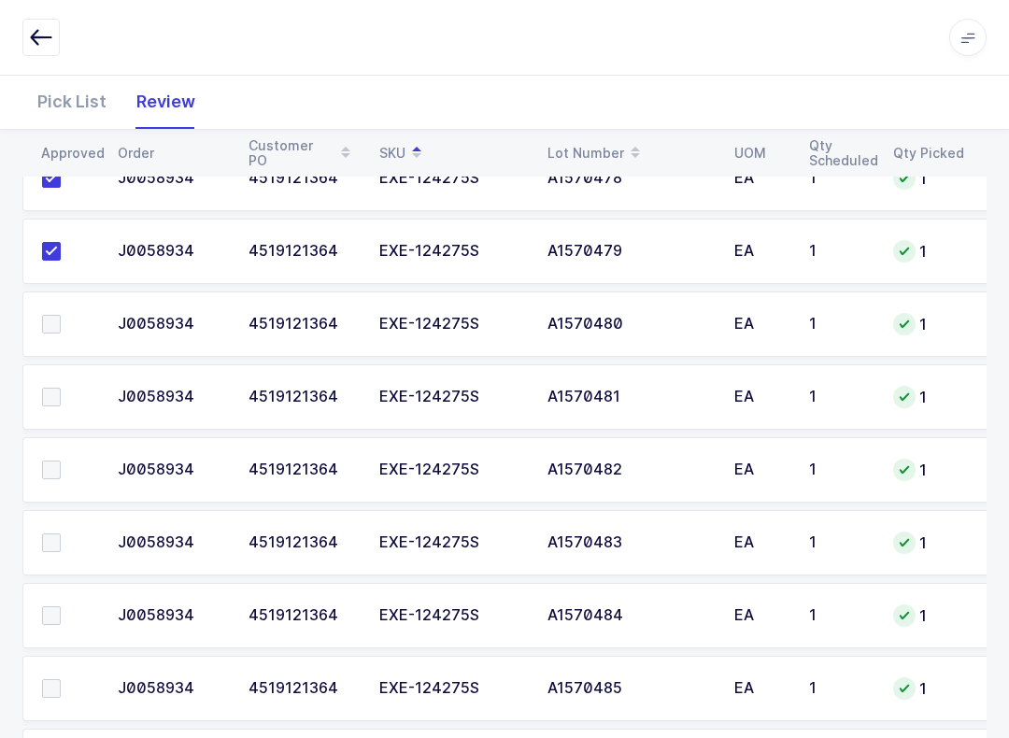
scroll to position [1340, 0]
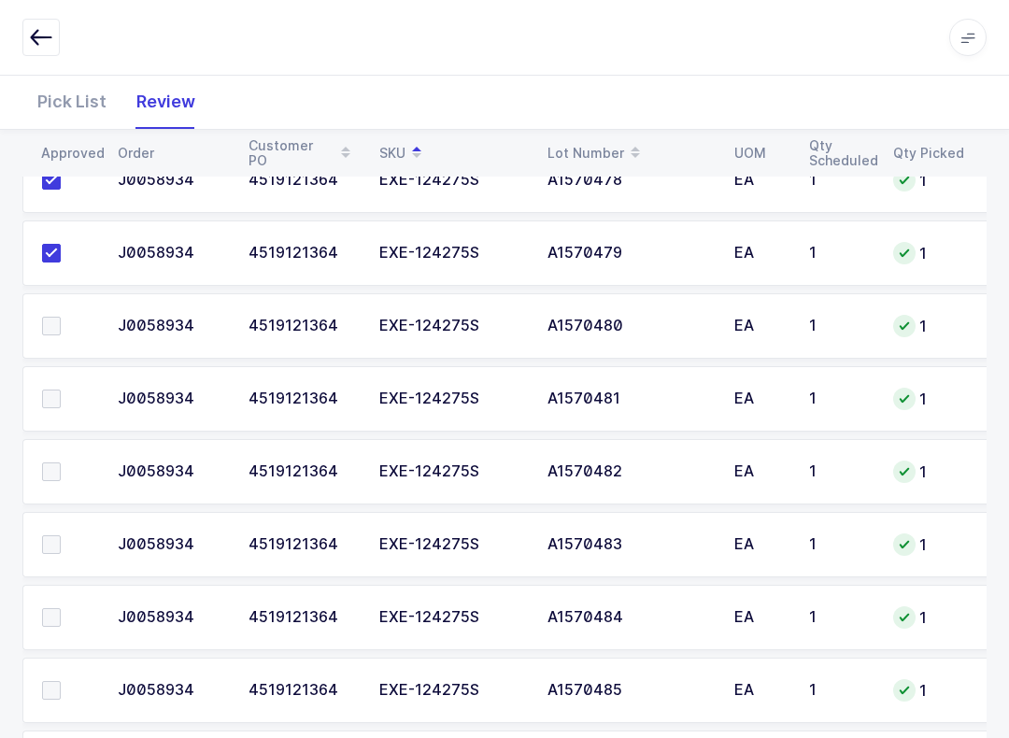
click at [47, 327] on span at bounding box center [51, 326] width 19 height 19
click at [61, 317] on input "checkbox" at bounding box center [61, 317] width 0 height 0
click at [54, 390] on span at bounding box center [51, 399] width 19 height 19
click at [61, 390] on input "checkbox" at bounding box center [61, 390] width 0 height 0
click at [66, 462] on label at bounding box center [68, 471] width 53 height 19
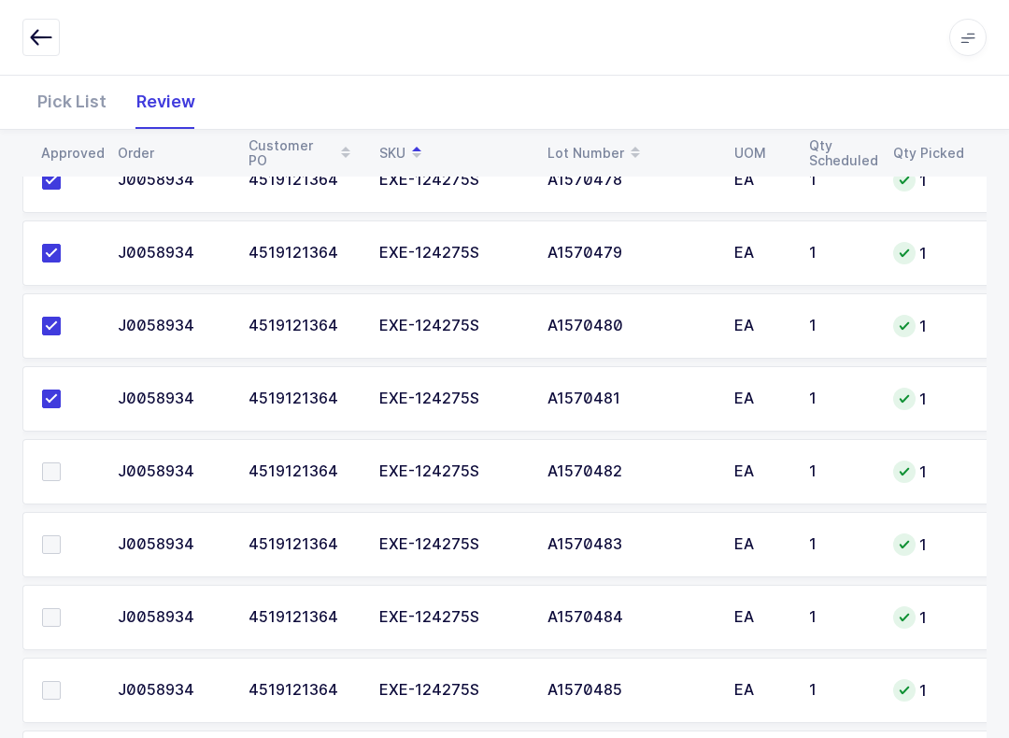
click at [61, 462] on input "checkbox" at bounding box center [61, 462] width 0 height 0
click at [69, 535] on label at bounding box center [68, 544] width 53 height 19
click at [61, 535] on input "checkbox" at bounding box center [61, 535] width 0 height 0
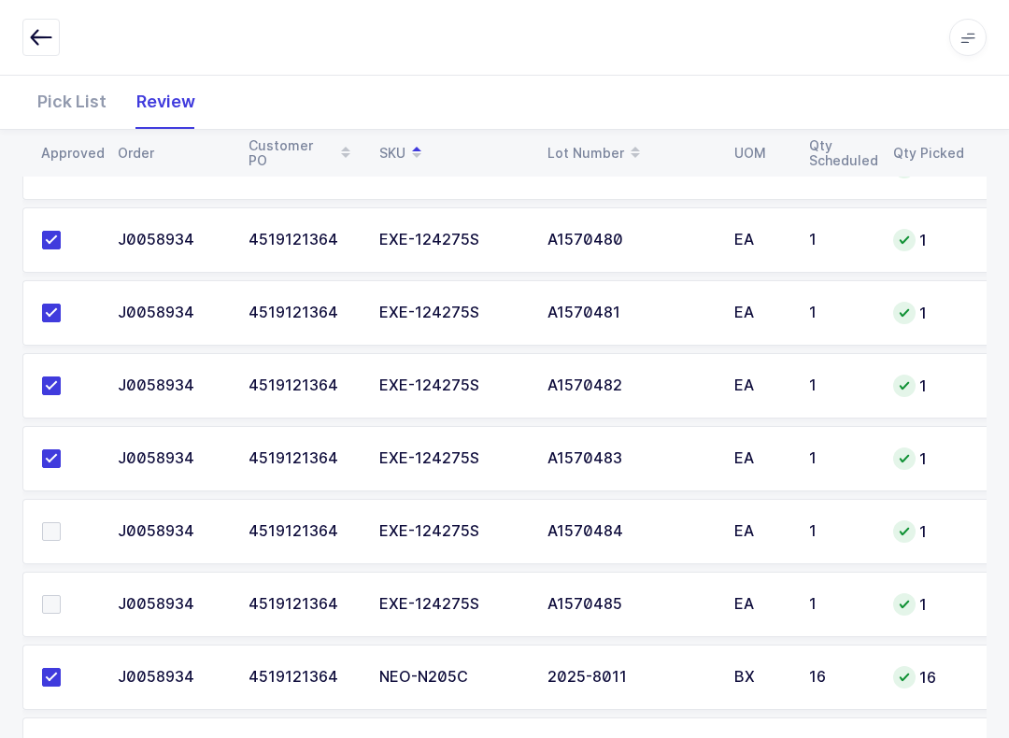
scroll to position [1425, 0]
click at [61, 535] on label at bounding box center [68, 532] width 53 height 19
click at [61, 523] on input "checkbox" at bounding box center [61, 523] width 0 height 0
click at [74, 596] on label at bounding box center [68, 605] width 53 height 19
click at [61, 596] on input "checkbox" at bounding box center [61, 596] width 0 height 0
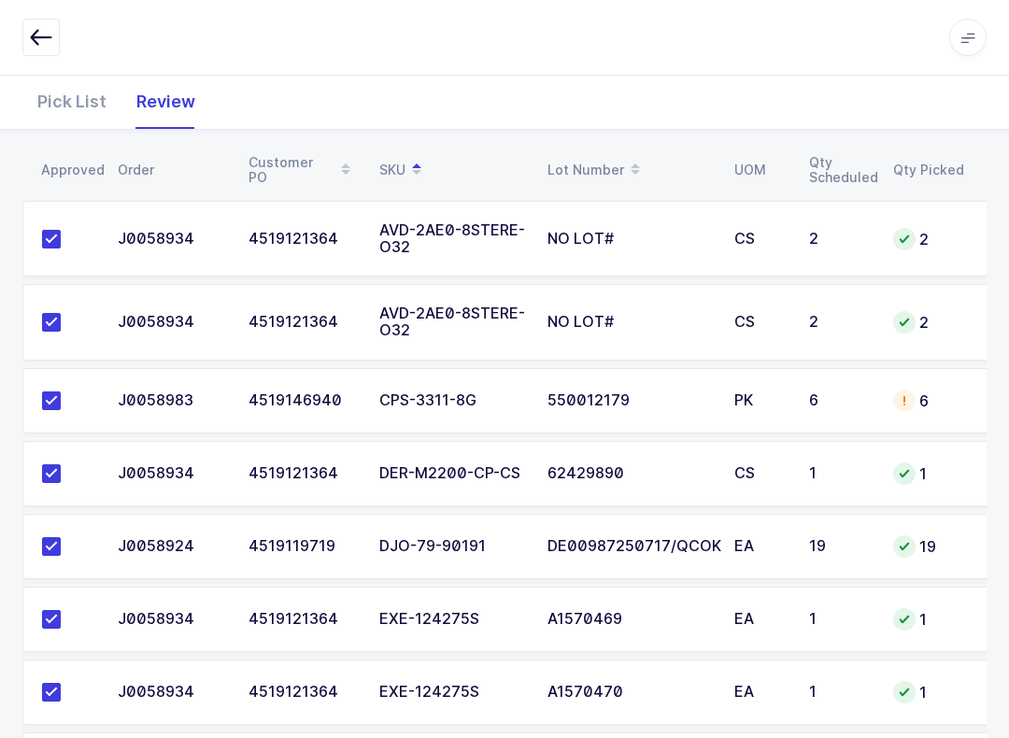
scroll to position [0, 0]
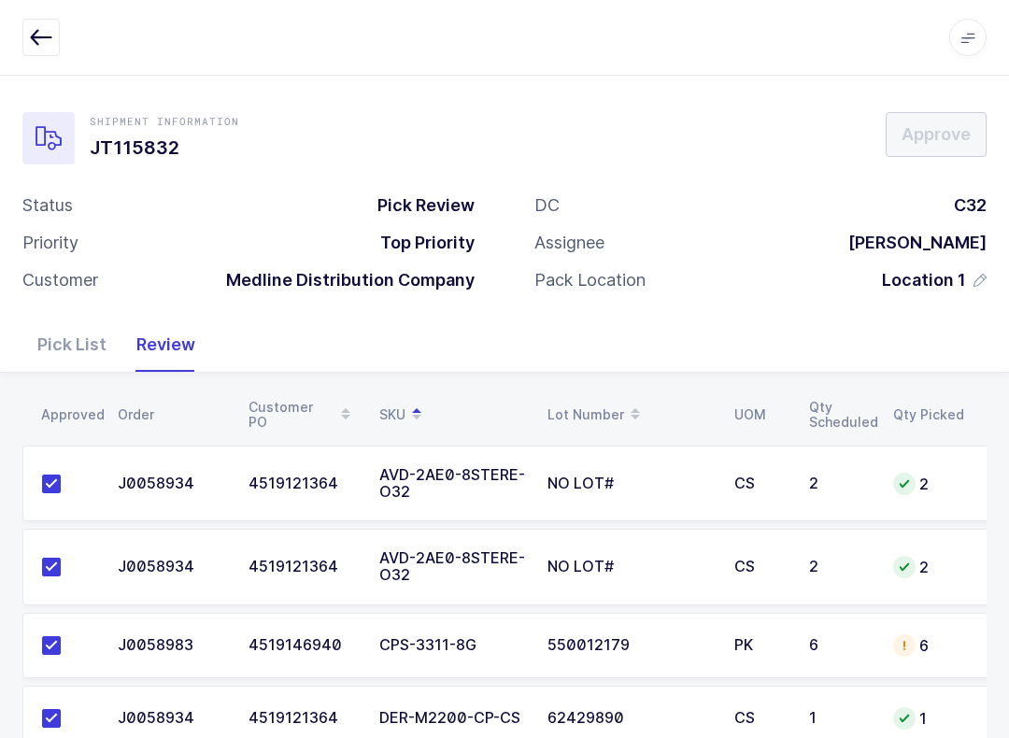
click at [26, 38] on button "button" at bounding box center [40, 37] width 37 height 37
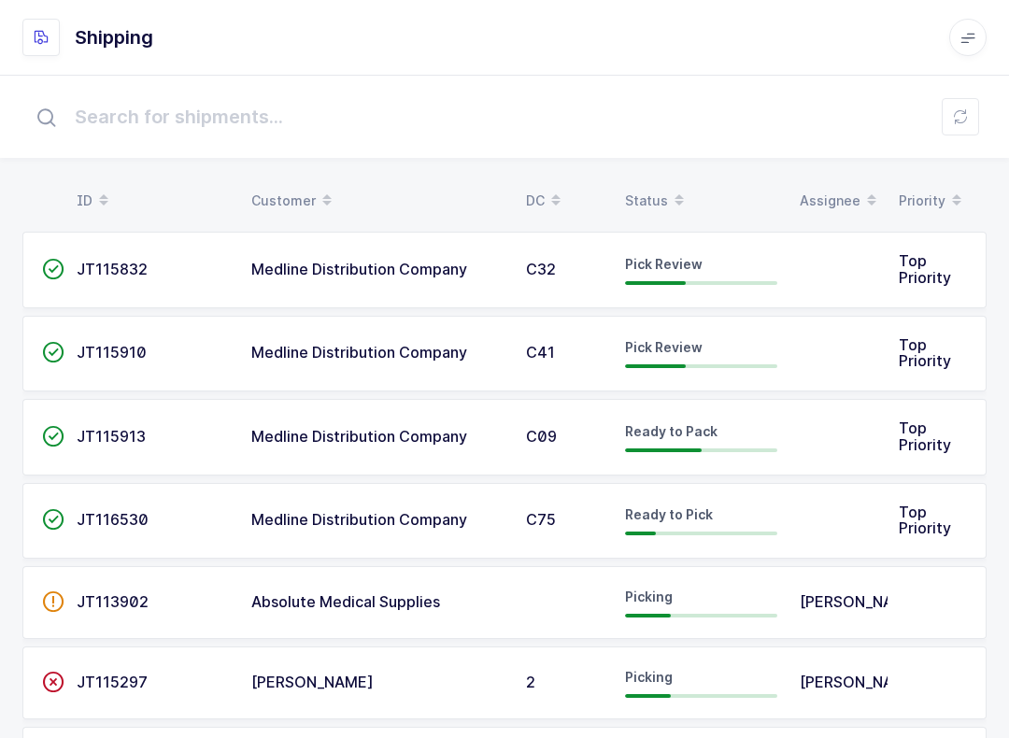
click at [957, 121] on icon at bounding box center [960, 116] width 15 height 15
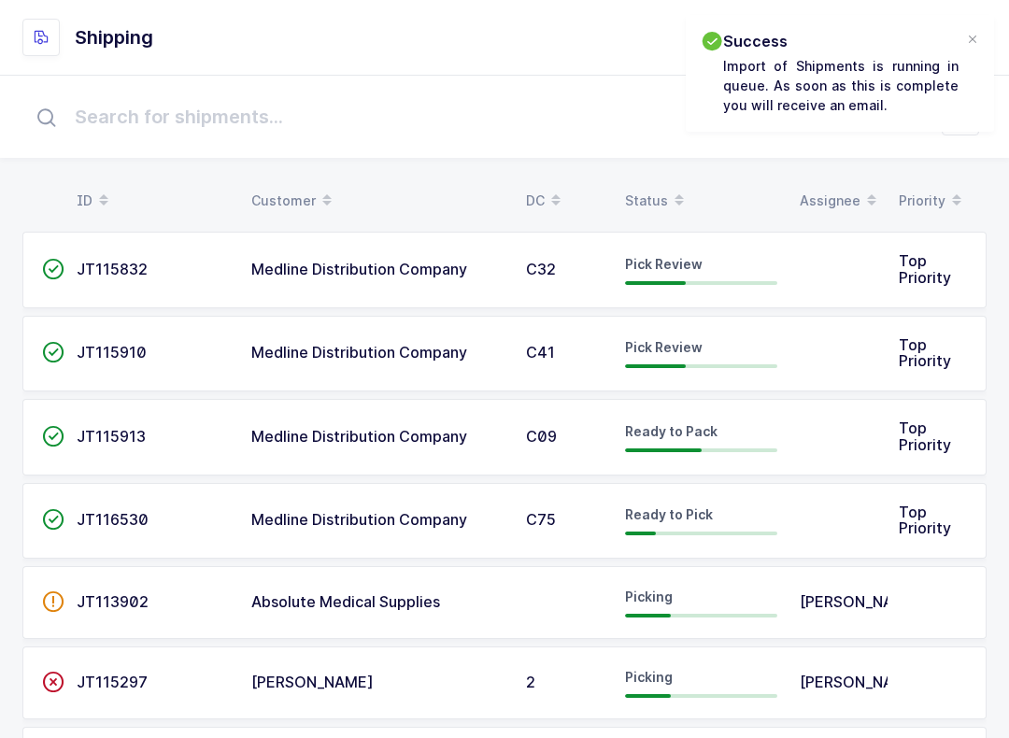
click at [625, 195] on div "Status" at bounding box center [701, 201] width 152 height 32
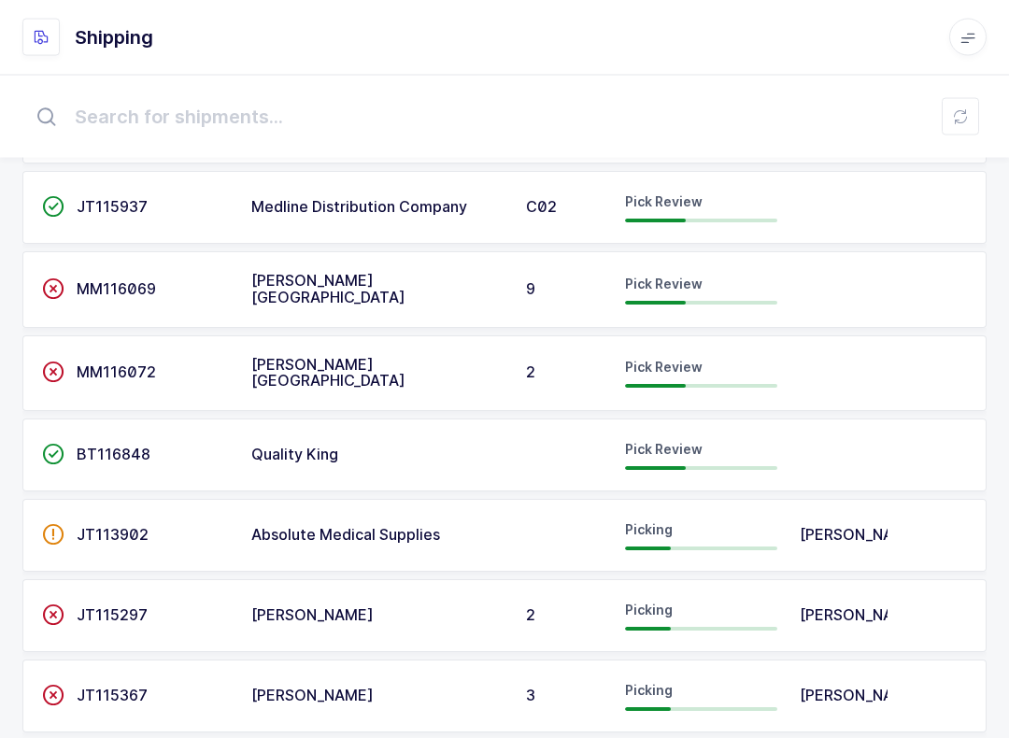
scroll to position [391, 0]
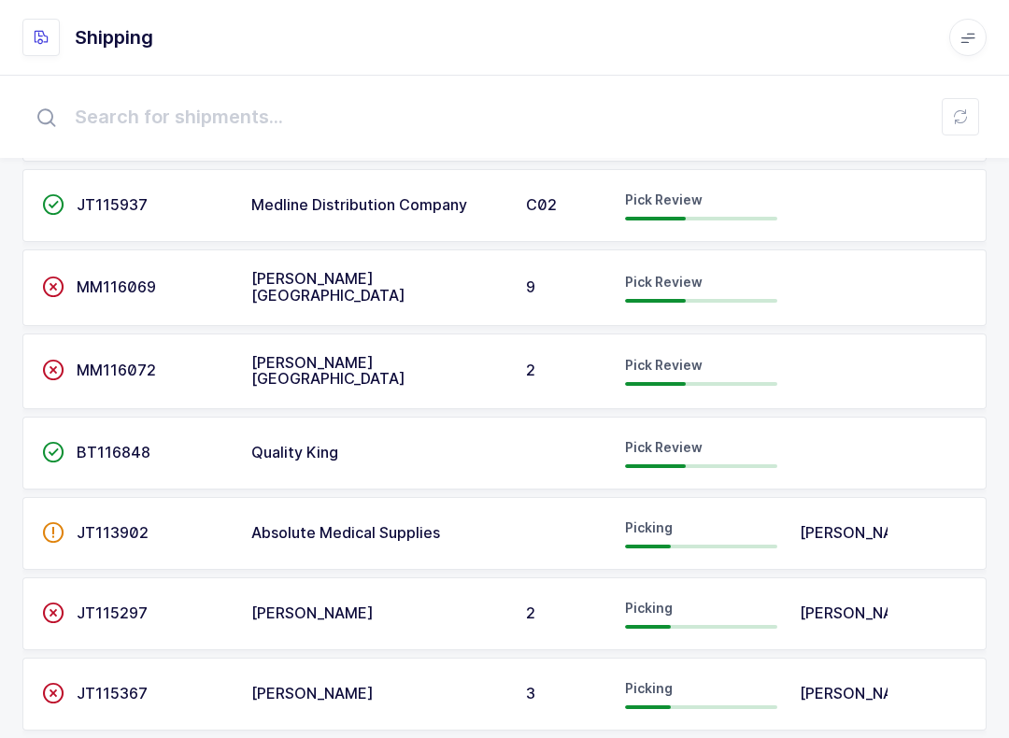
click at [97, 448] on span "BT116848" at bounding box center [114, 452] width 74 height 19
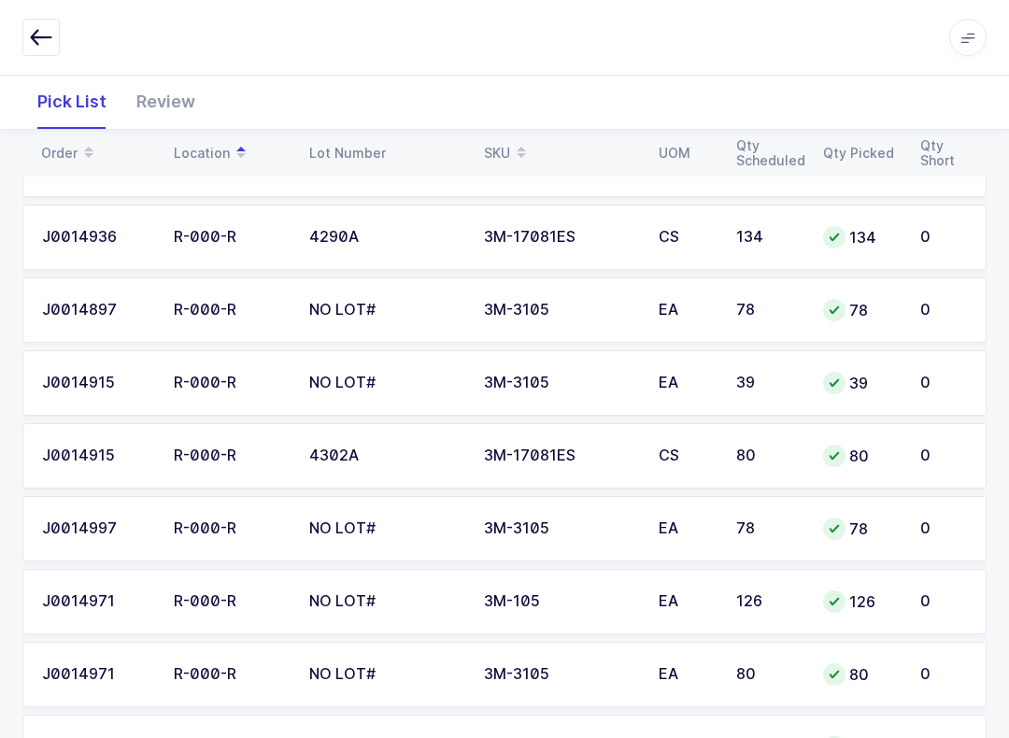
scroll to position [544, 0]
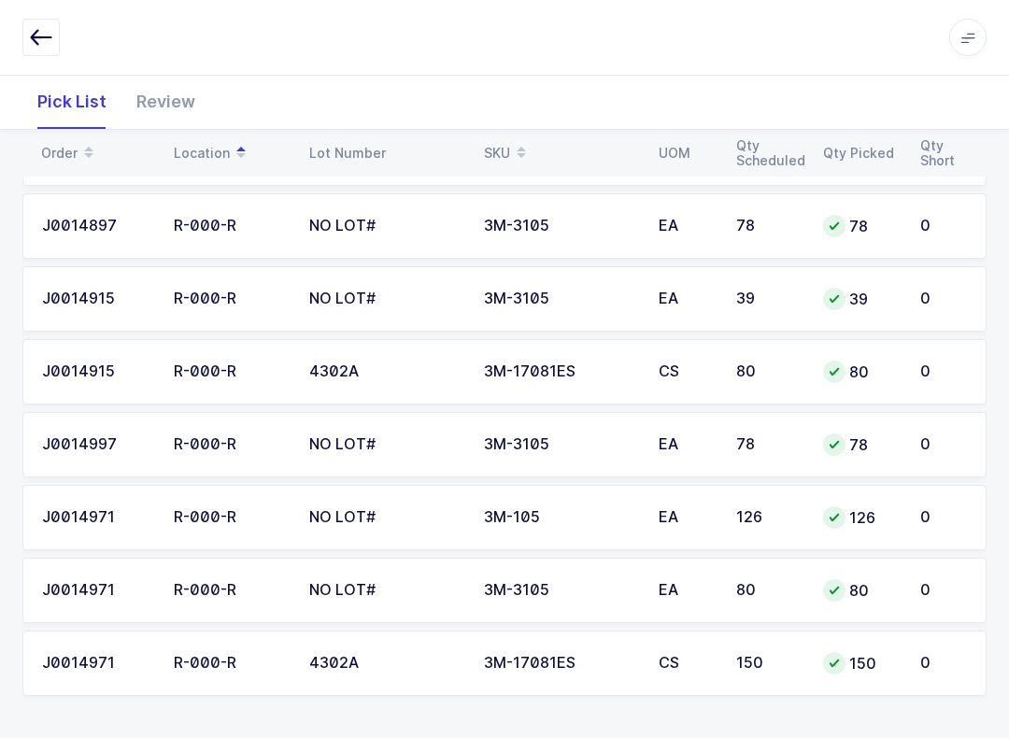
click at [499, 167] on div "SKU" at bounding box center [560, 153] width 152 height 32
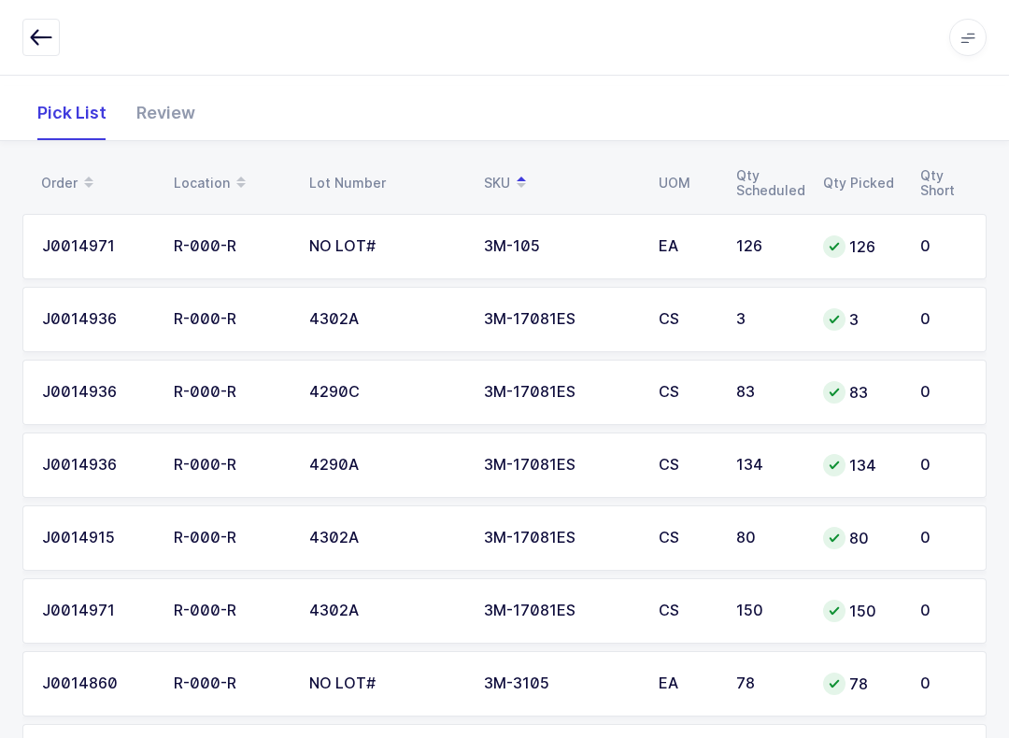
scroll to position [0, 0]
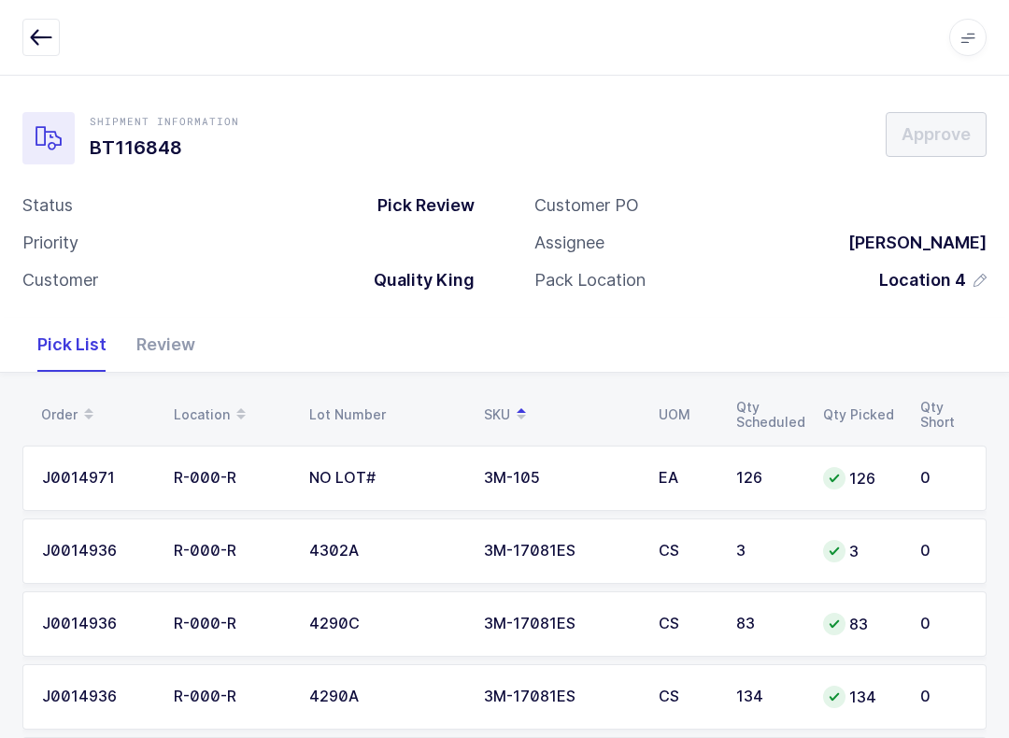
click at [38, 32] on icon "button" at bounding box center [41, 37] width 22 height 22
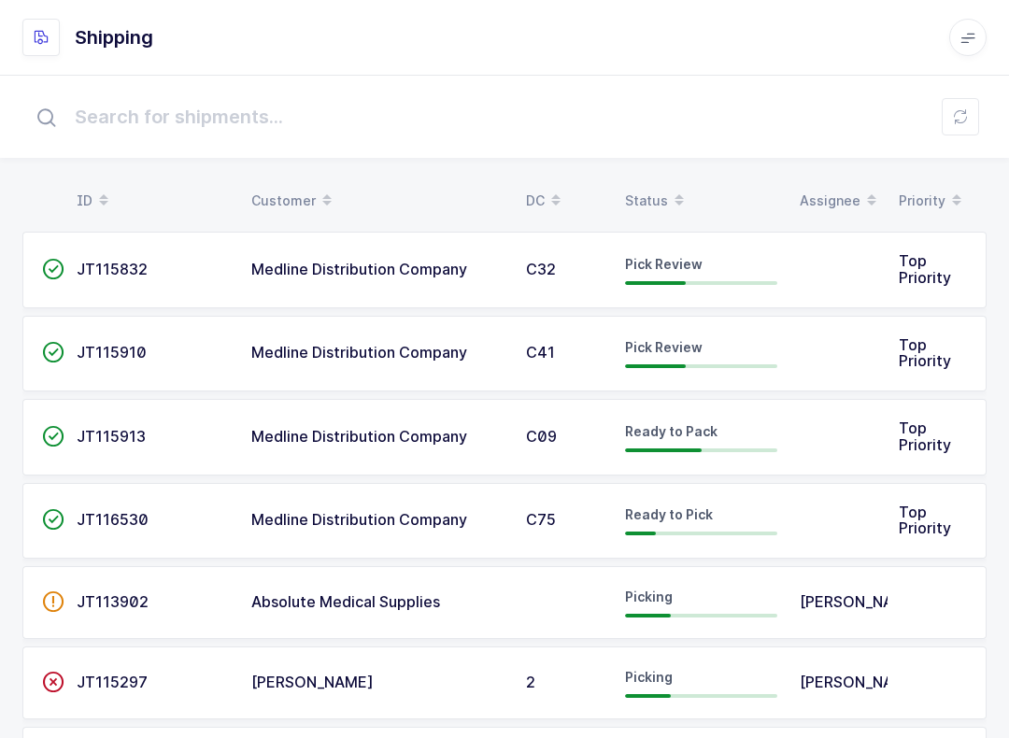
click at [957, 125] on button at bounding box center [960, 116] width 37 height 37
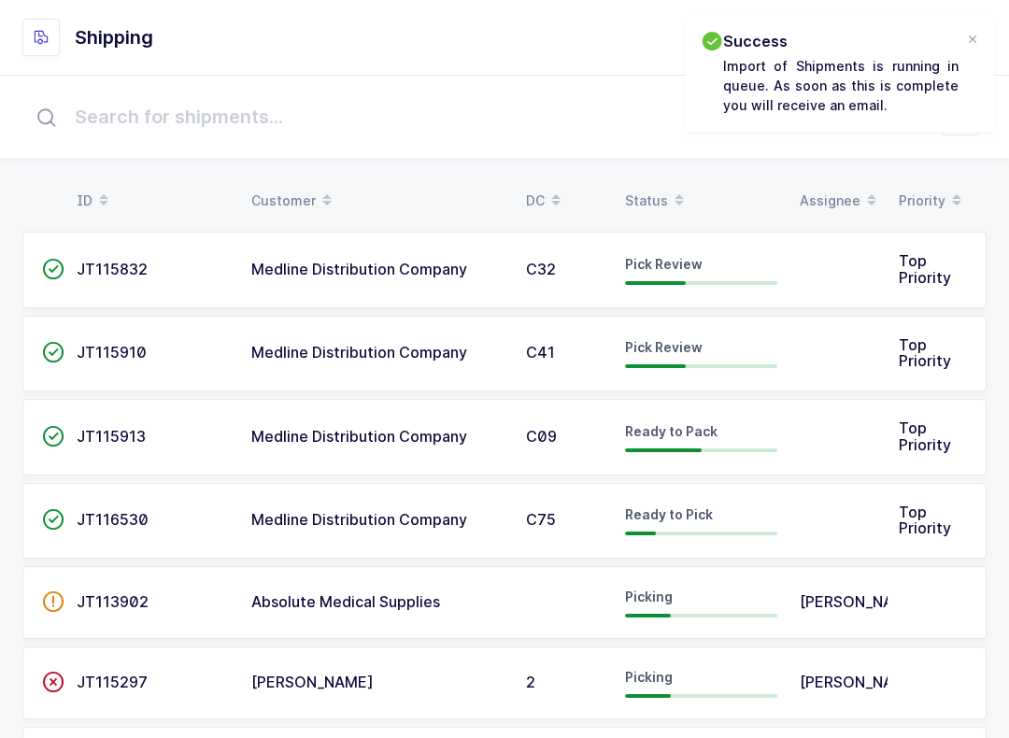
click at [626, 187] on div "Status" at bounding box center [701, 201] width 152 height 32
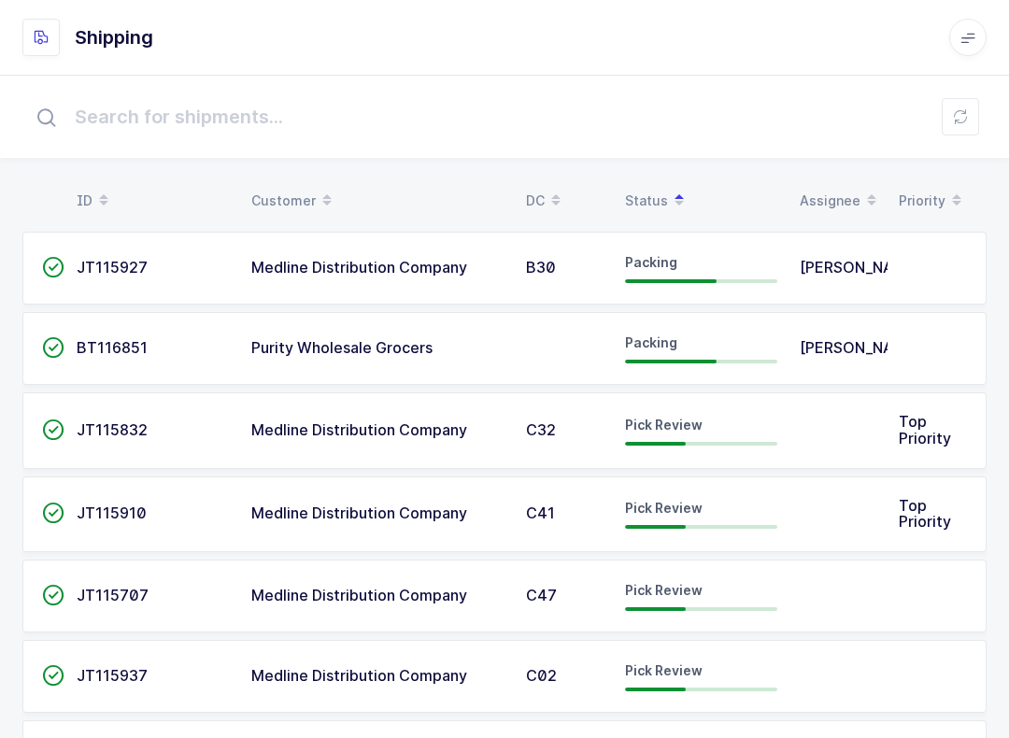
click at [756, 425] on div "Pick Review" at bounding box center [701, 431] width 152 height 30
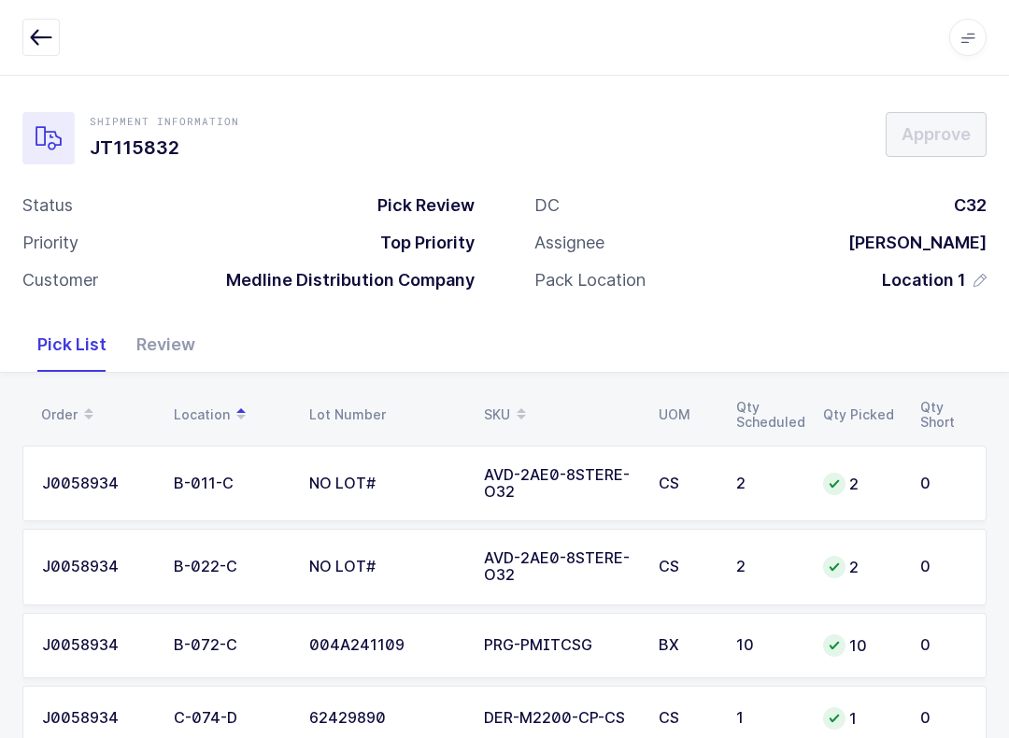
click at [916, 568] on td "0" at bounding box center [948, 567] width 78 height 77
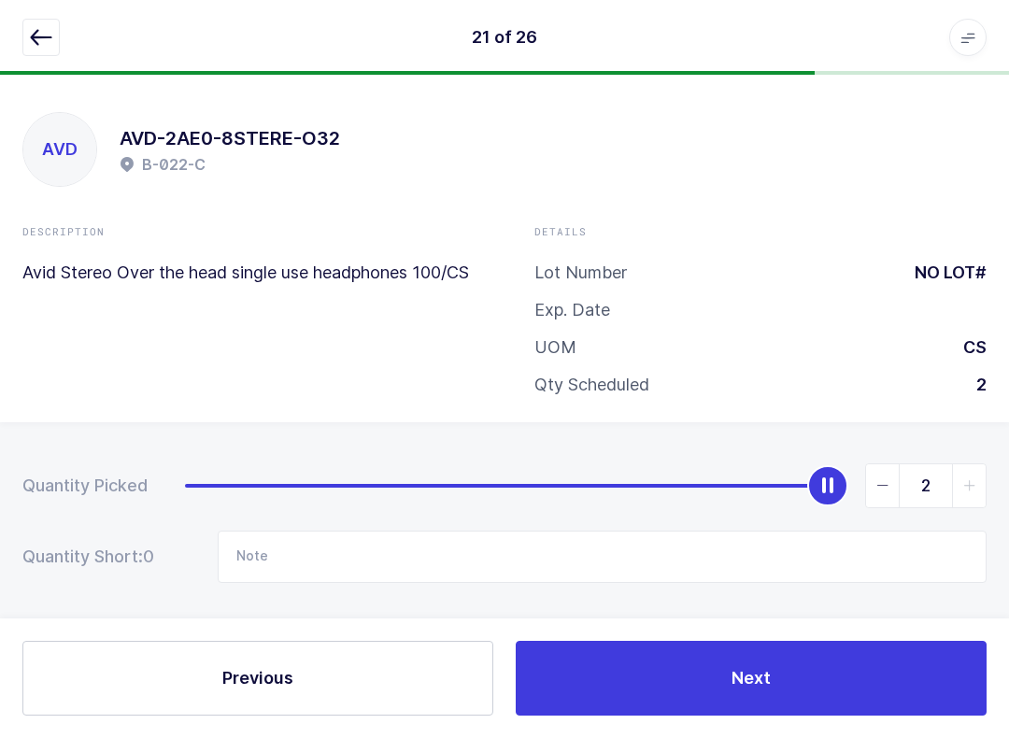
click at [938, 589] on div "Quantity Picked 2 Quantity Short: 0 Note" at bounding box center [504, 588] width 1009 height 333
click at [50, 36] on icon "button" at bounding box center [41, 37] width 22 height 22
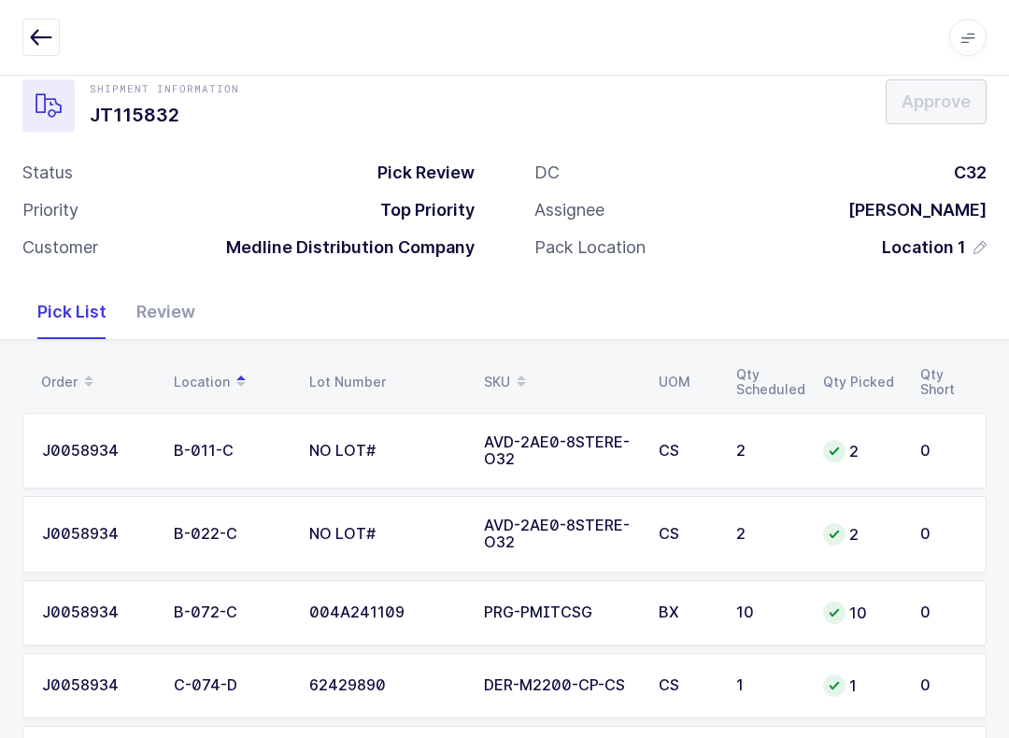
scroll to position [62, 0]
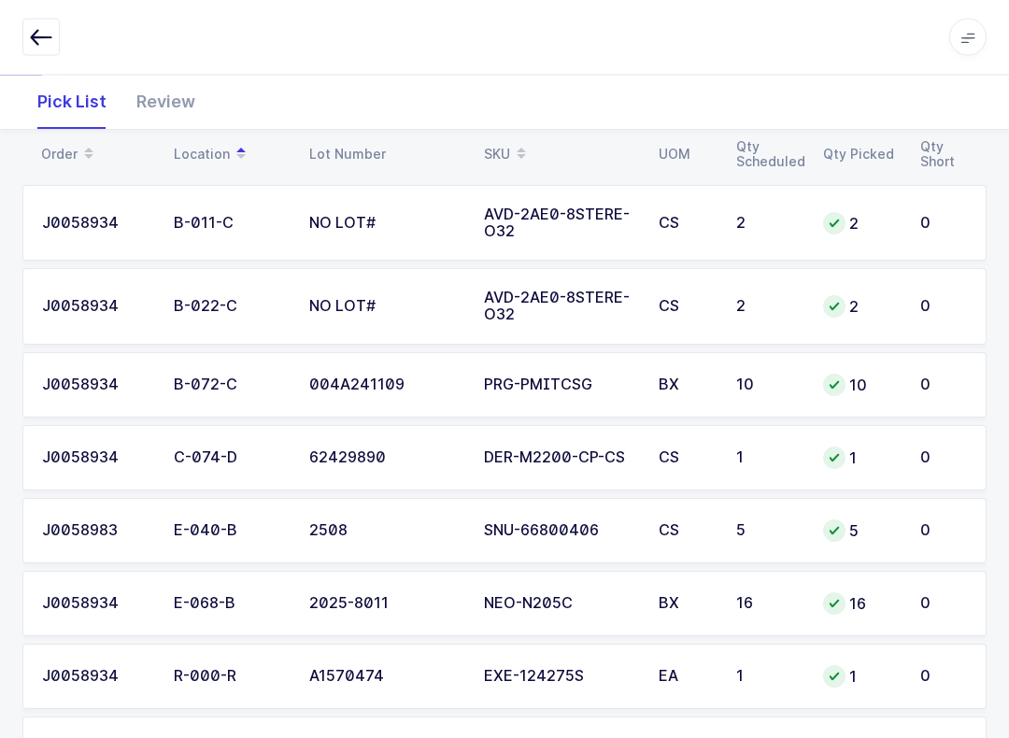
click at [519, 155] on icon at bounding box center [521, 159] width 9 height 9
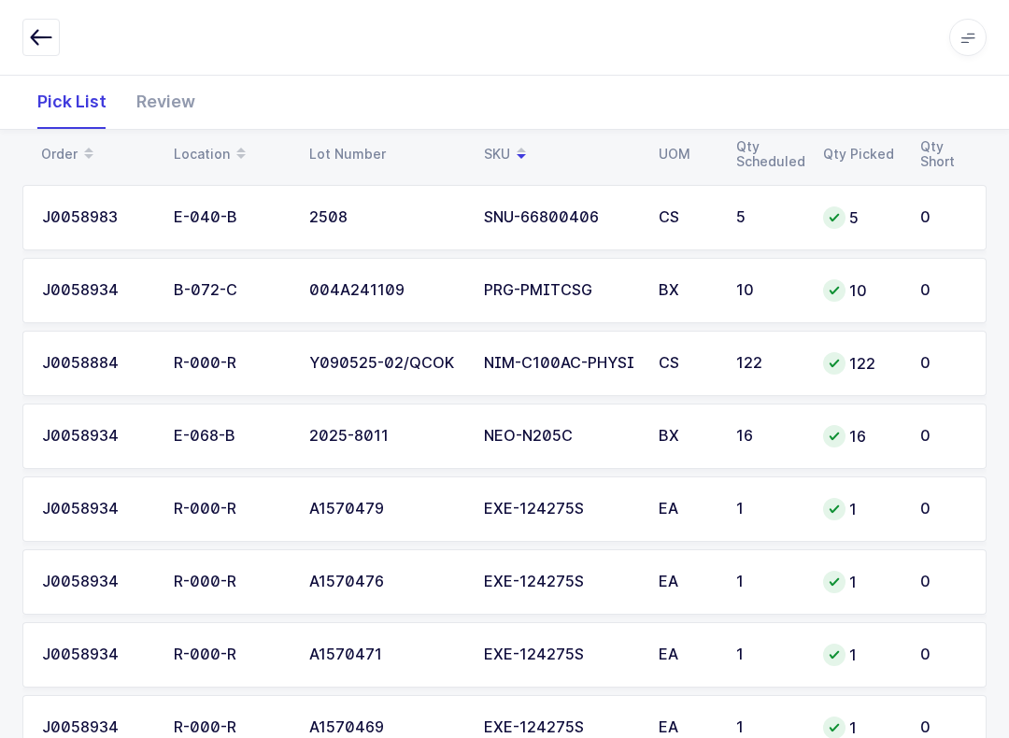
click at [504, 149] on div "SKU" at bounding box center [560, 154] width 152 height 32
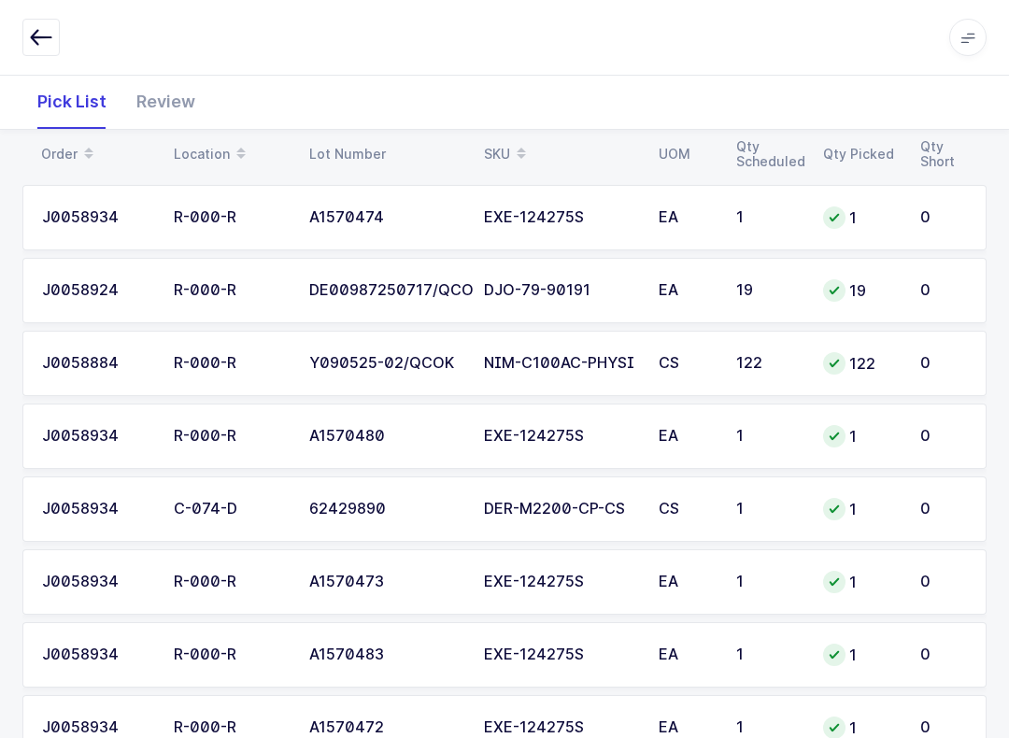
click at [518, 148] on icon at bounding box center [521, 147] width 9 height 9
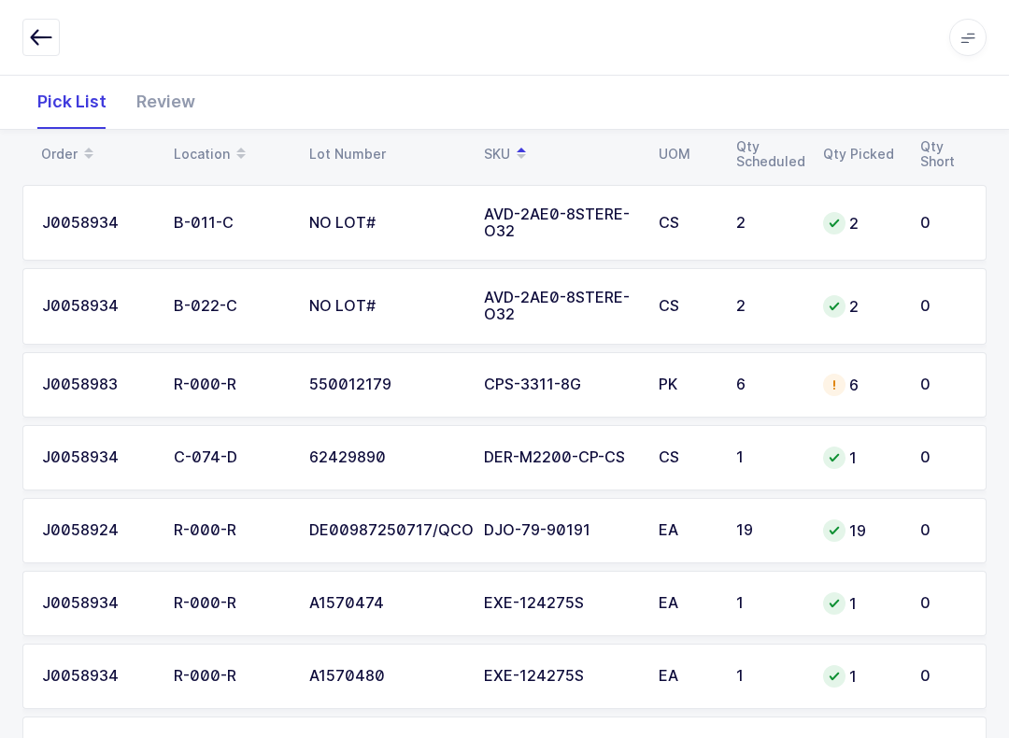
click at [44, 30] on icon "button" at bounding box center [41, 37] width 22 height 22
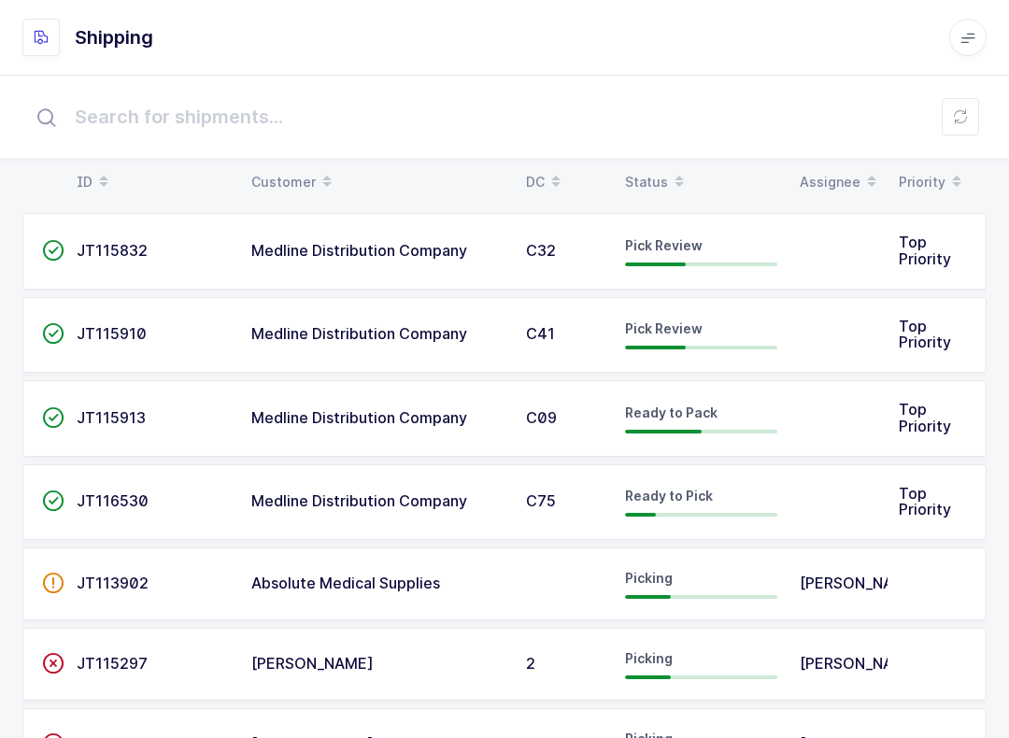
click at [660, 169] on div "Status" at bounding box center [701, 182] width 152 height 32
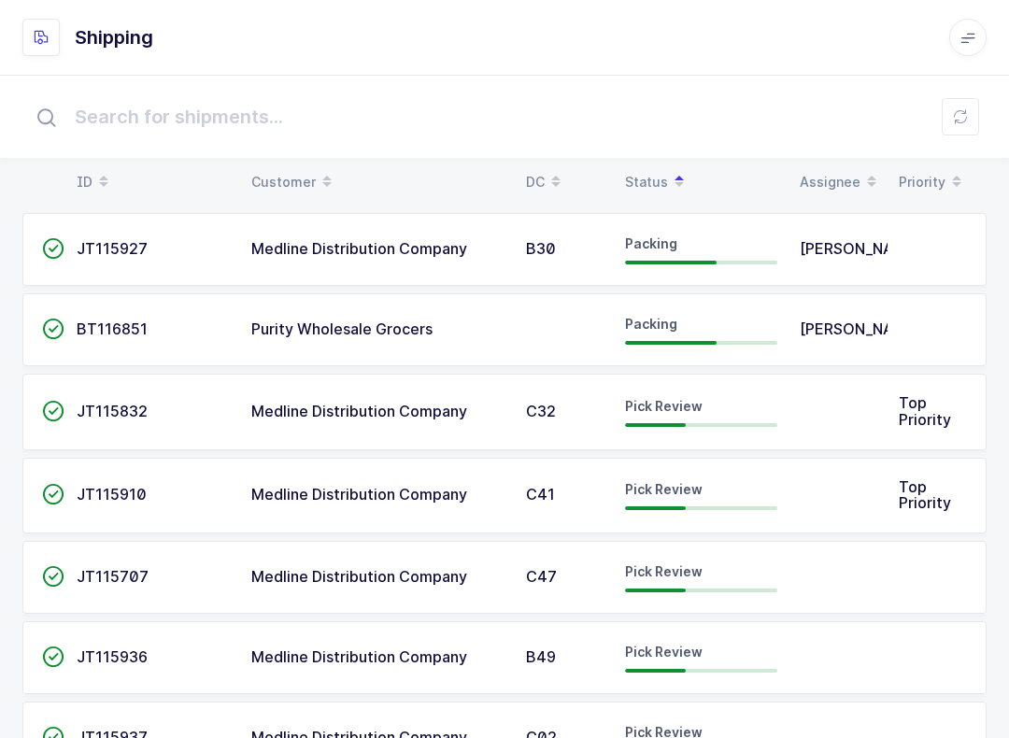
click at [701, 495] on div "Pick Review" at bounding box center [701, 495] width 152 height 30
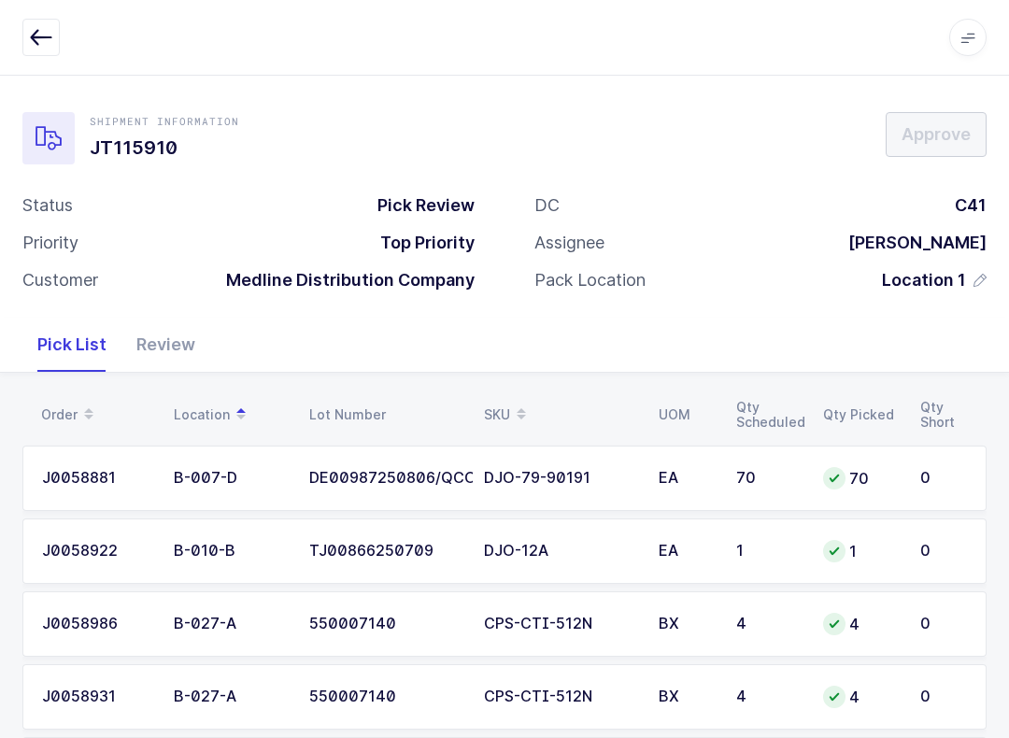
click at [504, 404] on div "SKU" at bounding box center [560, 415] width 152 height 32
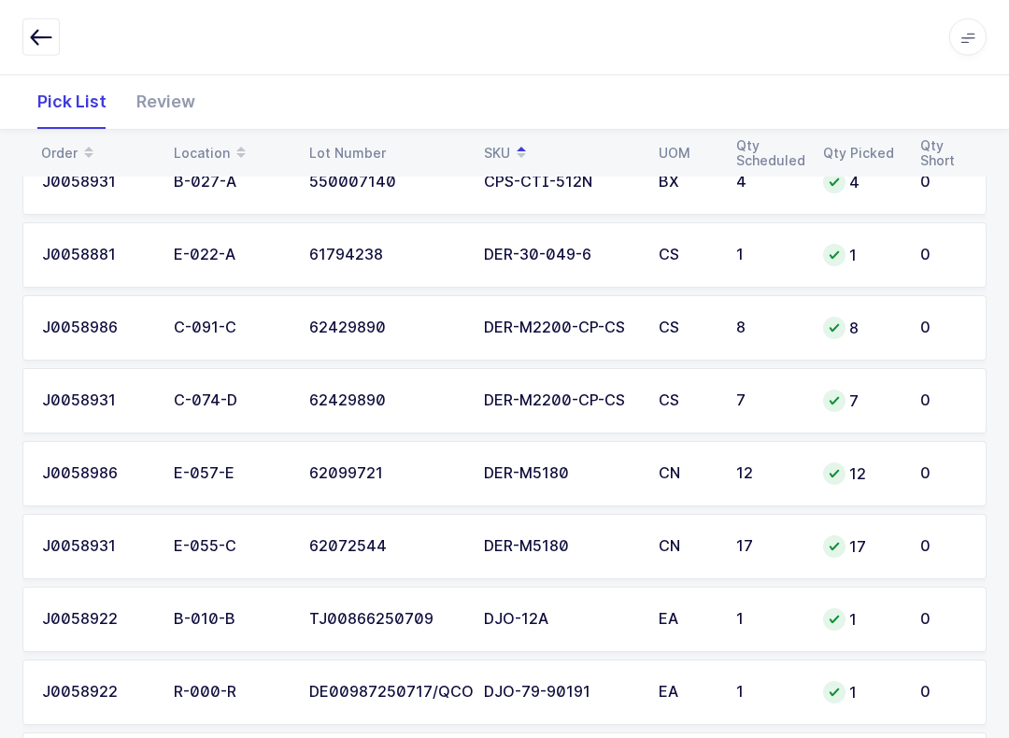
scroll to position [629, 0]
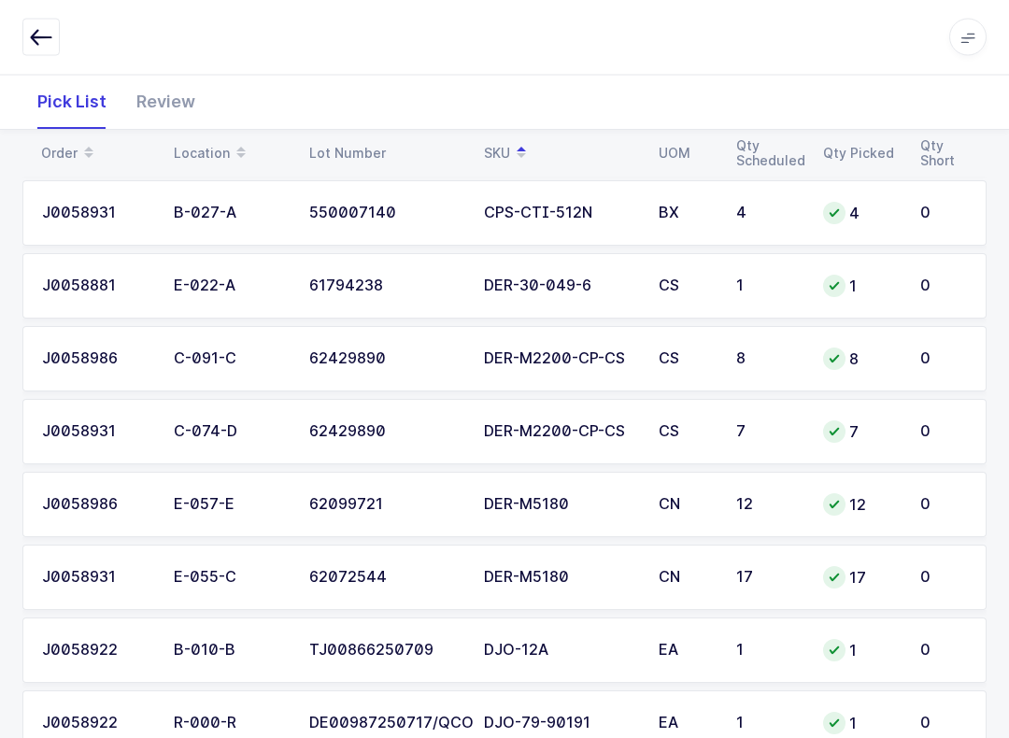
click at [181, 108] on div "Review" at bounding box center [165, 102] width 89 height 54
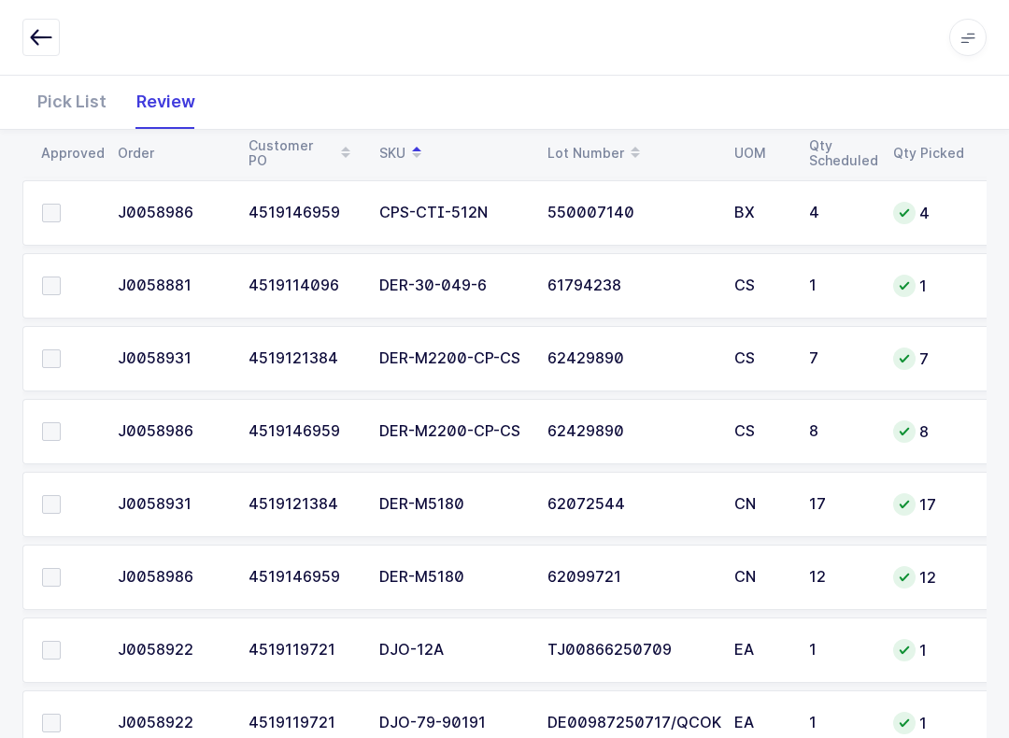
scroll to position [0, 0]
click at [64, 431] on label at bounding box center [68, 431] width 53 height 19
click at [61, 422] on input "checkbox" at bounding box center [61, 422] width 0 height 0
click at [69, 349] on label at bounding box center [68, 358] width 53 height 19
click at [61, 349] on input "checkbox" at bounding box center [61, 349] width 0 height 0
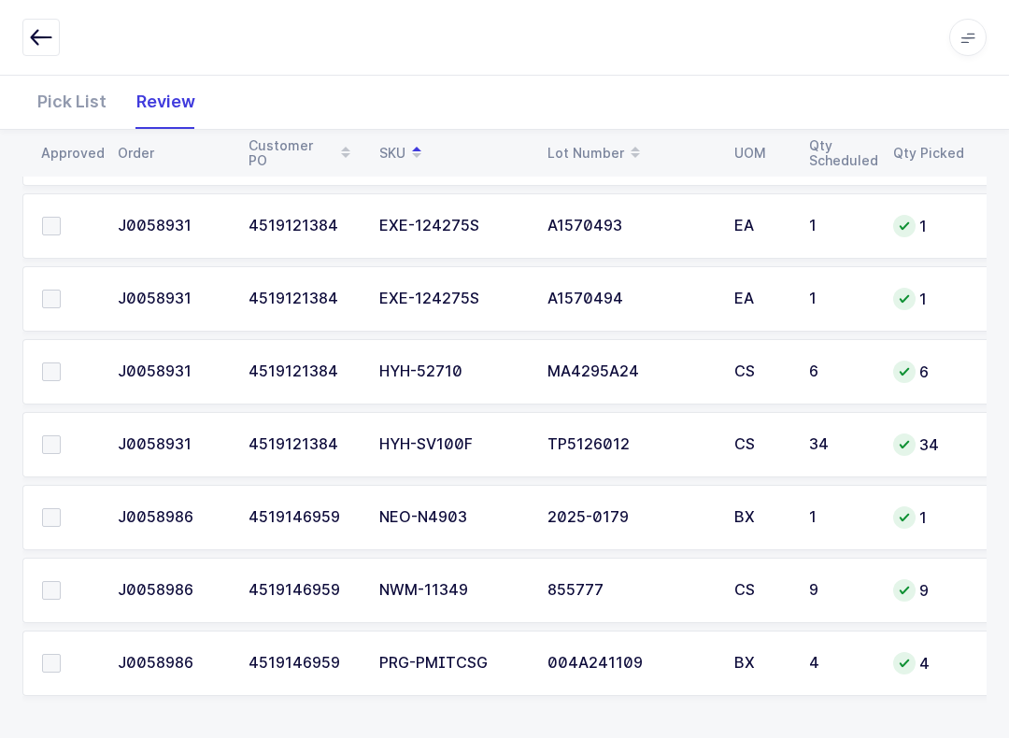
scroll to position [1849, 0]
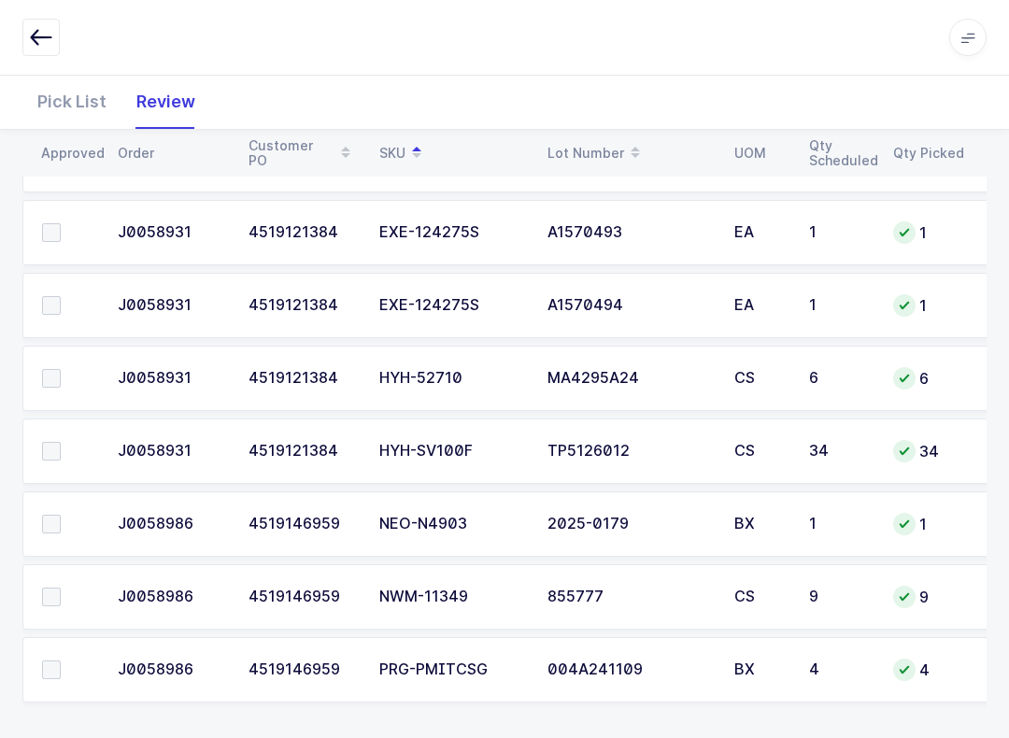
click at [47, 442] on span at bounding box center [51, 451] width 19 height 19
click at [61, 442] on input "checkbox" at bounding box center [61, 442] width 0 height 0
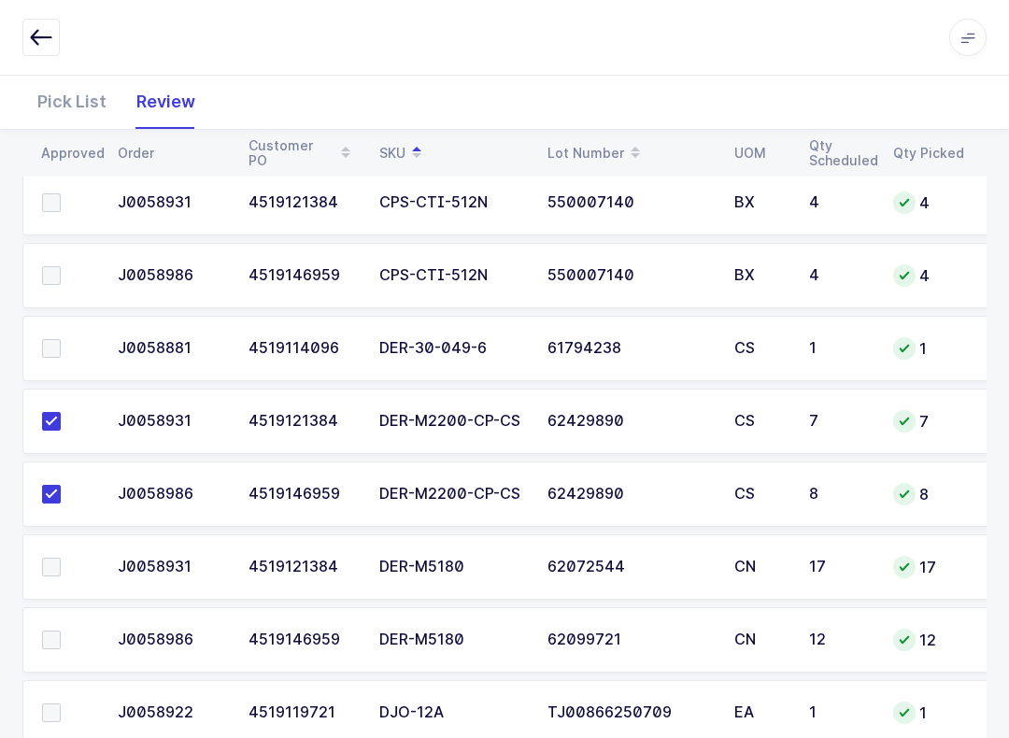
scroll to position [554, 0]
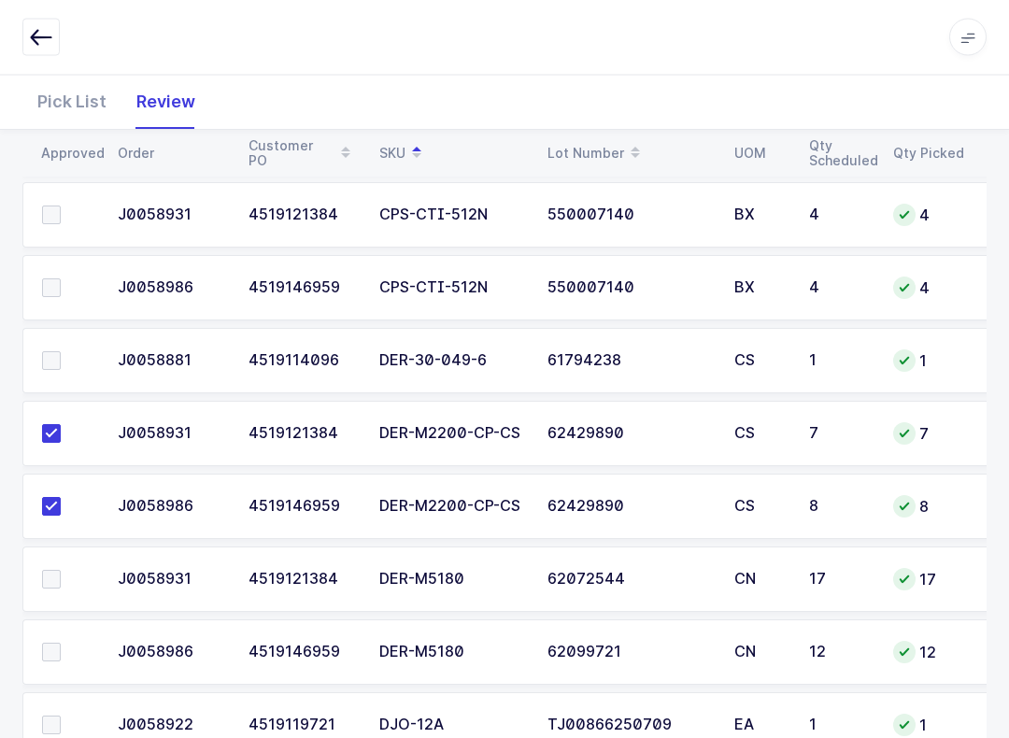
click at [63, 356] on label at bounding box center [68, 361] width 53 height 19
click at [61, 352] on input "checkbox" at bounding box center [61, 352] width 0 height 0
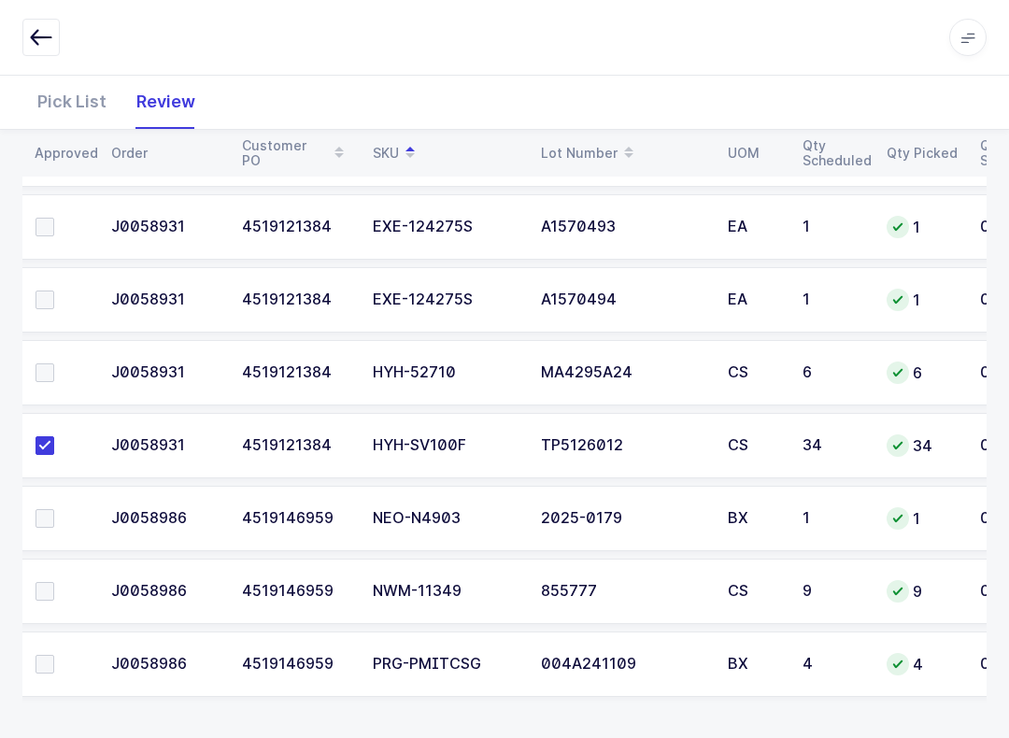
scroll to position [1856, 0]
click at [56, 581] on label at bounding box center [62, 590] width 53 height 19
click at [54, 581] on input "checkbox" at bounding box center [54, 581] width 0 height 0
click at [51, 349] on td at bounding box center [58, 371] width 84 height 65
click at [56, 367] on label at bounding box center [62, 372] width 53 height 19
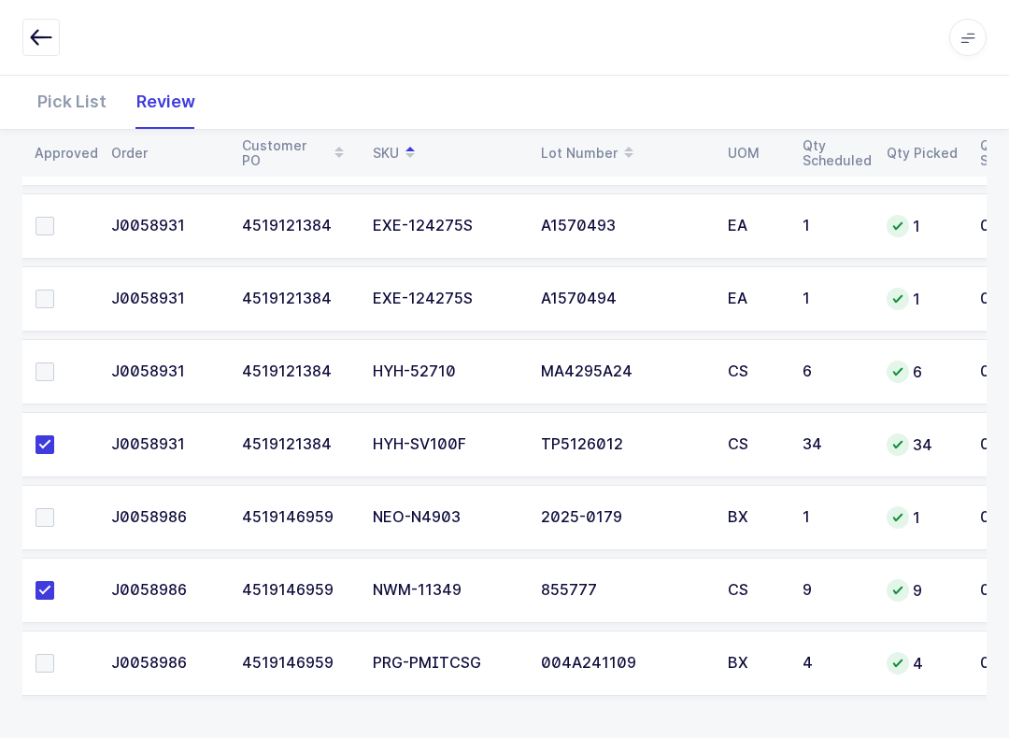
click at [54, 363] on input "checkbox" at bounding box center [54, 363] width 0 height 0
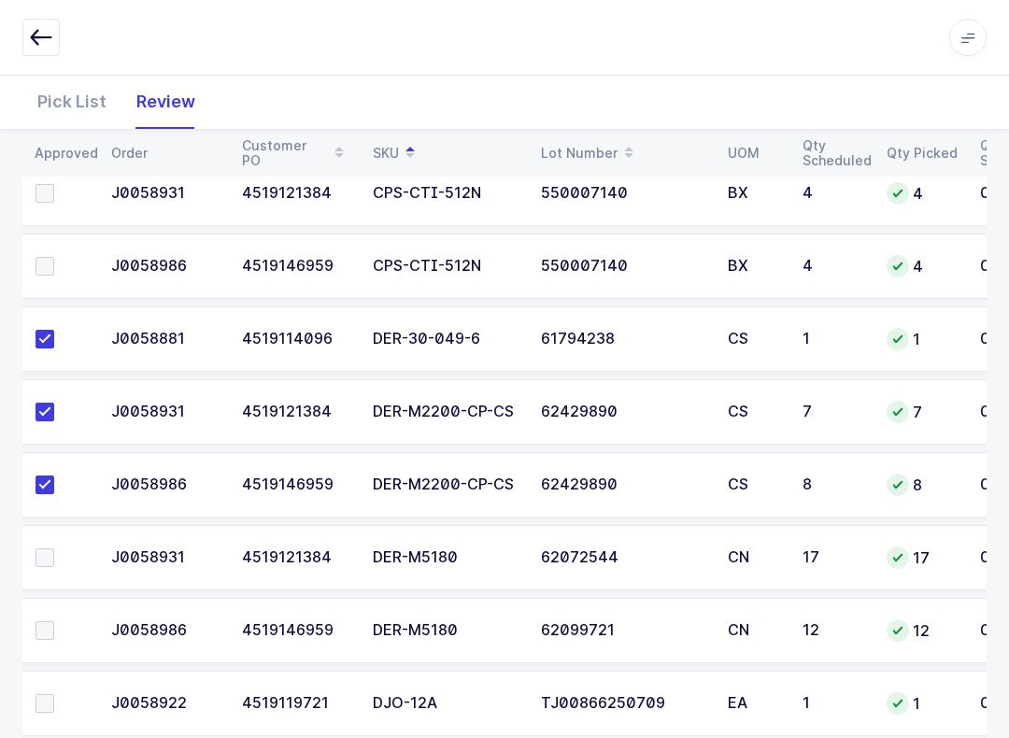
scroll to position [587, 0]
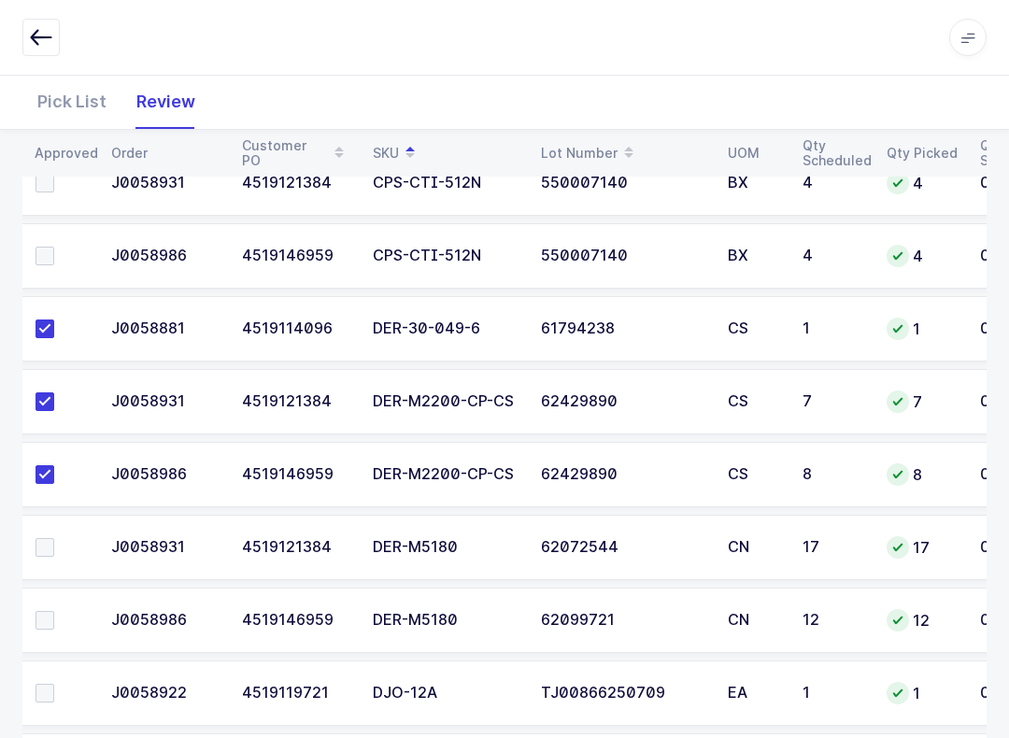
click at [704, 636] on td "62099721" at bounding box center [623, 620] width 187 height 65
click at [698, 696] on div "TJ00866250709" at bounding box center [623, 693] width 164 height 17
click at [48, 685] on span at bounding box center [45, 693] width 19 height 19
click at [54, 684] on input "checkbox" at bounding box center [54, 684] width 0 height 0
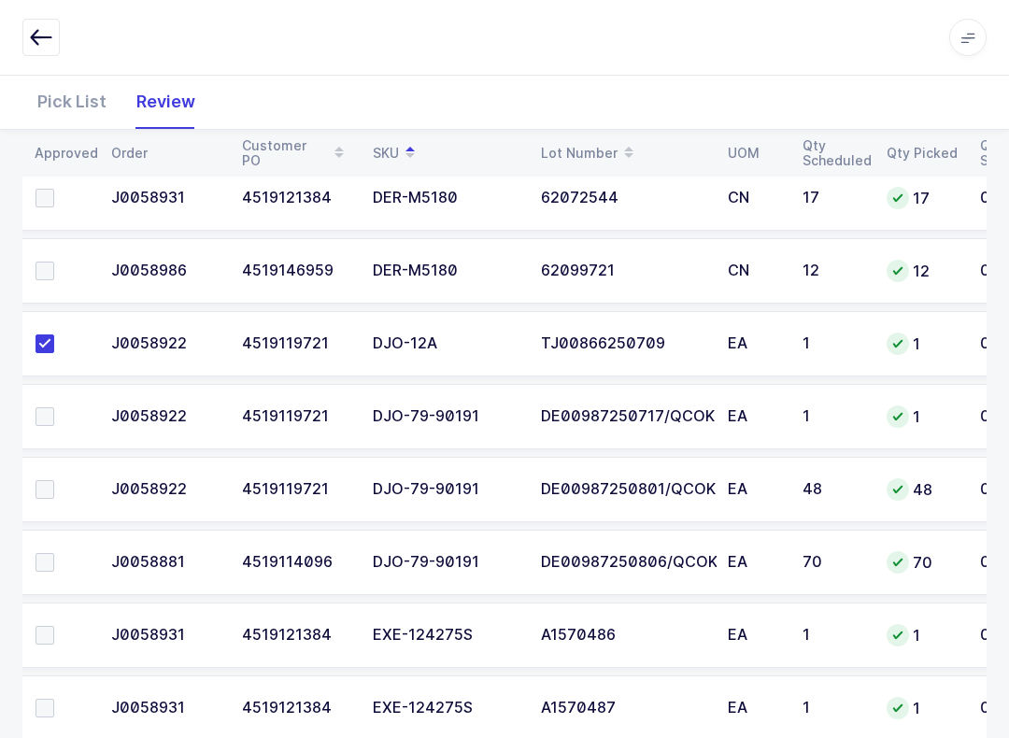
scroll to position [932, 0]
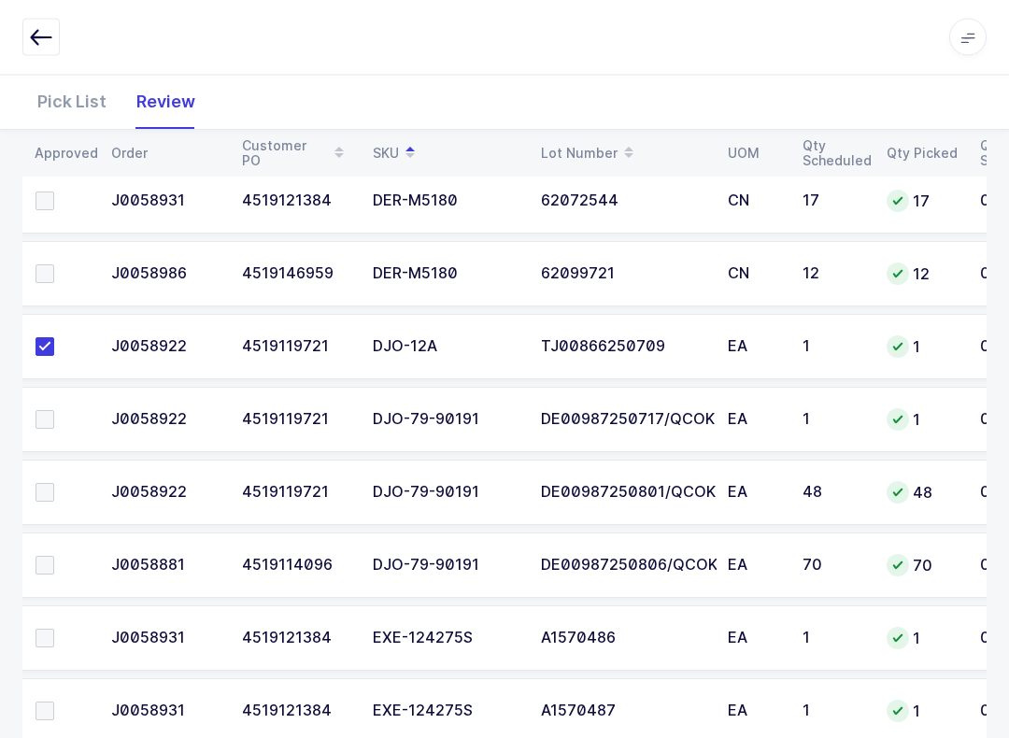
click at [56, 569] on label at bounding box center [62, 566] width 53 height 19
click at [54, 557] on input "checkbox" at bounding box center [54, 557] width 0 height 0
click at [50, 494] on span at bounding box center [45, 492] width 19 height 19
click at [54, 483] on input "checkbox" at bounding box center [54, 483] width 0 height 0
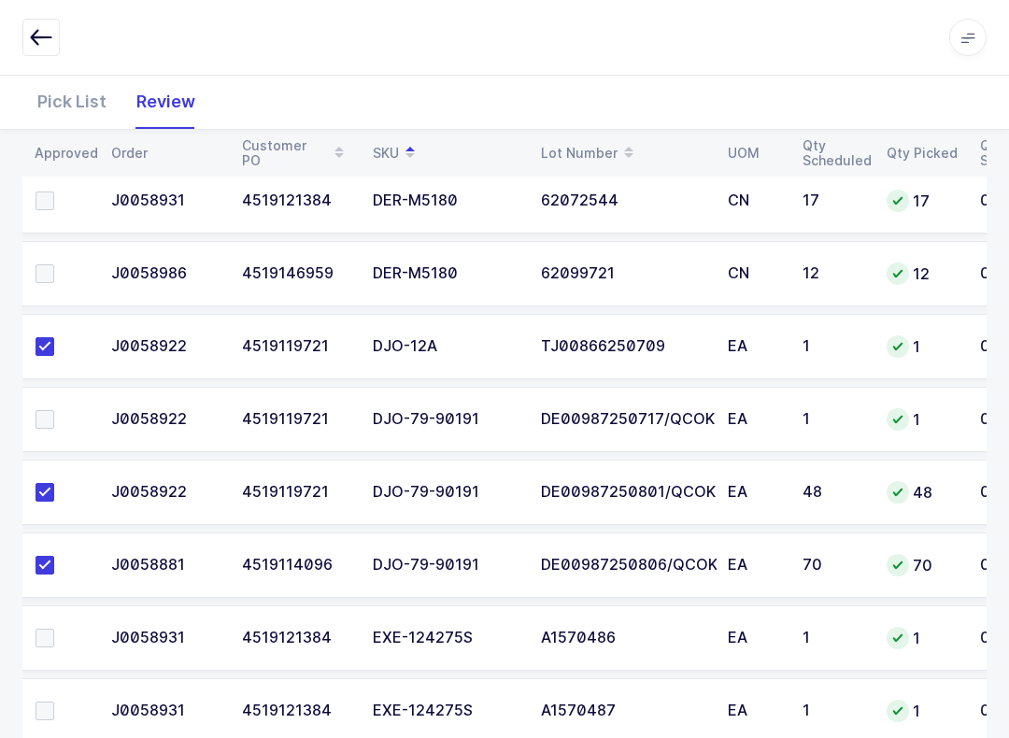
click at [51, 412] on span at bounding box center [45, 419] width 19 height 19
click at [54, 410] on input "checkbox" at bounding box center [54, 410] width 0 height 0
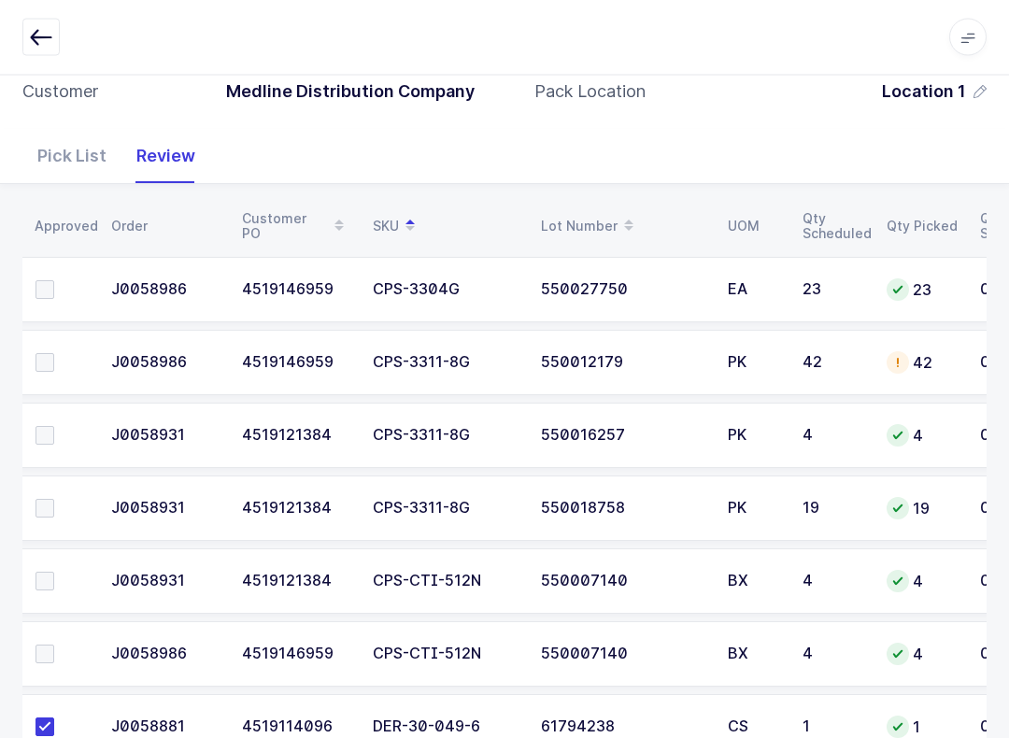
scroll to position [121, 0]
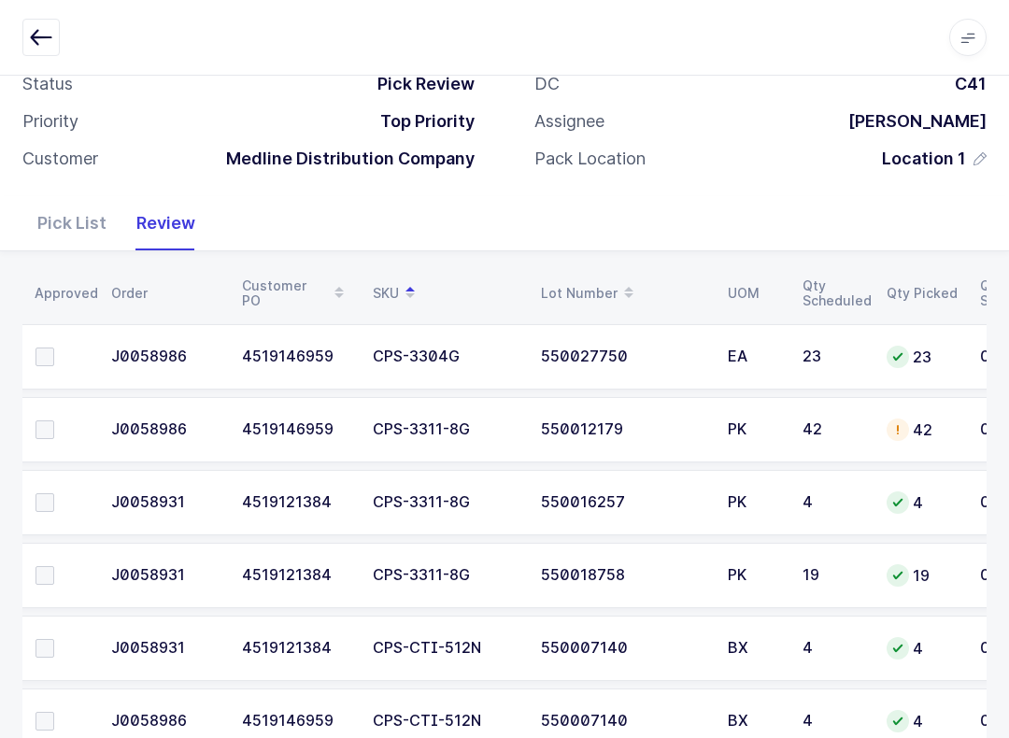
click at [56, 567] on label at bounding box center [62, 575] width 53 height 19
click at [54, 566] on input "checkbox" at bounding box center [54, 566] width 0 height 0
click at [60, 493] on label at bounding box center [62, 502] width 53 height 19
click at [54, 493] on input "checkbox" at bounding box center [54, 493] width 0 height 0
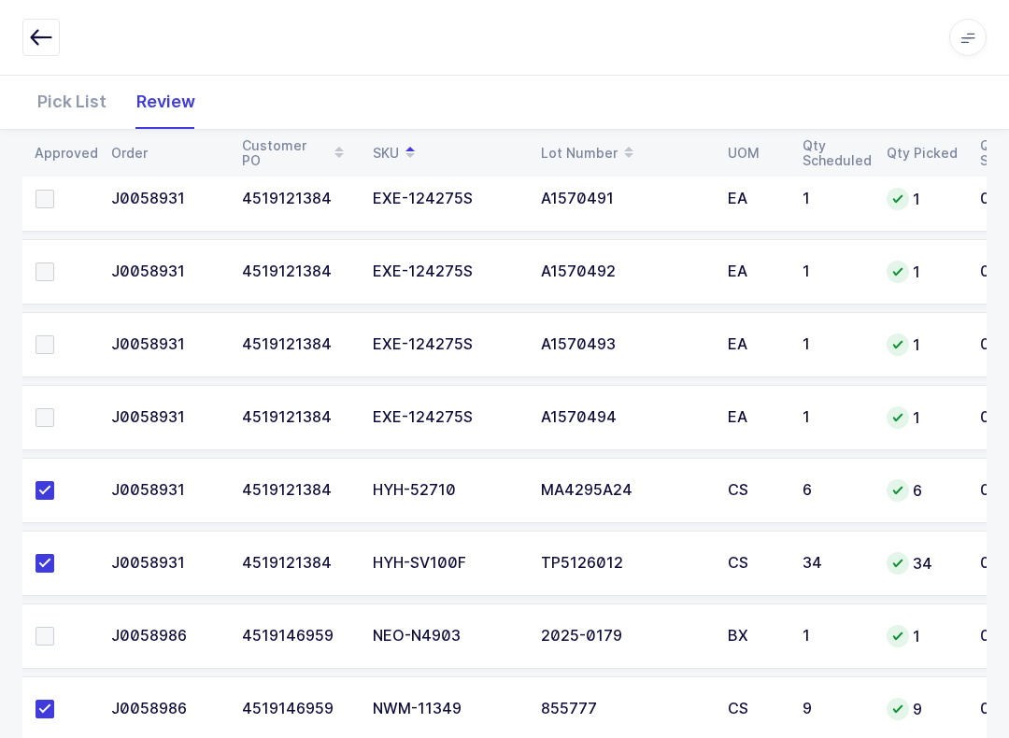
scroll to position [1856, 0]
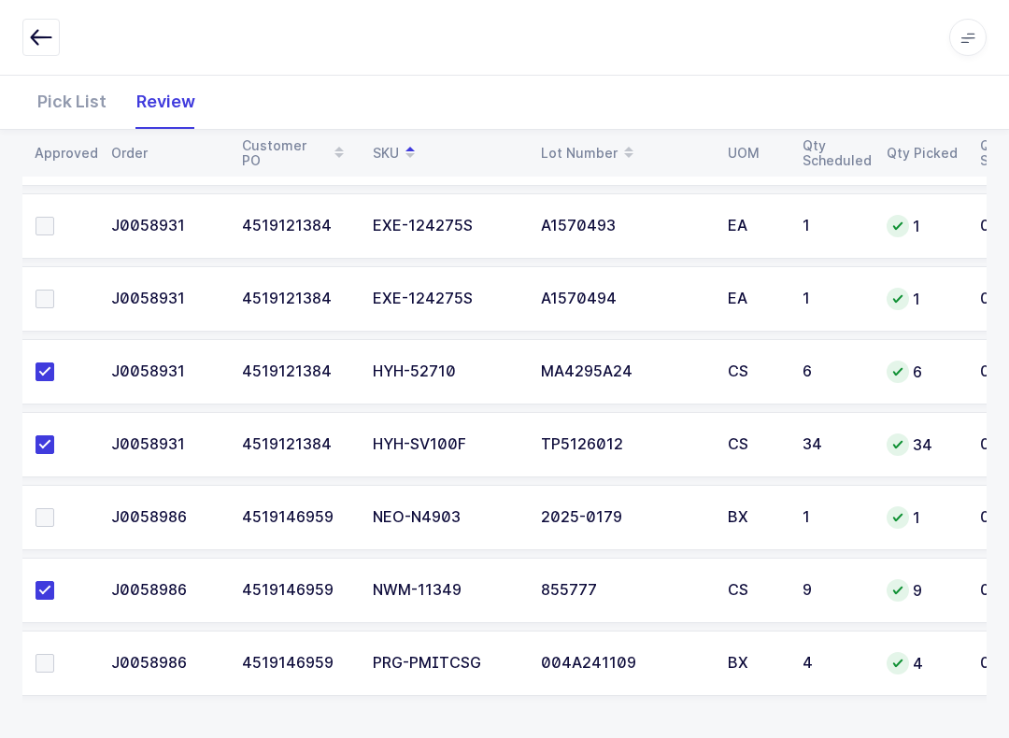
click at [74, 543] on td at bounding box center [58, 517] width 84 height 65
click at [22, 524] on td at bounding box center [58, 517] width 84 height 65
click at [53, 508] on span at bounding box center [45, 517] width 19 height 19
click at [54, 508] on input "checkbox" at bounding box center [54, 508] width 0 height 0
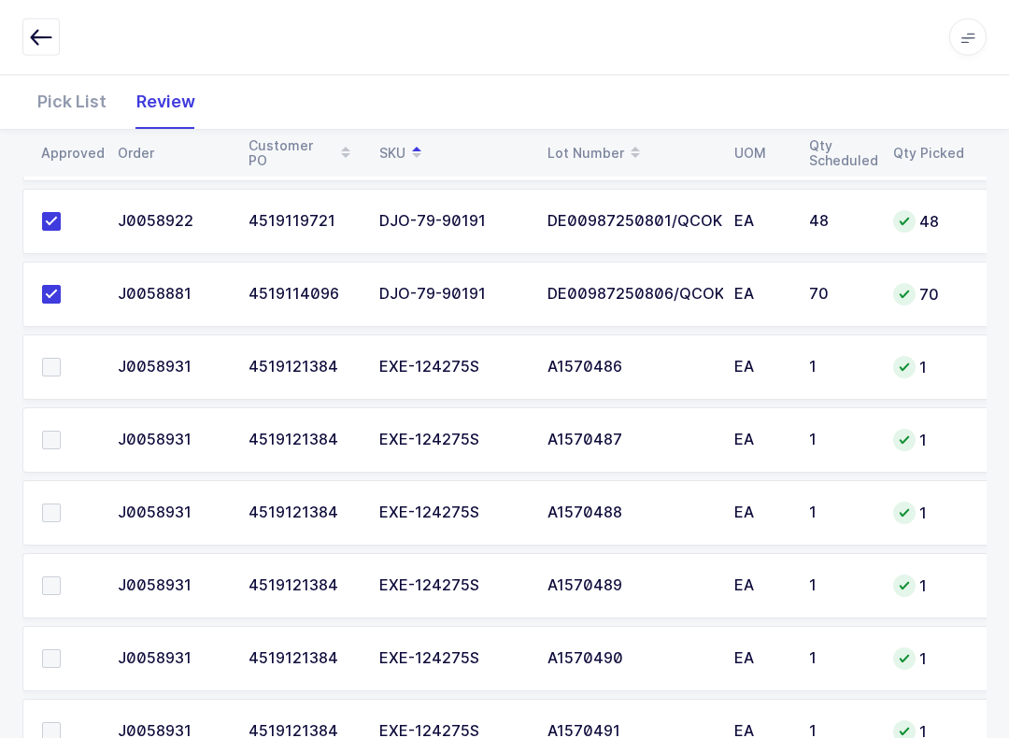
scroll to position [1263, 0]
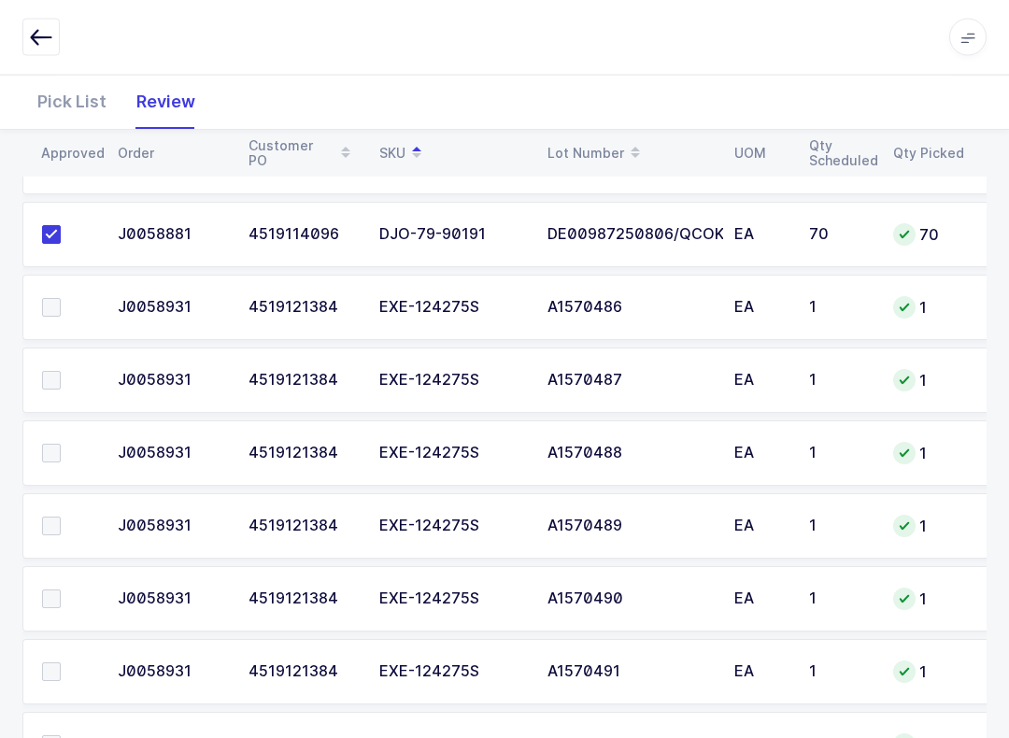
click at [51, 299] on span at bounding box center [51, 308] width 19 height 19
click at [61, 299] on input "checkbox" at bounding box center [61, 299] width 0 height 0
click at [57, 386] on span at bounding box center [51, 380] width 19 height 19
click at [61, 371] on input "checkbox" at bounding box center [61, 371] width 0 height 0
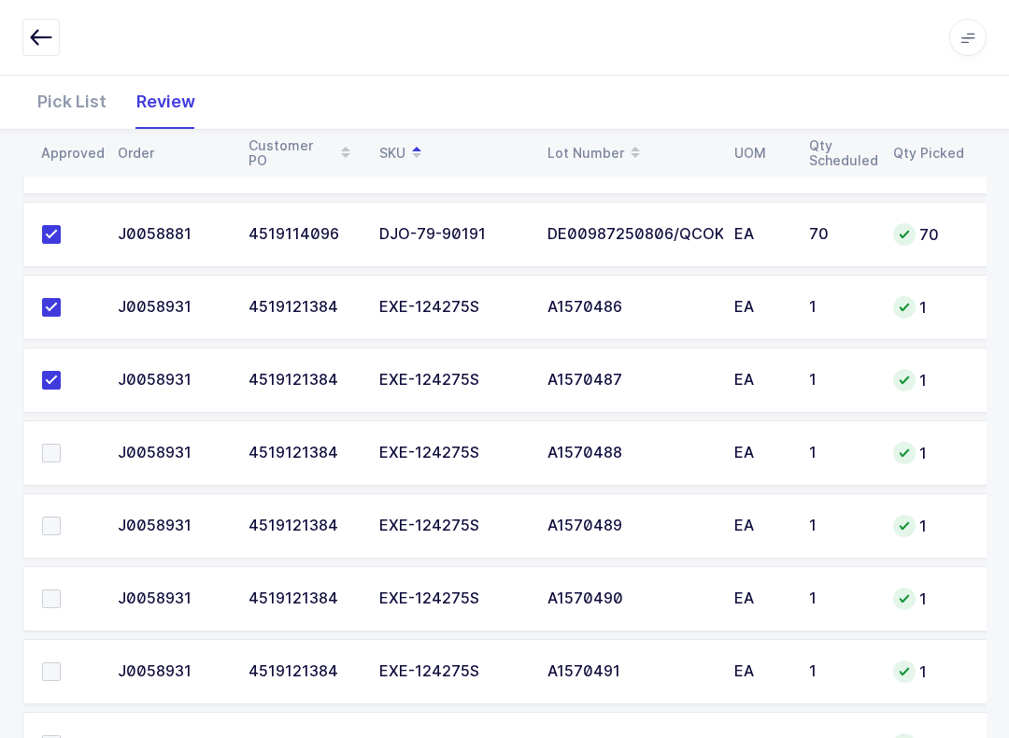
click at [66, 458] on label at bounding box center [68, 453] width 53 height 19
click at [61, 444] on input "checkbox" at bounding box center [61, 444] width 0 height 0
click at [58, 531] on span at bounding box center [51, 526] width 19 height 19
click at [61, 517] on input "checkbox" at bounding box center [61, 517] width 0 height 0
click at [69, 596] on label at bounding box center [68, 599] width 53 height 19
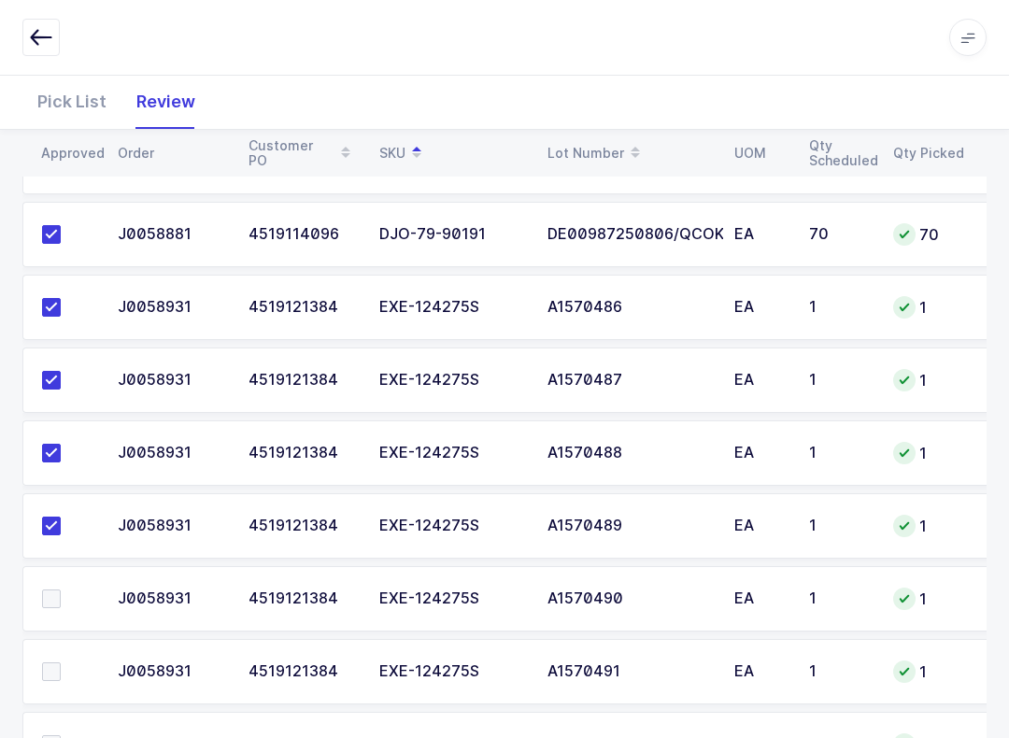
click at [61, 590] on input "checkbox" at bounding box center [61, 590] width 0 height 0
click at [66, 652] on td at bounding box center [64, 671] width 84 height 65
click at [58, 669] on span at bounding box center [51, 671] width 19 height 19
click at [61, 662] on input "checkbox" at bounding box center [61, 662] width 0 height 0
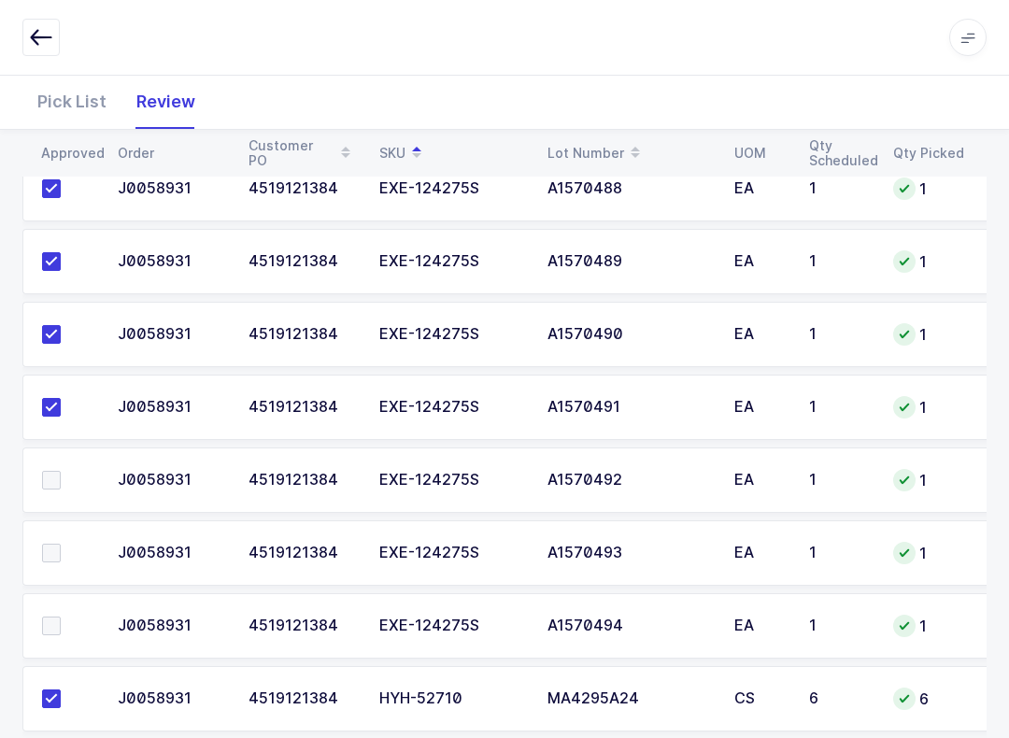
scroll to position [1530, 0]
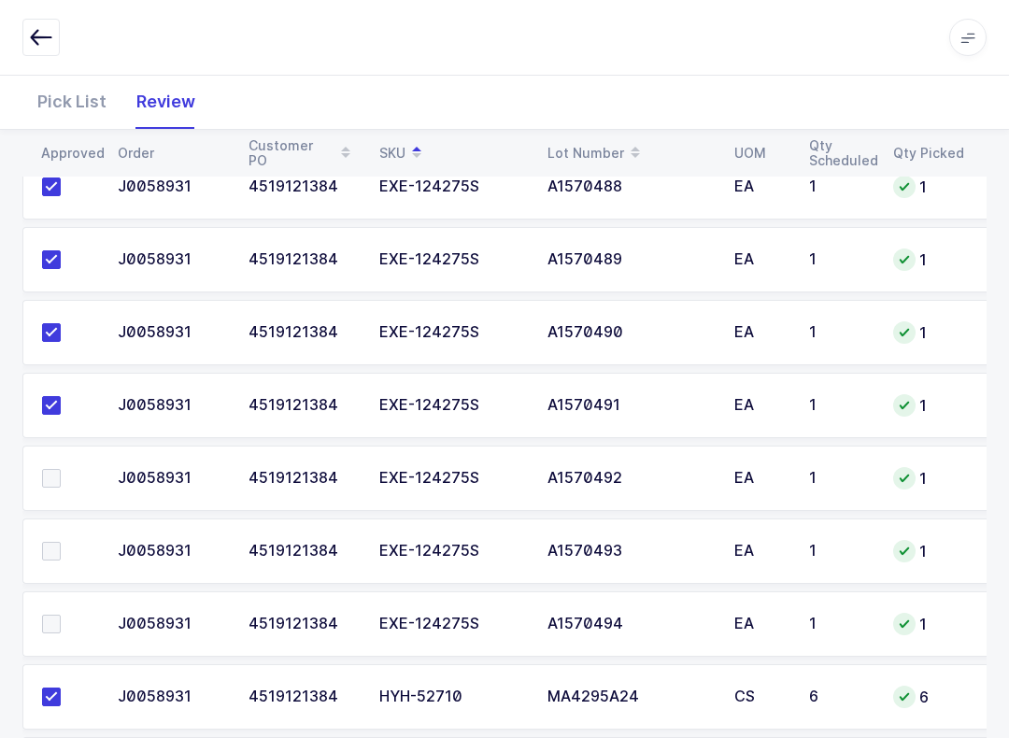
click at [57, 482] on span at bounding box center [51, 478] width 19 height 19
click at [61, 469] on input "checkbox" at bounding box center [61, 469] width 0 height 0
click at [64, 552] on label at bounding box center [68, 551] width 53 height 19
click at [61, 542] on input "checkbox" at bounding box center [61, 542] width 0 height 0
click at [55, 615] on span at bounding box center [51, 624] width 19 height 19
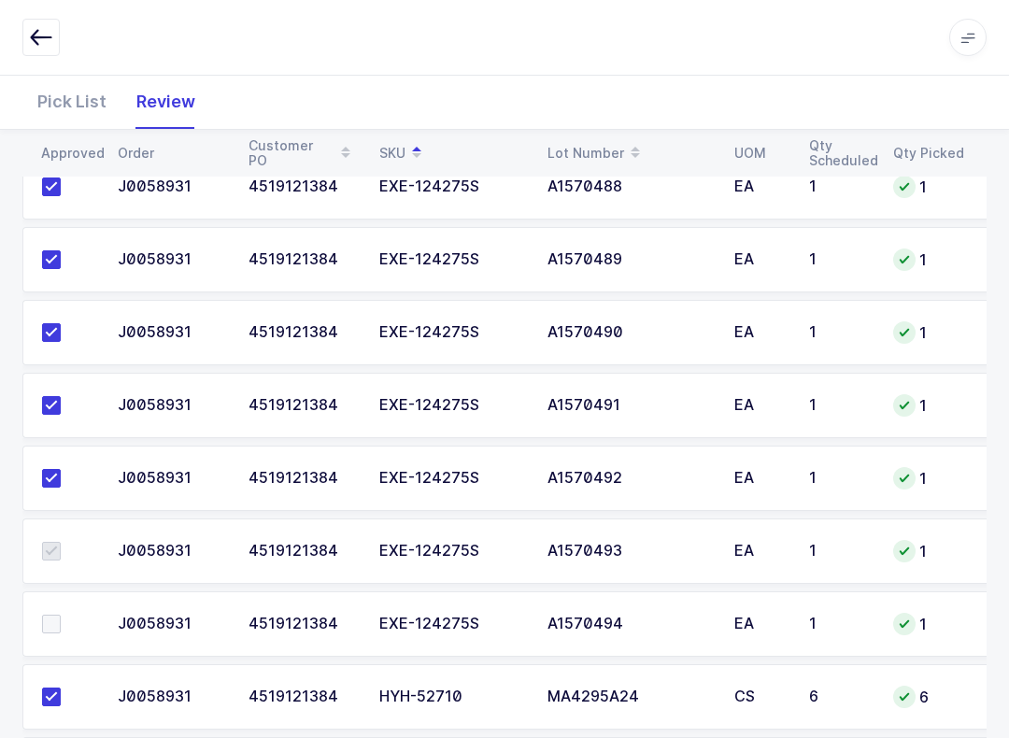
click at [61, 615] on input "checkbox" at bounding box center [61, 615] width 0 height 0
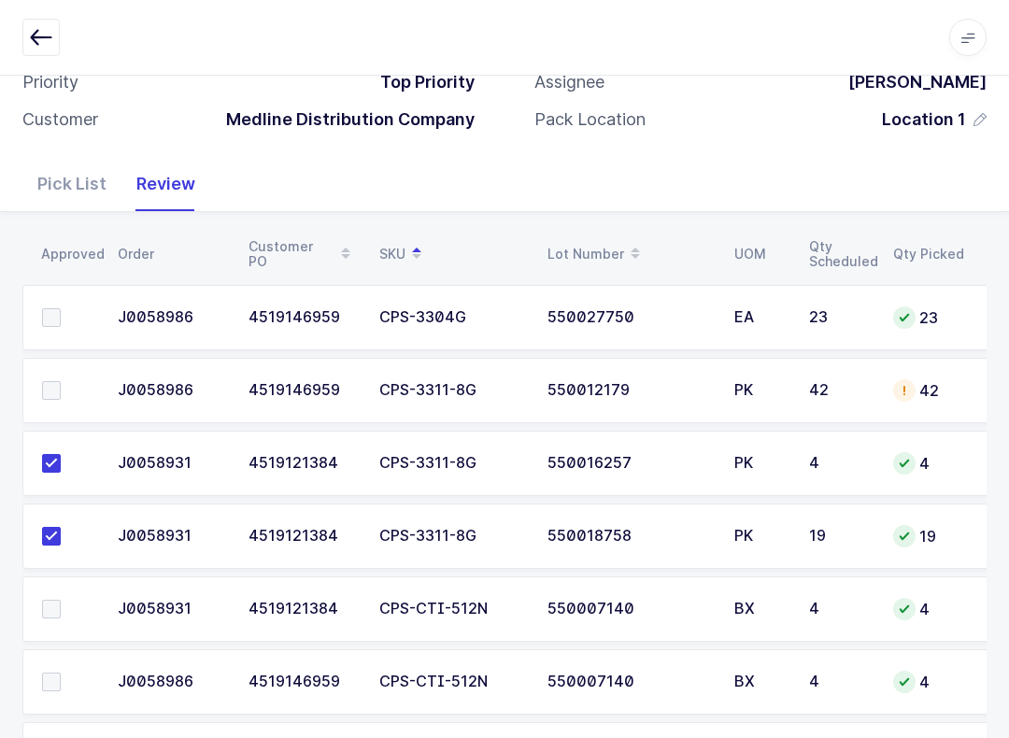
scroll to position [192, 0]
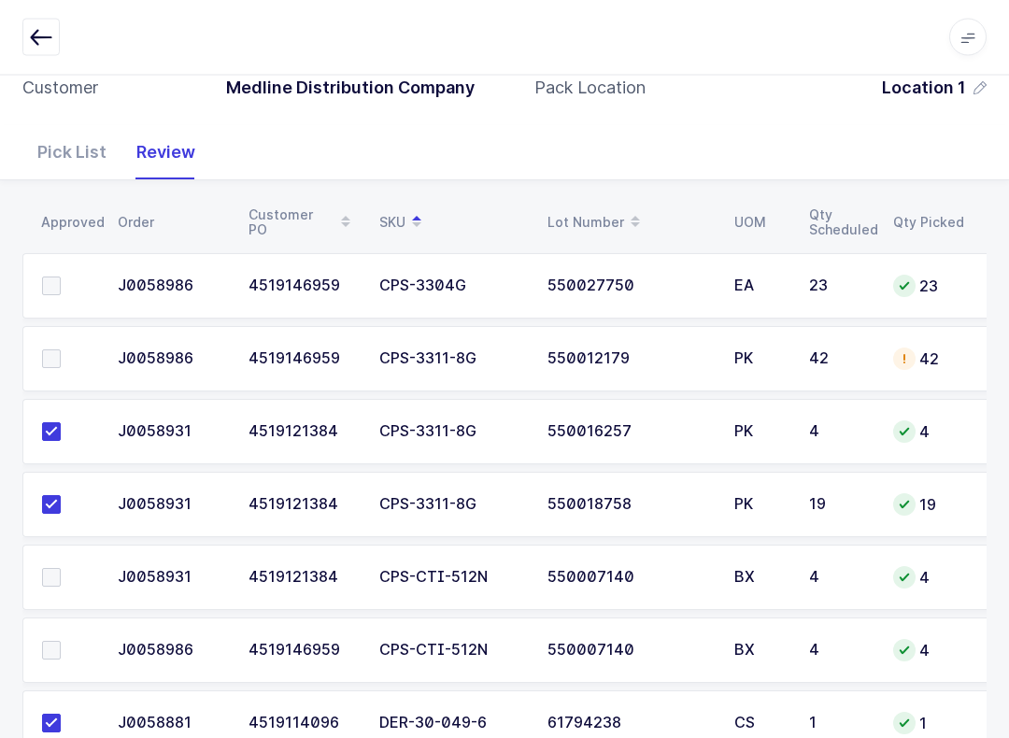
click at [60, 356] on span at bounding box center [51, 359] width 19 height 19
click at [61, 350] on input "checkbox" at bounding box center [61, 350] width 0 height 0
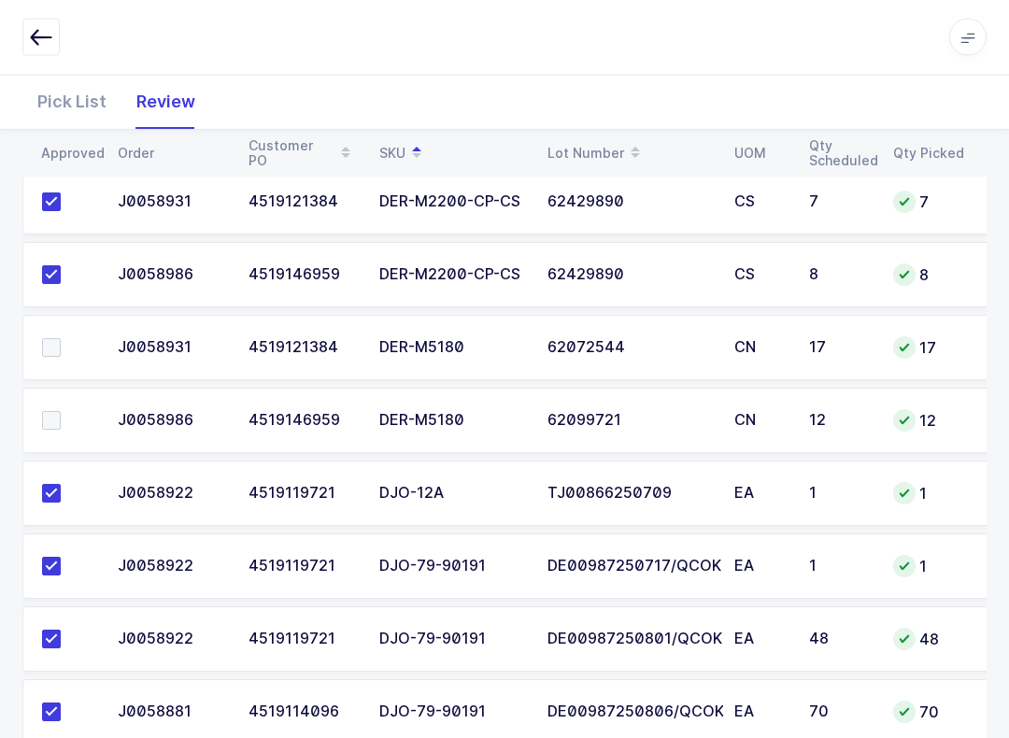
scroll to position [839, 0]
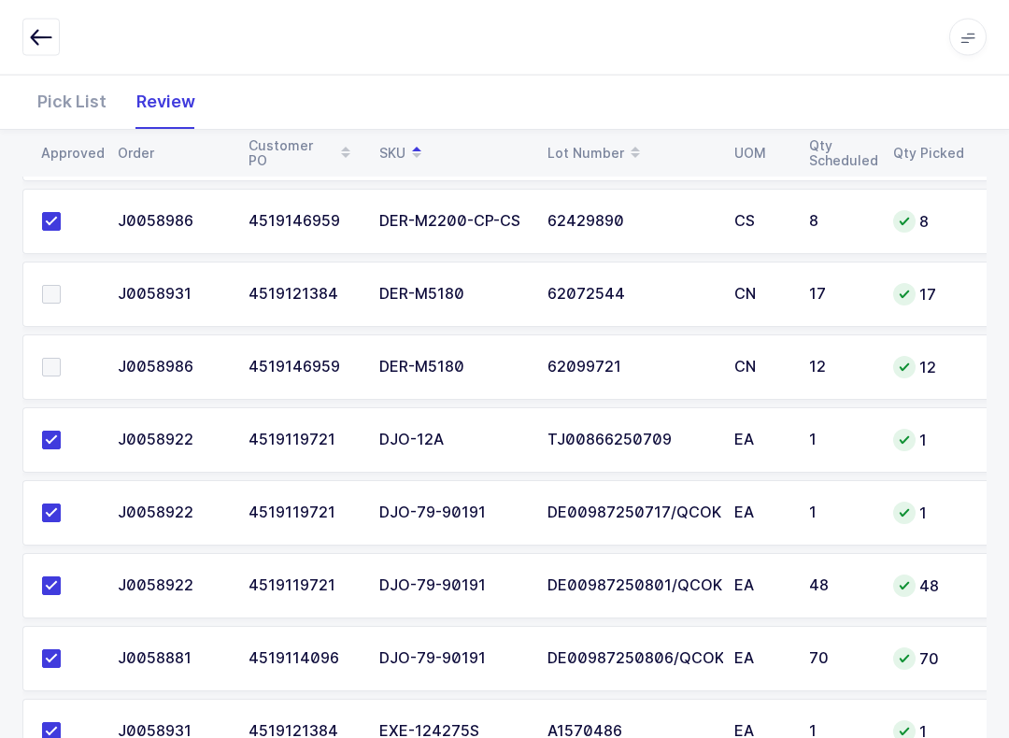
click at [36, 297] on td at bounding box center [64, 295] width 84 height 65
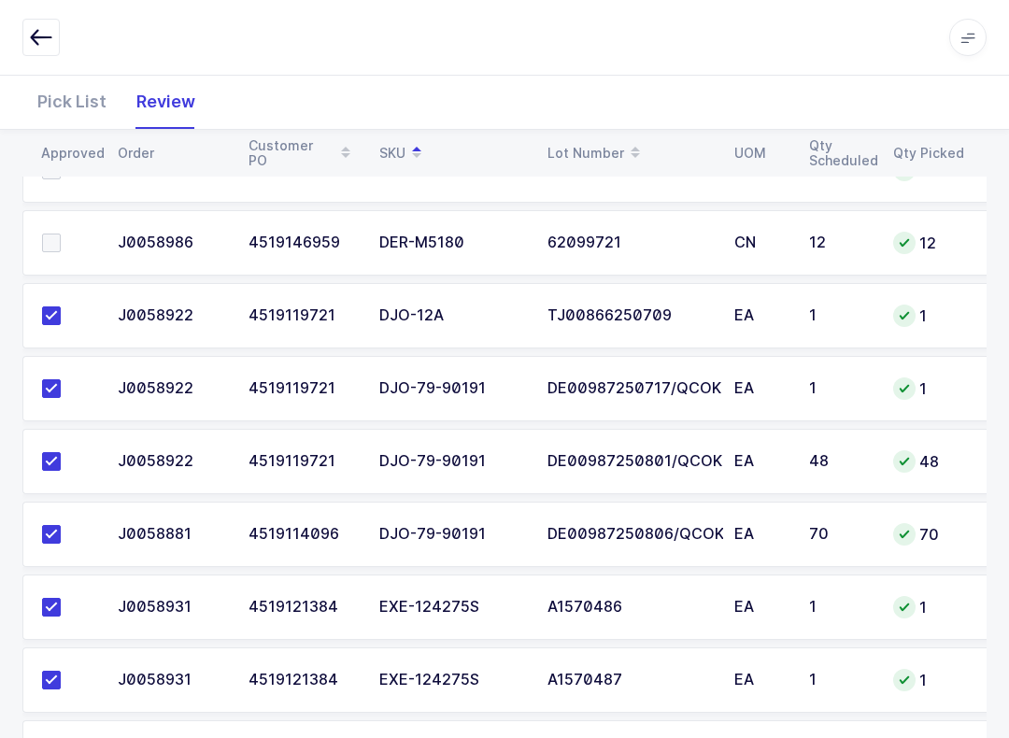
scroll to position [888, 0]
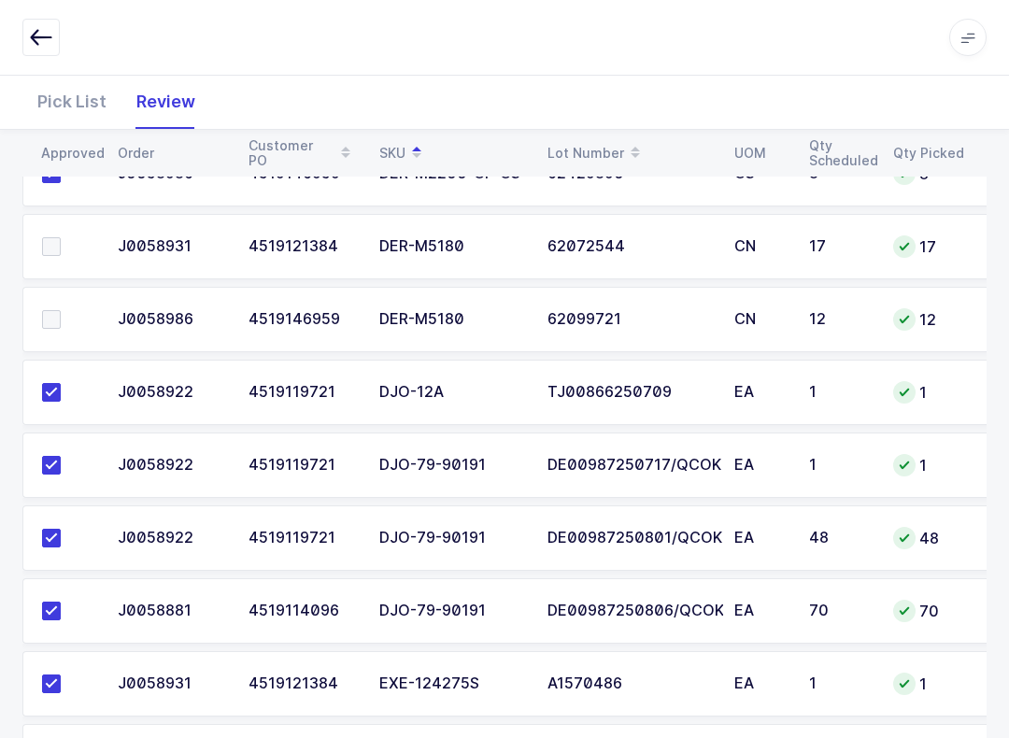
click at [51, 249] on span at bounding box center [51, 246] width 19 height 19
click at [61, 237] on input "checkbox" at bounding box center [61, 237] width 0 height 0
click at [45, 325] on span at bounding box center [51, 319] width 19 height 19
click at [61, 310] on input "checkbox" at bounding box center [61, 310] width 0 height 0
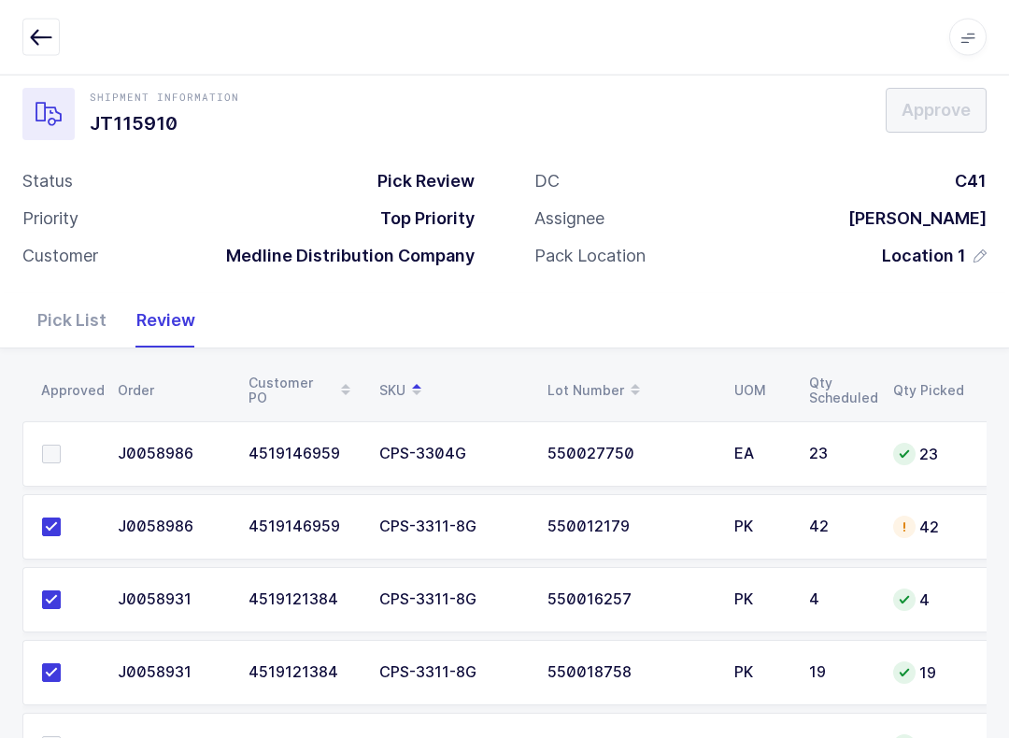
scroll to position [0, 0]
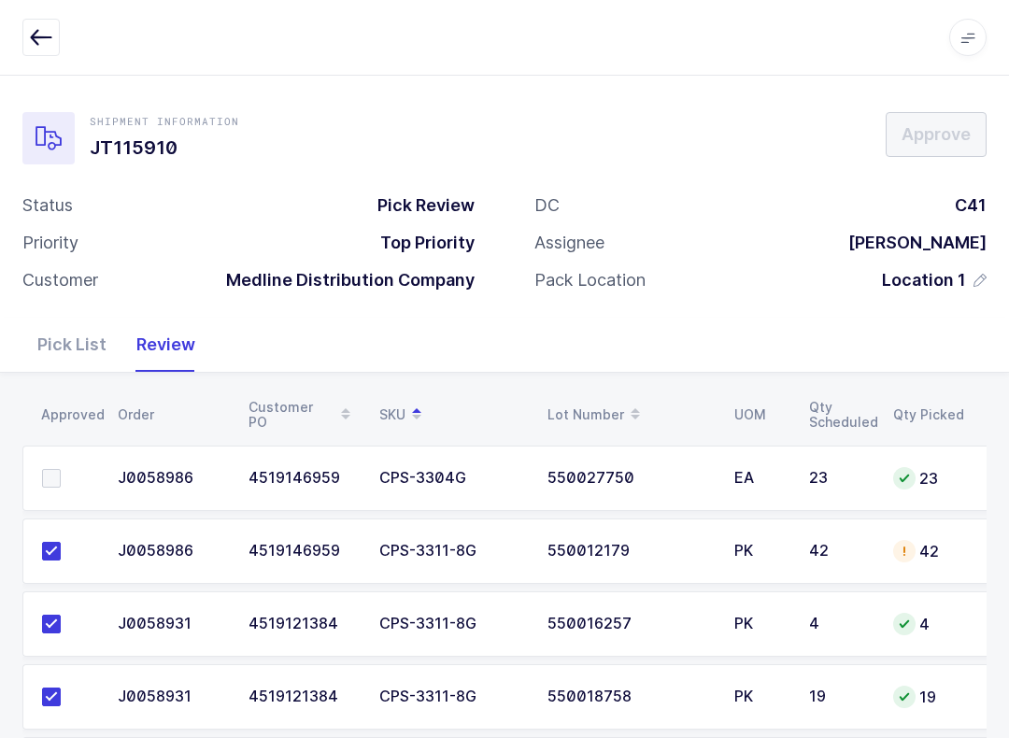
click at [33, 20] on button "button" at bounding box center [40, 37] width 37 height 37
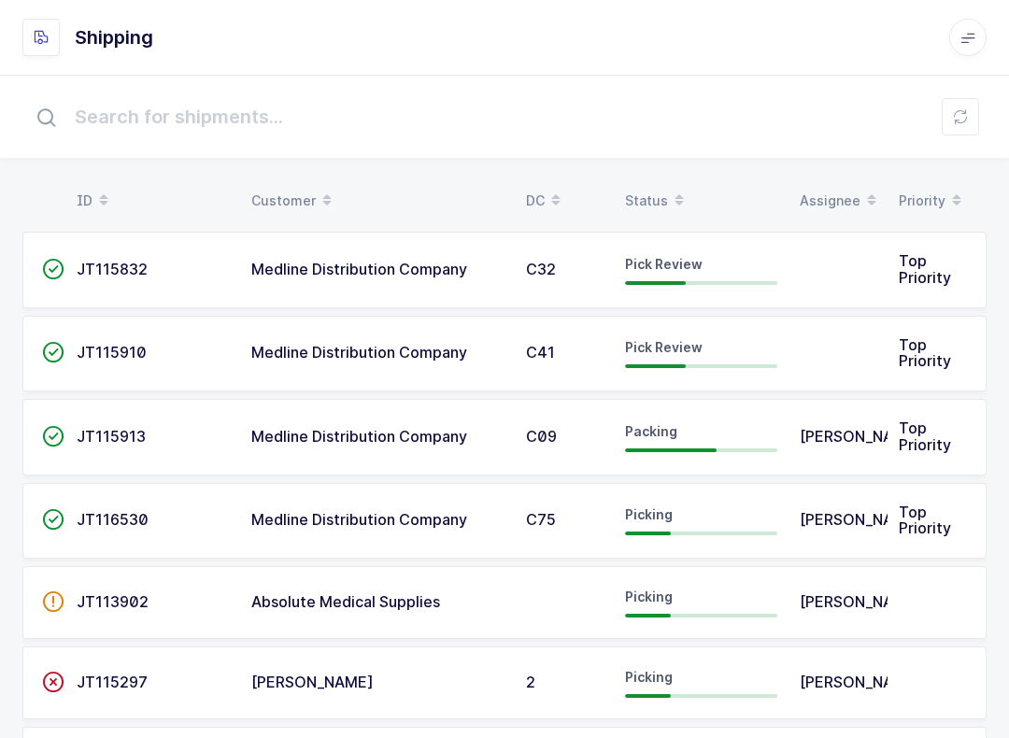
click at [657, 187] on div "Status" at bounding box center [701, 201] width 152 height 32
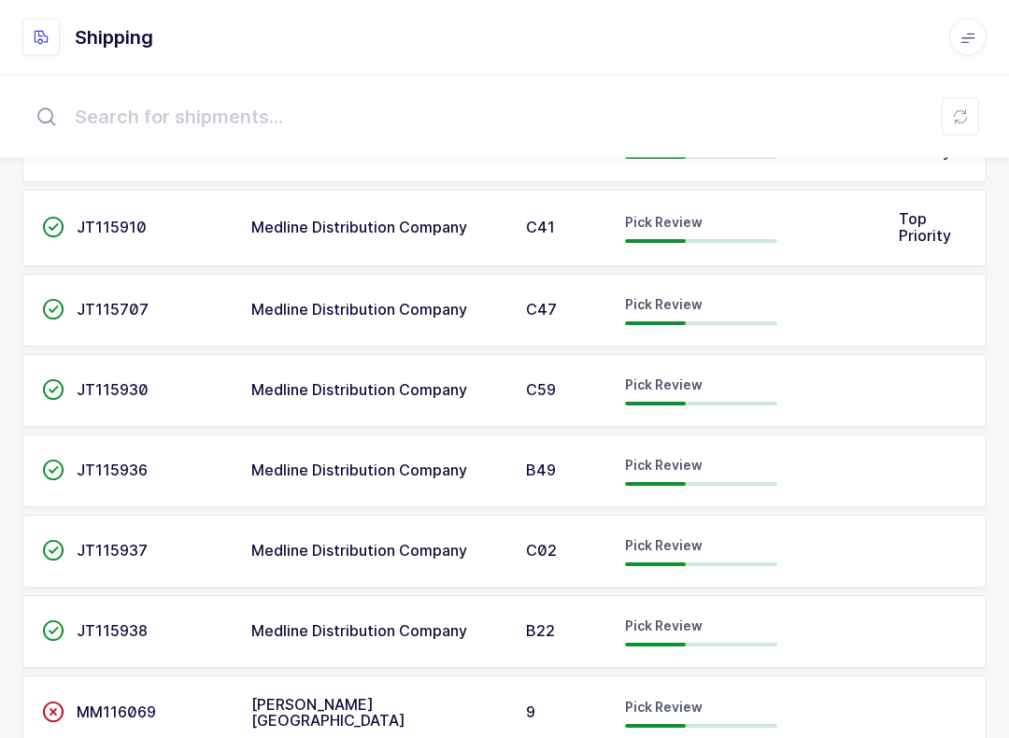
scroll to position [383, 0]
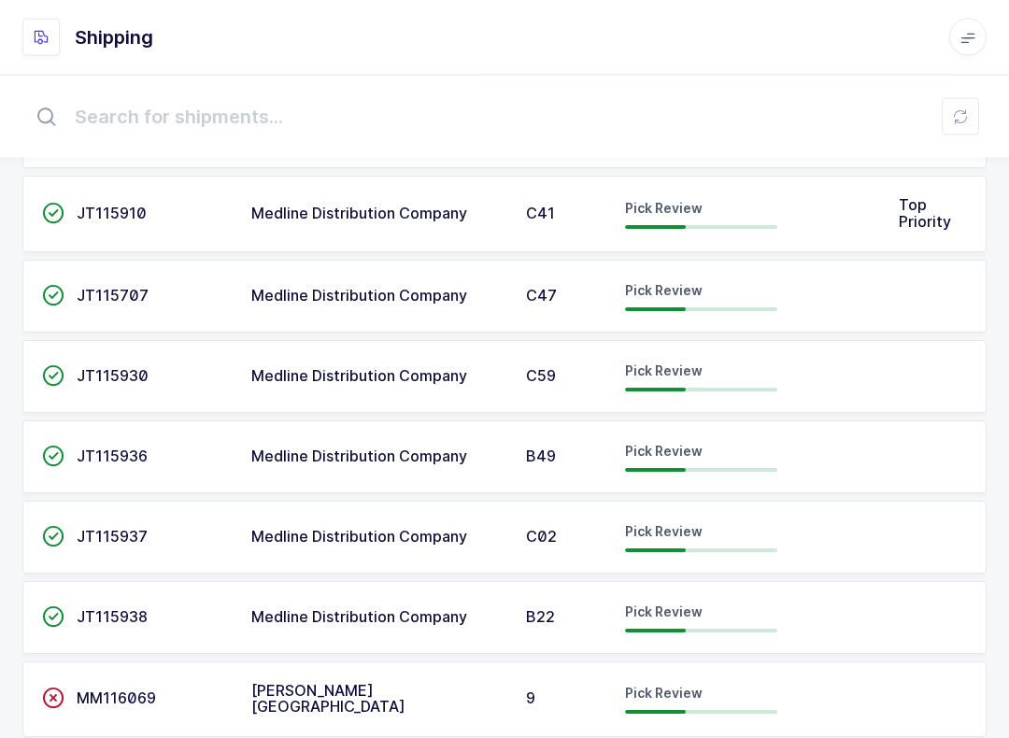
click at [384, 215] on span "Medline Distribution Company" at bounding box center [359, 214] width 216 height 19
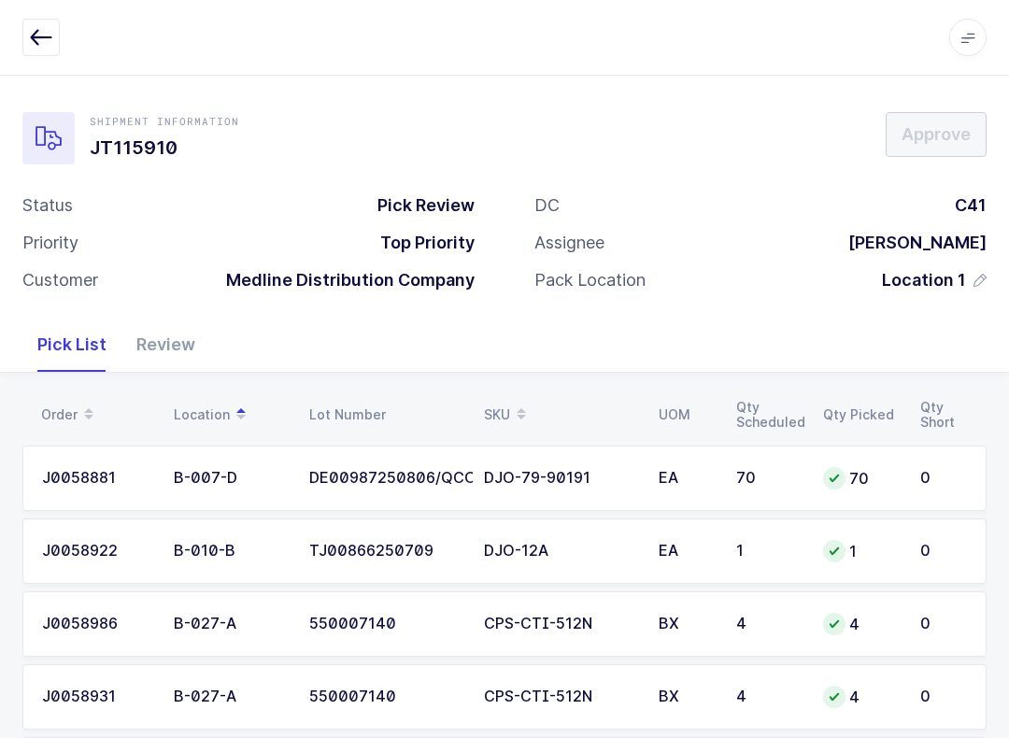
click at [185, 337] on div "Review" at bounding box center [165, 345] width 89 height 54
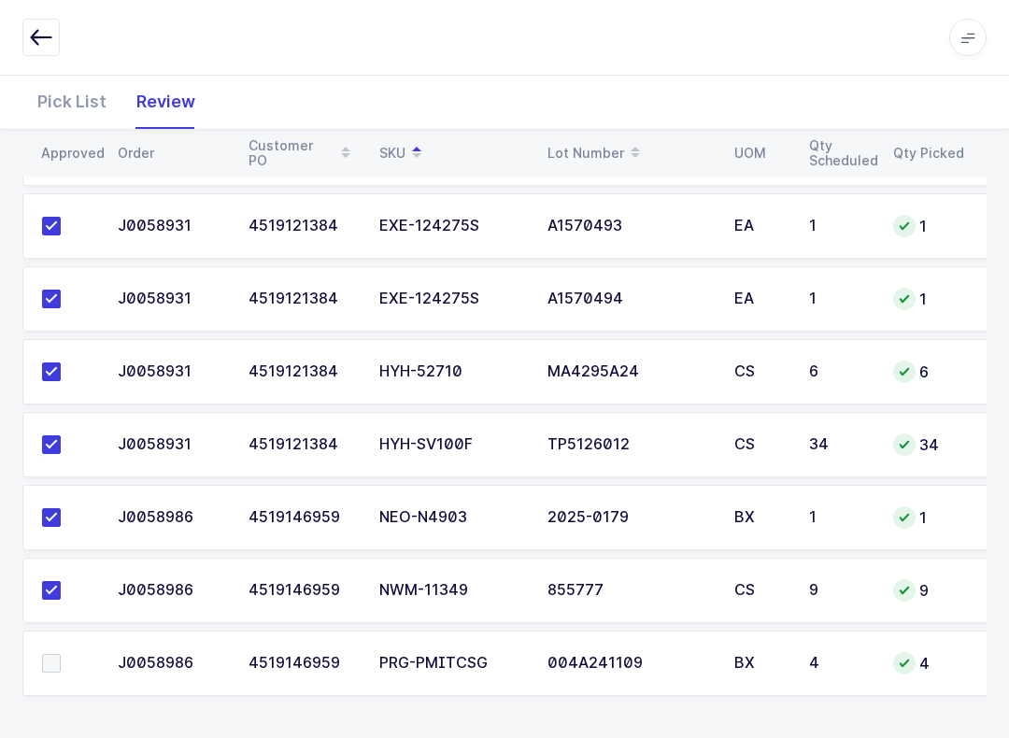
click at [51, 661] on span at bounding box center [51, 663] width 19 height 19
click at [61, 654] on input "checkbox" at bounding box center [61, 654] width 0 height 0
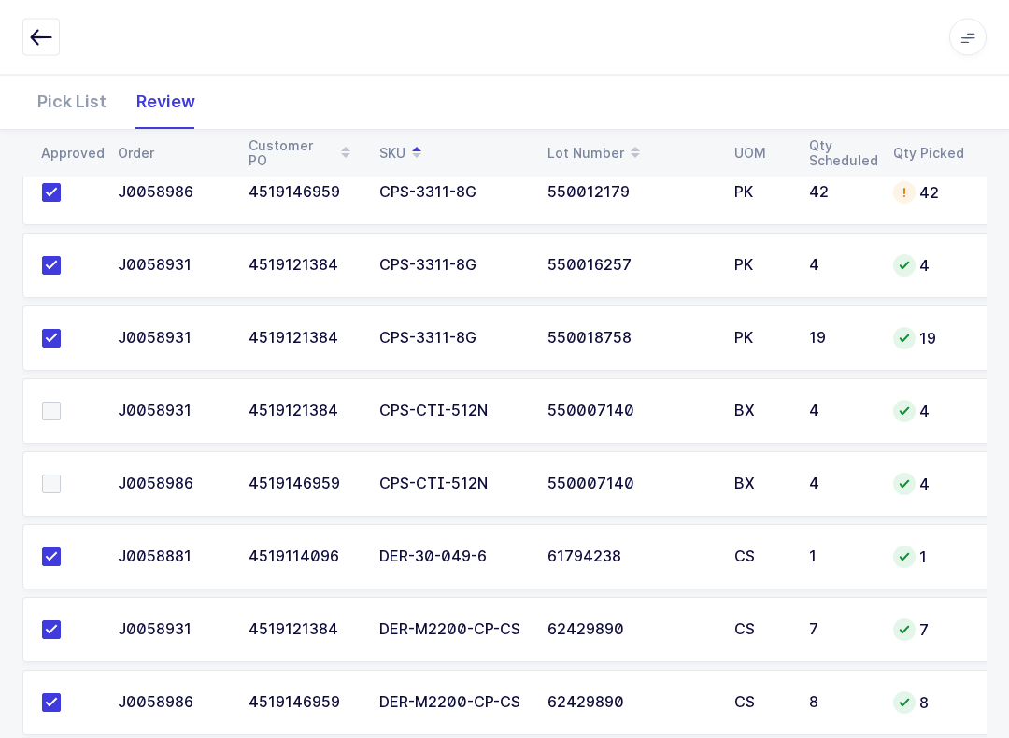
scroll to position [274, 0]
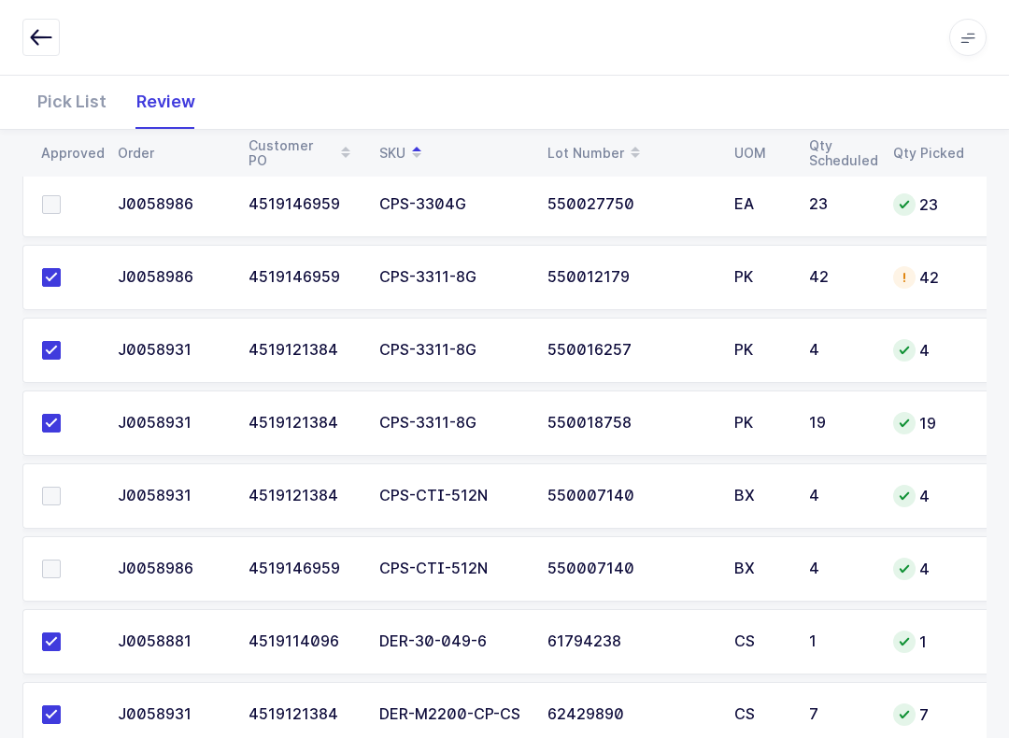
click at [51, 487] on span at bounding box center [51, 496] width 19 height 19
click at [61, 487] on input "checkbox" at bounding box center [61, 487] width 0 height 0
click at [45, 560] on span at bounding box center [51, 569] width 19 height 19
click at [61, 560] on input "checkbox" at bounding box center [61, 560] width 0 height 0
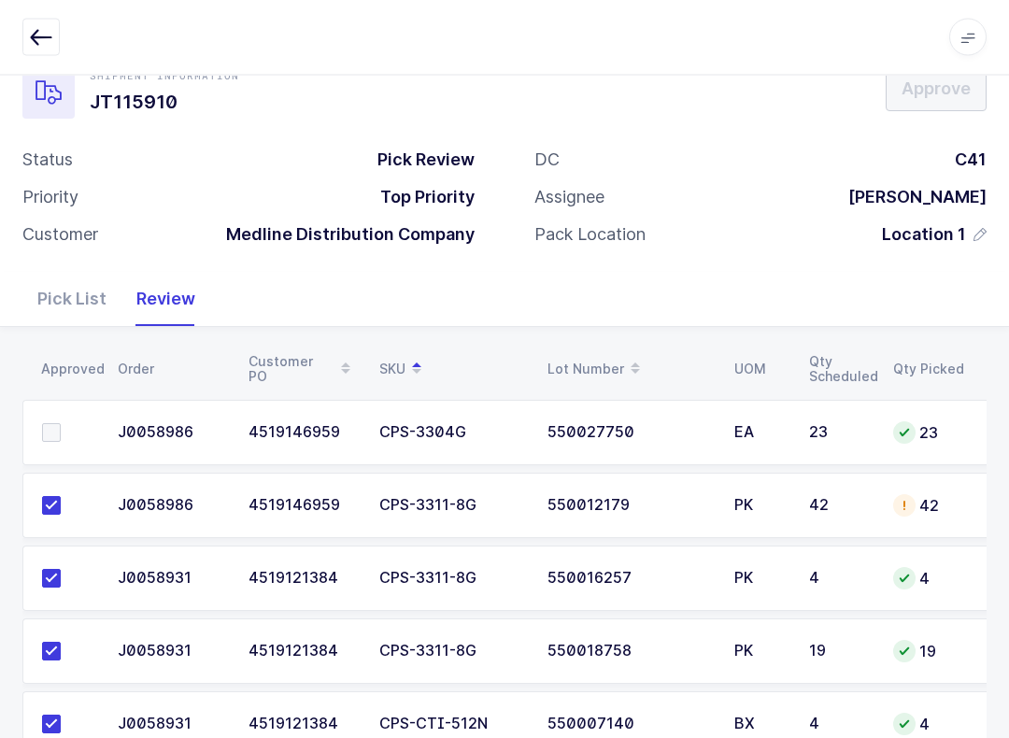
scroll to position [0, 0]
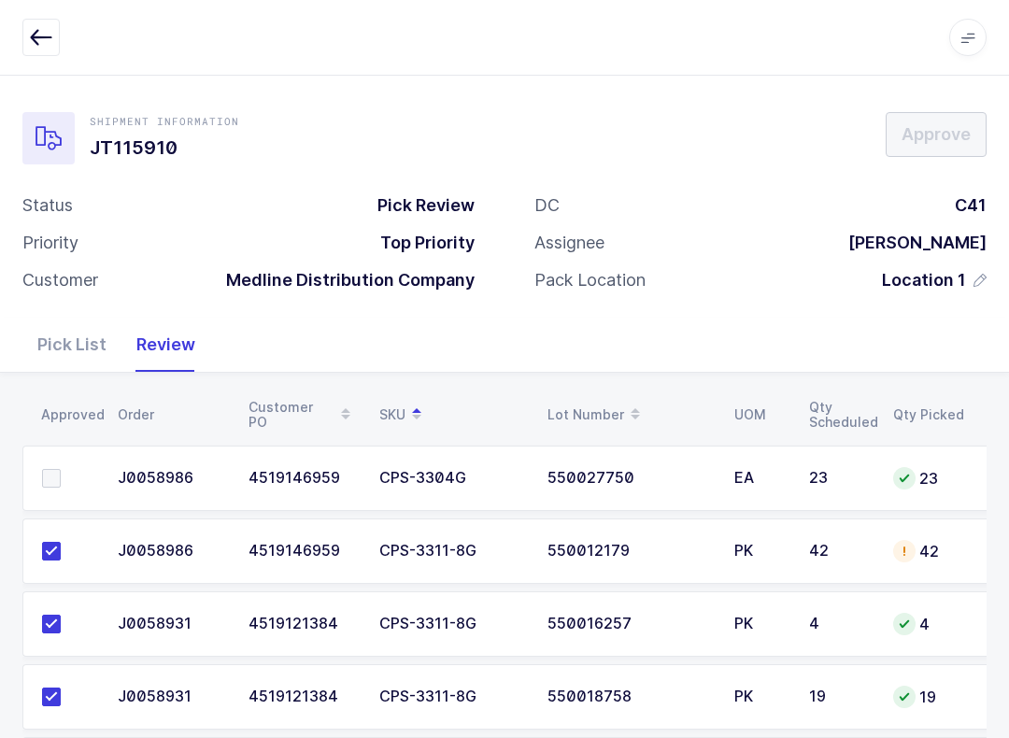
click at [51, 469] on span at bounding box center [51, 478] width 19 height 19
click at [61, 469] on input "checkbox" at bounding box center [61, 469] width 0 height 0
click at [35, 27] on icon "button" at bounding box center [41, 37] width 22 height 22
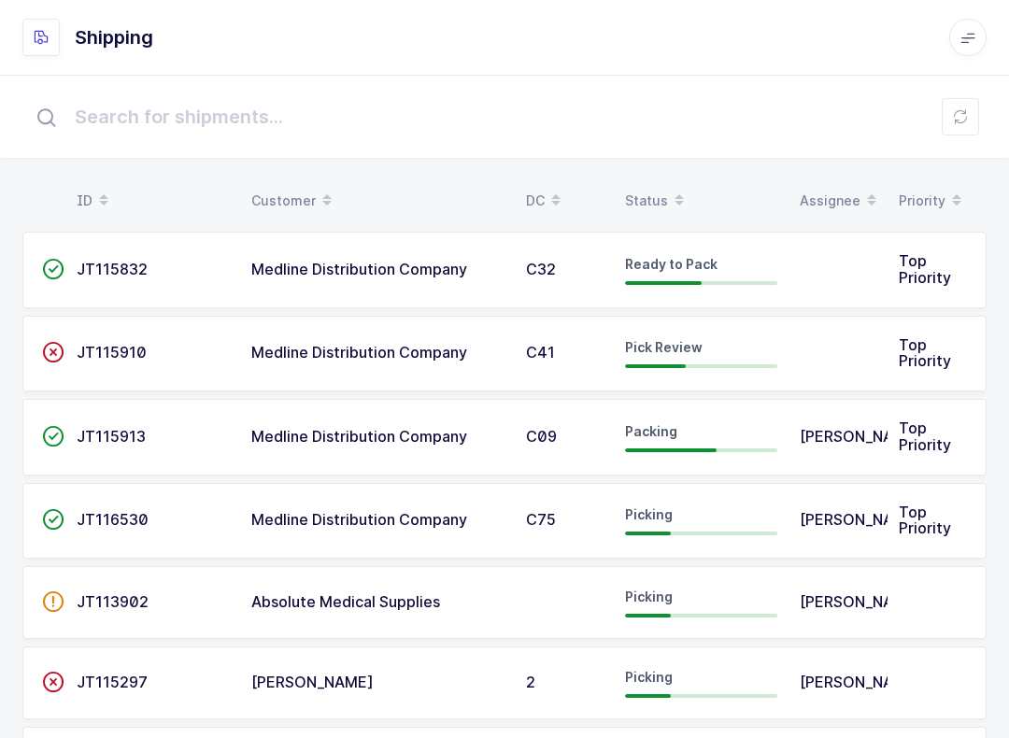
click at [981, 124] on input "text" at bounding box center [504, 117] width 964 height 60
click at [959, 110] on icon at bounding box center [960, 116] width 15 height 15
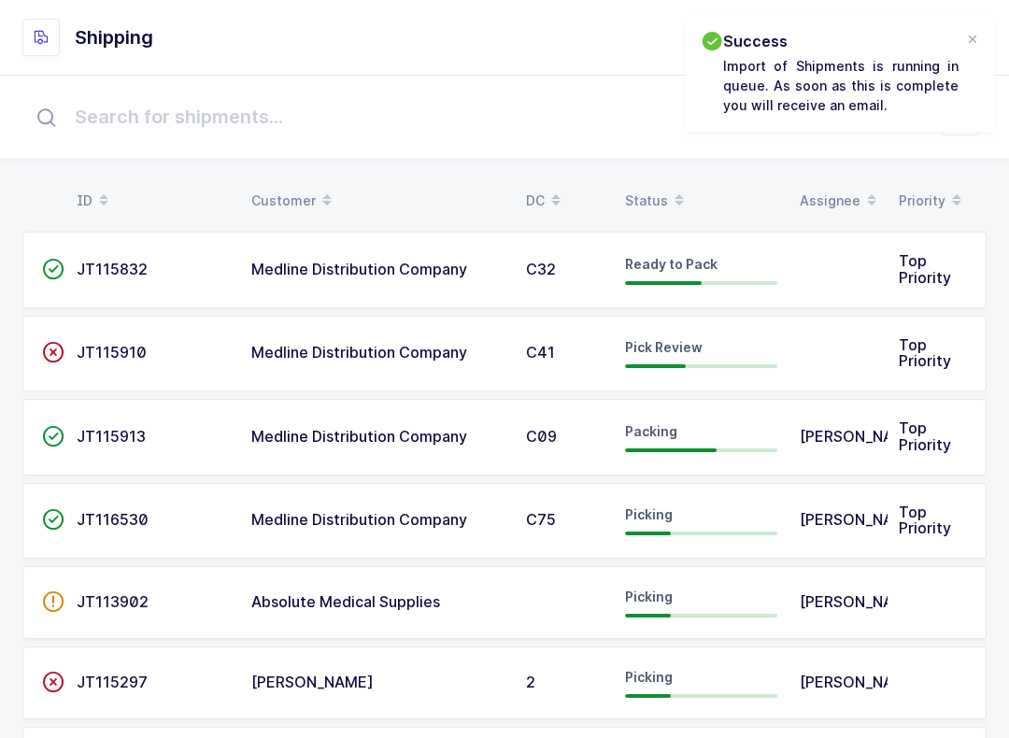
scroll to position [7, 0]
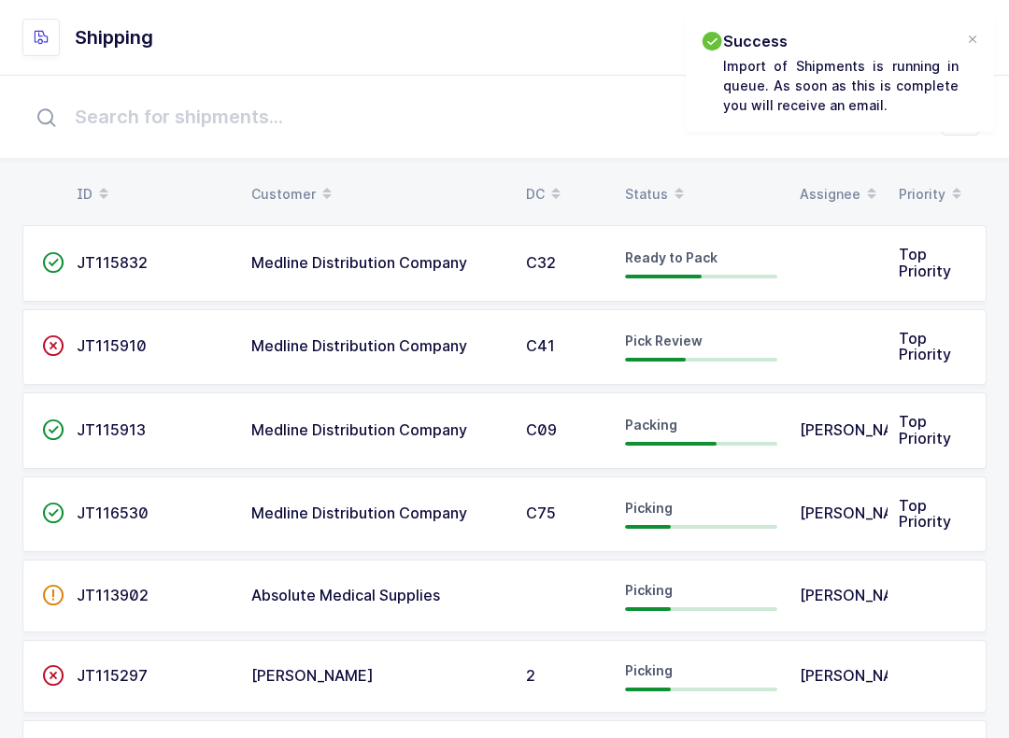
click at [974, 36] on div at bounding box center [972, 40] width 15 height 17
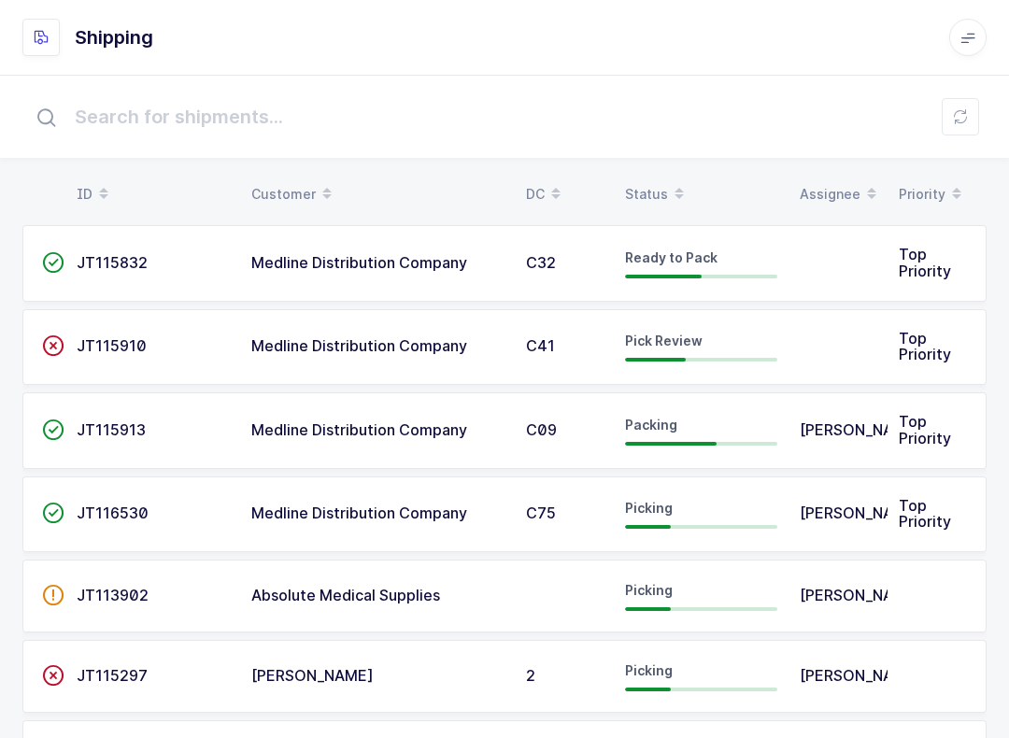
click at [972, 122] on button at bounding box center [960, 116] width 37 height 37
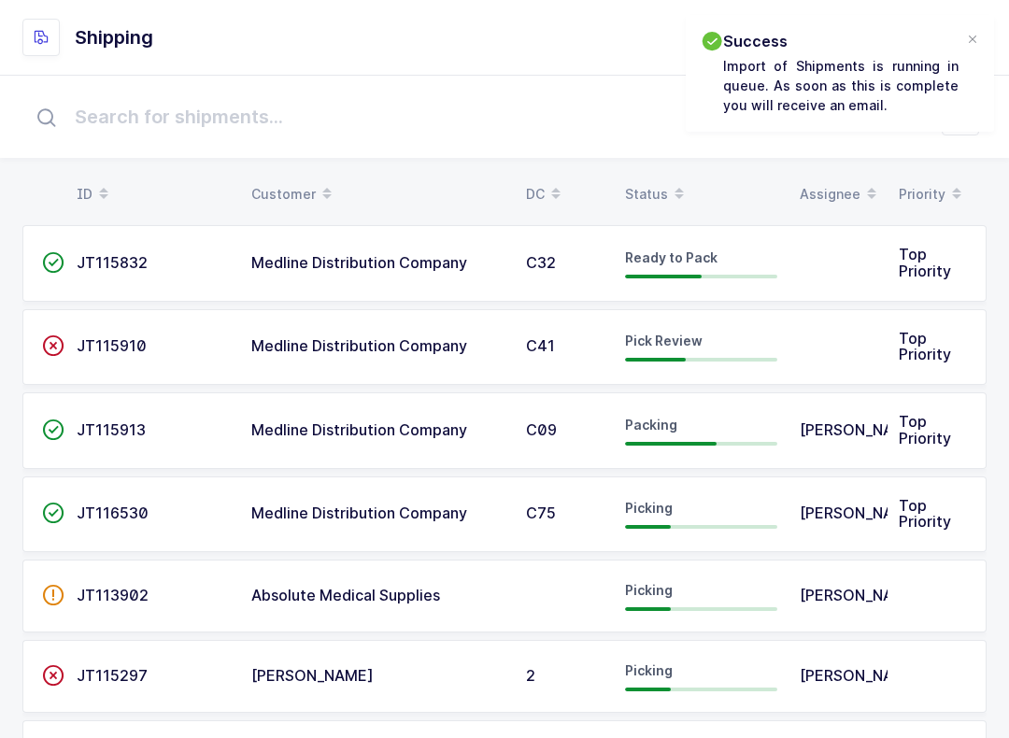
click at [657, 179] on div "Status" at bounding box center [701, 194] width 152 height 32
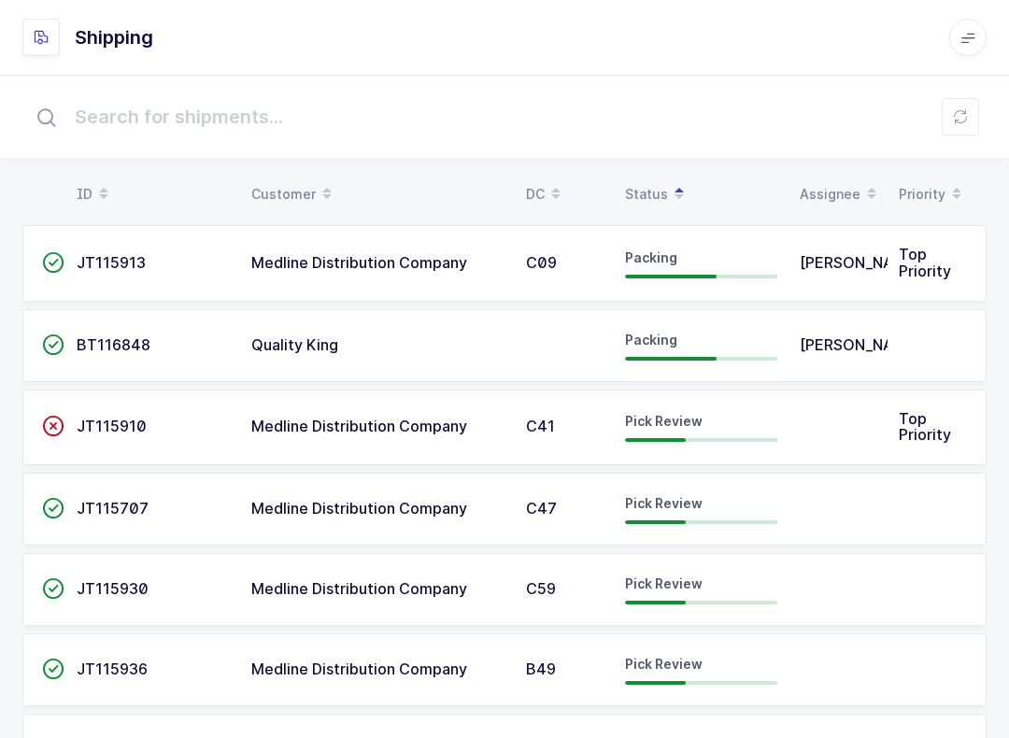
click at [981, 110] on input "text" at bounding box center [504, 117] width 964 height 60
click at [969, 123] on button at bounding box center [960, 116] width 37 height 37
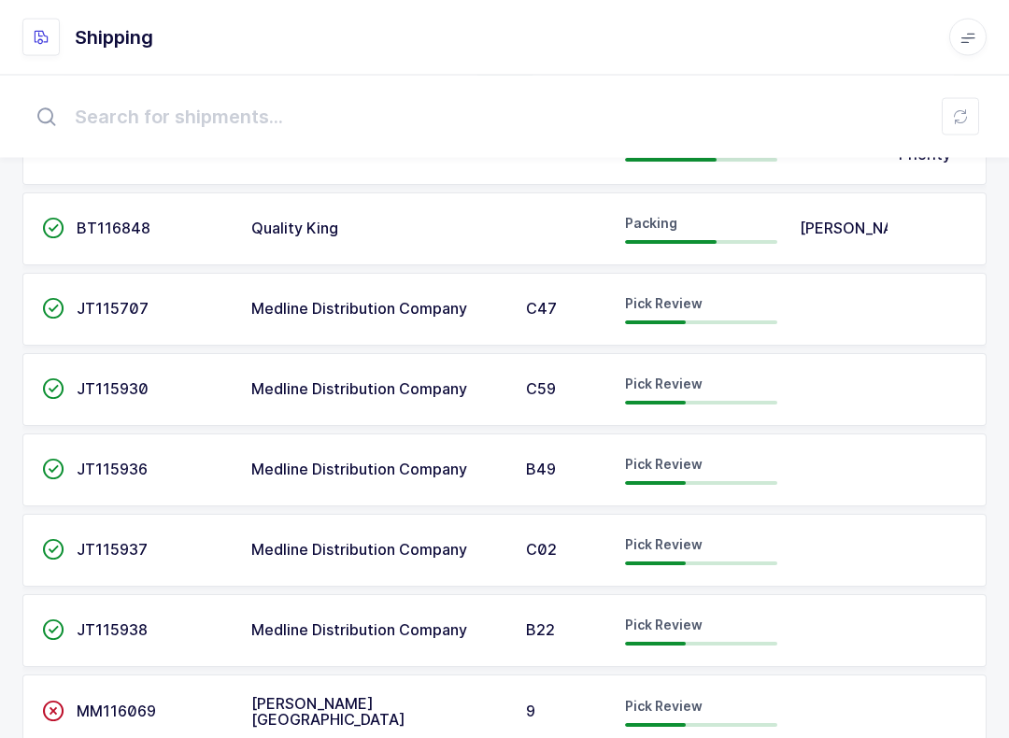
scroll to position [0, 0]
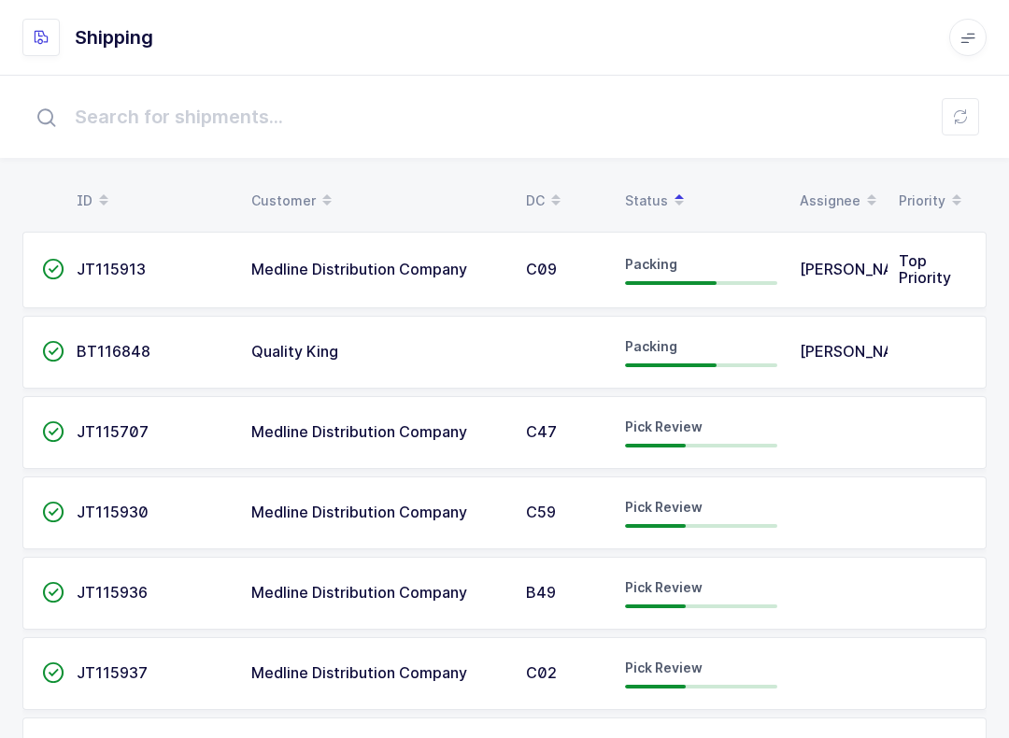
click at [111, 580] on td "JT115936" at bounding box center [152, 593] width 175 height 73
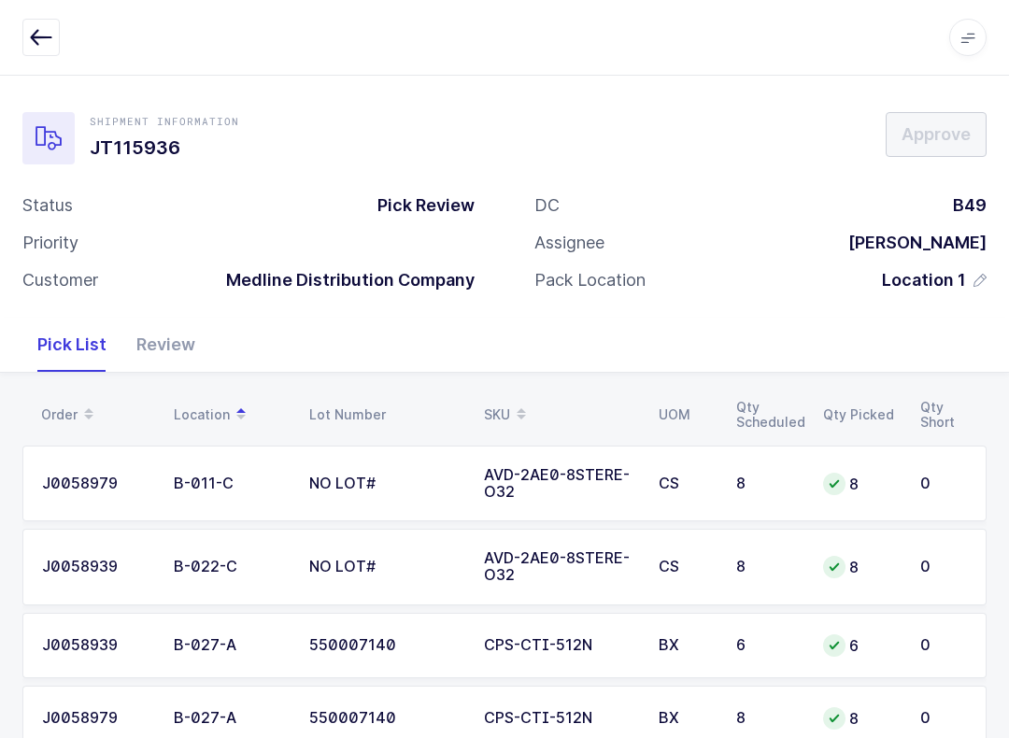
click at [147, 337] on div "Review" at bounding box center [165, 345] width 89 height 54
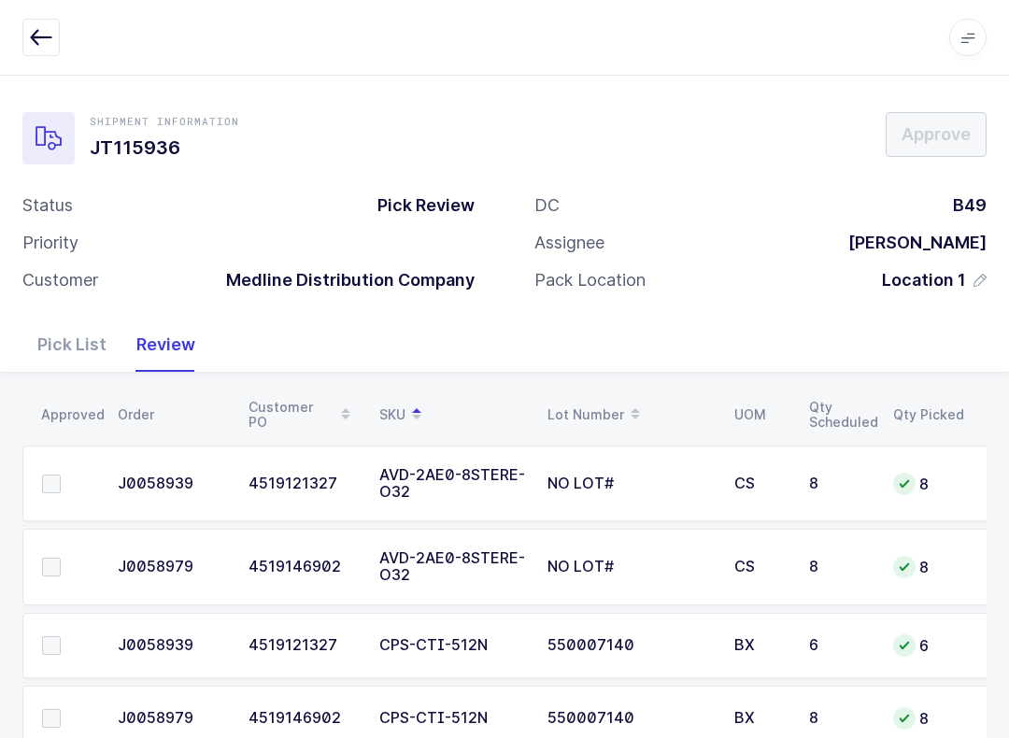
scroll to position [125, 0]
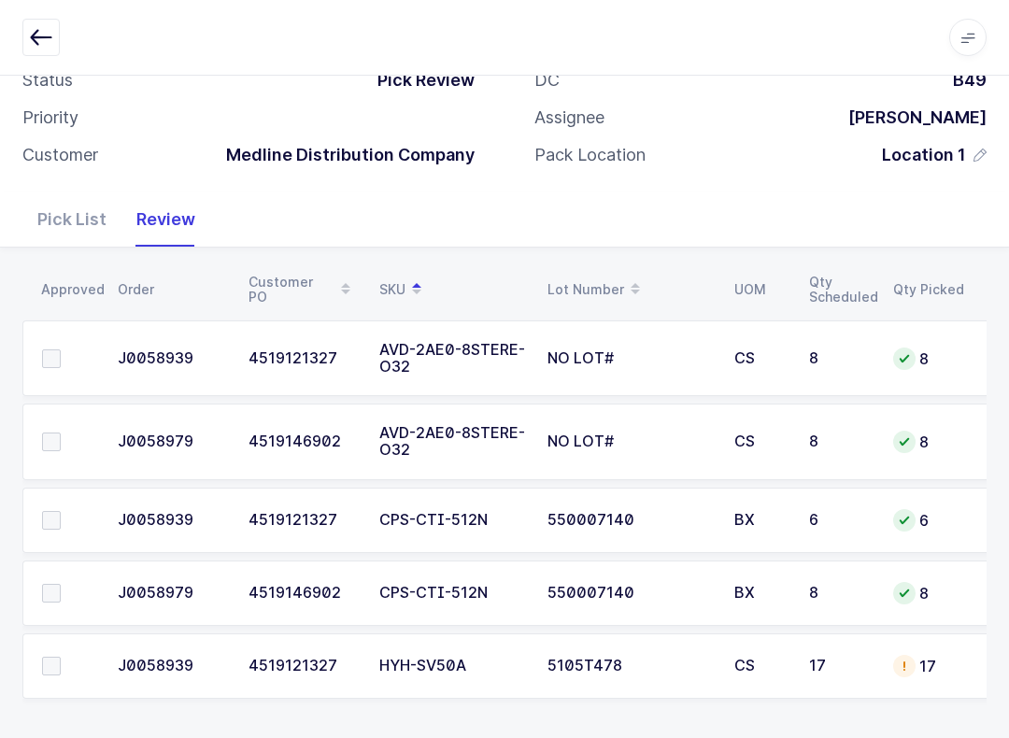
click at [75, 657] on label at bounding box center [68, 666] width 53 height 19
click at [61, 657] on input "checkbox" at bounding box center [61, 657] width 0 height 0
click at [35, 436] on td at bounding box center [64, 442] width 84 height 77
click at [51, 363] on span at bounding box center [51, 358] width 19 height 19
click at [61, 349] on input "checkbox" at bounding box center [61, 349] width 0 height 0
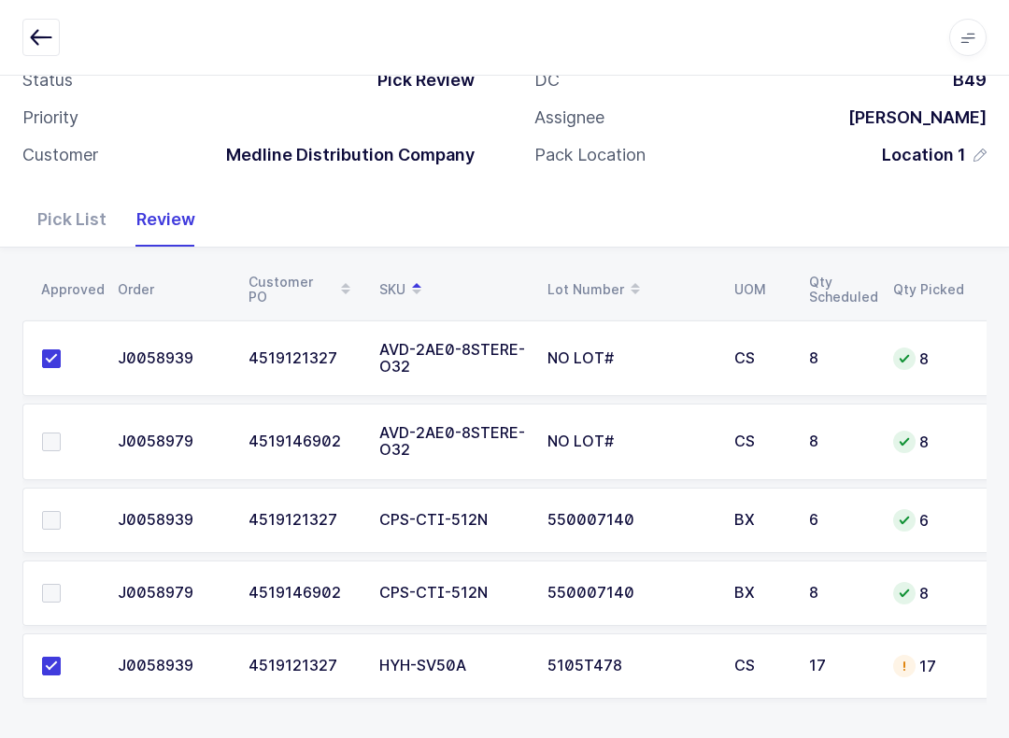
click at [62, 443] on label at bounding box center [68, 442] width 53 height 19
click at [61, 433] on input "checkbox" at bounding box center [61, 433] width 0 height 0
click at [63, 511] on label at bounding box center [68, 520] width 53 height 19
click at [61, 511] on input "checkbox" at bounding box center [61, 511] width 0 height 0
click at [64, 571] on td at bounding box center [64, 593] width 84 height 65
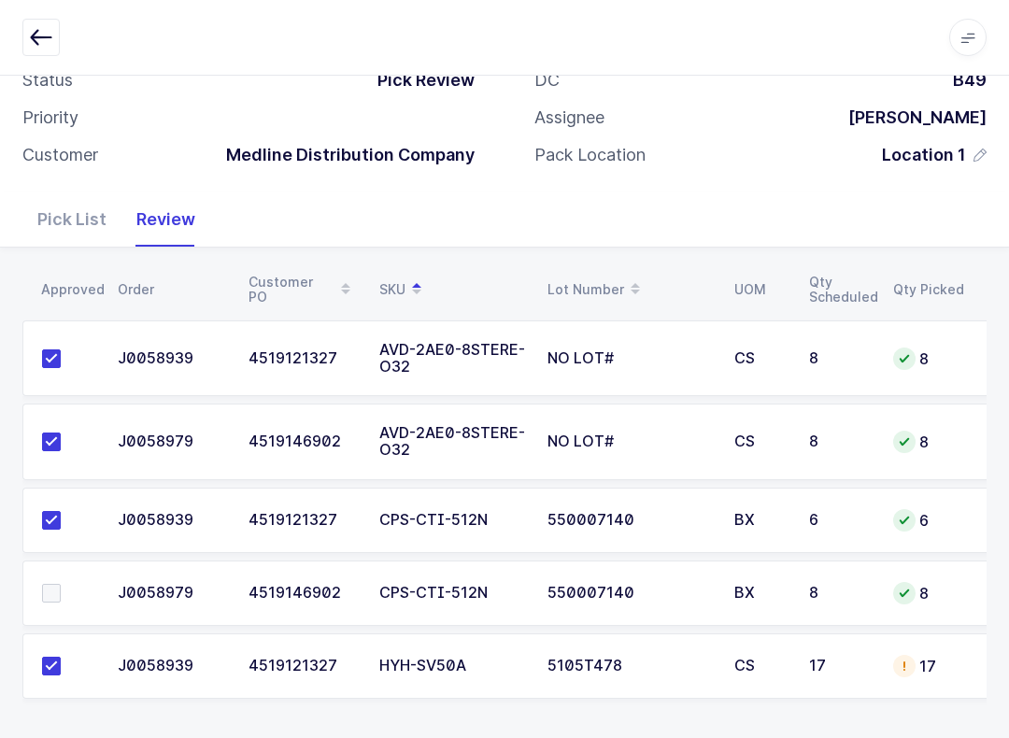
click at [73, 584] on label at bounding box center [68, 593] width 53 height 19
click at [61, 584] on input "checkbox" at bounding box center [61, 584] width 0 height 0
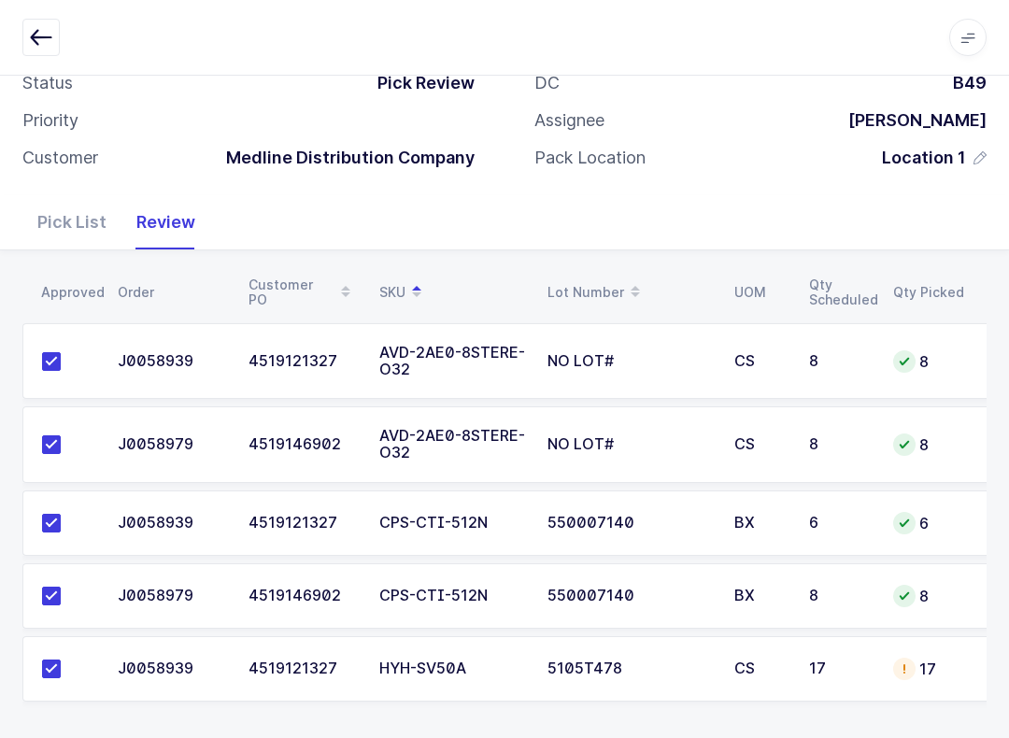
click at [77, 230] on div "Pick List" at bounding box center [71, 222] width 99 height 54
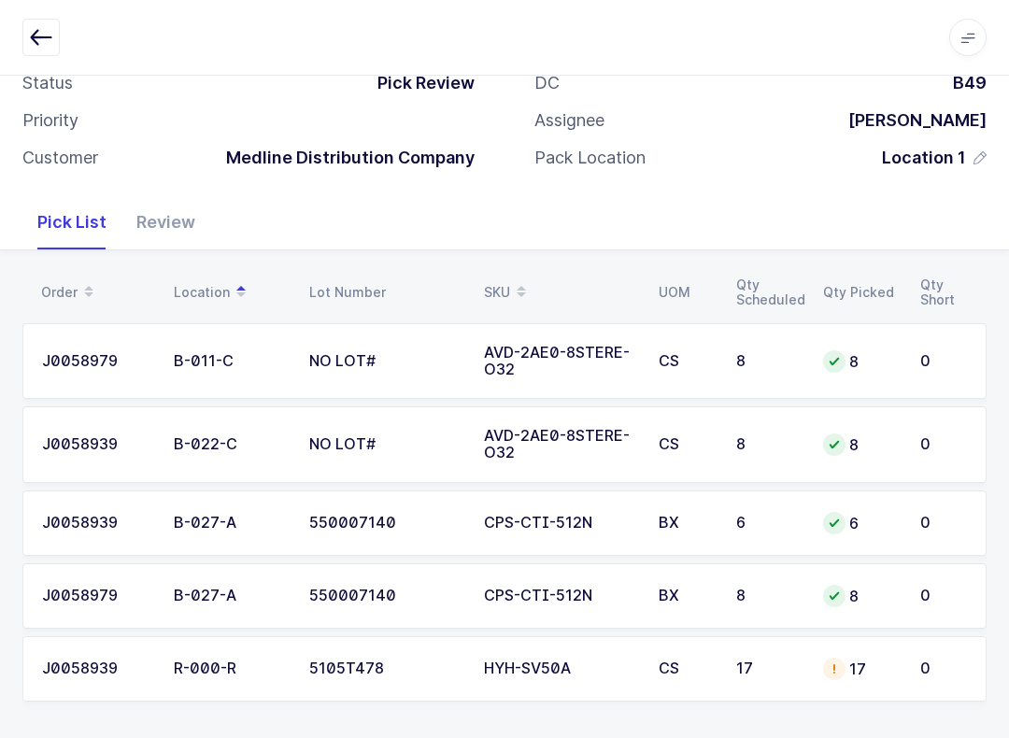
click at [783, 671] on div "17" at bounding box center [768, 669] width 64 height 17
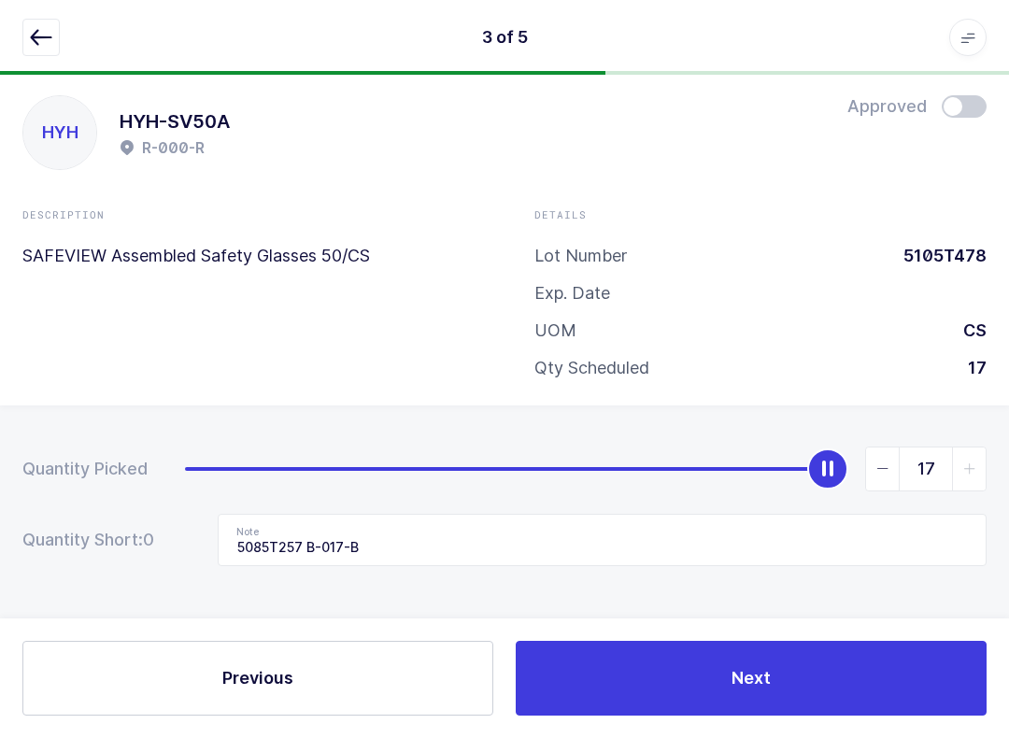
scroll to position [19, 0]
click at [41, 35] on icon "button" at bounding box center [41, 37] width 22 height 22
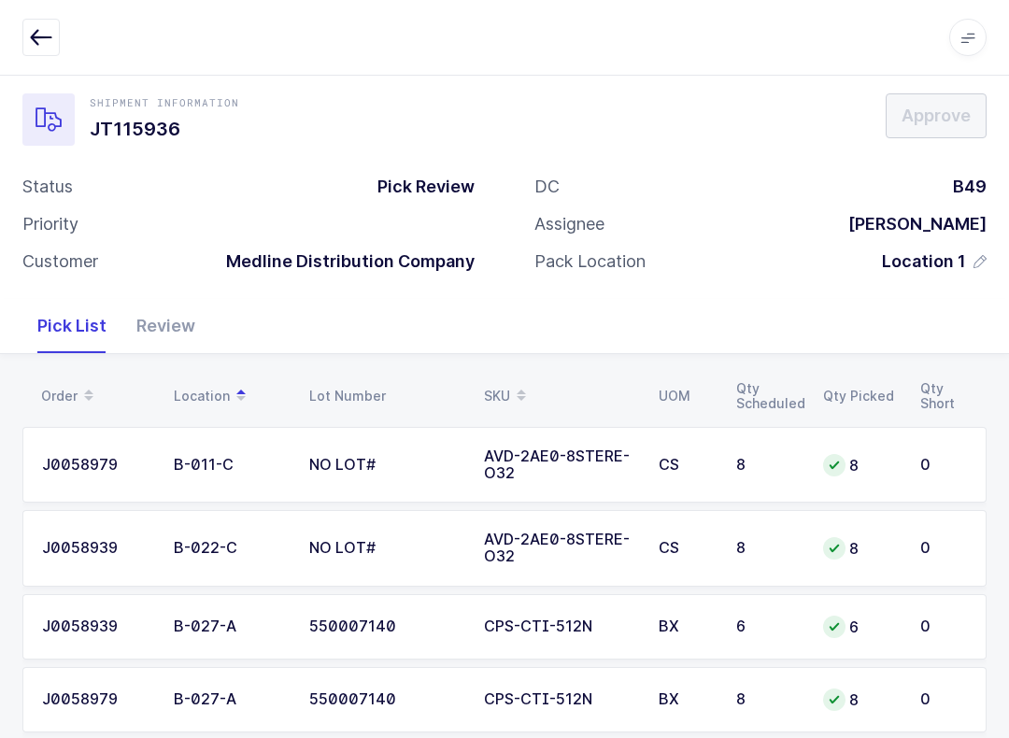
click at [46, 21] on button "button" at bounding box center [40, 37] width 37 height 37
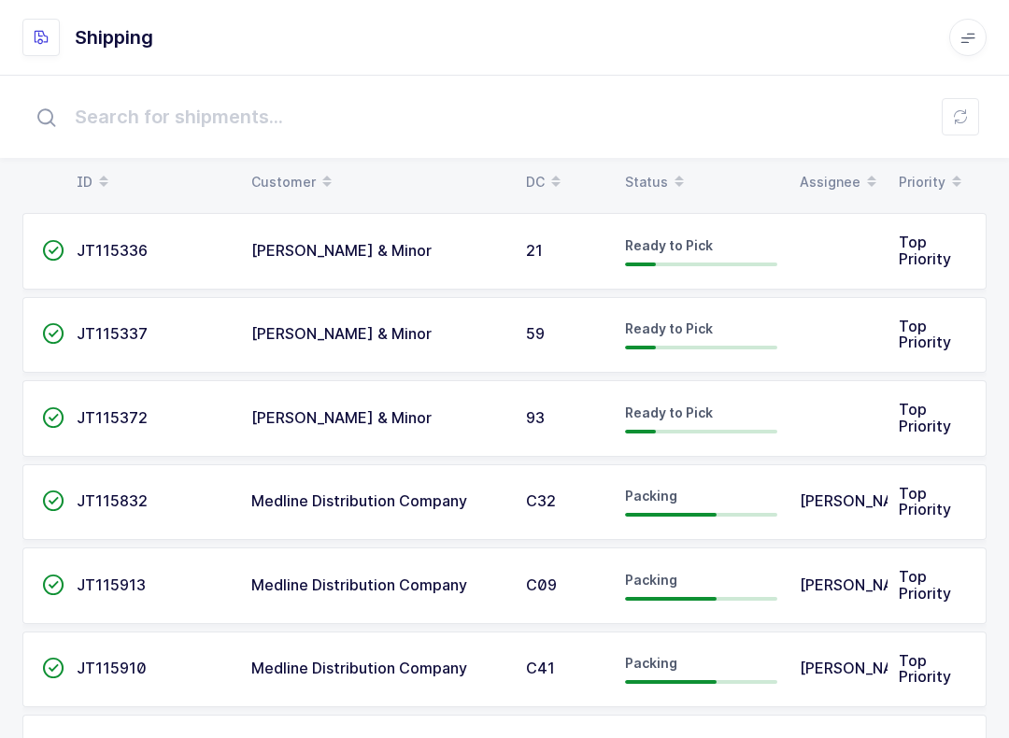
click at [954, 113] on icon at bounding box center [960, 116] width 15 height 15
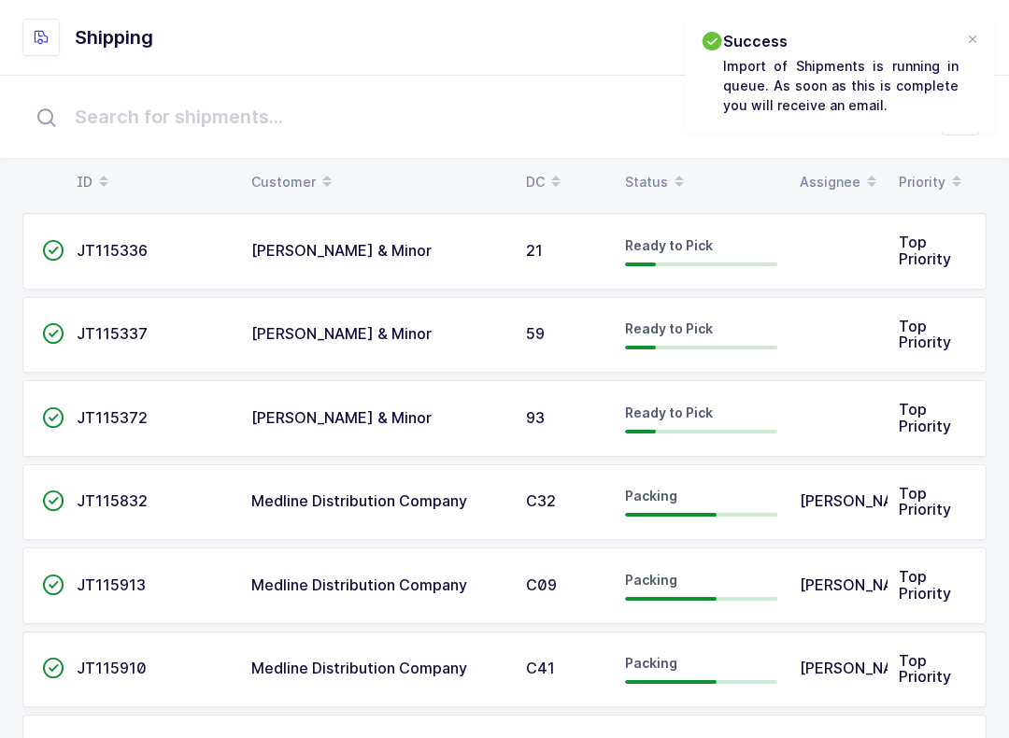
click at [978, 38] on div at bounding box center [972, 40] width 15 height 17
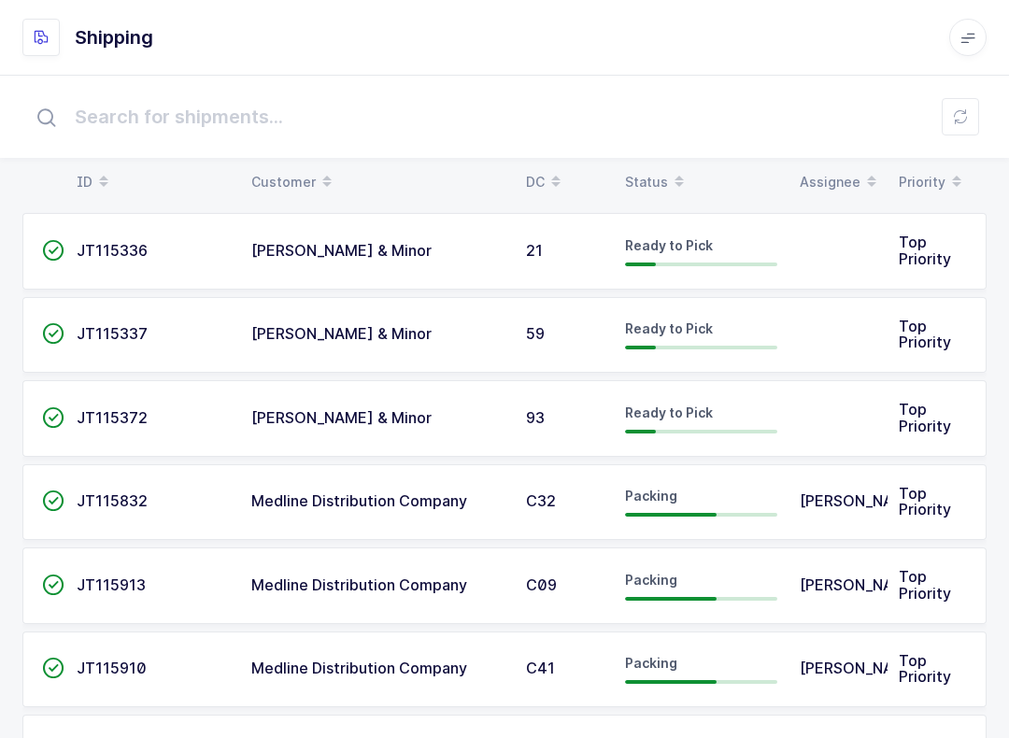
click at [972, 122] on button at bounding box center [960, 116] width 37 height 37
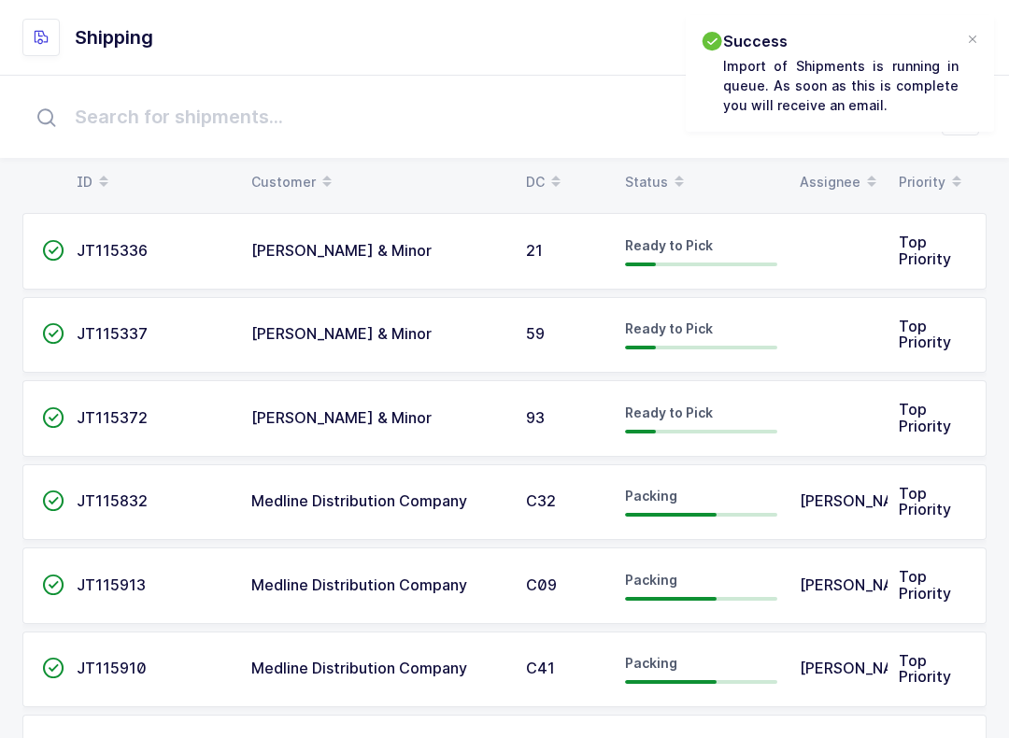
click at [980, 27] on div "Success Import of Shipments is running in queue. As soon as this is complete yo…" at bounding box center [840, 73] width 308 height 117
click at [974, 42] on div at bounding box center [972, 40] width 15 height 17
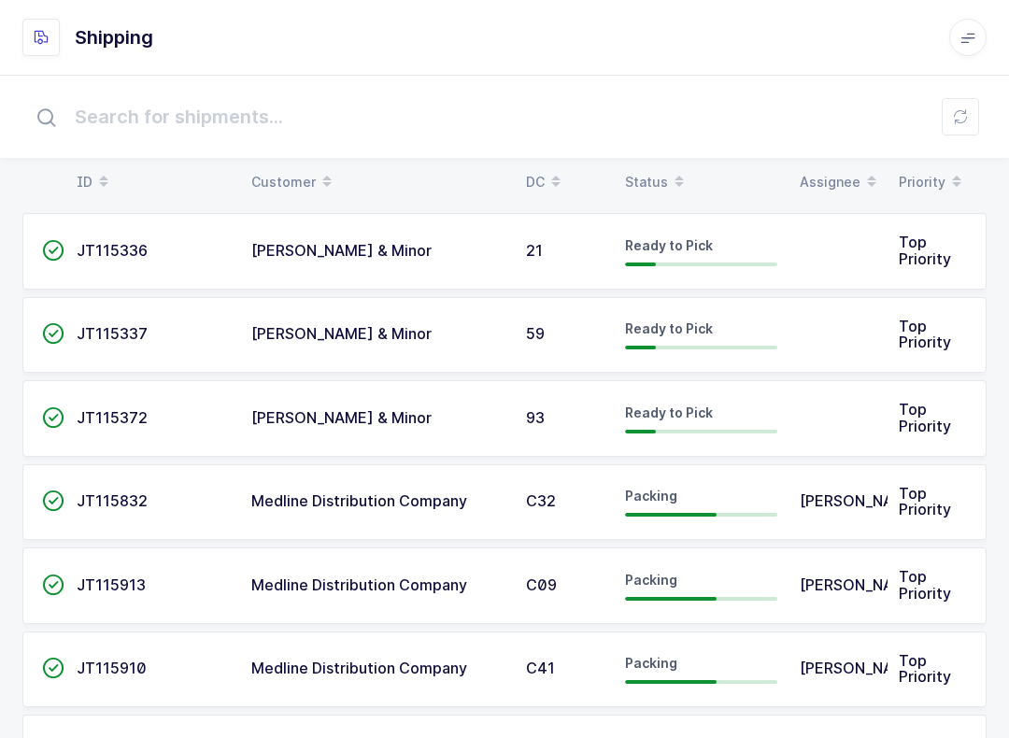
click at [677, 176] on icon at bounding box center [679, 175] width 9 height 9
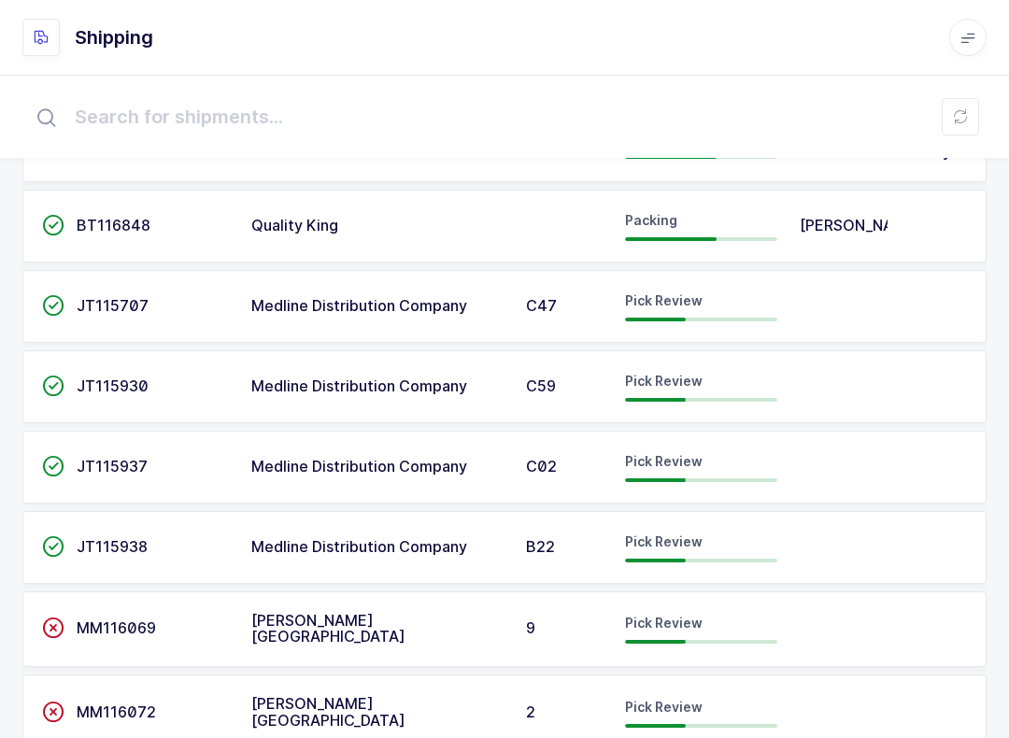
scroll to position [319, 0]
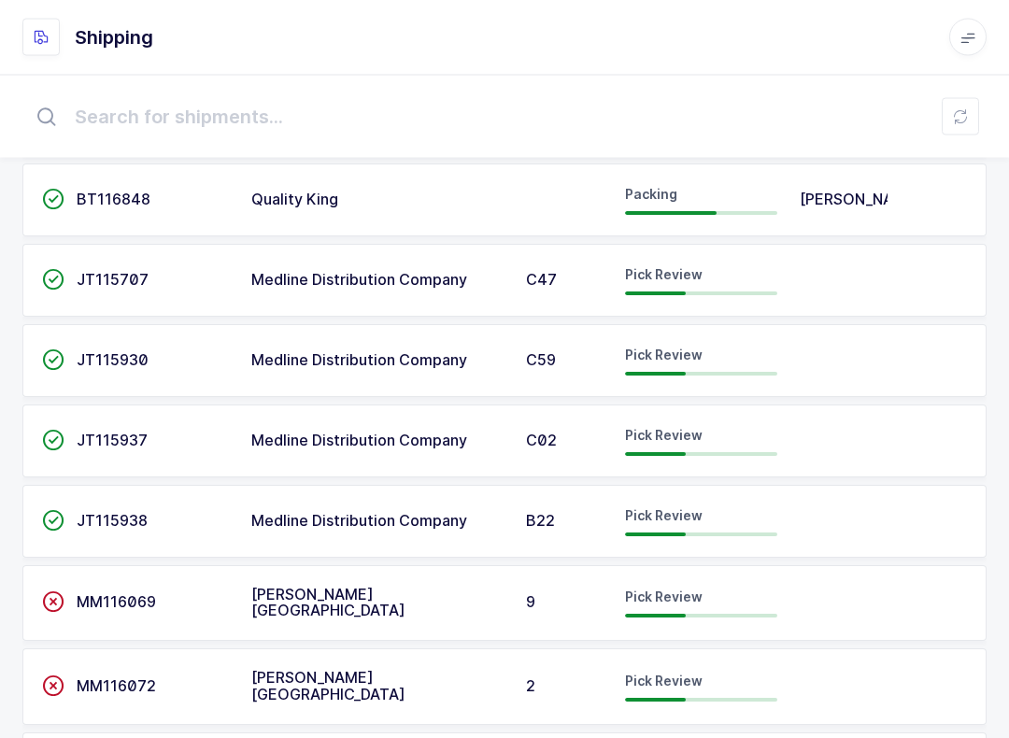
click at [107, 439] on span "JT115937" at bounding box center [112, 441] width 71 height 19
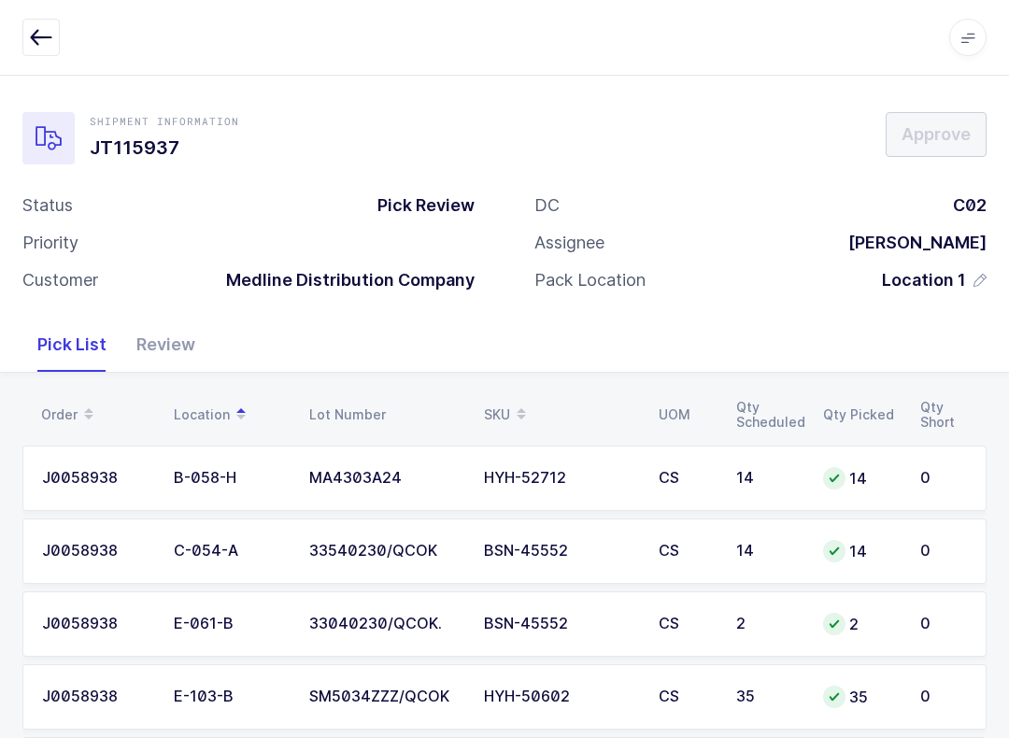
click at [171, 345] on div "Review" at bounding box center [165, 345] width 89 height 54
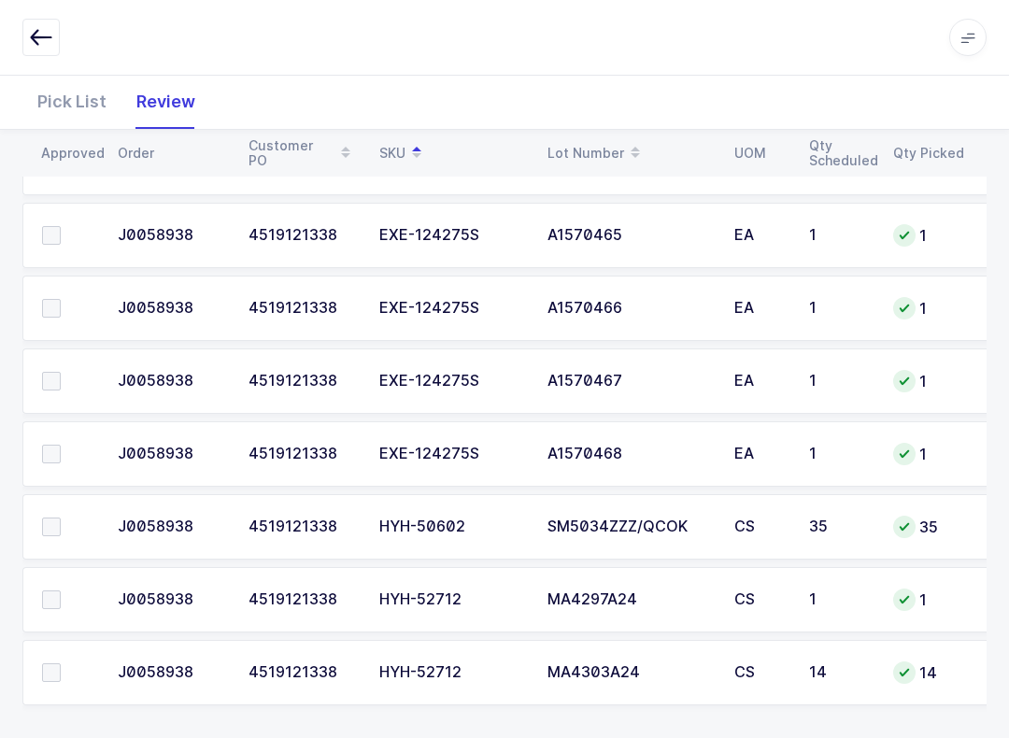
scroll to position [762, 0]
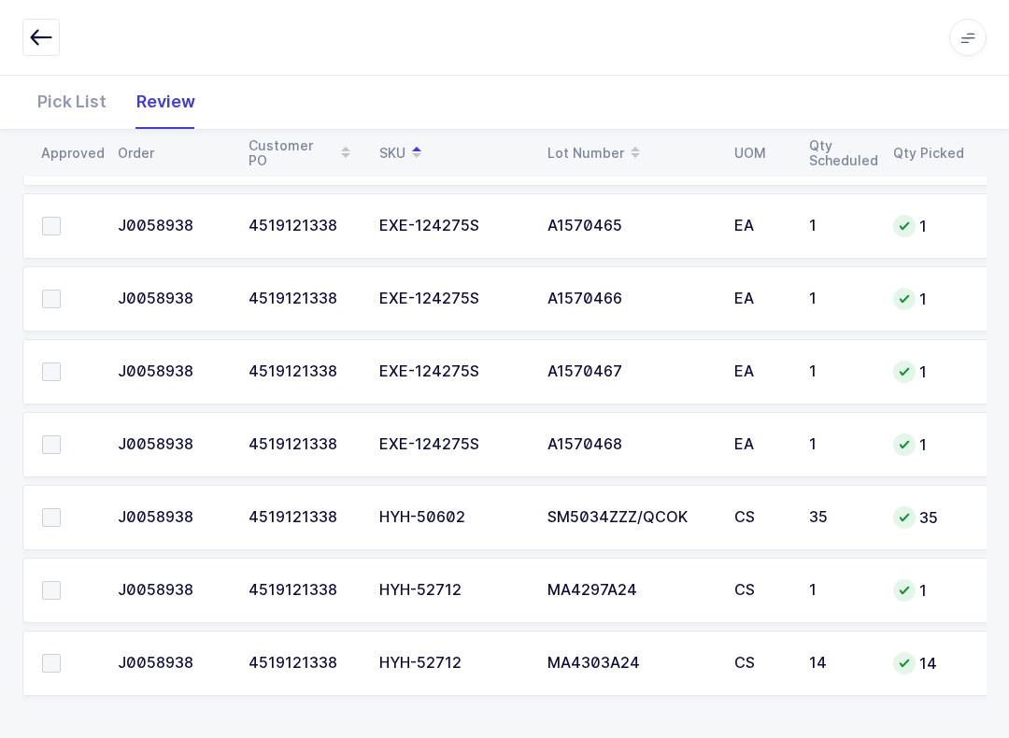
click at [78, 512] on label at bounding box center [68, 517] width 53 height 19
click at [61, 508] on input "checkbox" at bounding box center [61, 508] width 0 height 0
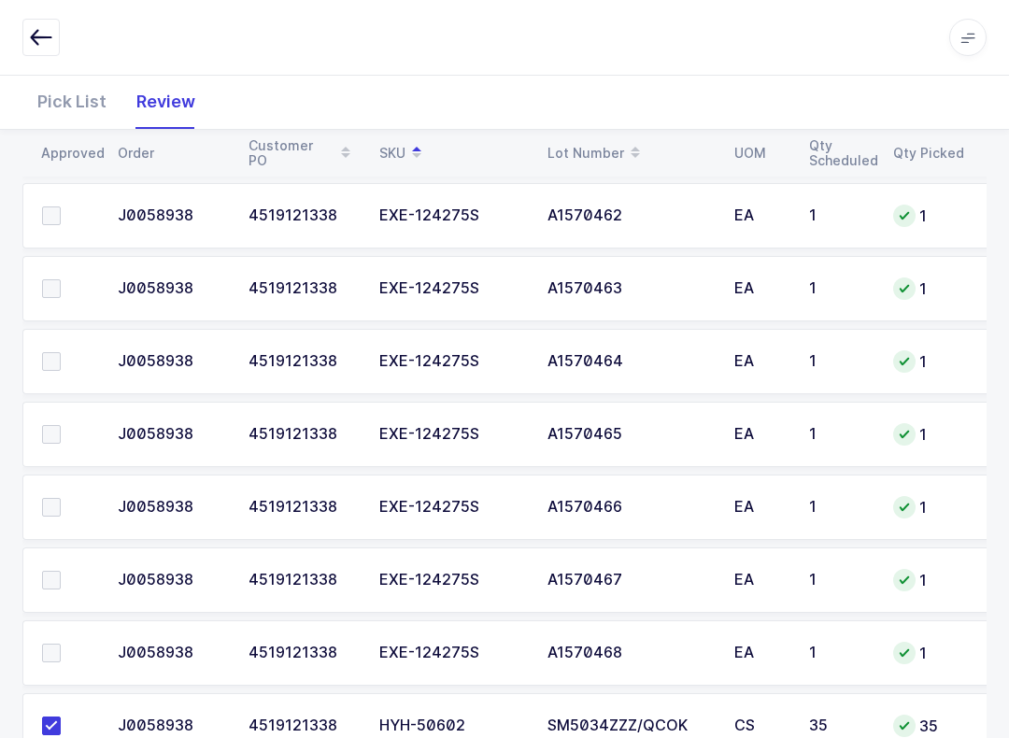
scroll to position [553, 0]
click at [62, 634] on td at bounding box center [64, 653] width 84 height 65
click at [63, 572] on label at bounding box center [68, 581] width 53 height 19
click at [61, 572] on input "checkbox" at bounding box center [61, 572] width 0 height 0
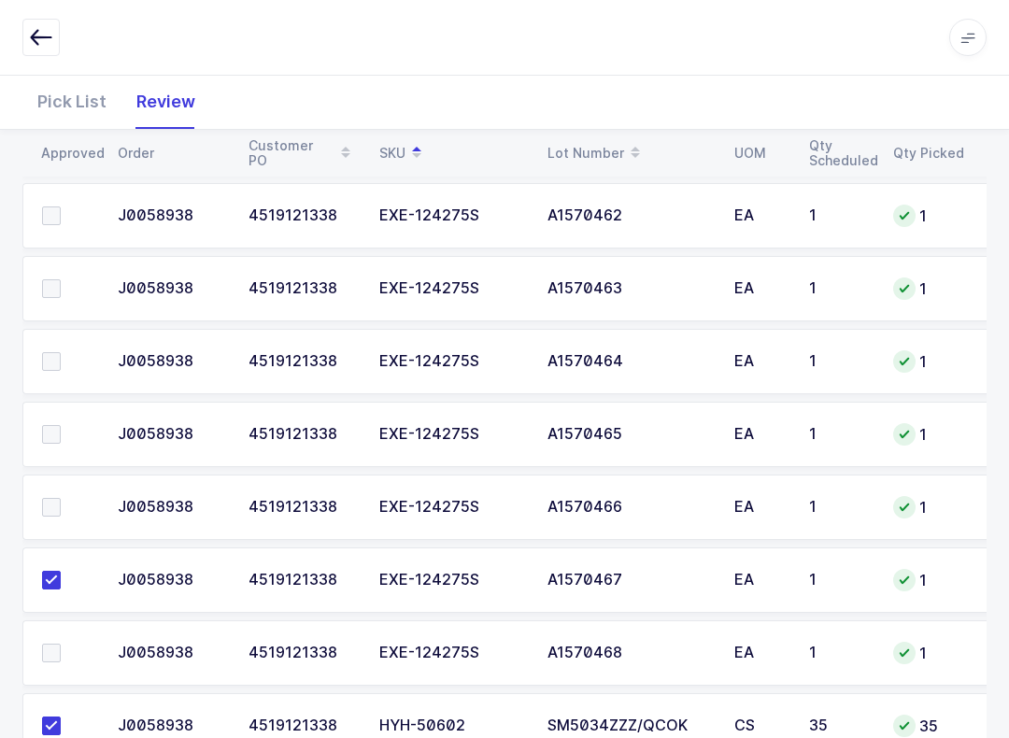
click at [64, 425] on label at bounding box center [68, 434] width 53 height 19
click at [61, 425] on input "checkbox" at bounding box center [61, 425] width 0 height 0
click at [61, 353] on label at bounding box center [68, 361] width 53 height 19
click at [61, 352] on input "checkbox" at bounding box center [61, 352] width 0 height 0
click at [66, 290] on label at bounding box center [68, 288] width 53 height 19
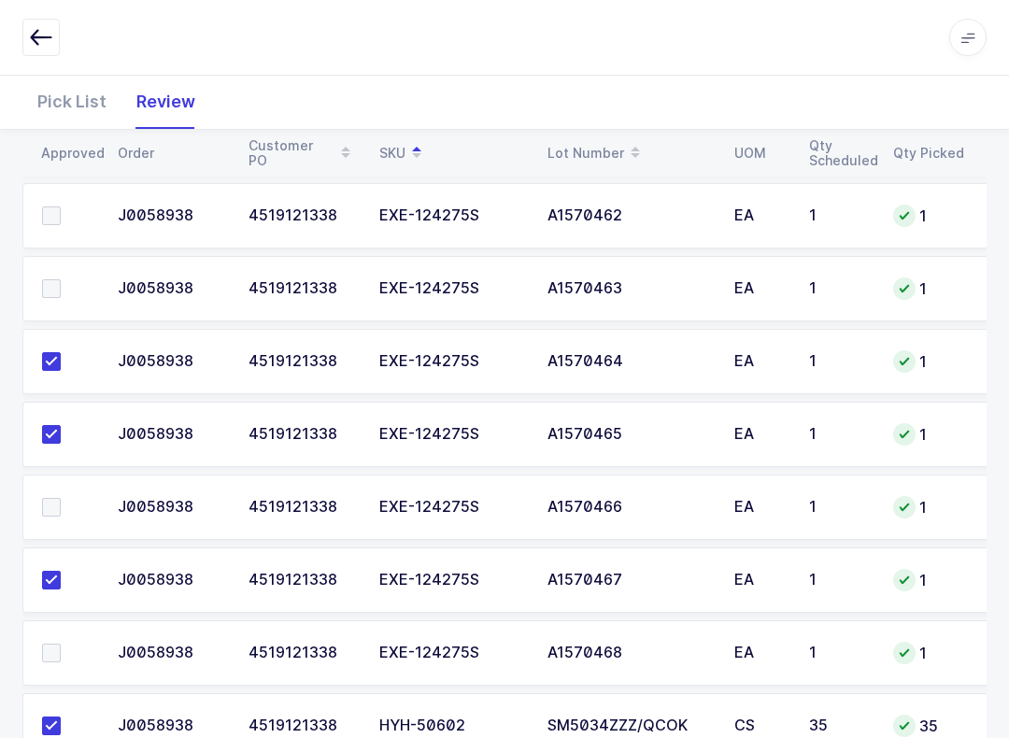
click at [61, 279] on input "checkbox" at bounding box center [61, 279] width 0 height 0
click at [64, 207] on label at bounding box center [68, 215] width 53 height 19
click at [61, 206] on input "checkbox" at bounding box center [61, 206] width 0 height 0
click at [57, 511] on span at bounding box center [51, 507] width 19 height 19
click at [61, 498] on input "checkbox" at bounding box center [61, 498] width 0 height 0
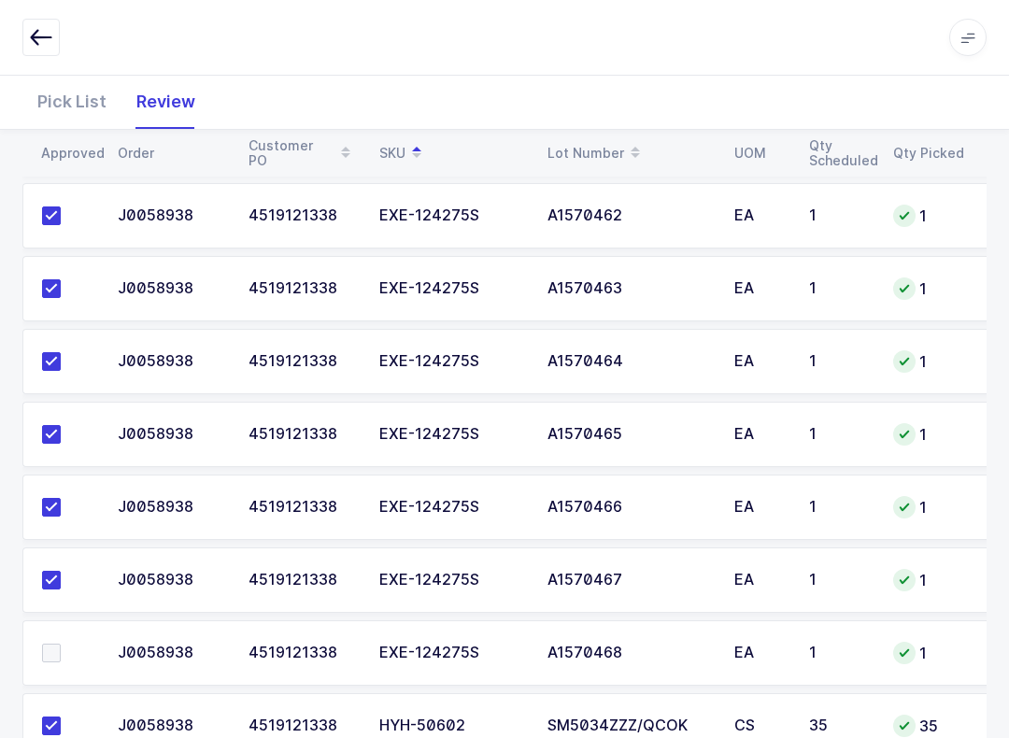
click at [71, 644] on label at bounding box center [68, 653] width 53 height 19
click at [61, 644] on input "checkbox" at bounding box center [61, 644] width 0 height 0
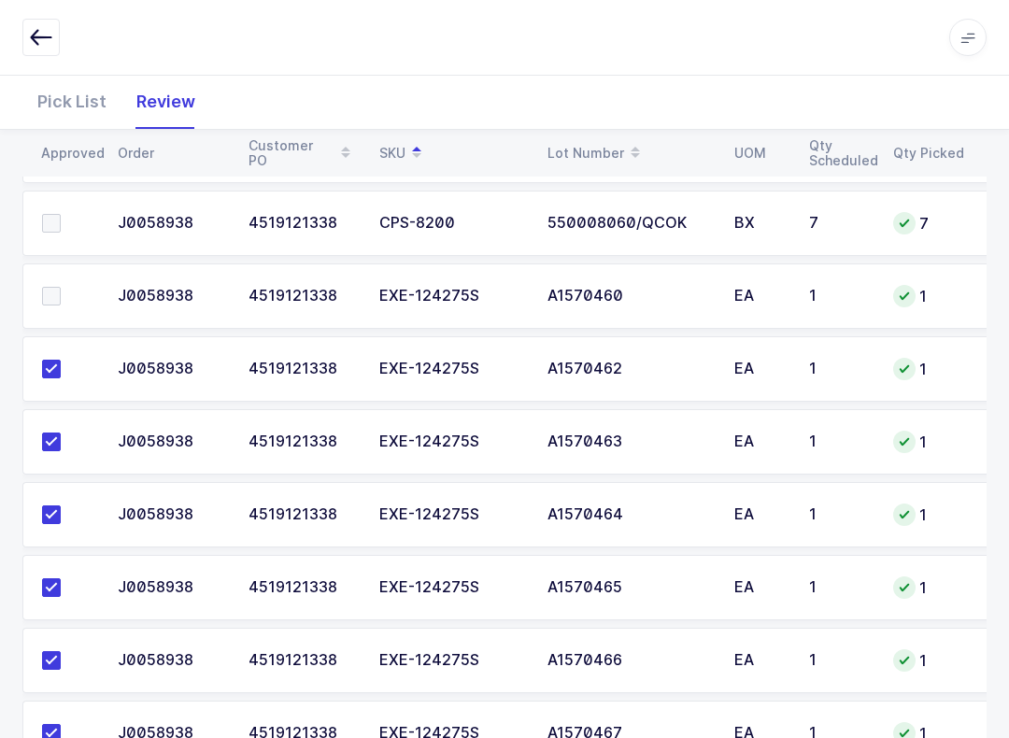
scroll to position [403, 0]
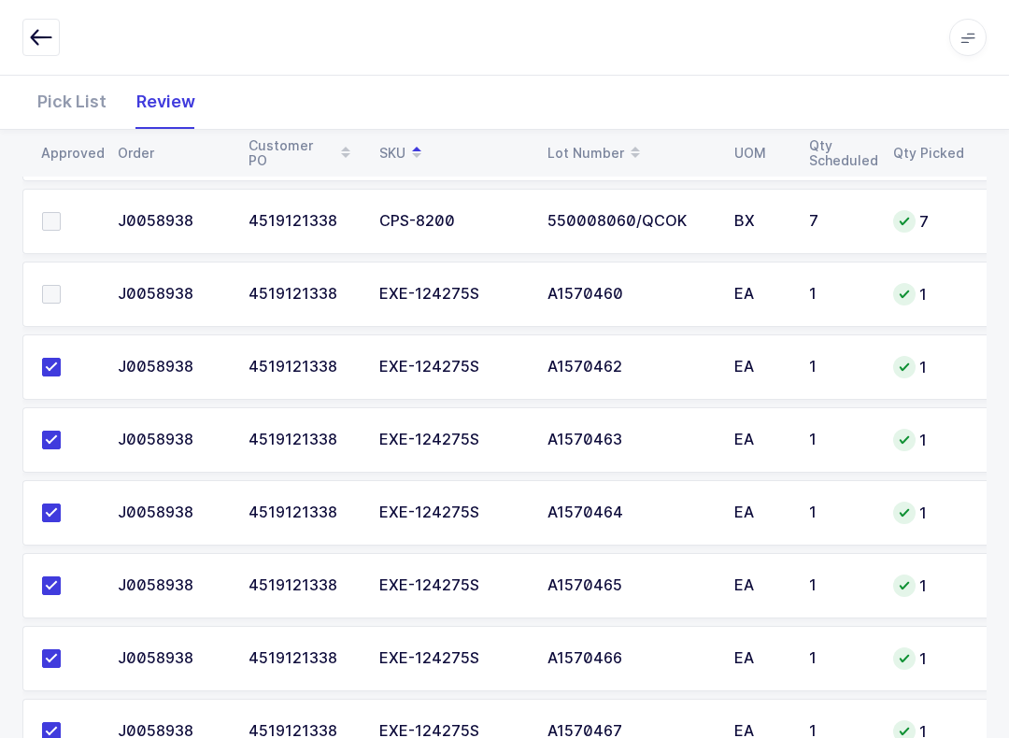
click at [43, 285] on span at bounding box center [51, 294] width 19 height 19
click at [61, 285] on input "checkbox" at bounding box center [61, 285] width 0 height 0
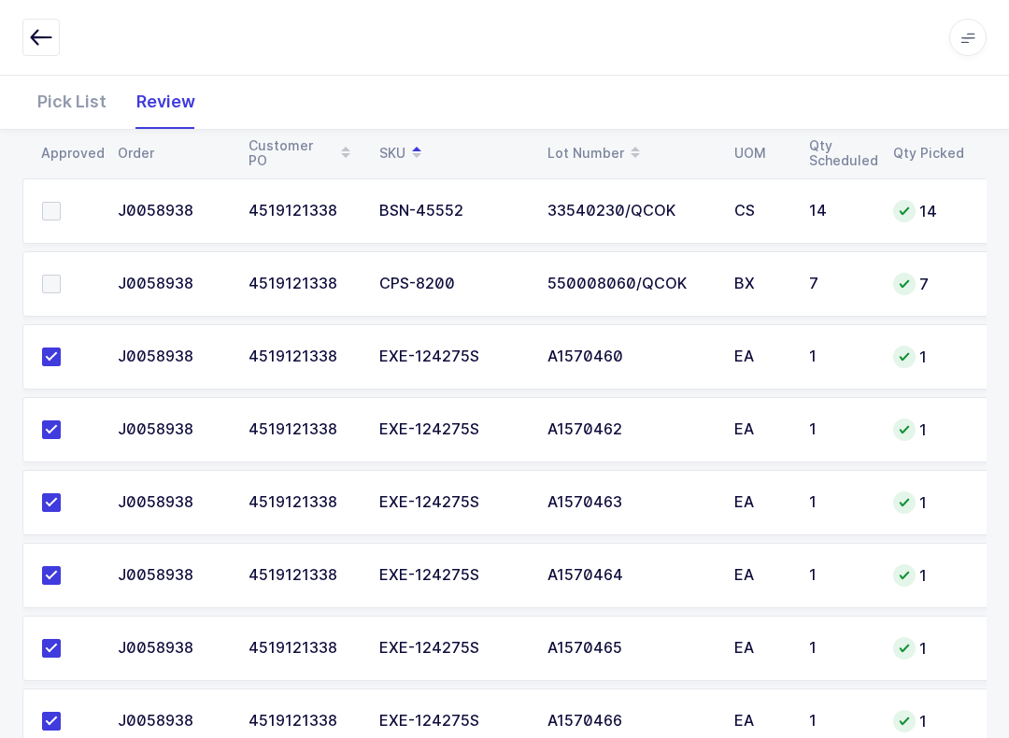
scroll to position [339, 0]
click at [69, 289] on label at bounding box center [68, 285] width 53 height 19
click at [61, 276] on input "checkbox" at bounding box center [61, 276] width 0 height 0
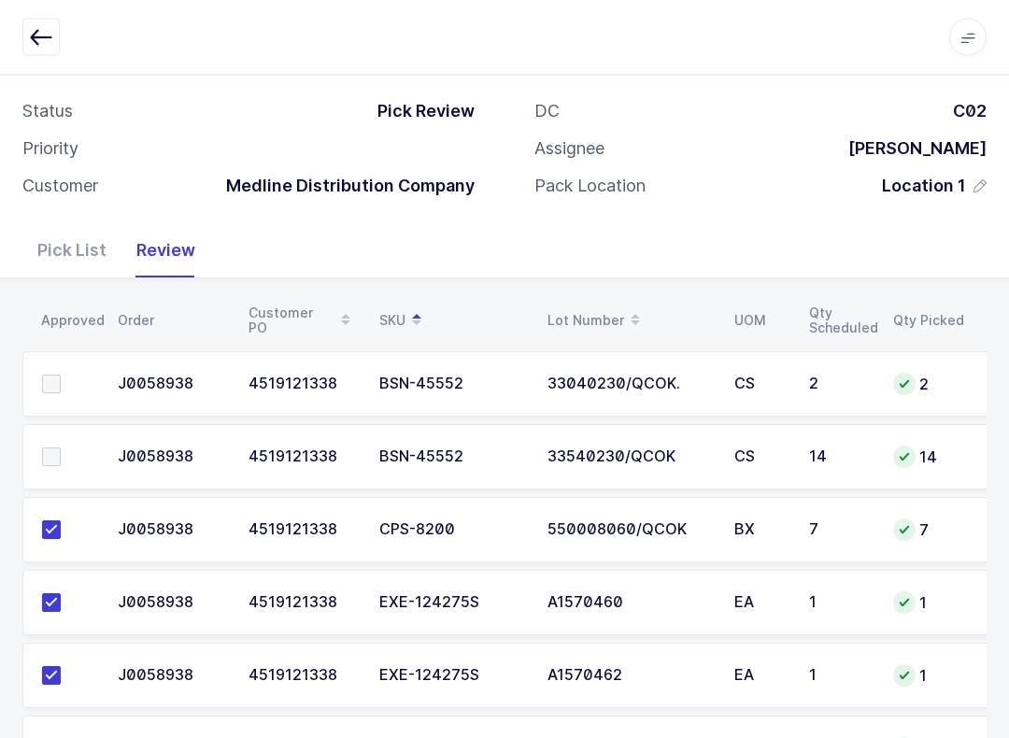
scroll to position [38, 0]
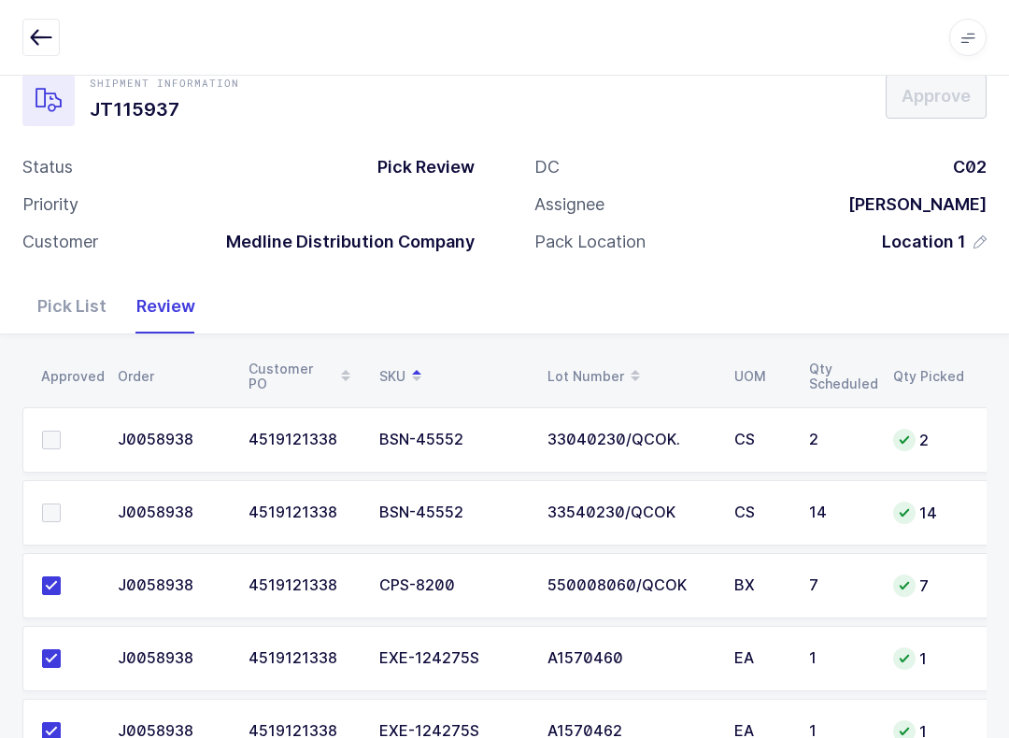
click at [58, 443] on span at bounding box center [51, 440] width 19 height 19
click at [61, 431] on input "checkbox" at bounding box center [61, 431] width 0 height 0
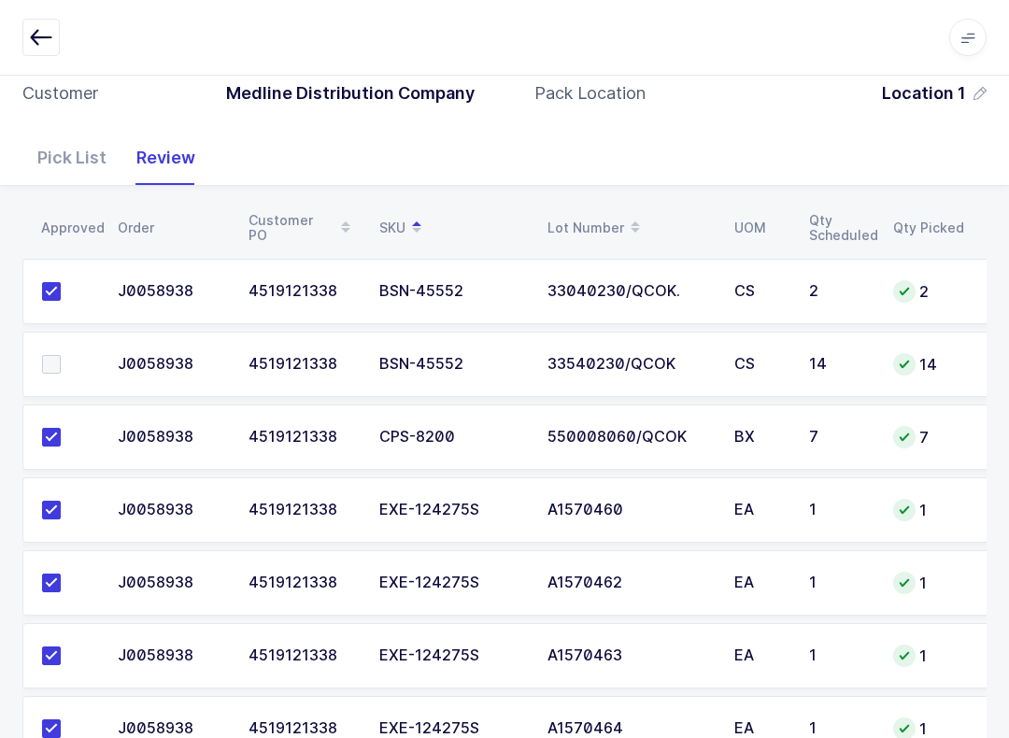
scroll to position [195, 0]
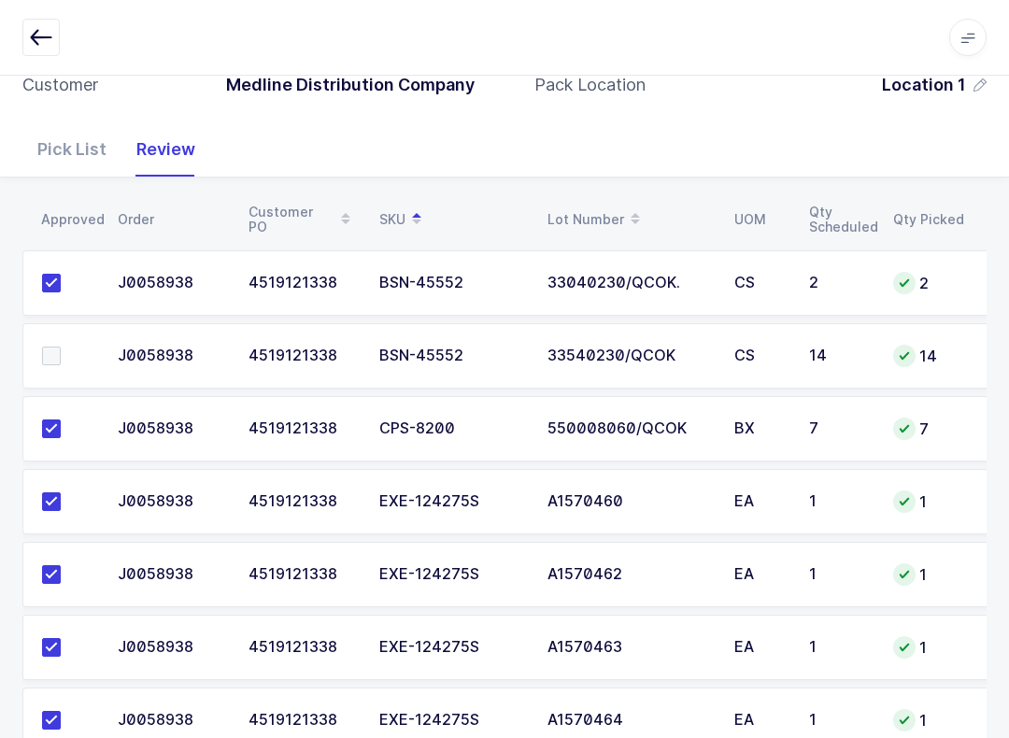
click at [43, 361] on span at bounding box center [51, 356] width 19 height 19
click at [61, 347] on input "checkbox" at bounding box center [61, 347] width 0 height 0
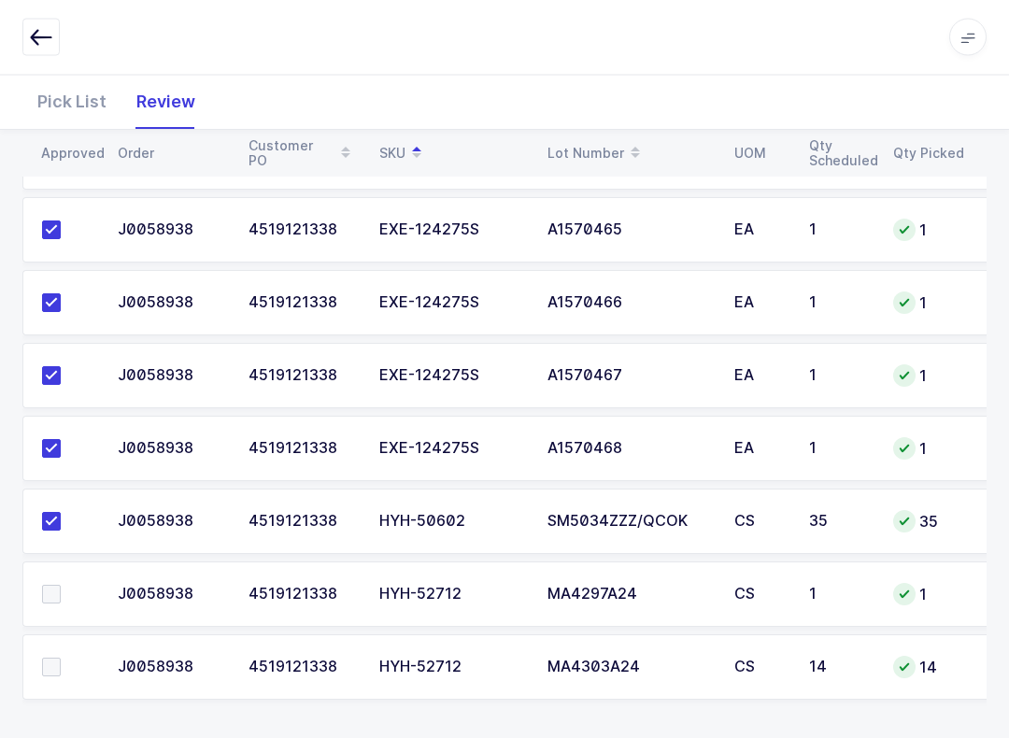
scroll to position [762, 0]
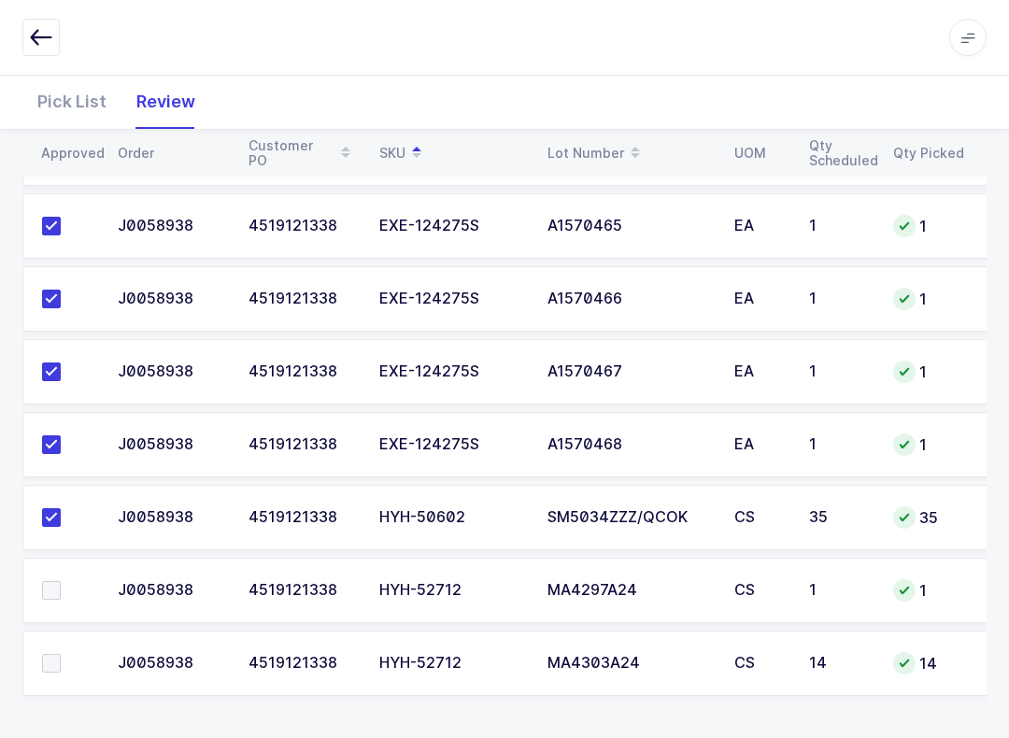
click at [852, 696] on div "Approved Order Customer PO SKU Lot Number UOM Qty Scheduled Qty Picked Qty Shor…" at bounding box center [504, 175] width 1009 height 1131
click at [77, 99] on div "Pick List" at bounding box center [71, 102] width 99 height 54
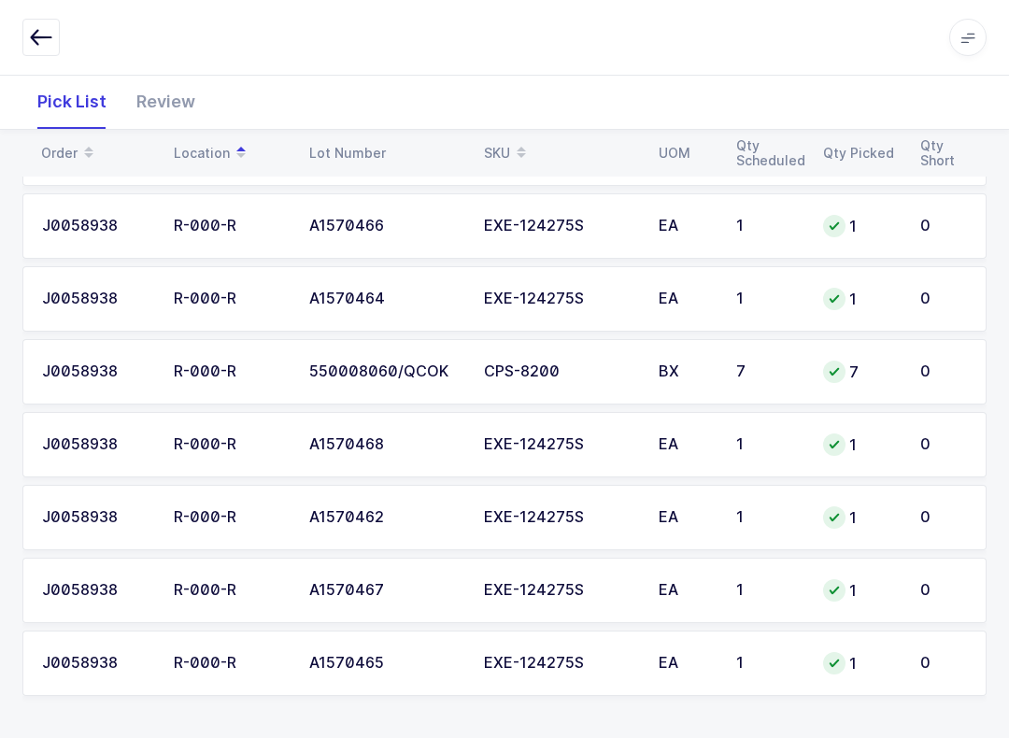
click at [522, 144] on icon at bounding box center [521, 146] width 9 height 9
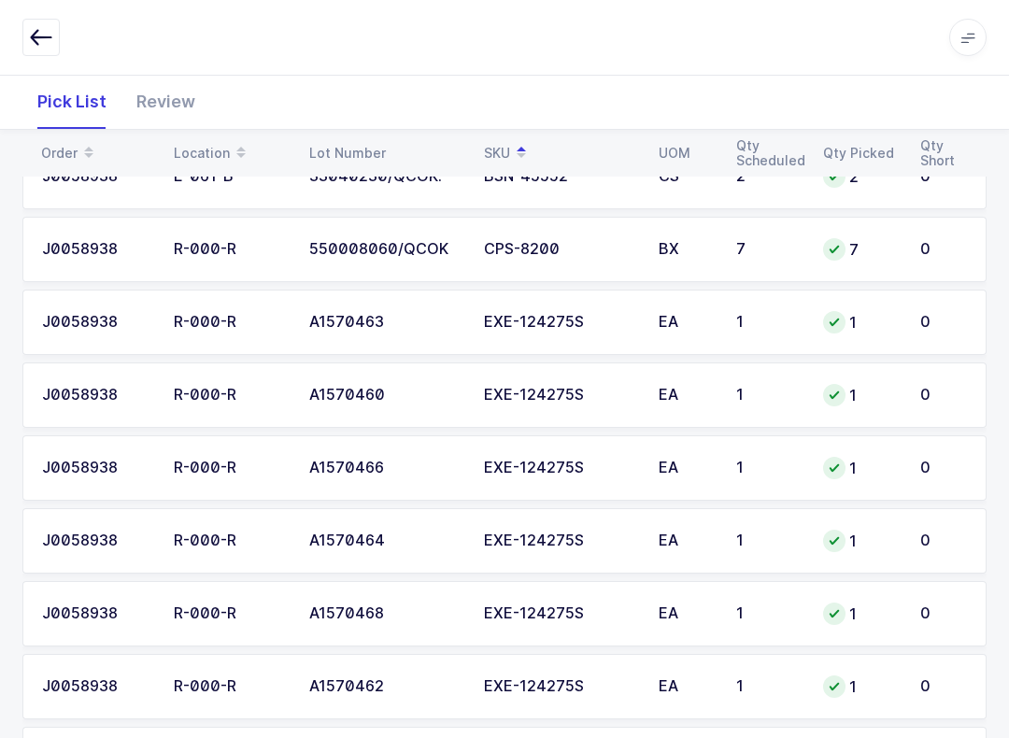
scroll to position [0, 0]
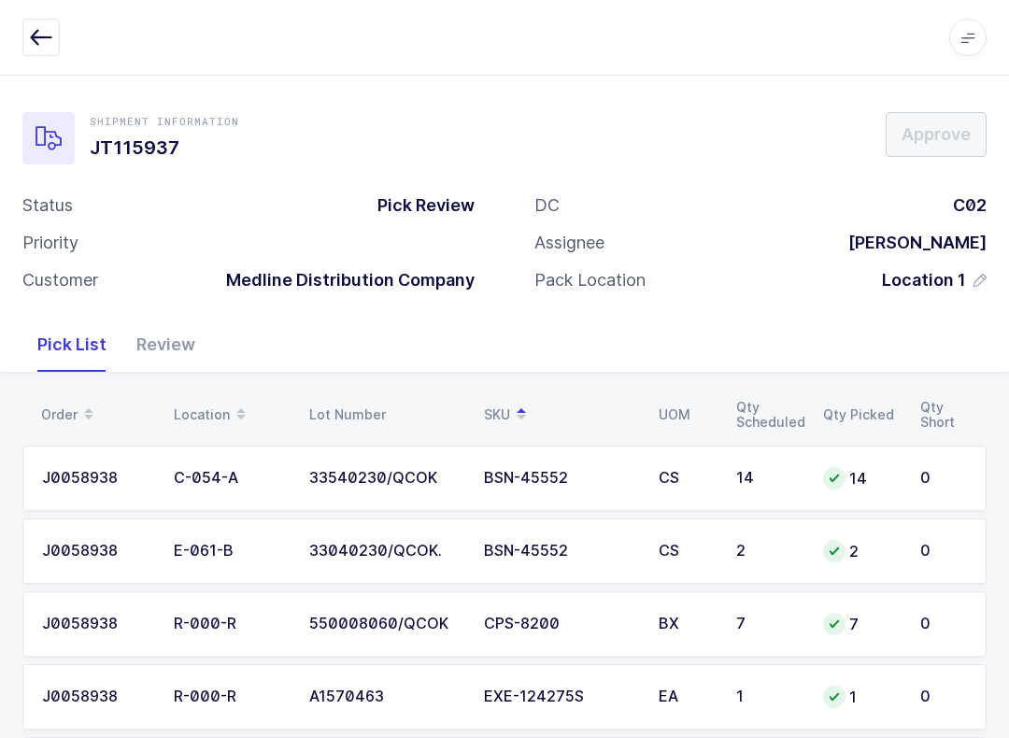
click at [964, 2] on div "Apps Core [GEOGRAPHIC_DATA] Admin Mission Control Purchasing [PERSON_NAME] Logo…" at bounding box center [504, 38] width 1009 height 76
click at [177, 347] on div "Review" at bounding box center [165, 345] width 89 height 54
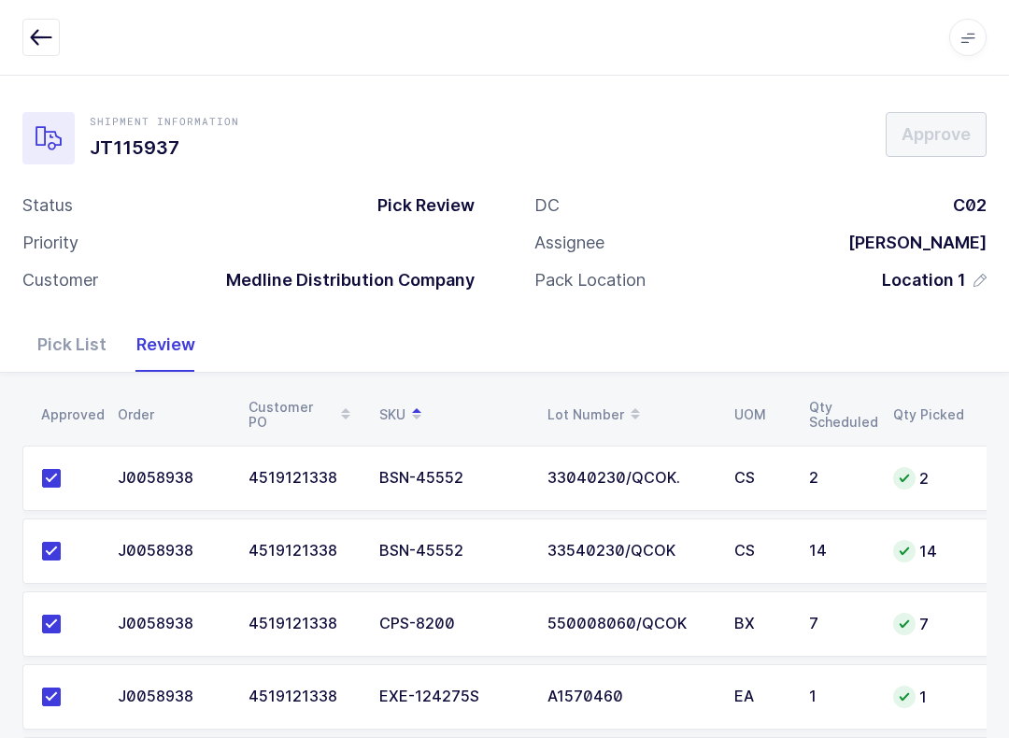
click at [42, 34] on icon "button" at bounding box center [41, 37] width 22 height 22
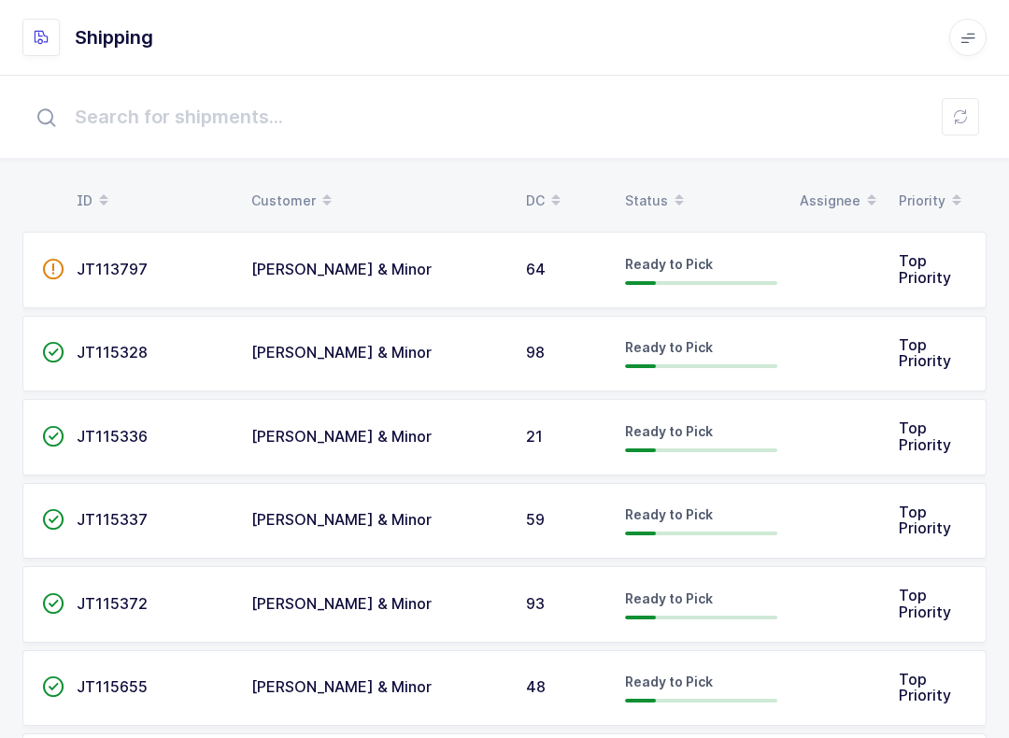
click at [973, 113] on button at bounding box center [960, 116] width 37 height 37
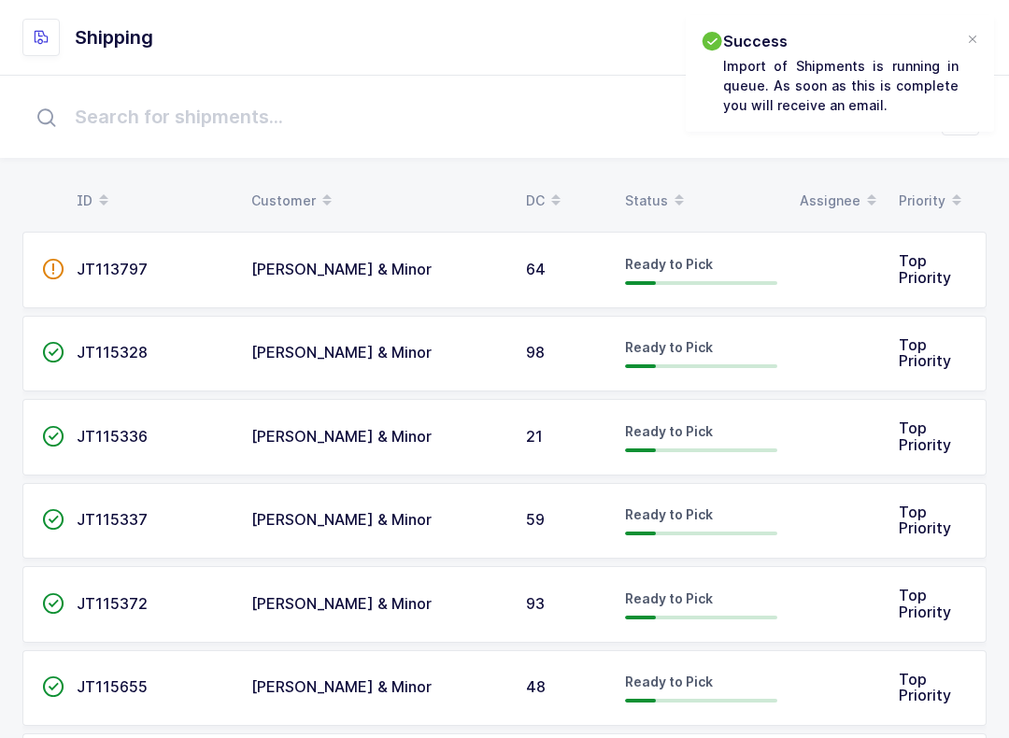
click at [658, 189] on div "Status" at bounding box center [701, 201] width 152 height 32
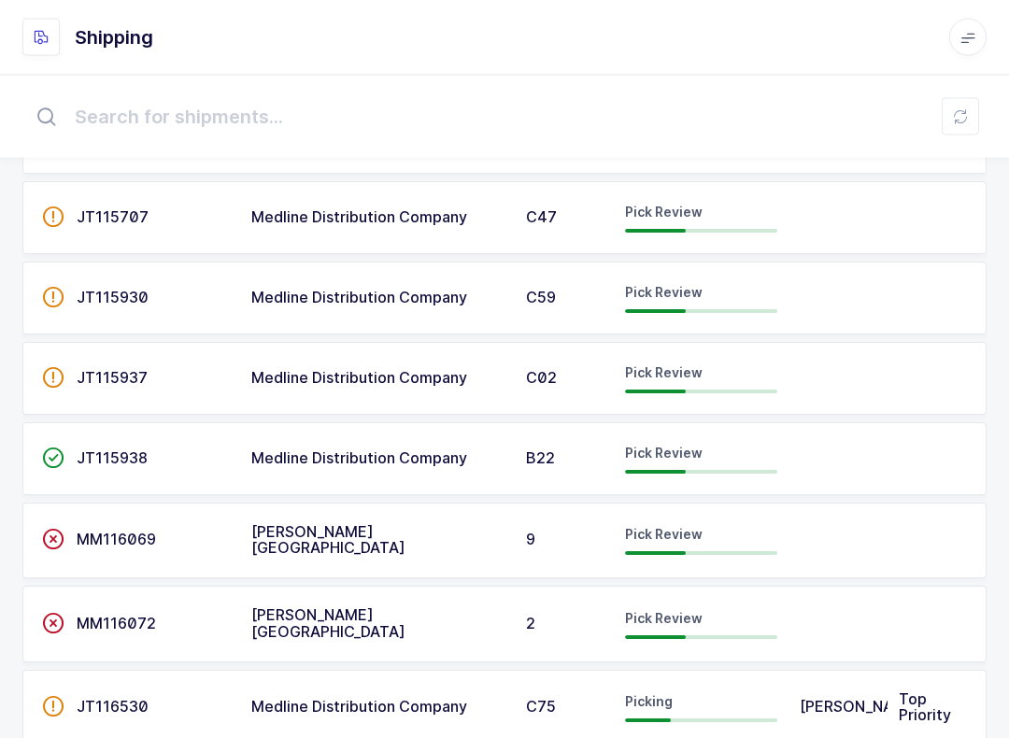
scroll to position [382, 0]
click at [667, 213] on span "Pick Review" at bounding box center [664, 212] width 78 height 16
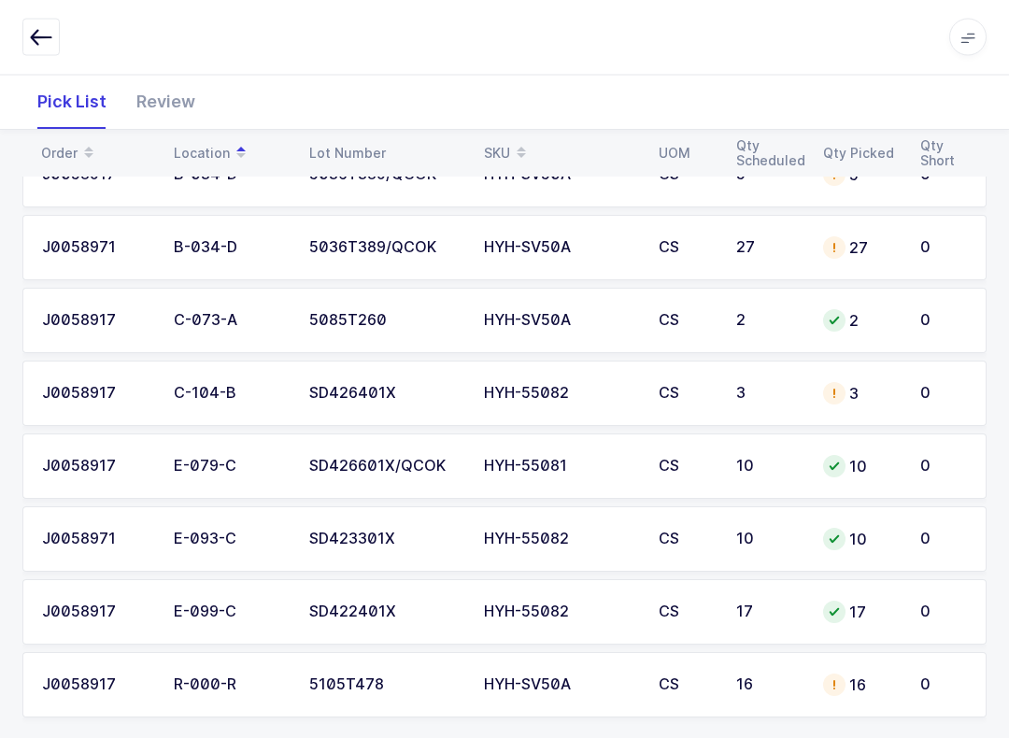
scroll to position [325, 0]
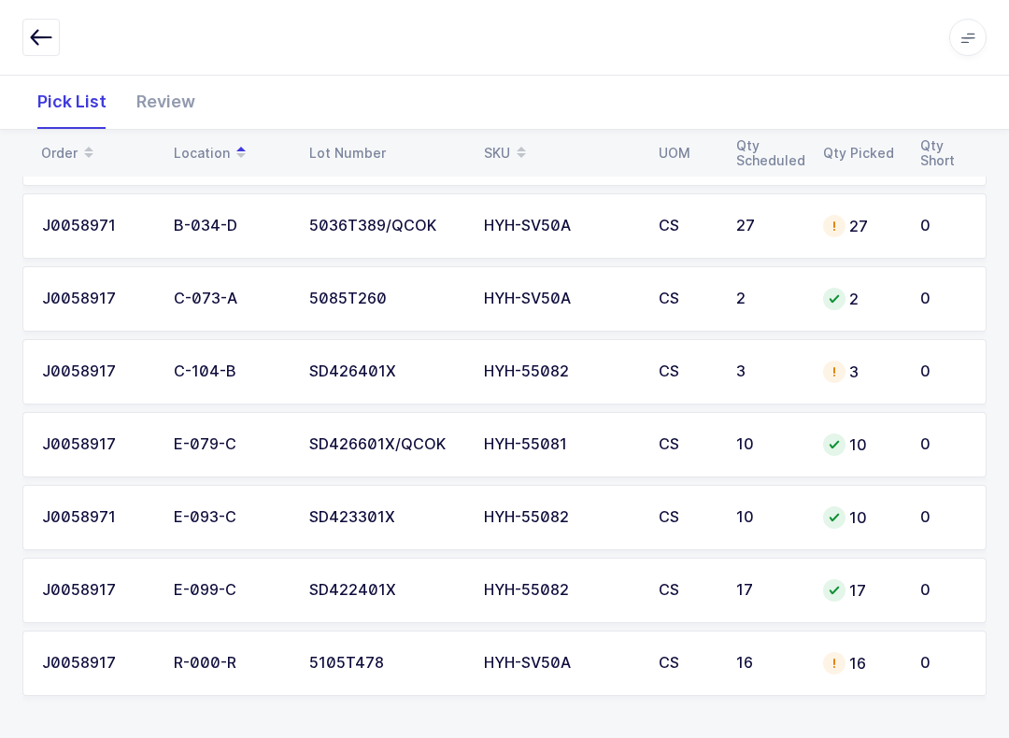
click at [185, 103] on div "Review" at bounding box center [165, 102] width 89 height 54
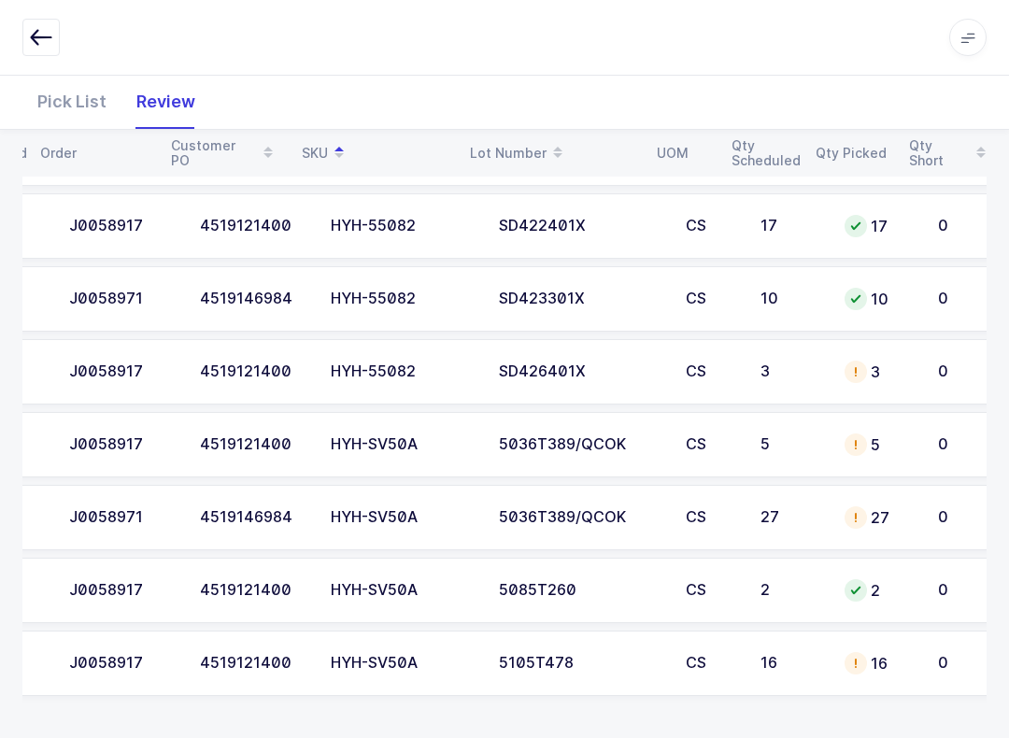
scroll to position [0, 127]
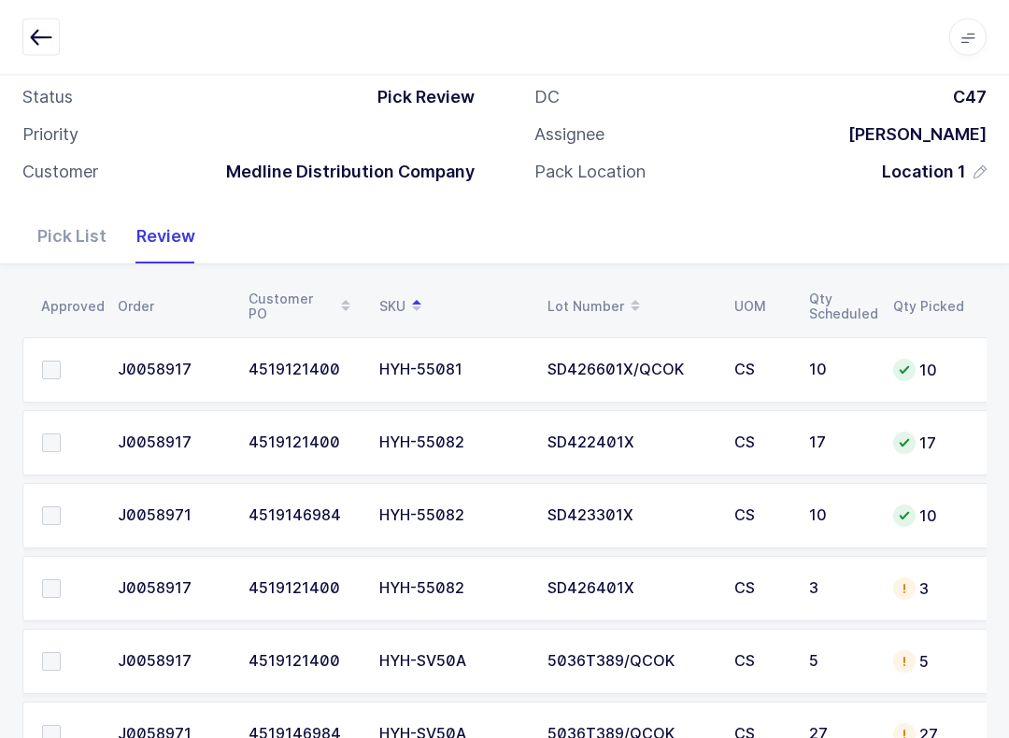
click at [342, 570] on td "4519121400" at bounding box center [302, 589] width 131 height 65
click at [51, 363] on span at bounding box center [51, 371] width 19 height 19
click at [61, 362] on input "checkbox" at bounding box center [61, 362] width 0 height 0
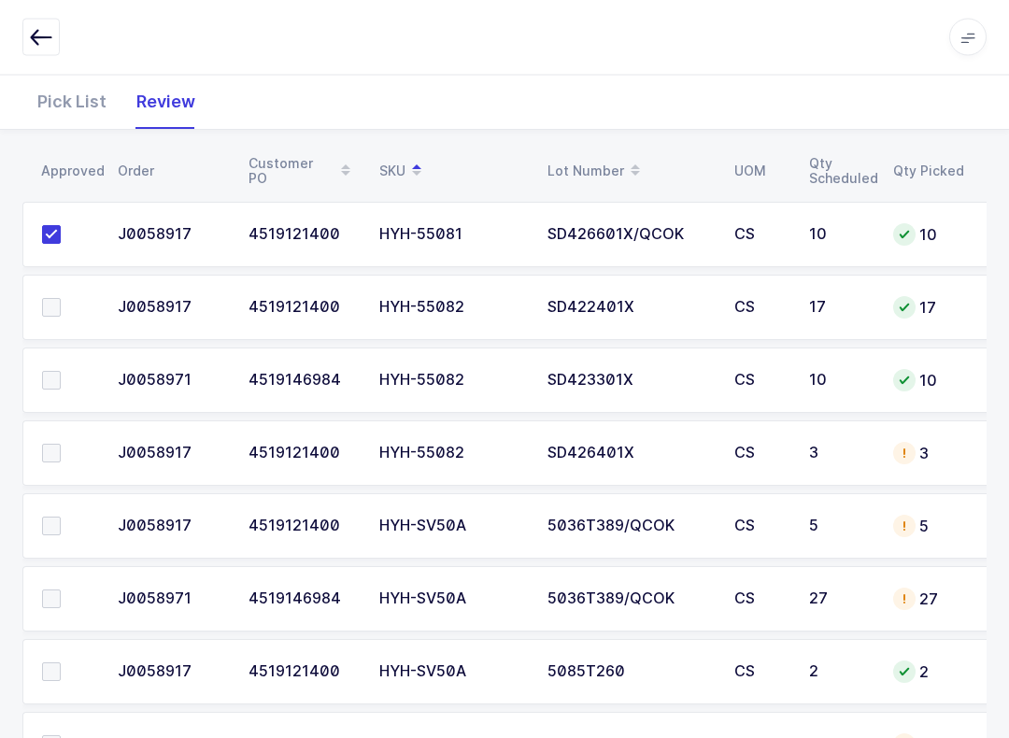
scroll to position [264, 0]
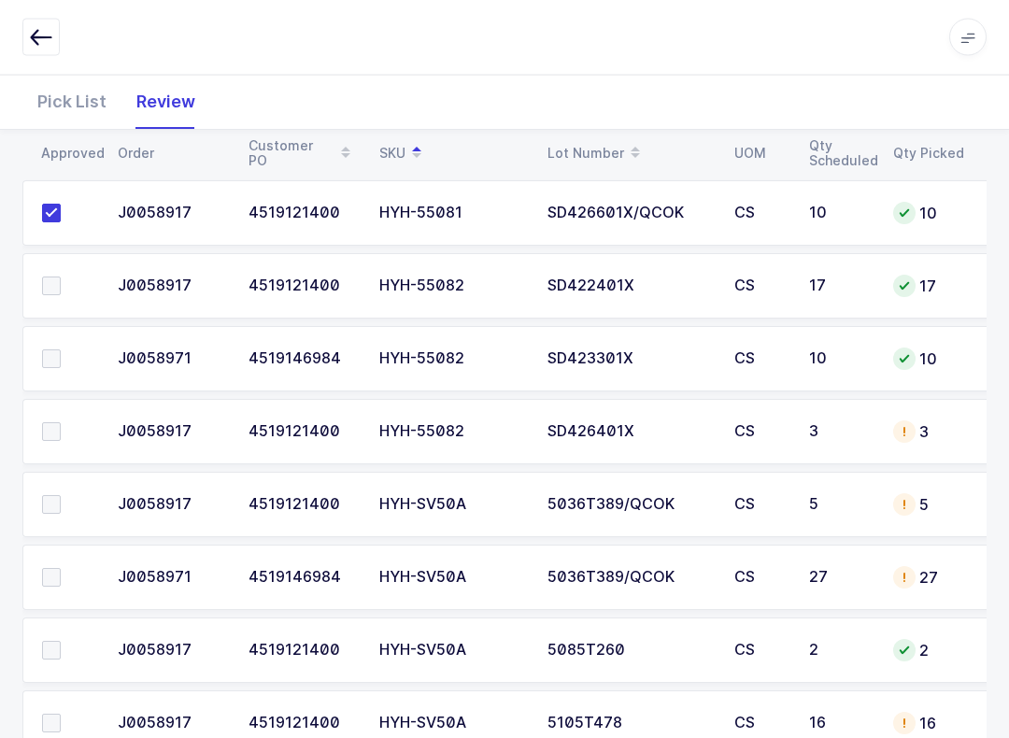
click at [66, 436] on label at bounding box center [68, 432] width 53 height 19
click at [61, 423] on input "checkbox" at bounding box center [61, 423] width 0 height 0
click at [62, 349] on label at bounding box center [68, 358] width 53 height 19
click at [61, 349] on input "checkbox" at bounding box center [61, 349] width 0 height 0
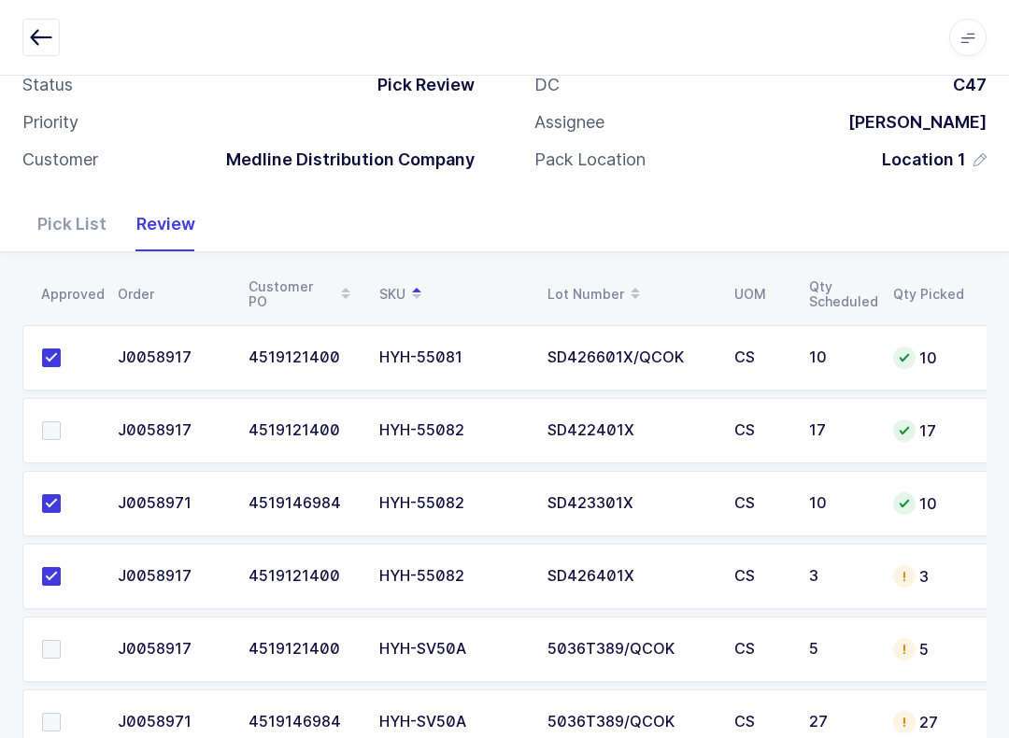
scroll to position [83, 0]
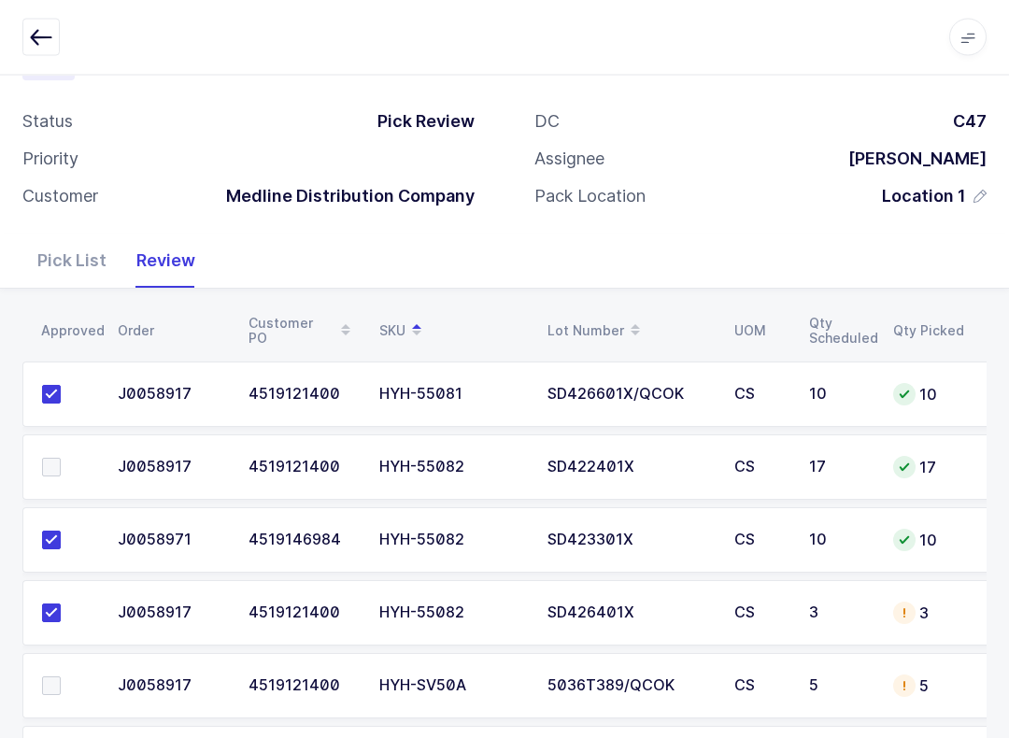
click at [71, 465] on label at bounding box center [68, 468] width 53 height 19
click at [61, 459] on input "checkbox" at bounding box center [61, 459] width 0 height 0
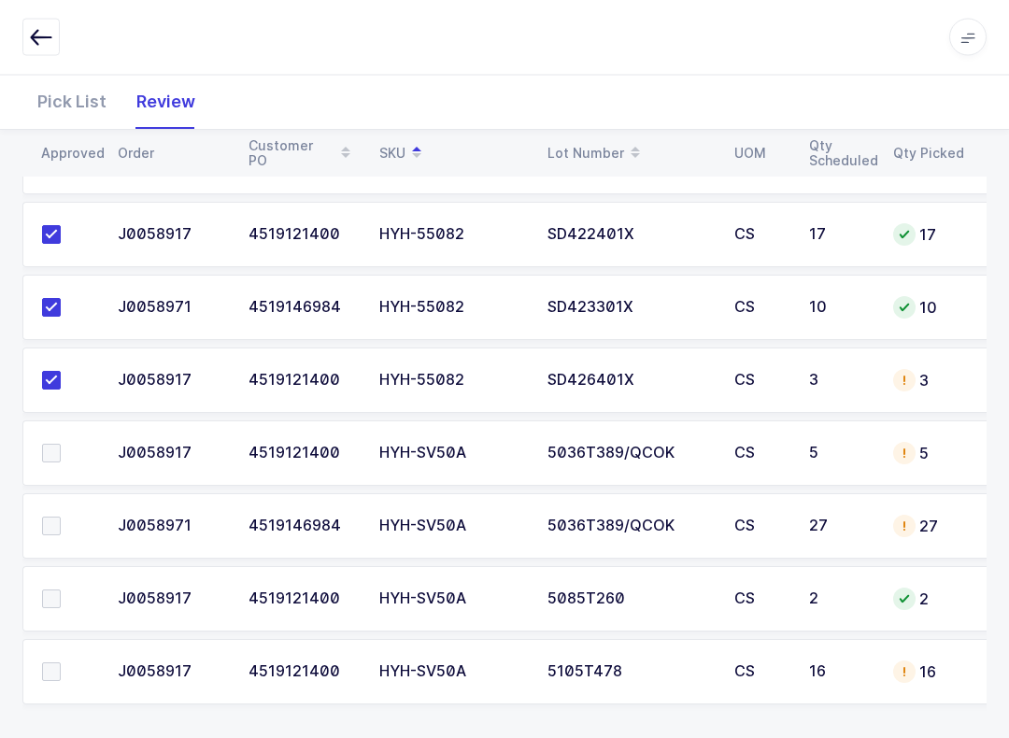
scroll to position [325, 0]
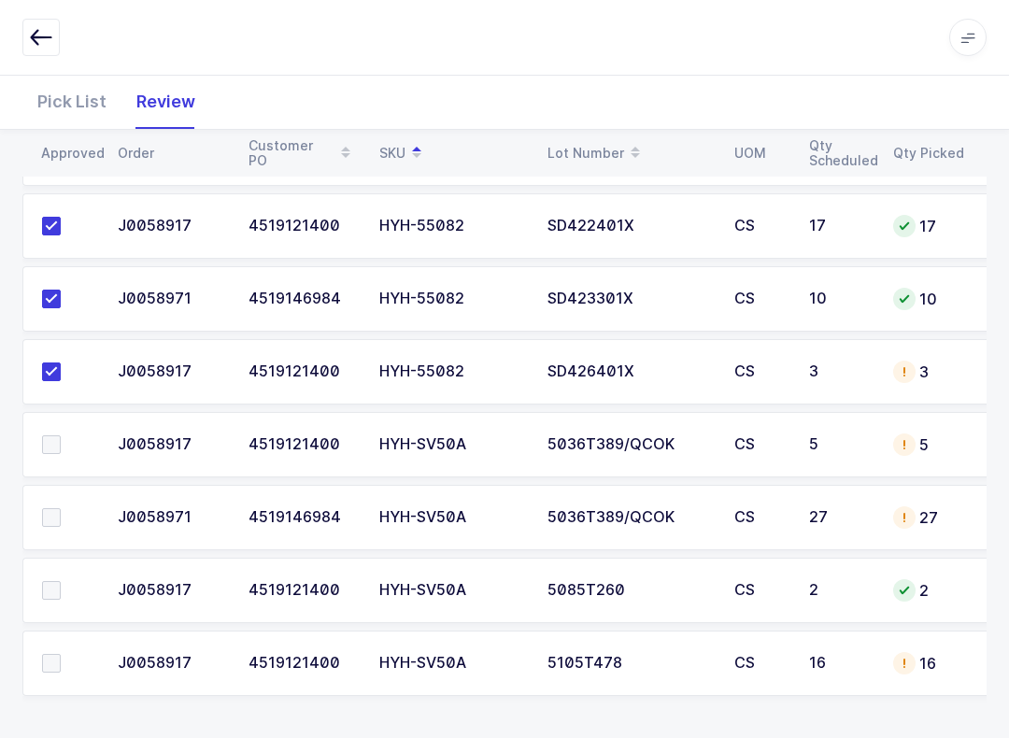
click at [55, 586] on span at bounding box center [51, 590] width 19 height 19
click at [61, 581] on input "checkbox" at bounding box center [61, 581] width 0 height 0
click at [59, 426] on td at bounding box center [64, 444] width 84 height 65
click at [44, 491] on td at bounding box center [64, 517] width 84 height 65
click at [50, 463] on td at bounding box center [64, 444] width 84 height 65
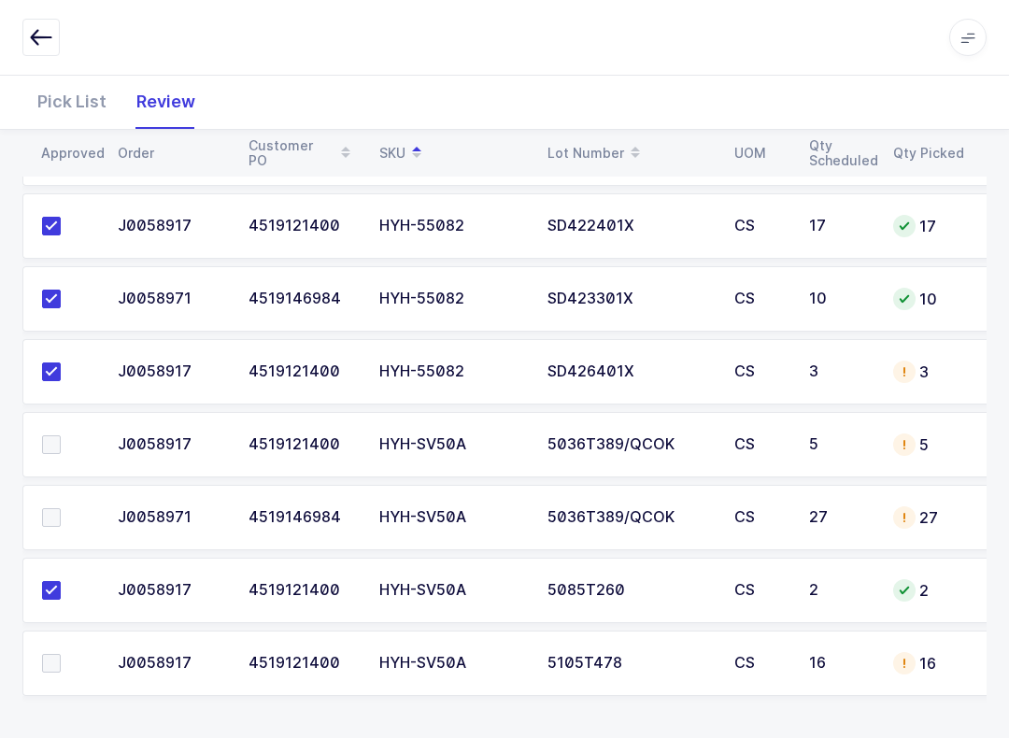
click at [63, 491] on td at bounding box center [64, 517] width 84 height 65
click at [67, 618] on td at bounding box center [64, 590] width 84 height 65
click at [64, 667] on label at bounding box center [68, 663] width 53 height 19
click at [61, 654] on input "checkbox" at bounding box center [61, 654] width 0 height 0
click at [78, 516] on label at bounding box center [68, 517] width 53 height 19
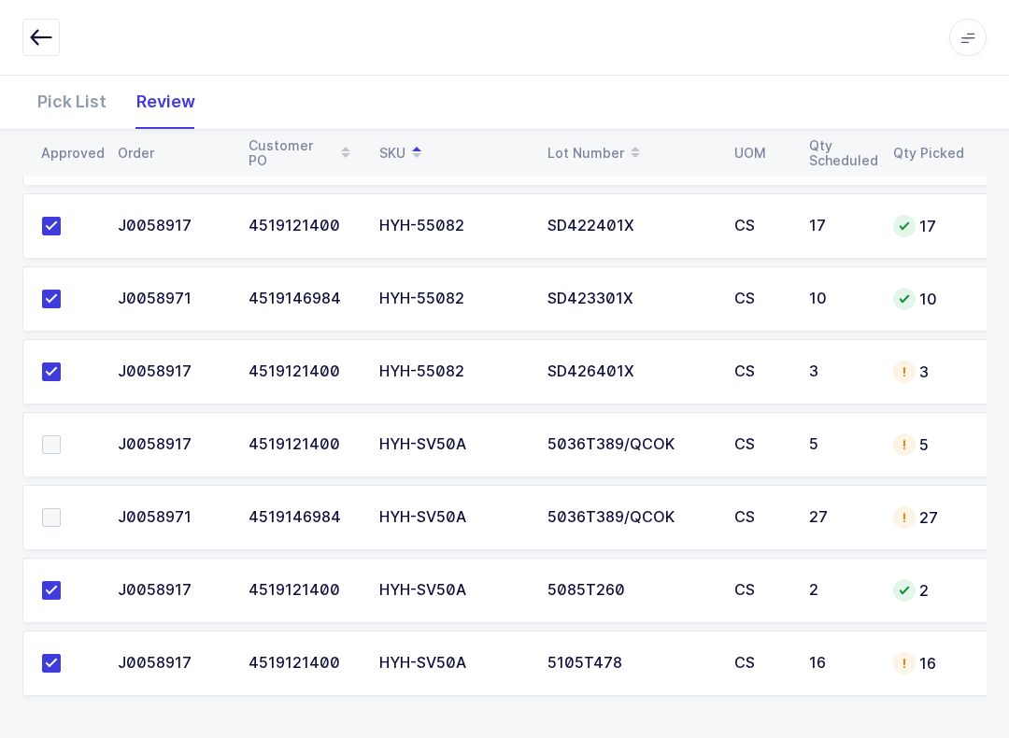
click at [61, 508] on input "checkbox" at bounding box center [61, 508] width 0 height 0
click at [43, 444] on span at bounding box center [51, 444] width 19 height 19
click at [61, 435] on input "checkbox" at bounding box center [61, 435] width 0 height 0
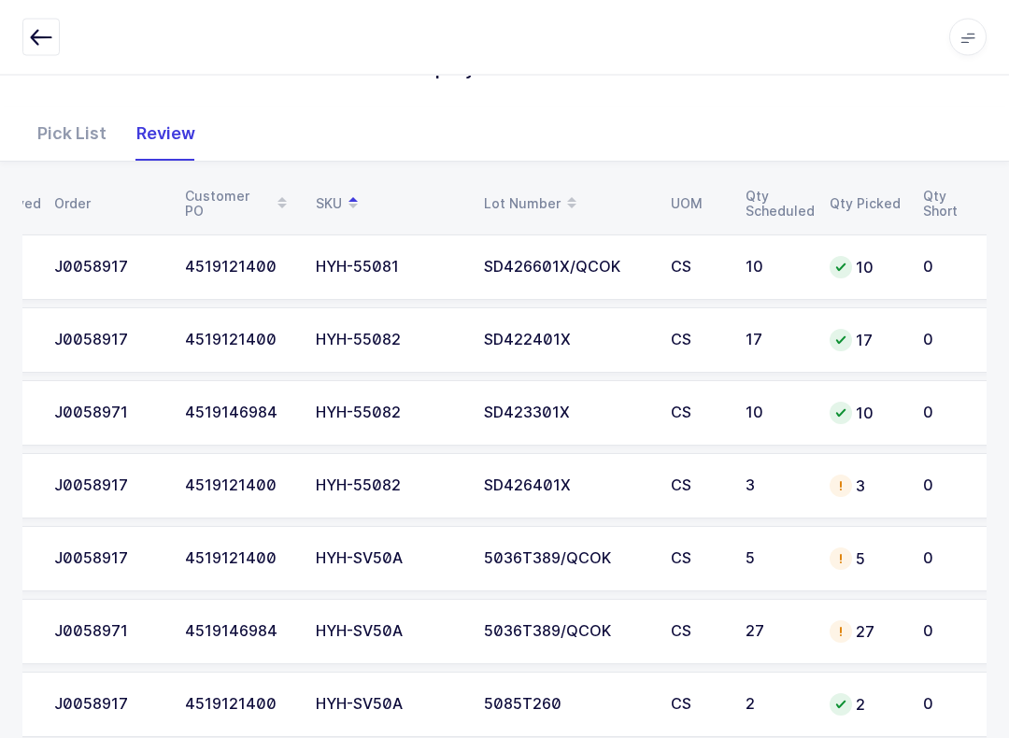
scroll to position [0, 0]
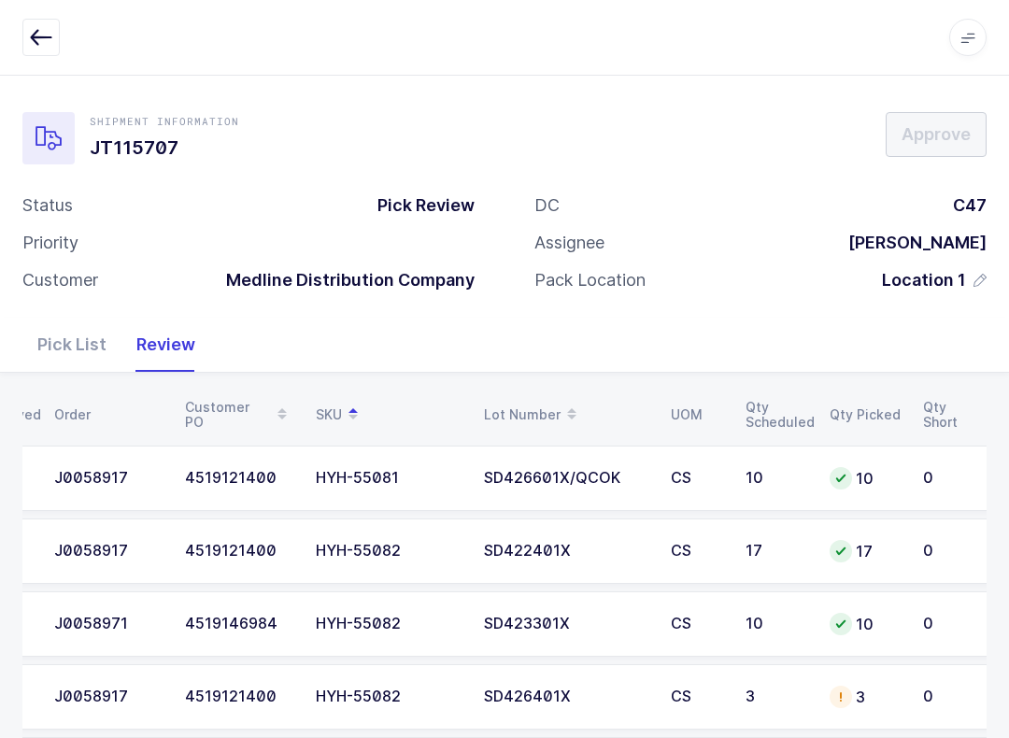
click at [28, 37] on button "button" at bounding box center [40, 37] width 37 height 37
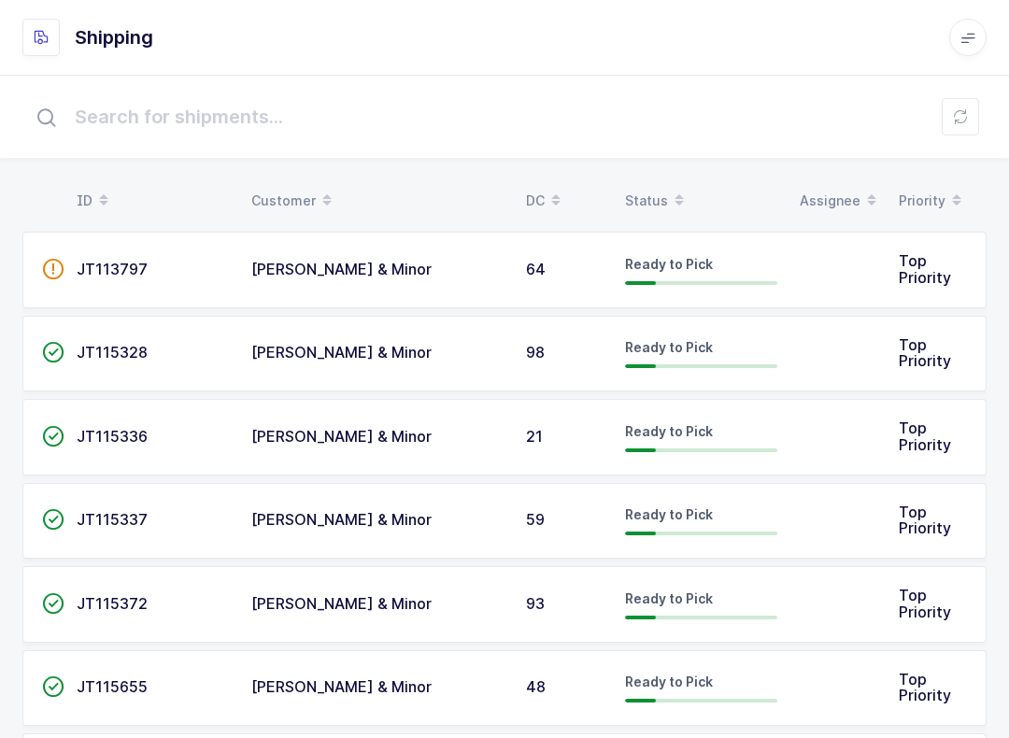
click at [683, 191] on span at bounding box center [679, 201] width 22 height 32
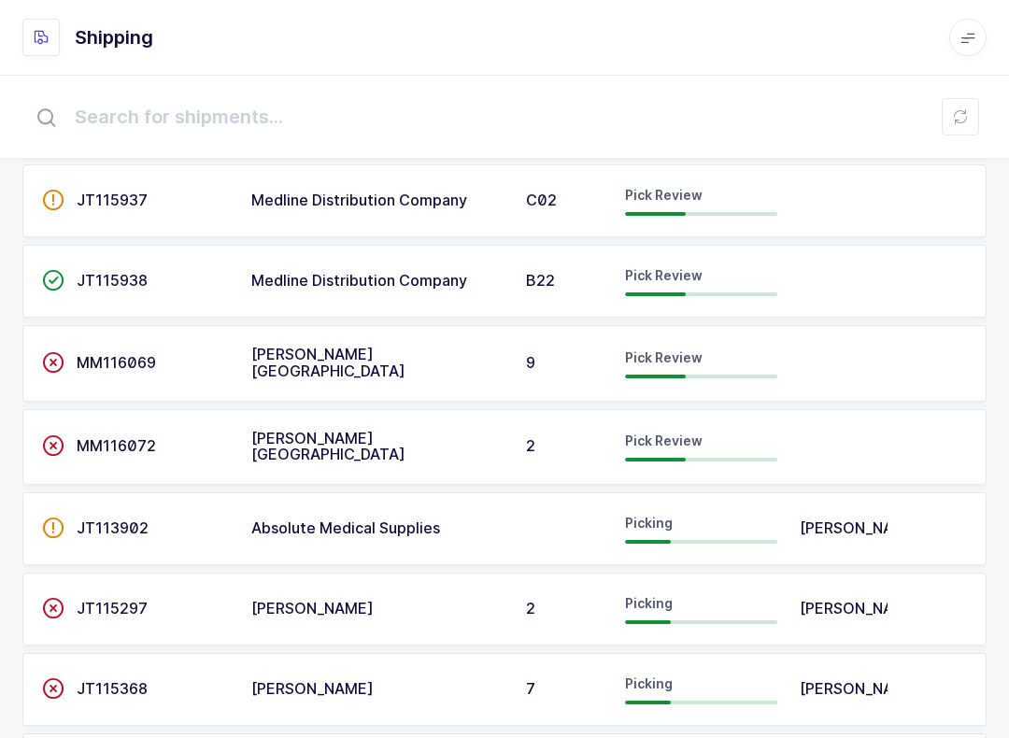
scroll to position [506, 0]
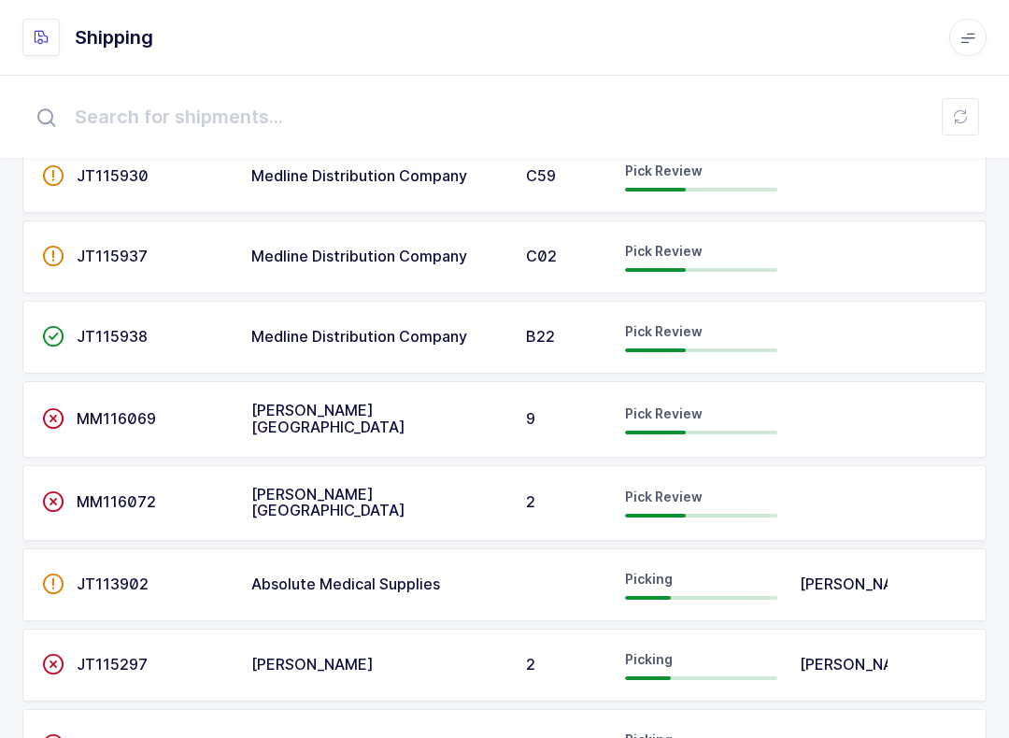
click at [125, 270] on td "JT115937" at bounding box center [152, 256] width 175 height 73
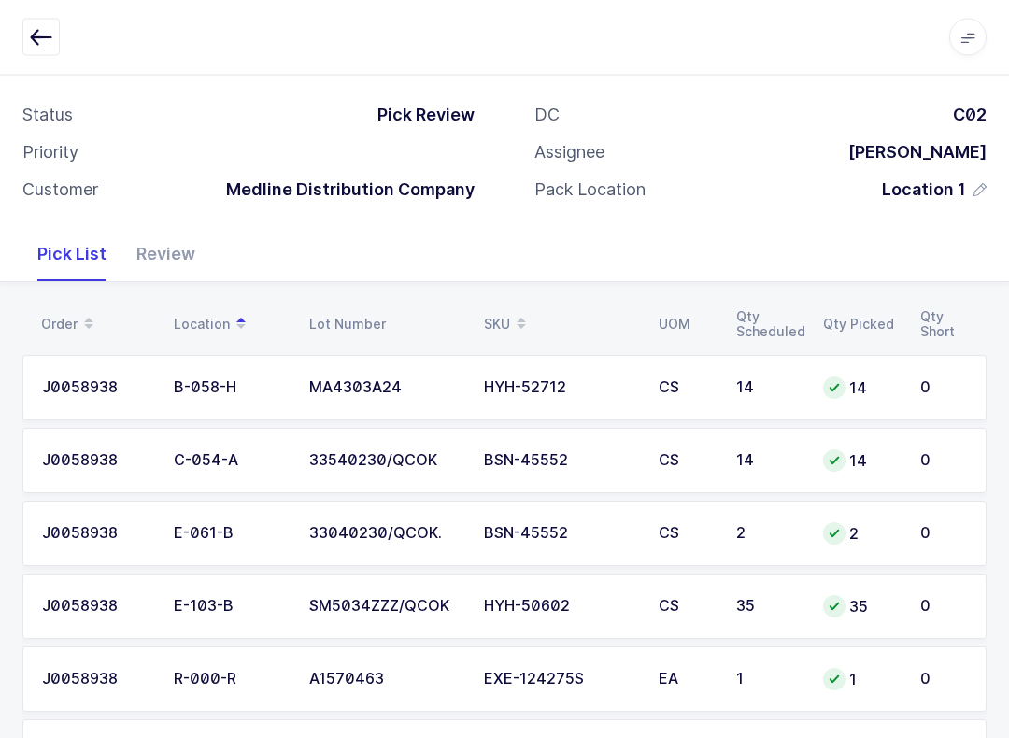
scroll to position [91, 0]
